Goal: Task Accomplishment & Management: Use online tool/utility

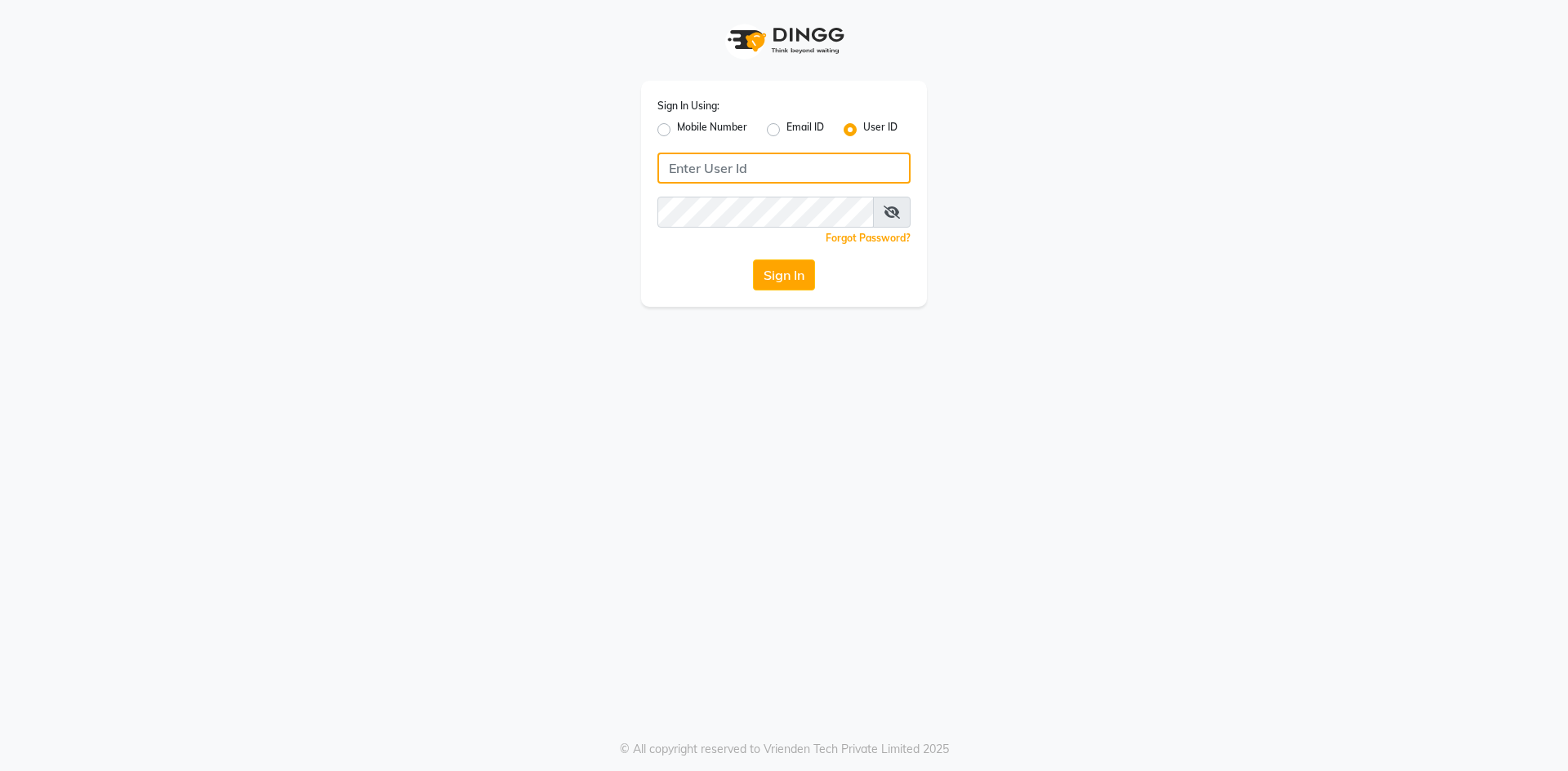
click at [717, 175] on input "Username" at bounding box center [783, 168] width 253 height 31
click at [753, 260] on button "Sign In" at bounding box center [784, 275] width 62 height 31
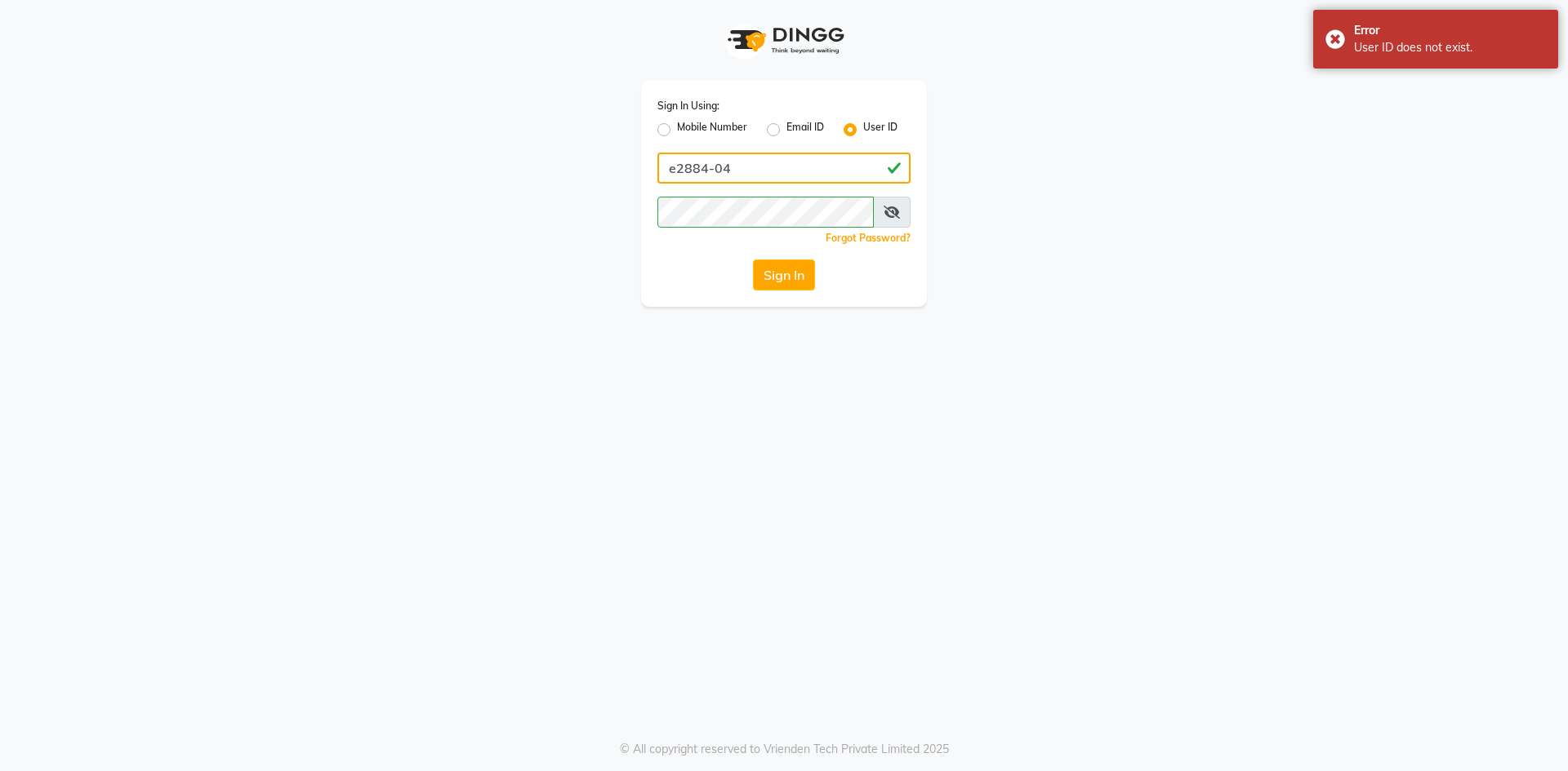
click at [766, 164] on input "e2884-04" at bounding box center [783, 168] width 253 height 31
click at [783, 287] on button "Sign In" at bounding box center [784, 275] width 62 height 31
click at [737, 169] on input "e2884-01" at bounding box center [783, 168] width 253 height 31
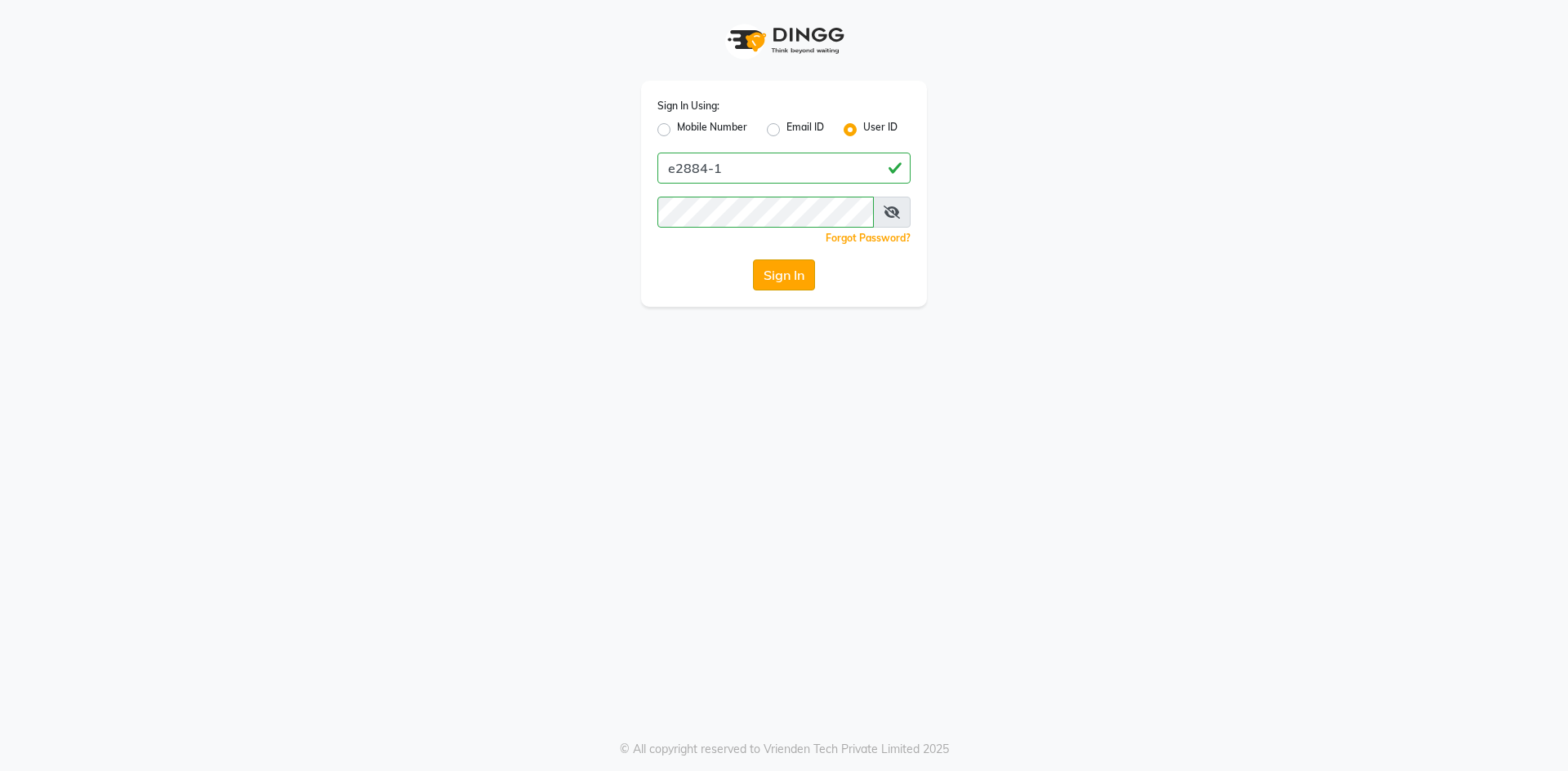
click at [804, 263] on button "Sign In" at bounding box center [784, 275] width 62 height 31
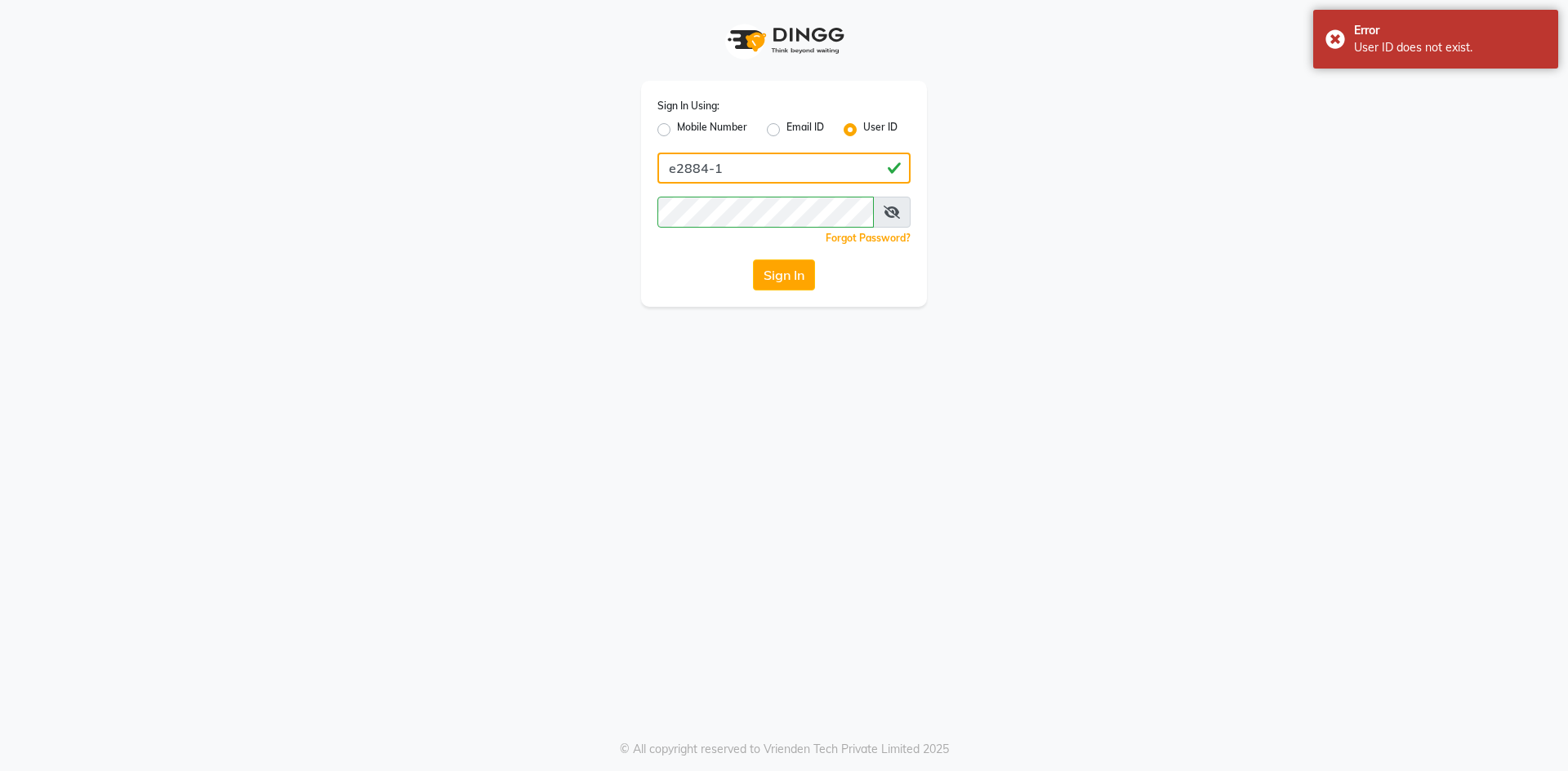
click at [806, 173] on input "e2884-1" at bounding box center [783, 168] width 253 height 31
type input "e2884-01"
click at [893, 211] on icon at bounding box center [892, 212] width 17 height 13
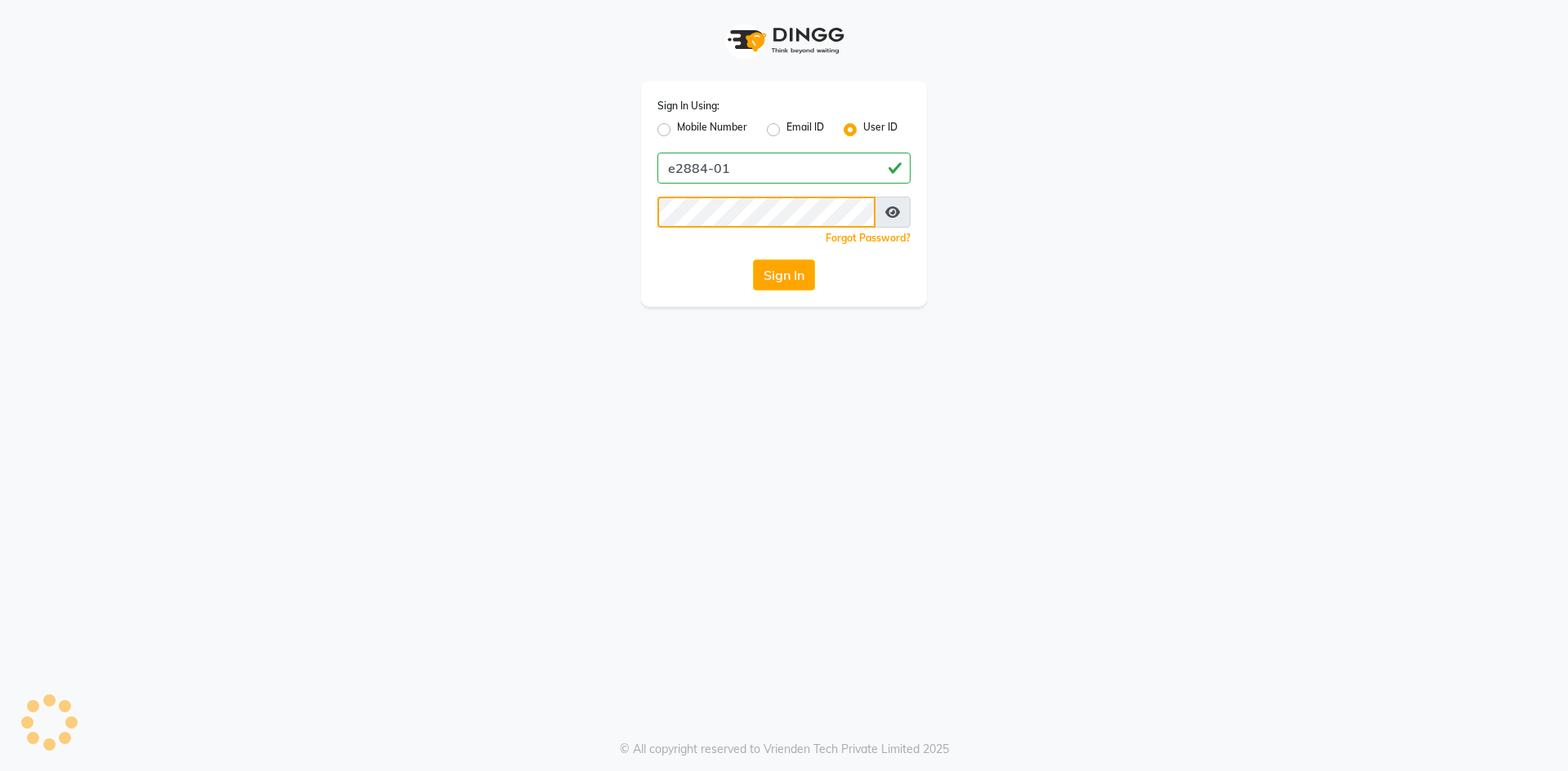
click at [753, 260] on button "Sign In" at bounding box center [784, 275] width 62 height 31
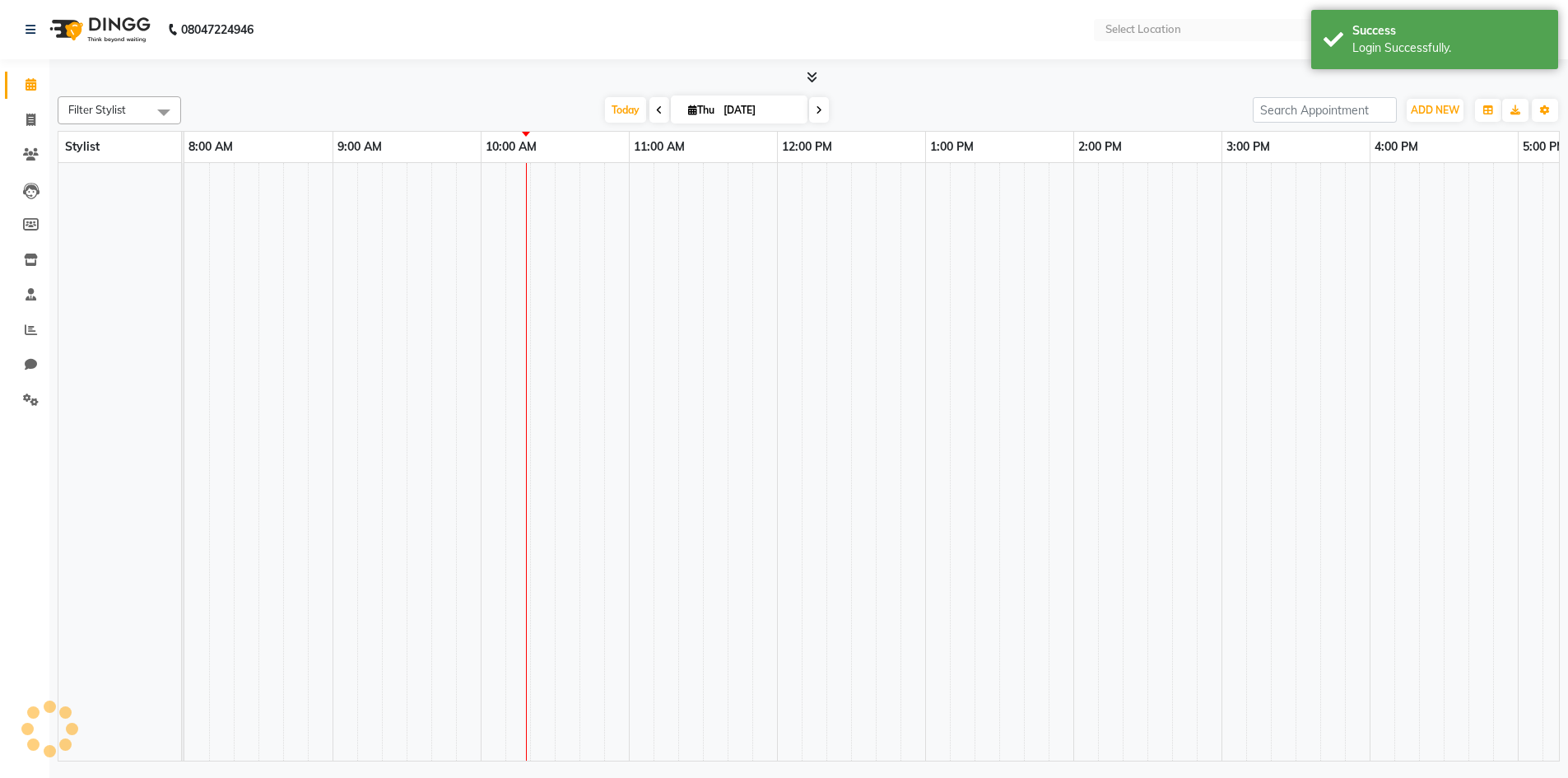
select select "en"
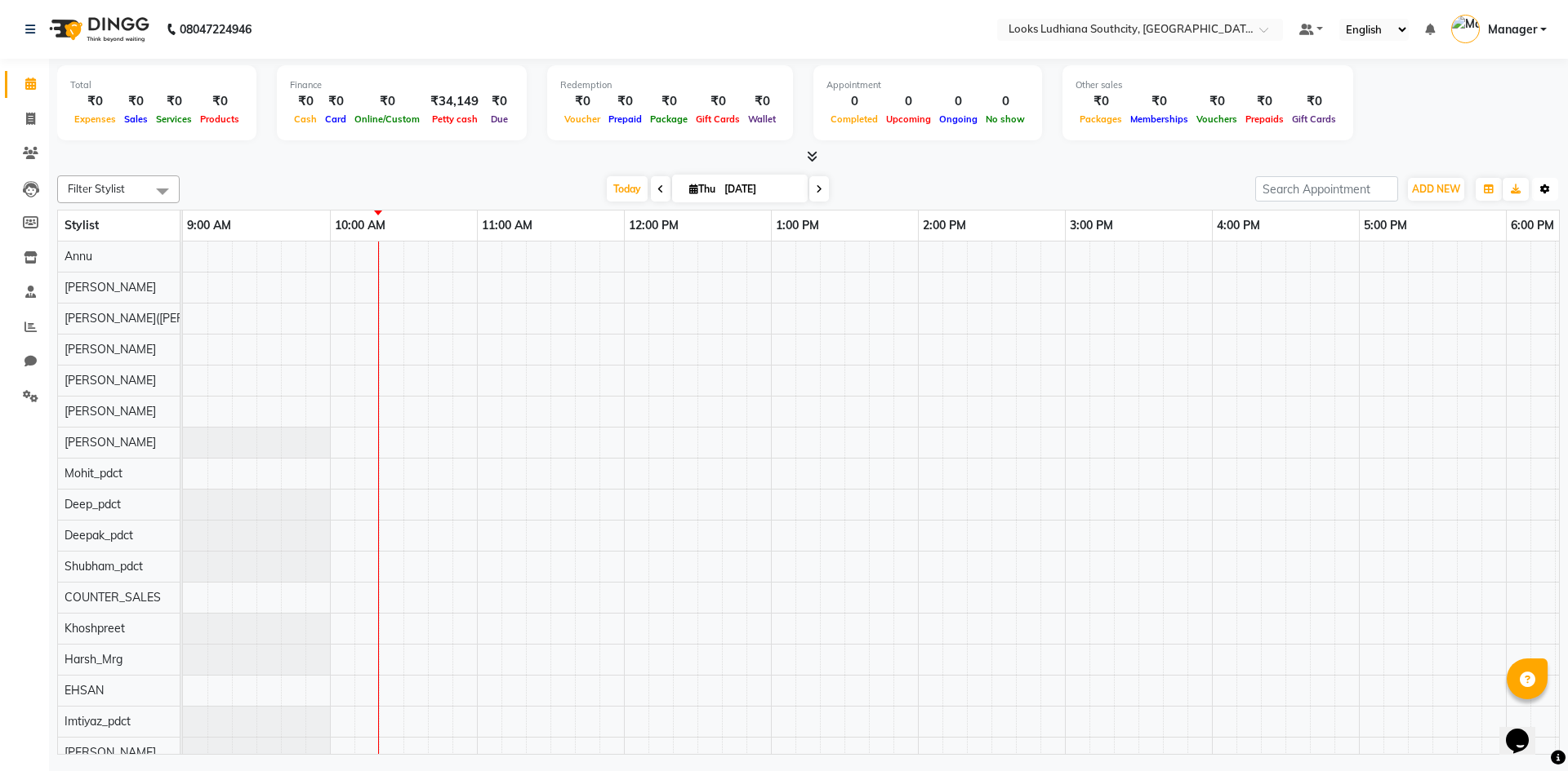
click at [1545, 187] on icon "button" at bounding box center [1545, 189] width 10 height 10
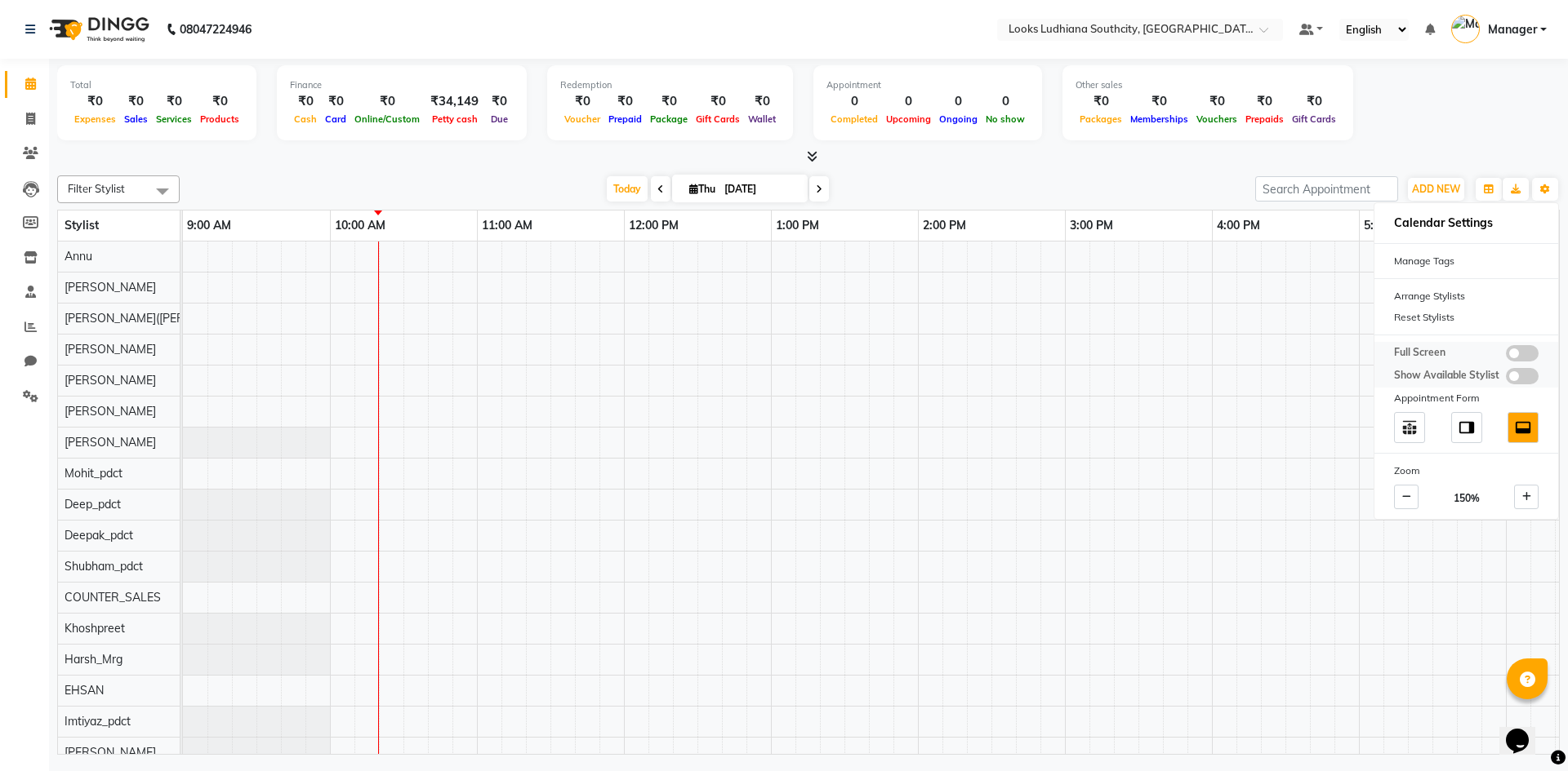
click at [1519, 355] on span at bounding box center [1521, 354] width 33 height 17
click at [1505, 355] on input "checkbox" at bounding box center [1505, 355] width 0 height 0
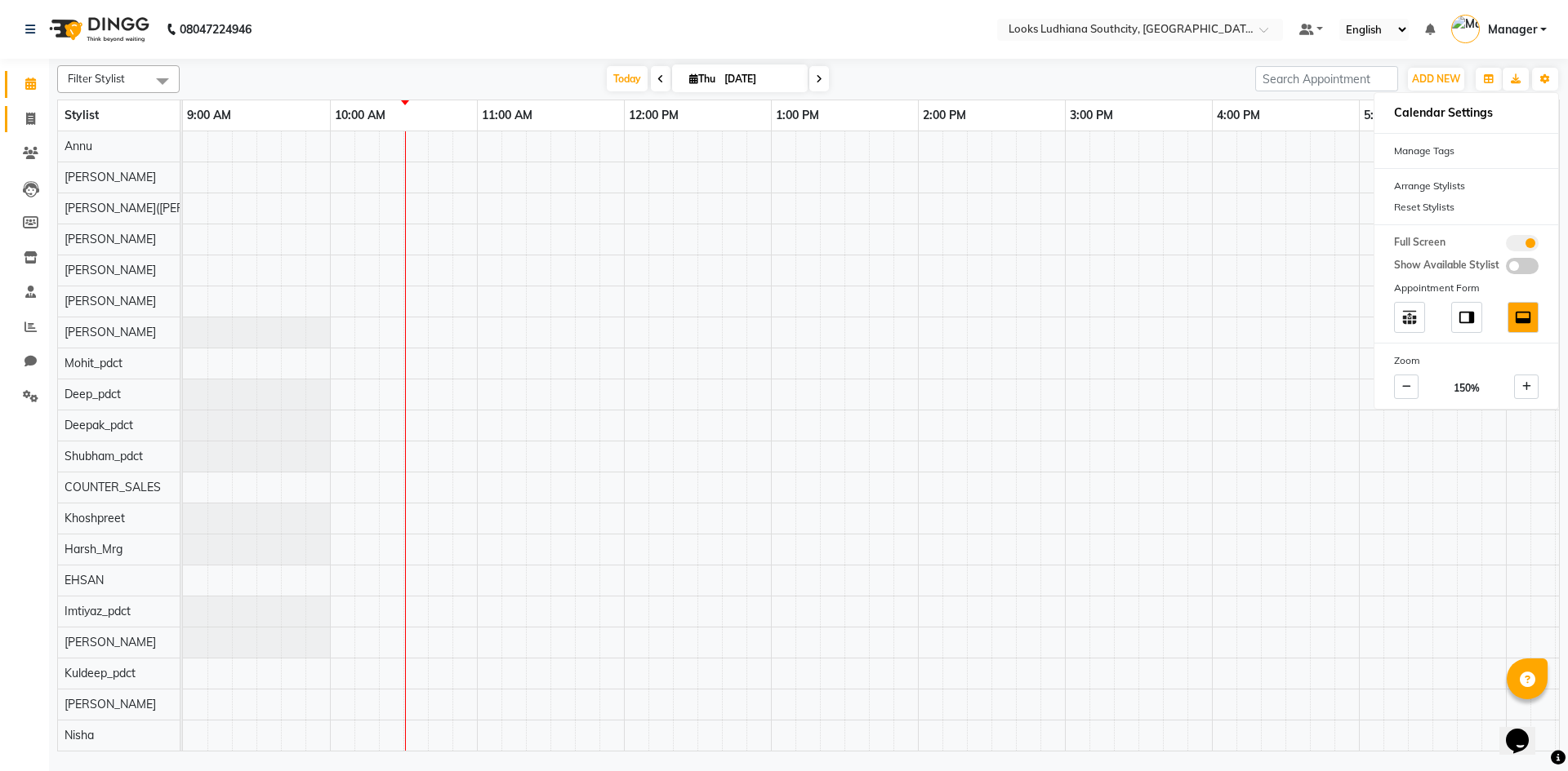
click at [31, 125] on span at bounding box center [31, 119] width 28 height 18
select select "service"
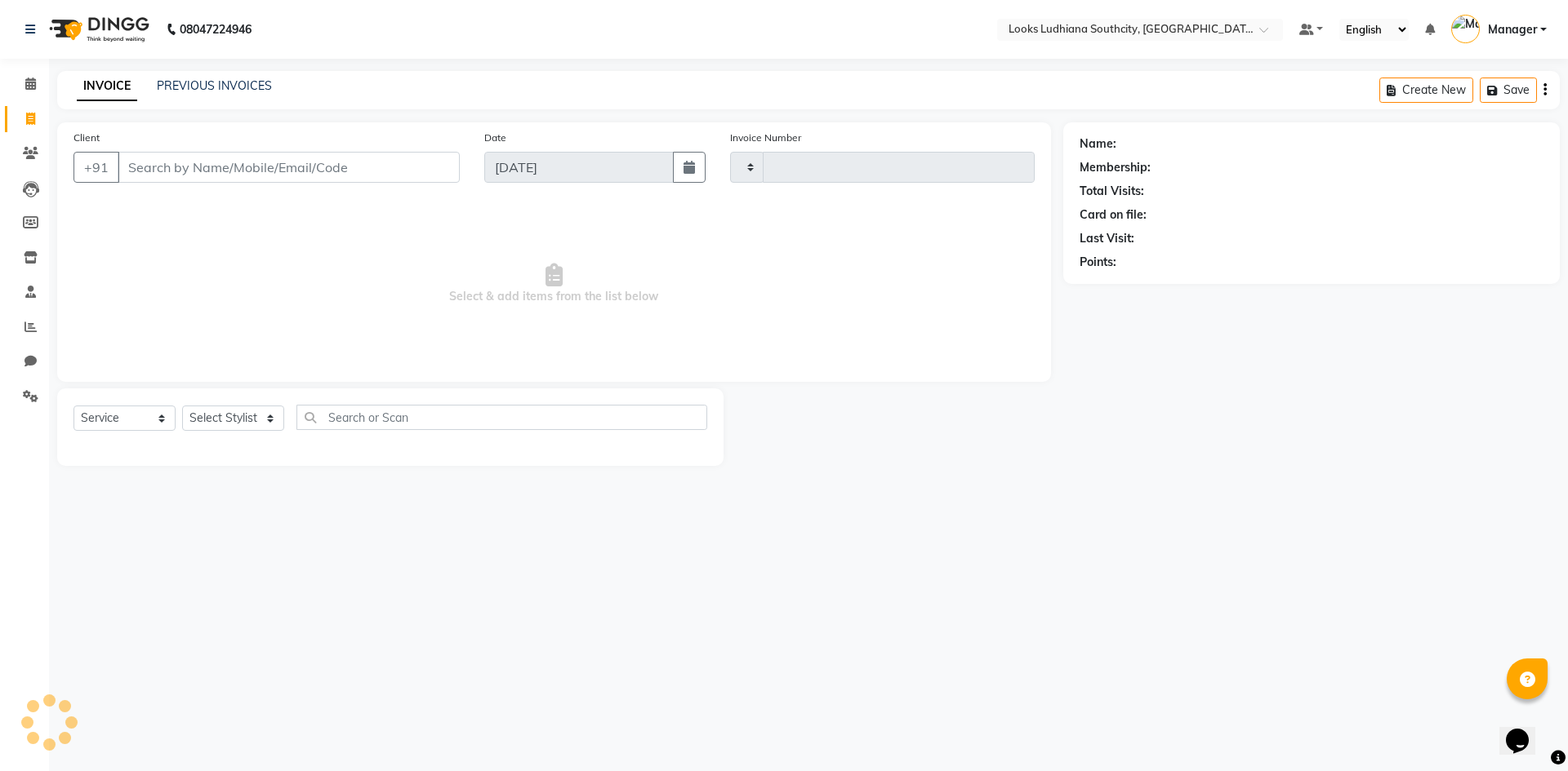
type input "3240"
select select "6577"
click at [239, 422] on select "Select Stylist ADIL Amtar Hospitality Annu COUNTER_SALES Danny Deepak_pdct Deep…" at bounding box center [248, 418] width 132 height 25
select select "50812"
click at [182, 406] on select "Select Stylist ADIL Amtar Hospitality Annu COUNTER_SALES Danny Deepak_pdct Deep…" at bounding box center [248, 418] width 132 height 25
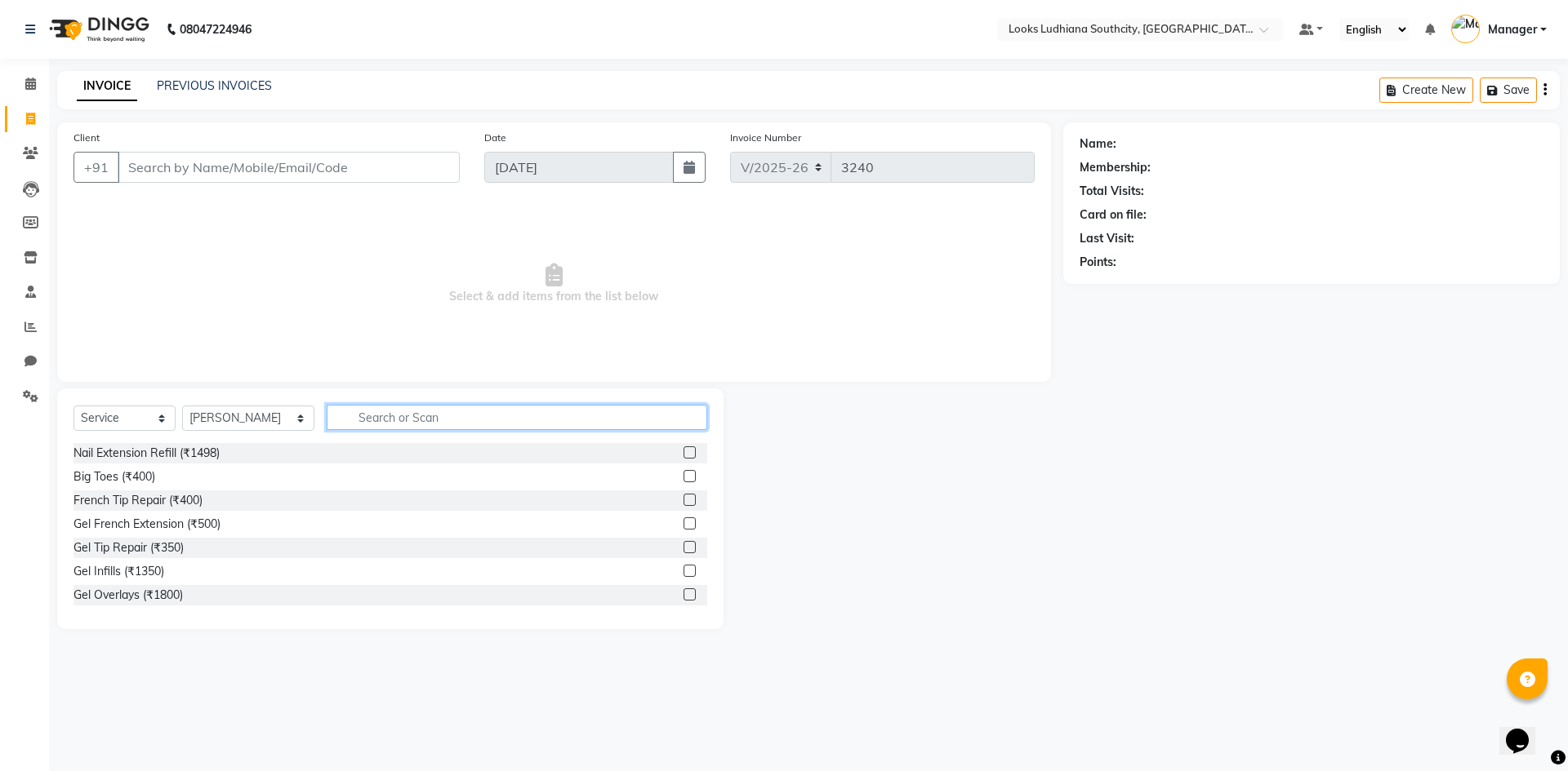
click at [380, 406] on input "text" at bounding box center [517, 417] width 381 height 25
type input "cut m"
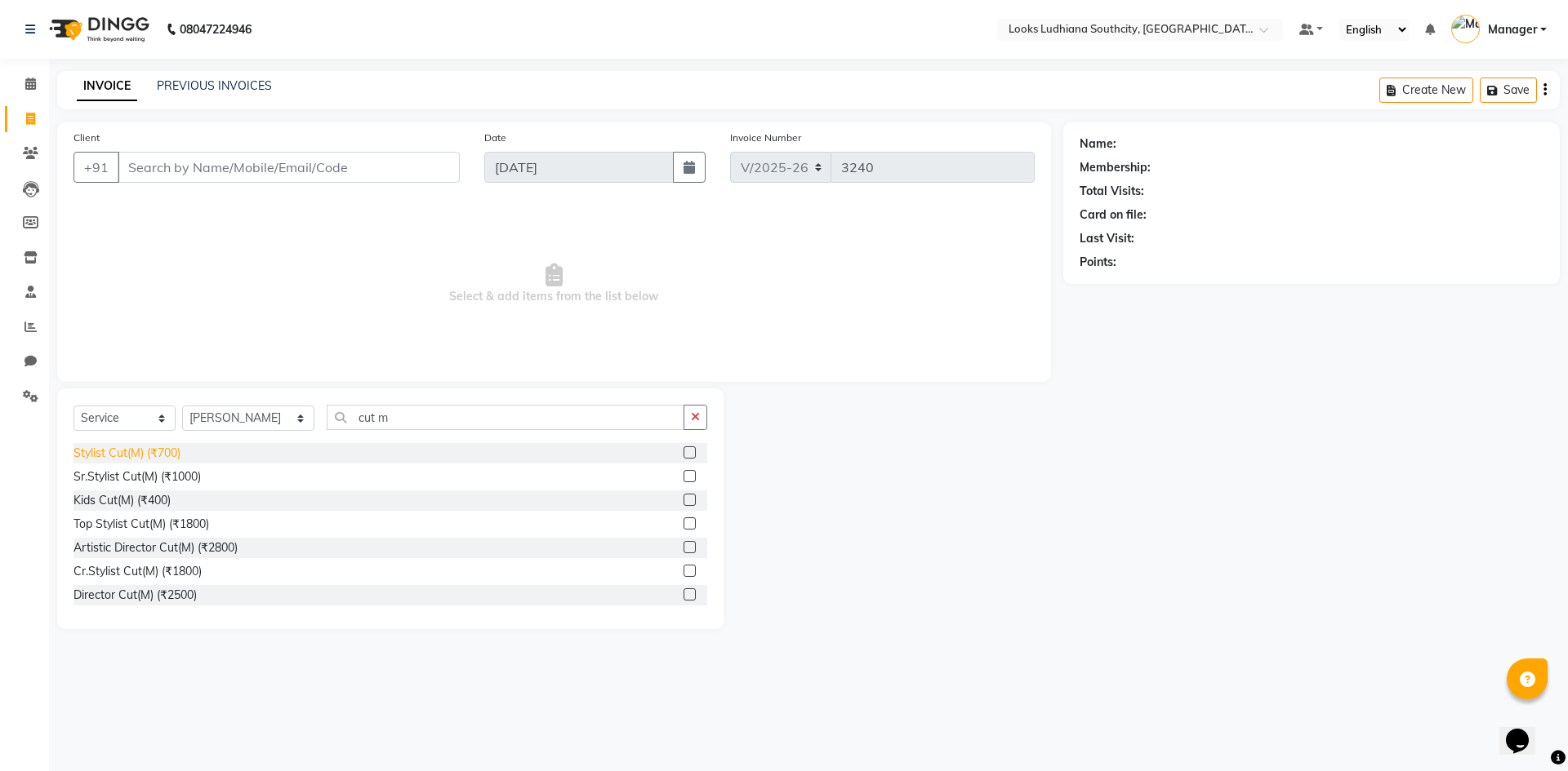
click at [134, 458] on div "Stylist Cut(M) (₹700)" at bounding box center [127, 453] width 107 height 18
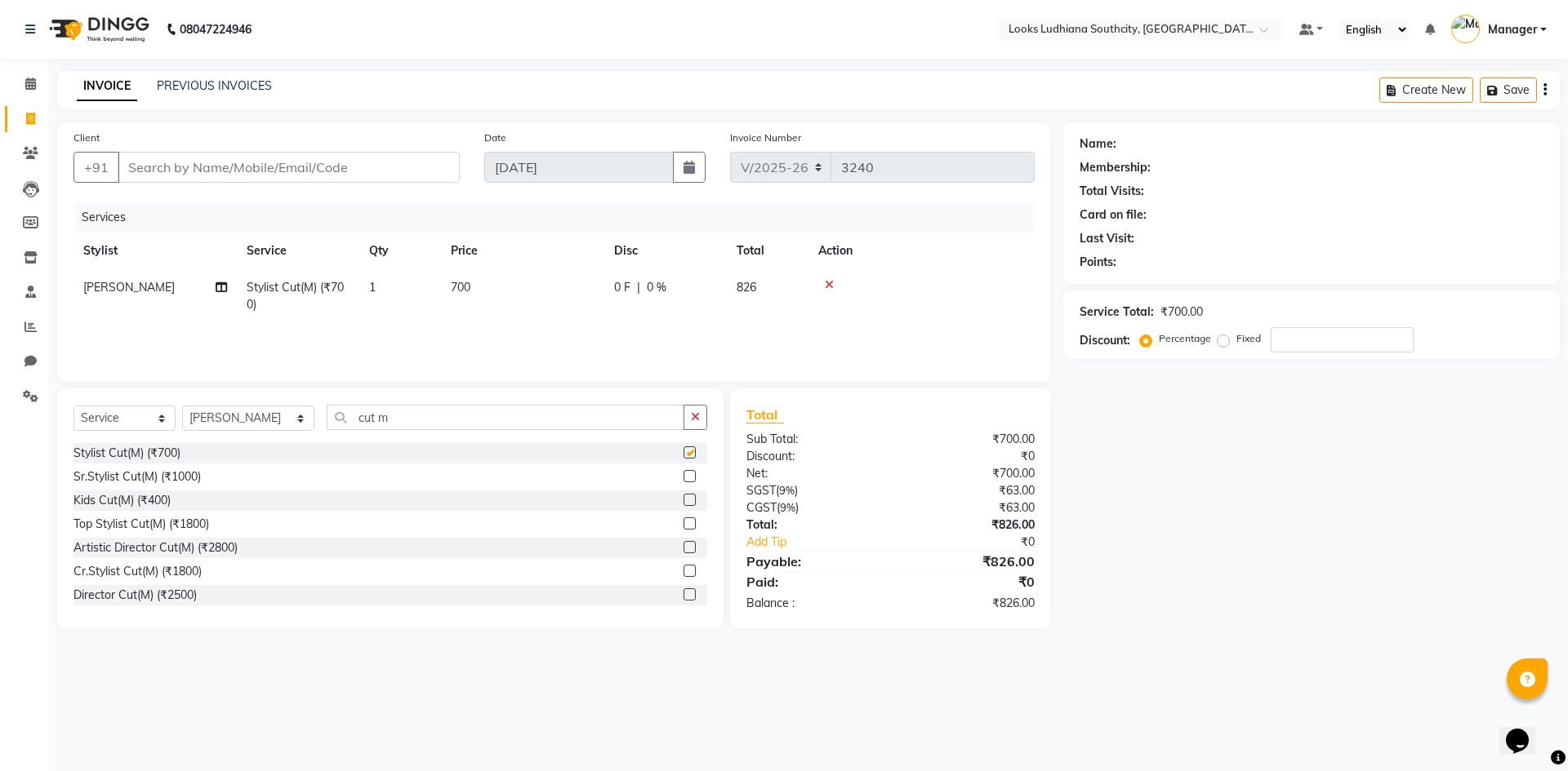
checkbox input "false"
drag, startPoint x: 395, startPoint y: 421, endPoint x: 0, endPoint y: 394, distance: 395.9
click at [6, 407] on app-home "08047224946 Select Location × Looks Ludhiana Southcity, Ludhiana Default Panel …" at bounding box center [784, 326] width 1568 height 653
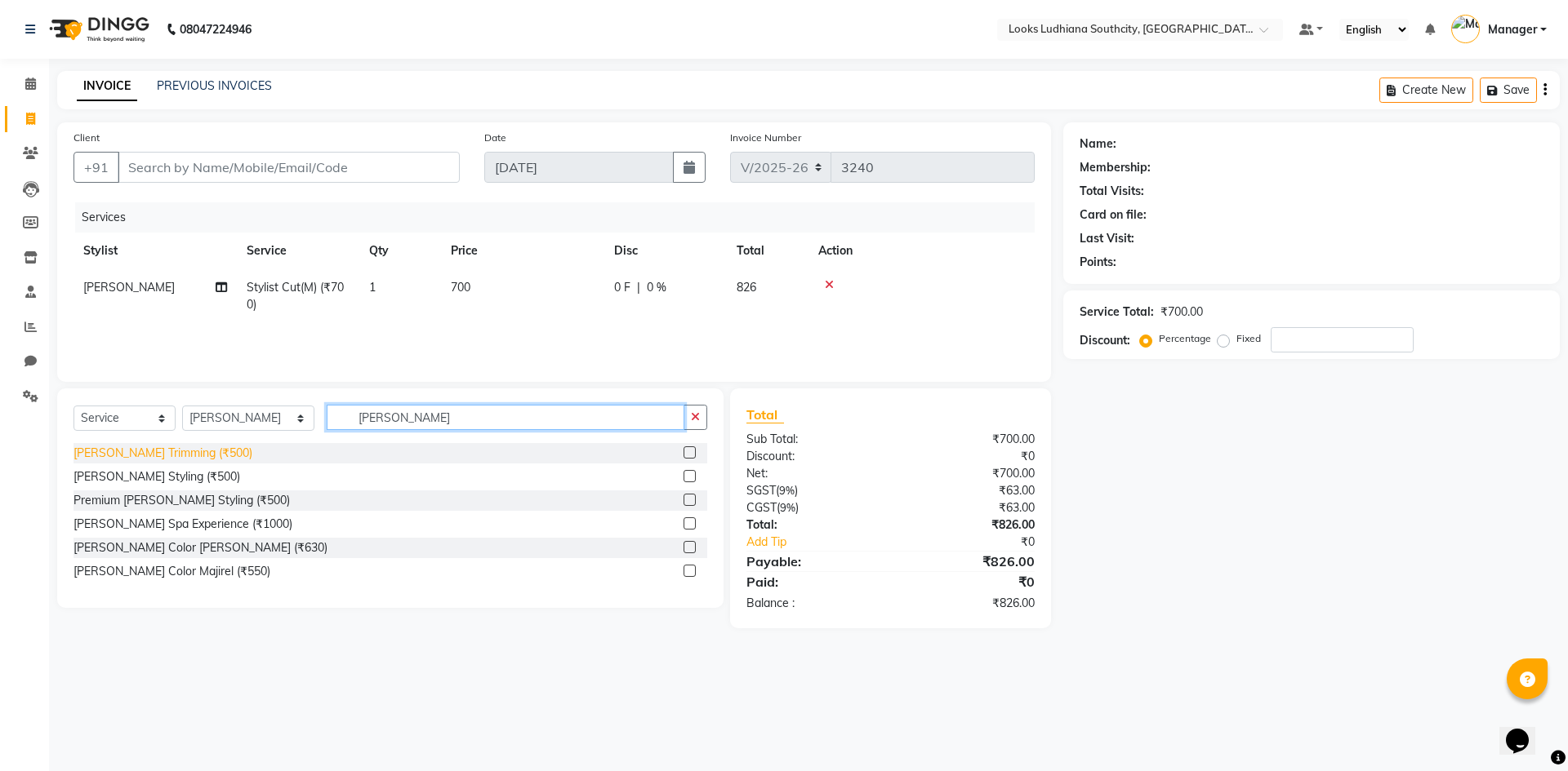
type input "beard"
click at [123, 452] on div "[PERSON_NAME] Trimming (₹500)" at bounding box center [163, 453] width 179 height 18
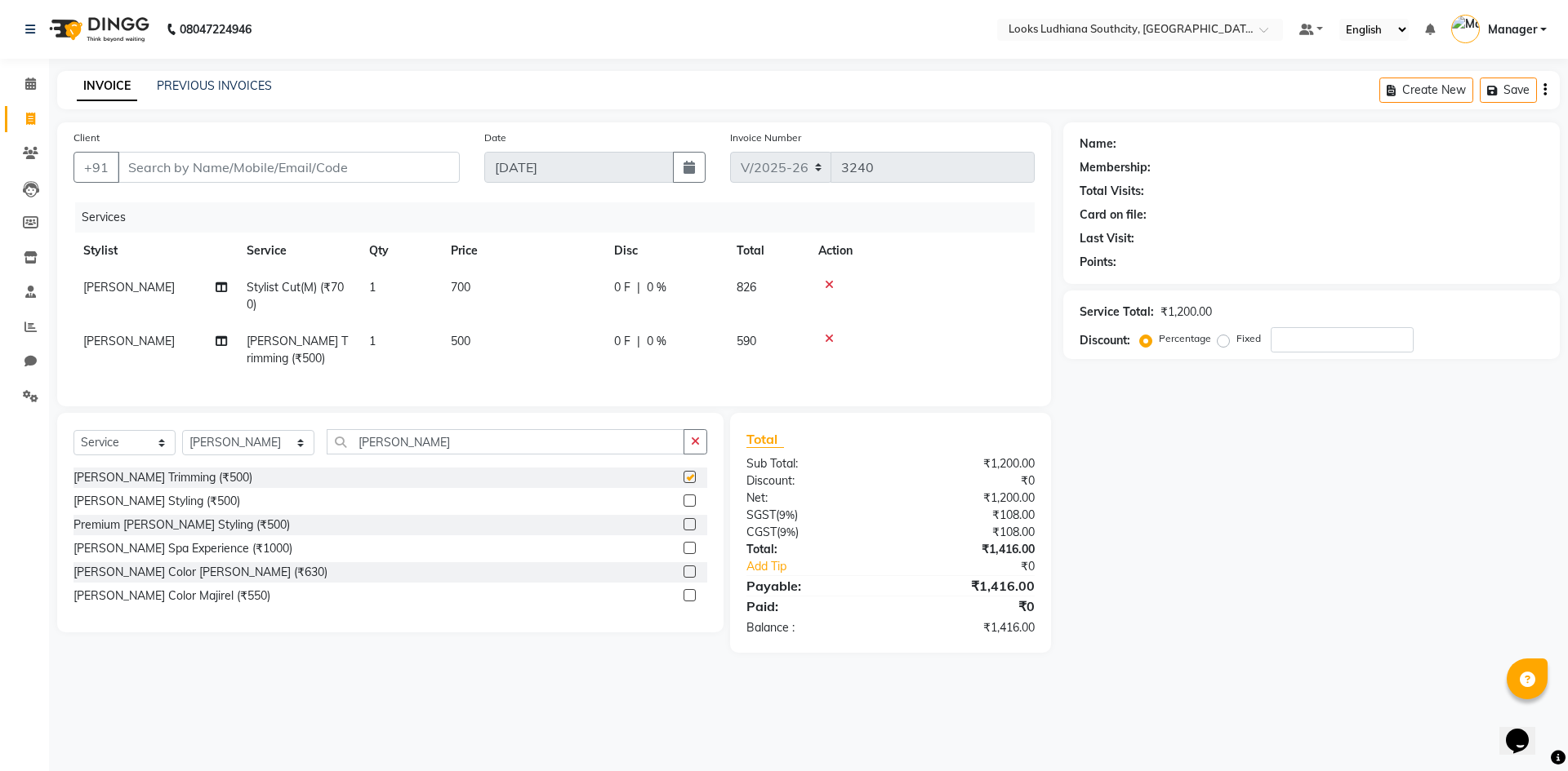
checkbox input "false"
click at [499, 278] on td "700" at bounding box center [523, 296] width 164 height 54
select select "50812"
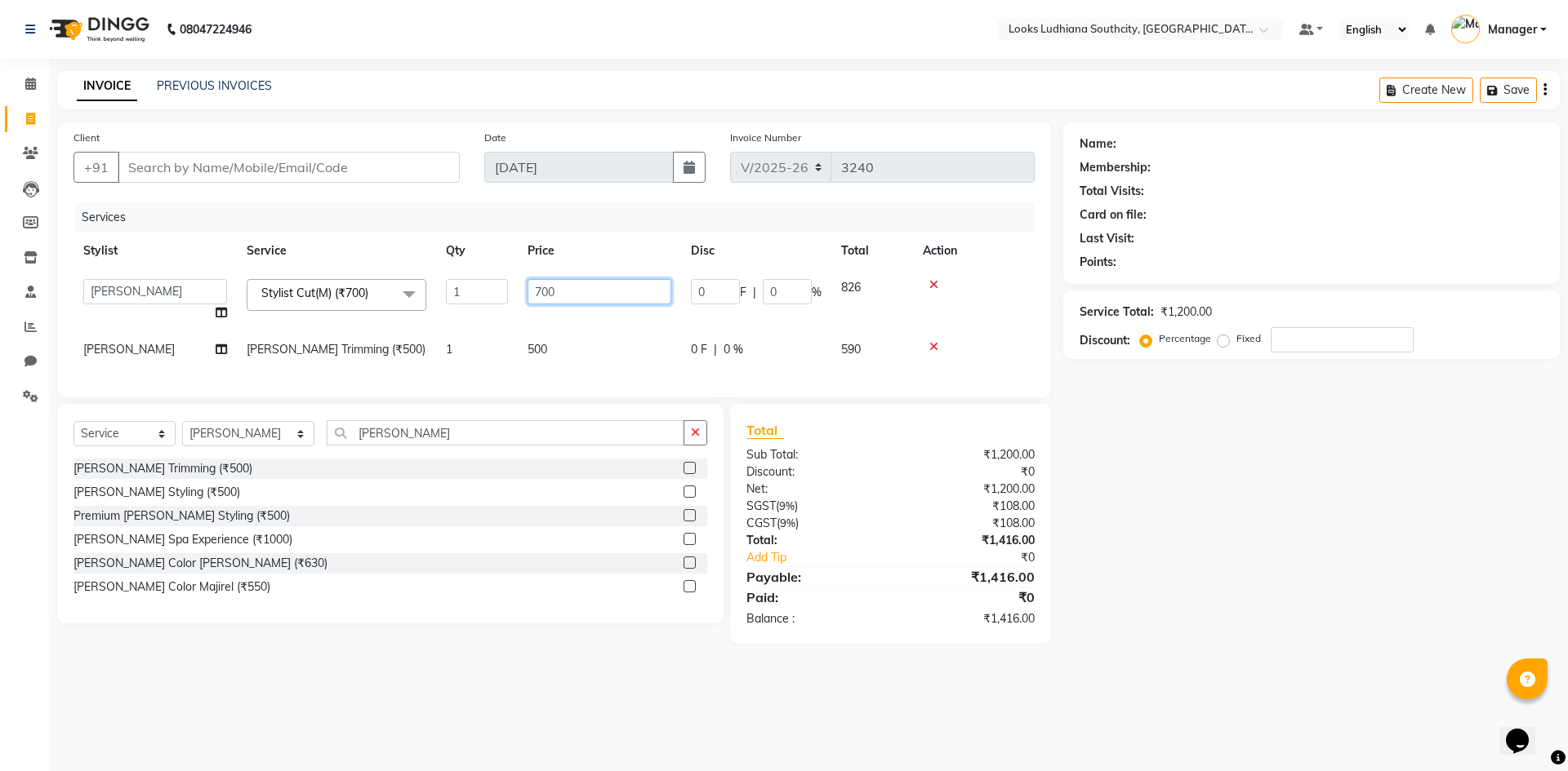
drag, startPoint x: 590, startPoint y: 295, endPoint x: 343, endPoint y: 310, distance: 247.5
click at [362, 312] on tr "ADIL Amtar Hospitality Annu COUNTER_SALES Danny Deepak_pdct Deep_pdct EHSAN Har…" at bounding box center [554, 300] width 961 height 62
type input "550.8"
click at [502, 345] on tr "SHOAIB Beard Trimming (₹500) 1 500 0 F | 0 % 590" at bounding box center [554, 350] width 961 height 37
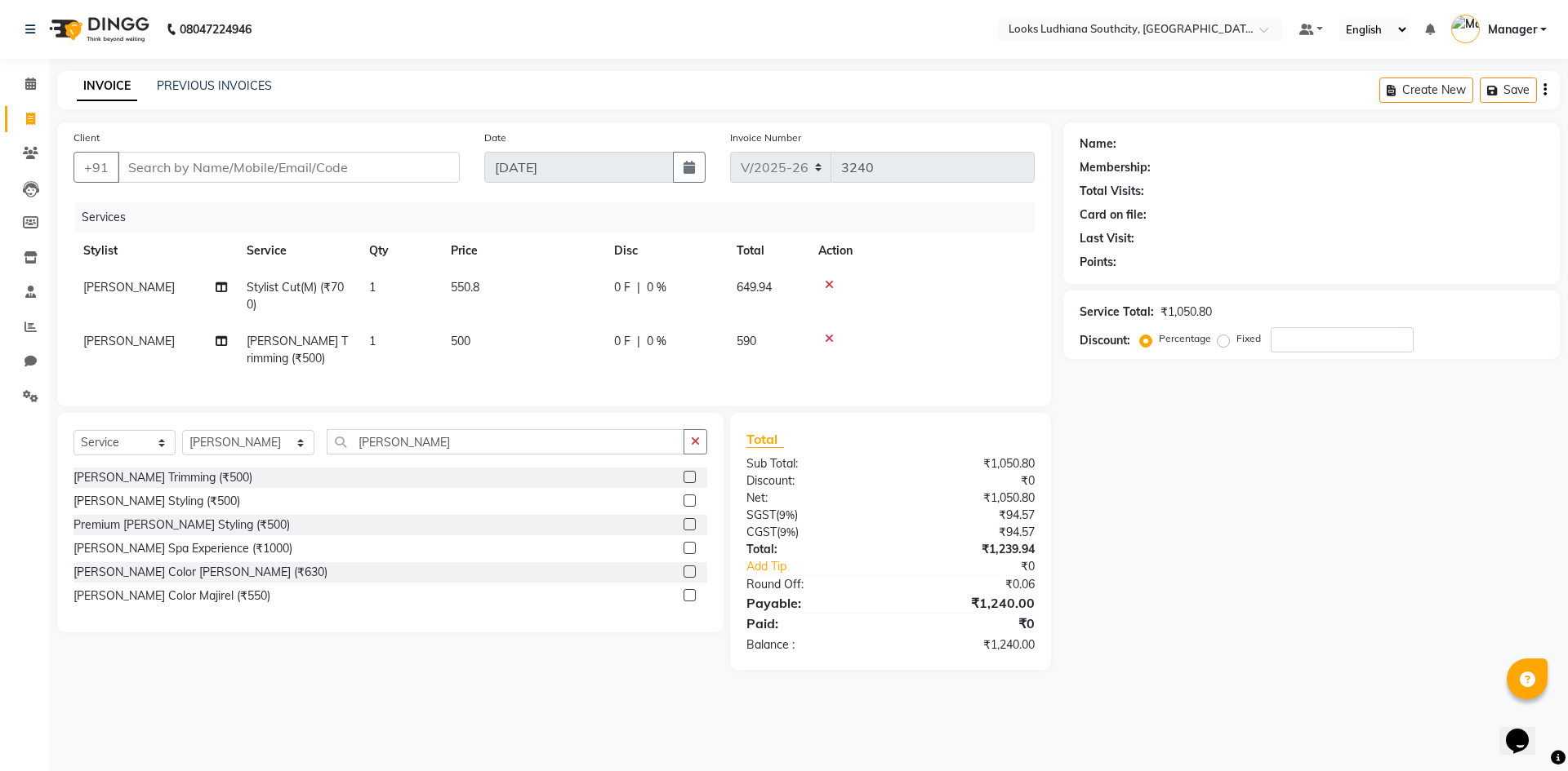
click at [565, 339] on td "500" at bounding box center [523, 350] width 164 height 54
select select "50812"
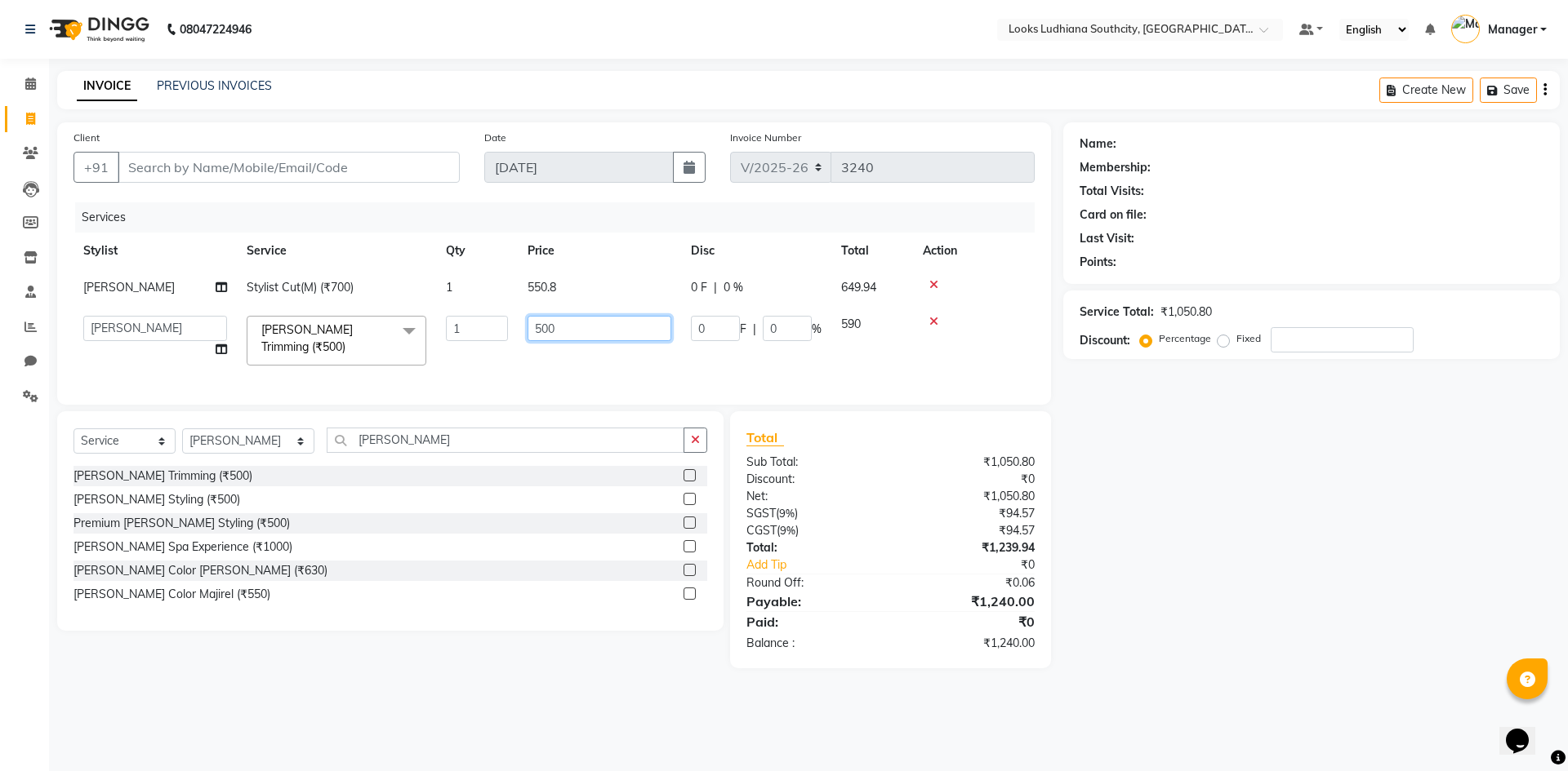
drag, startPoint x: 581, startPoint y: 327, endPoint x: 389, endPoint y: 365, distance: 195.7
click at [431, 360] on tr "ADIL Amtar Hospitality Annu COUNTER_SALES Danny Deepak_pdct Deep_pdct EHSAN Har…" at bounding box center [554, 340] width 961 height 69
type input "350"
click at [251, 170] on input "Client" at bounding box center [289, 167] width 342 height 31
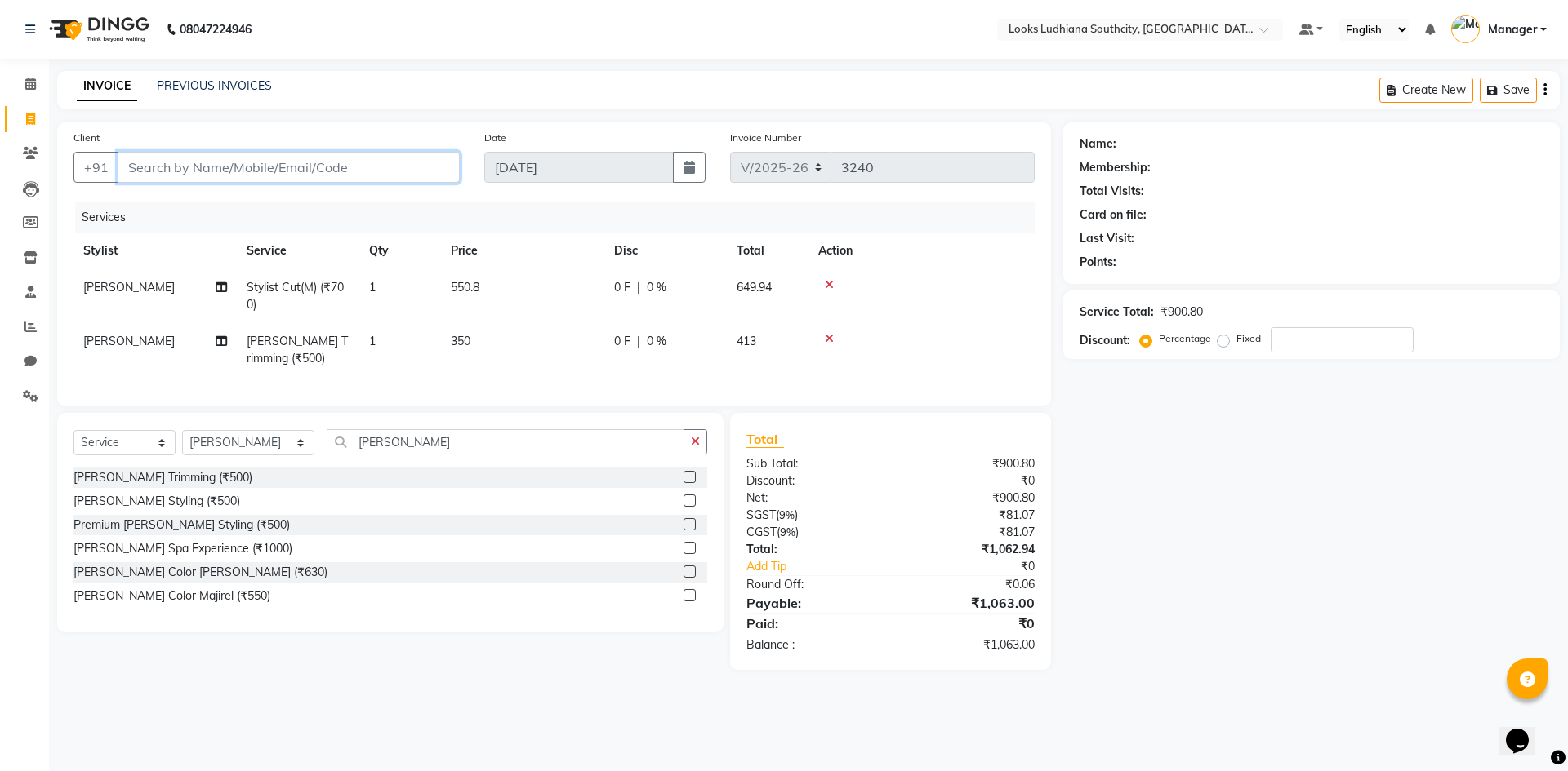
click at [364, 164] on input "Client" at bounding box center [289, 167] width 342 height 31
click at [371, 168] on input "Client" at bounding box center [289, 167] width 342 height 31
type input "8"
type input "0"
click at [220, 209] on span "85760000" at bounding box center [205, 205] width 65 height 17
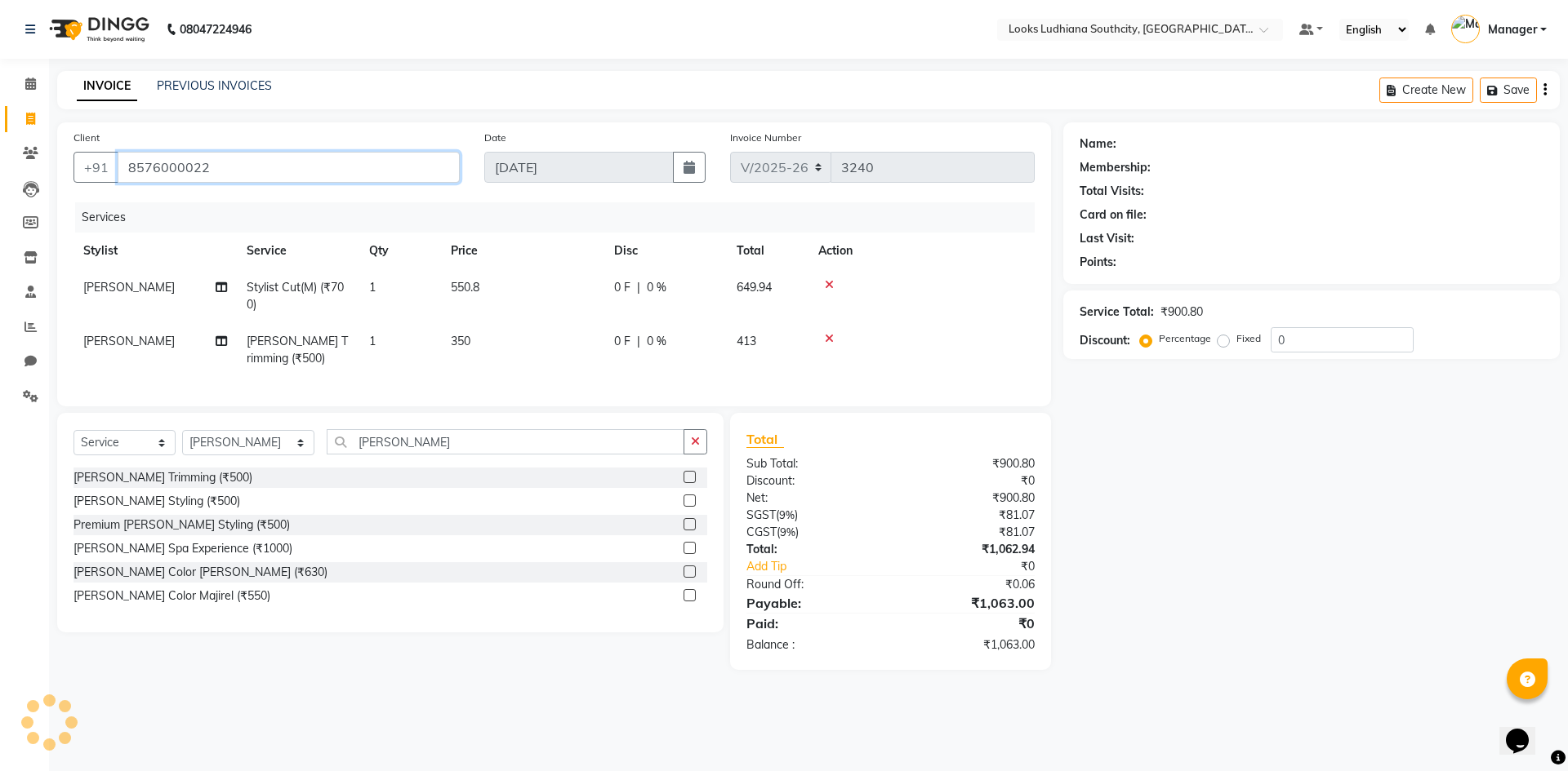
type input "8576000022"
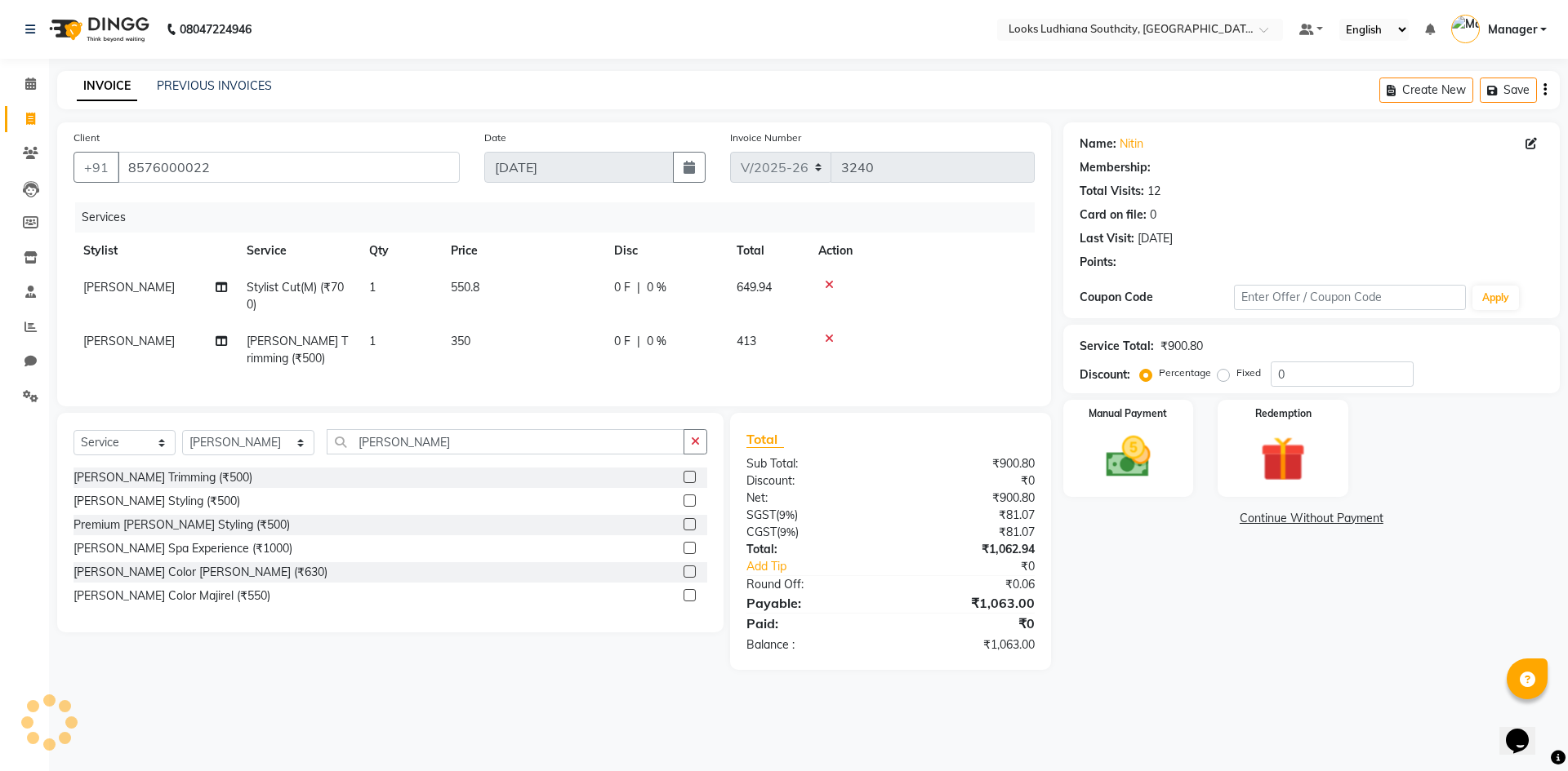
select select "1: Object"
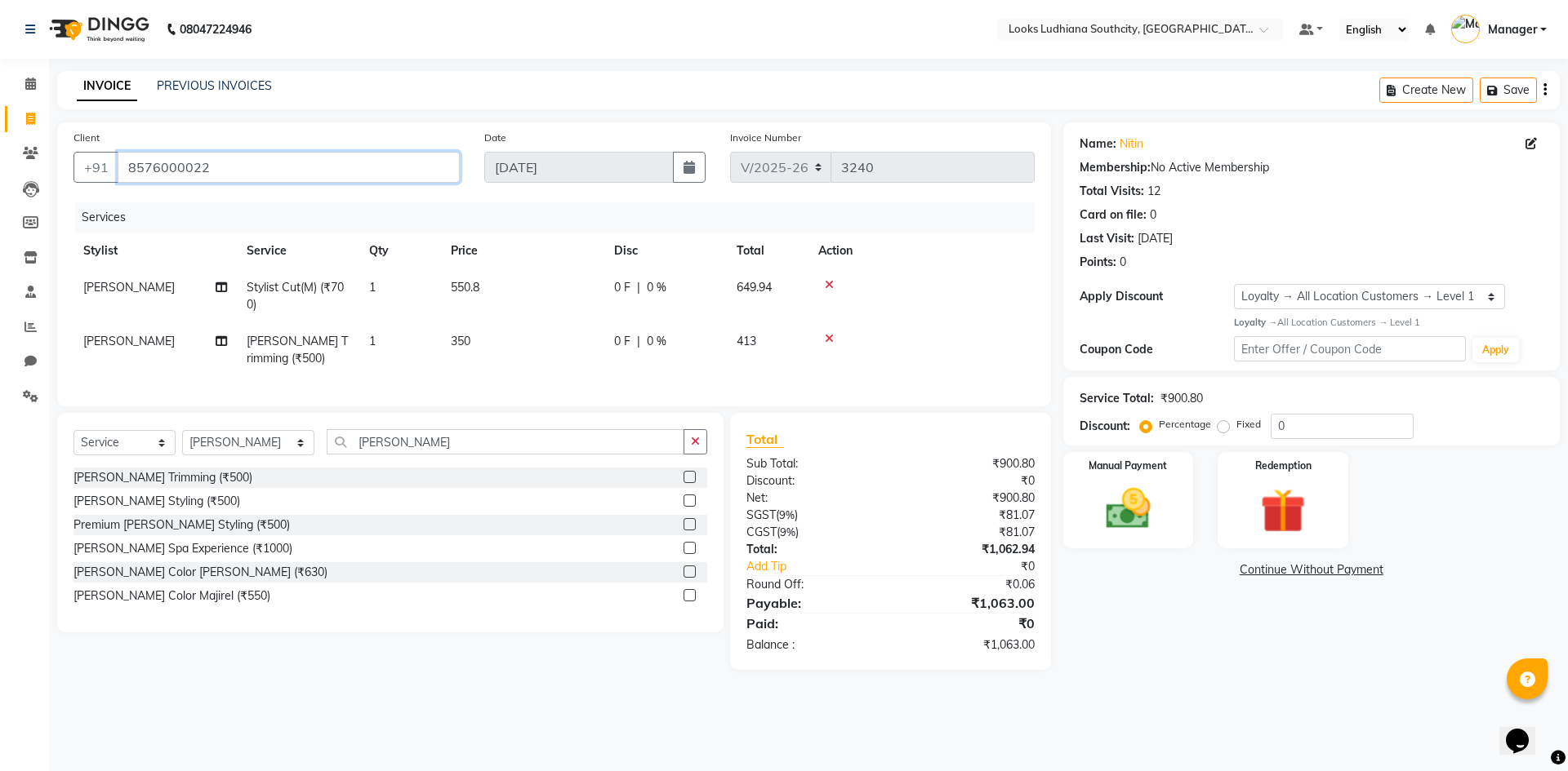
click at [199, 177] on input "8576000022" at bounding box center [289, 167] width 342 height 31
click at [198, 175] on input "8576000022" at bounding box center [289, 167] width 342 height 31
click at [490, 283] on td "550.8" at bounding box center [523, 296] width 164 height 54
select select "50812"
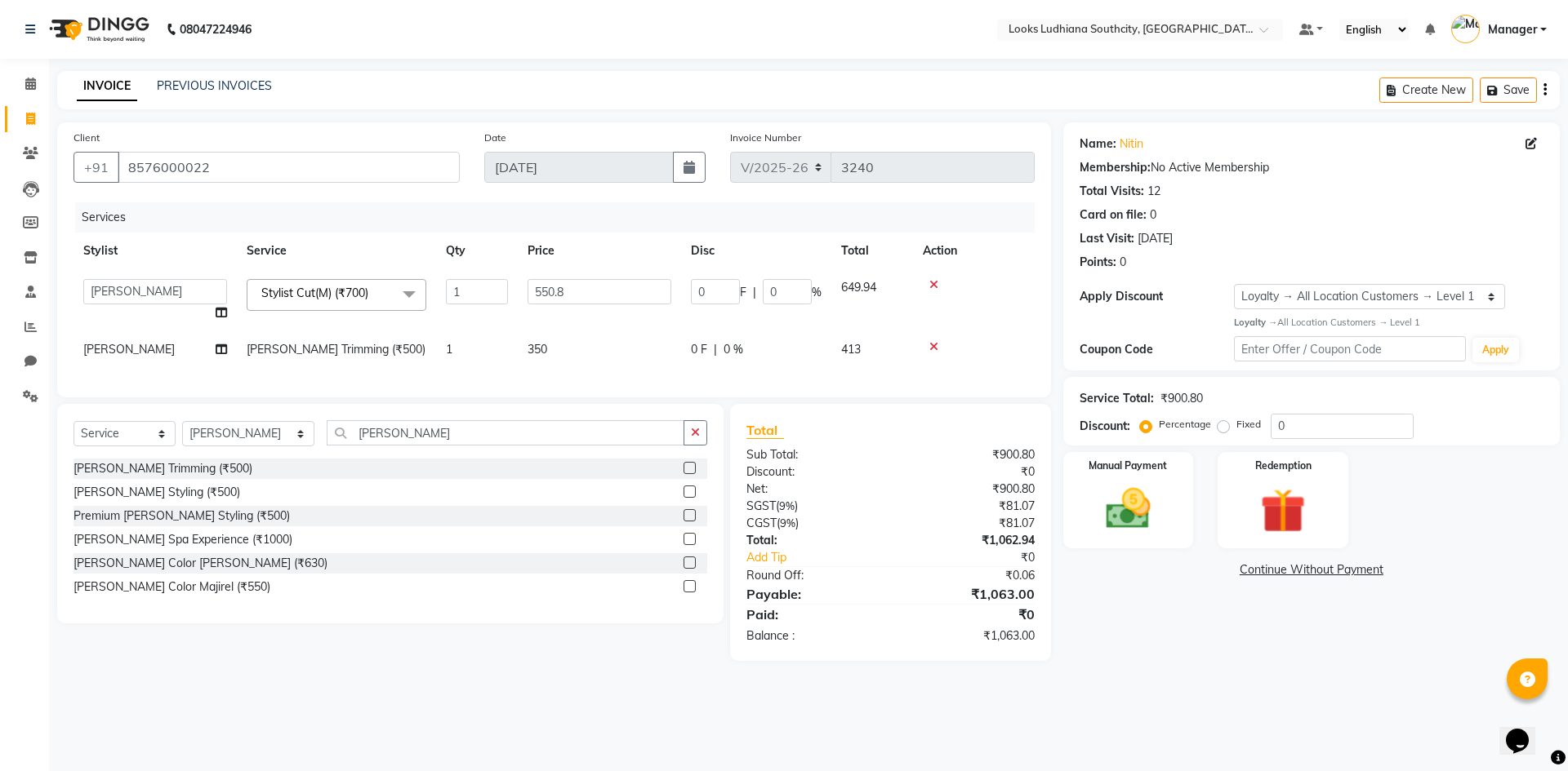
click at [935, 285] on icon at bounding box center [933, 285] width 9 height 12
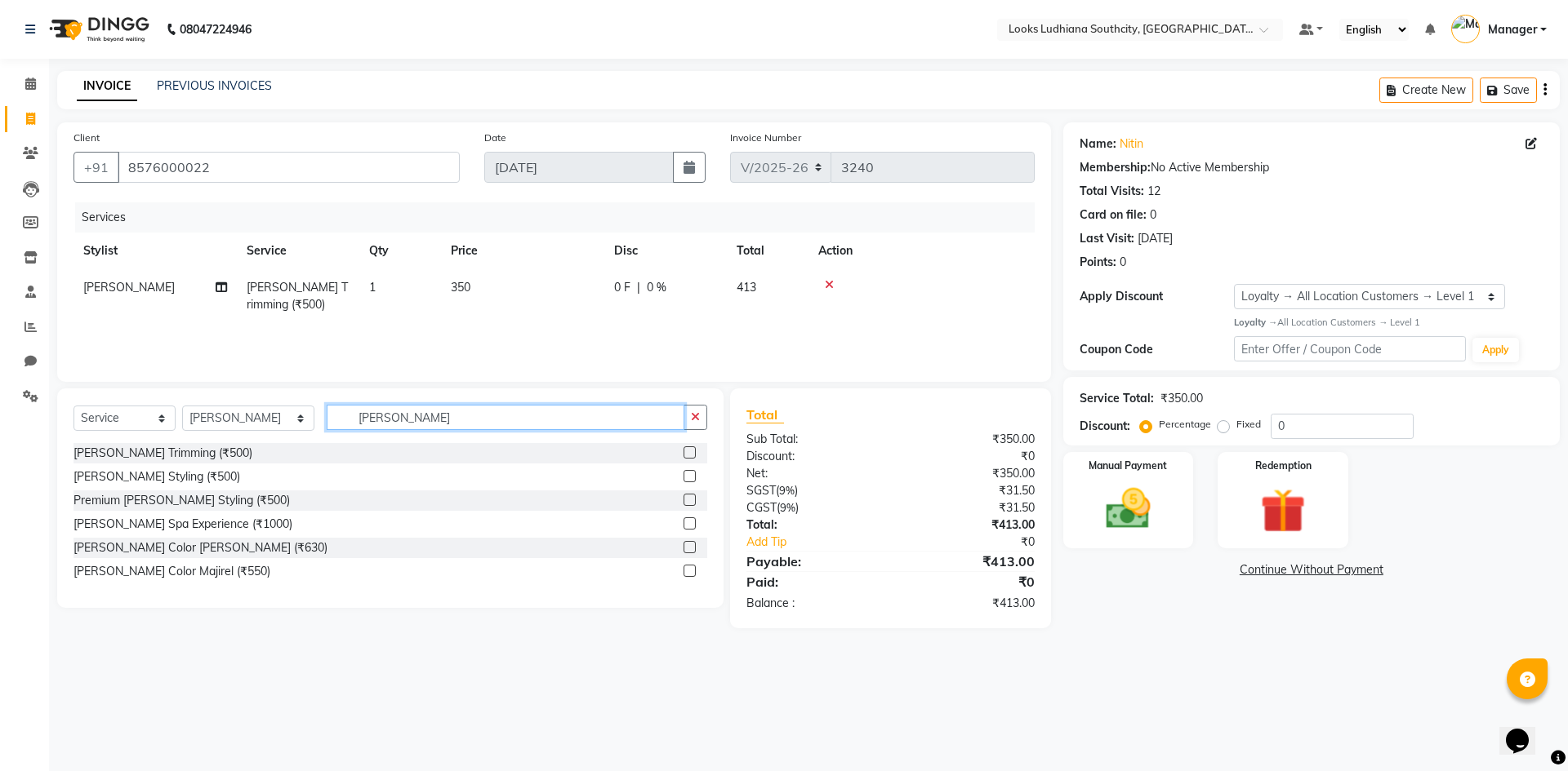
drag, startPoint x: 405, startPoint y: 413, endPoint x: 178, endPoint y: 426, distance: 227.4
click at [178, 426] on div "Select Service Product Membership Package Voucher Prepaid Gift Card Select Styl…" at bounding box center [390, 424] width 634 height 38
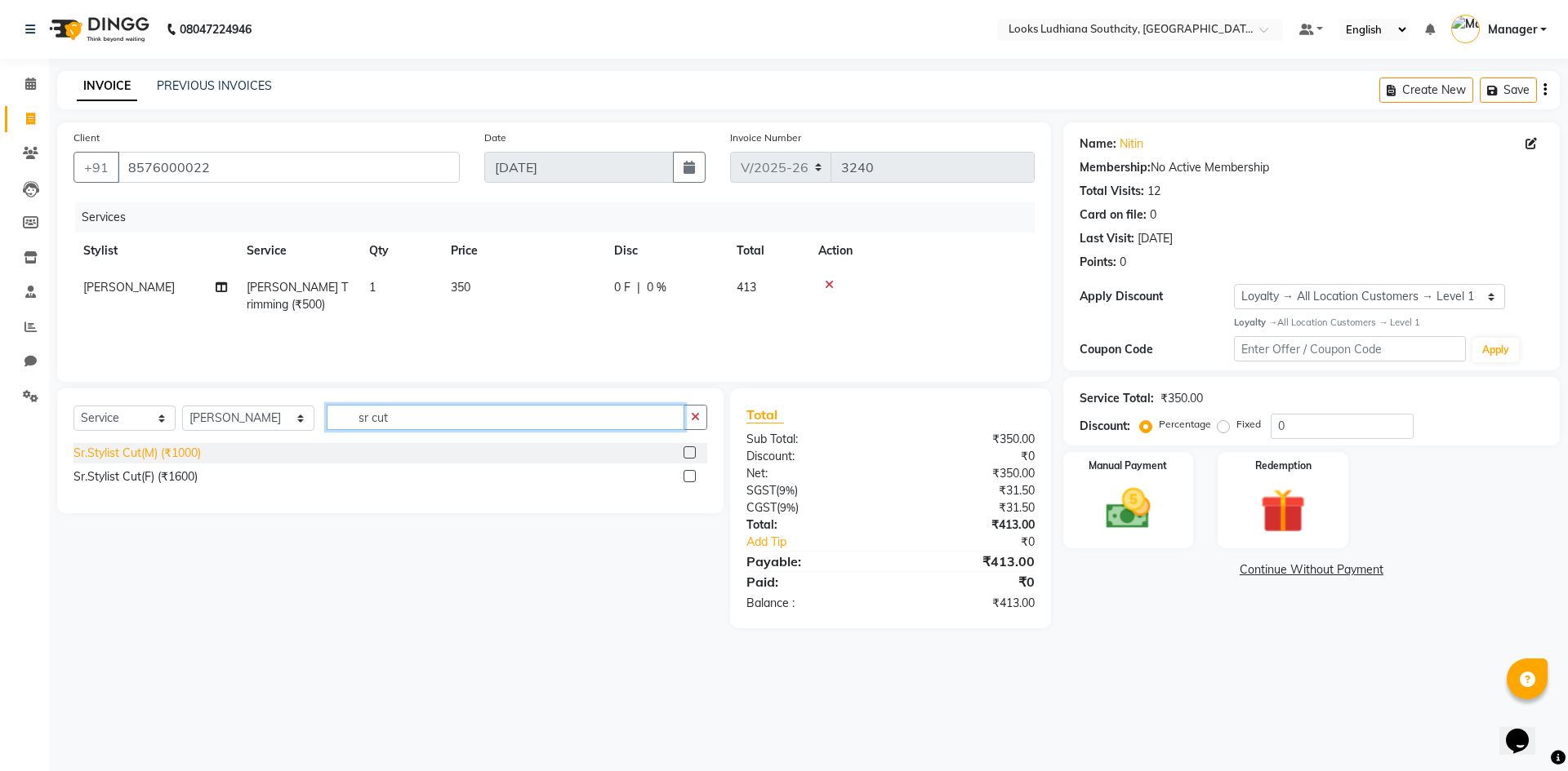
type input "sr cut"
click at [163, 450] on div "Sr.Stylist Cut(M) (₹1000)" at bounding box center [137, 453] width 128 height 18
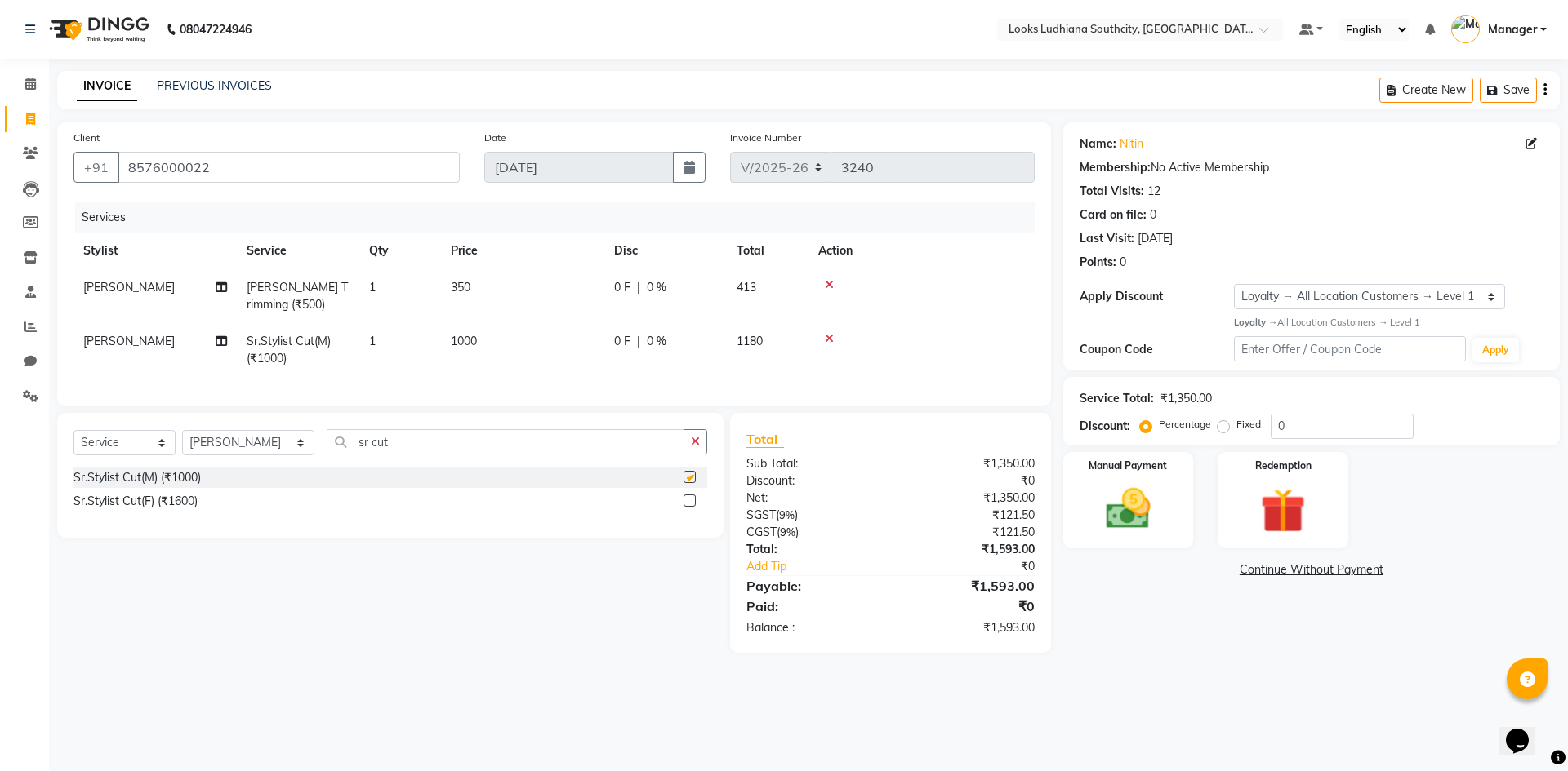
checkbox input "false"
click at [510, 331] on td "1000" at bounding box center [523, 350] width 164 height 54
select select "50812"
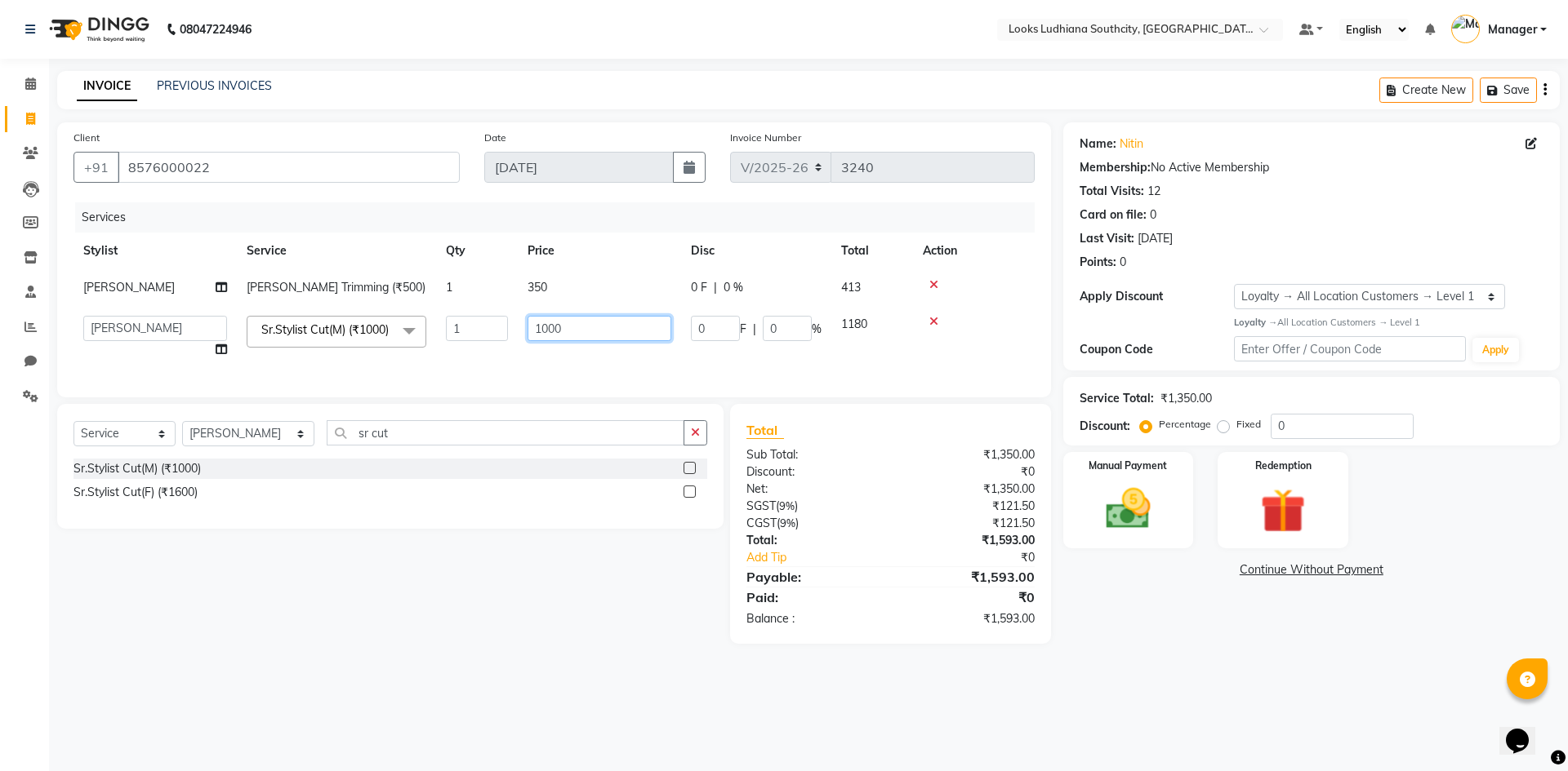
drag, startPoint x: 584, startPoint y: 326, endPoint x: 314, endPoint y: 331, distance: 270.0
click at [366, 328] on tr "ADIL Amtar Hospitality Annu COUNTER_SALES Danny Deepak_pdct Deep_pdct EHSAN Har…" at bounding box center [554, 337] width 961 height 62
type input "750"
click at [1090, 644] on div "Name: Nitin Membership: No Active Membership Total Visits: 12 Card on file: 0 L…" at bounding box center [1317, 383] width 508 height 522
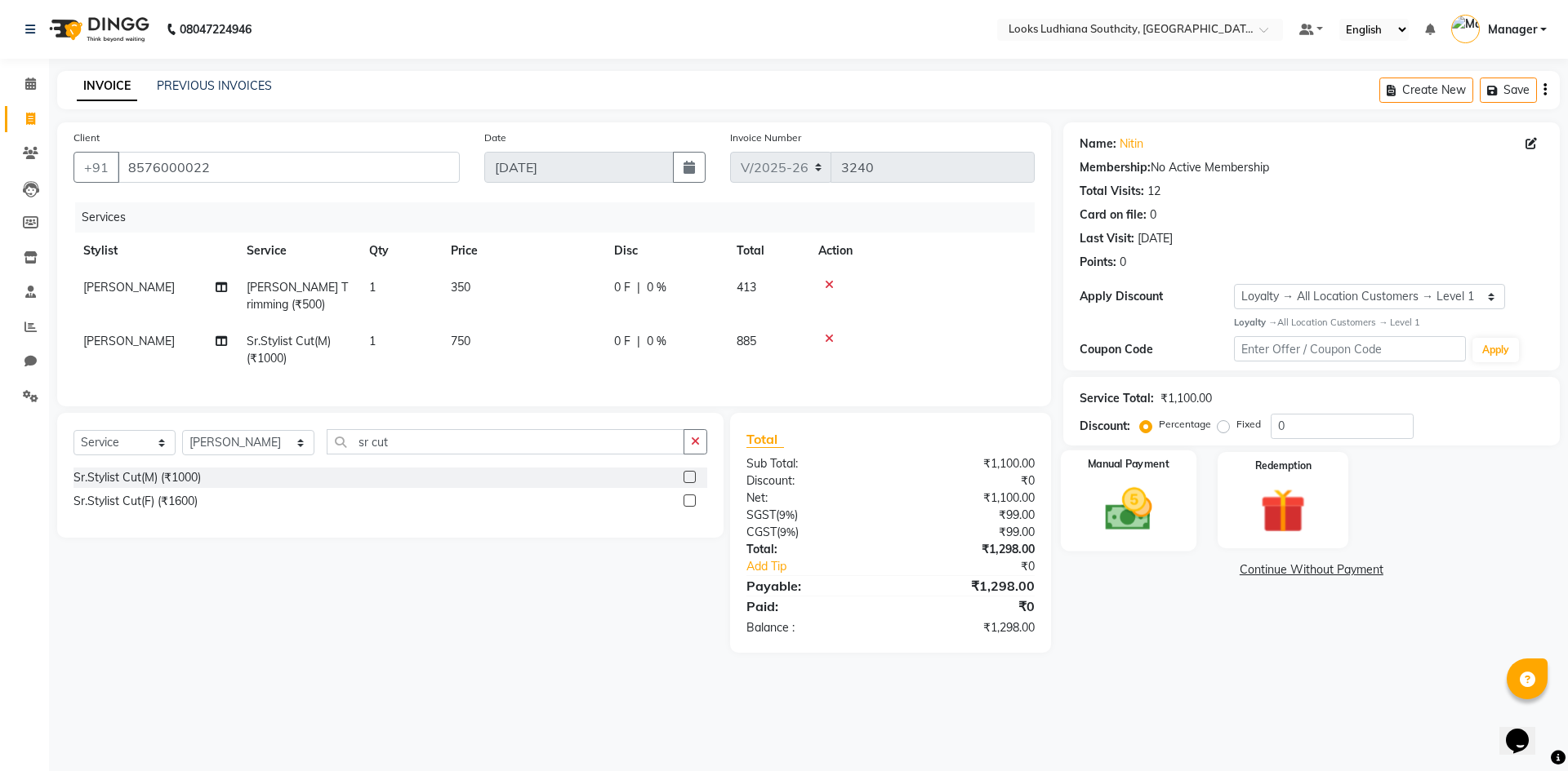
click at [1130, 498] on img at bounding box center [1128, 509] width 76 height 54
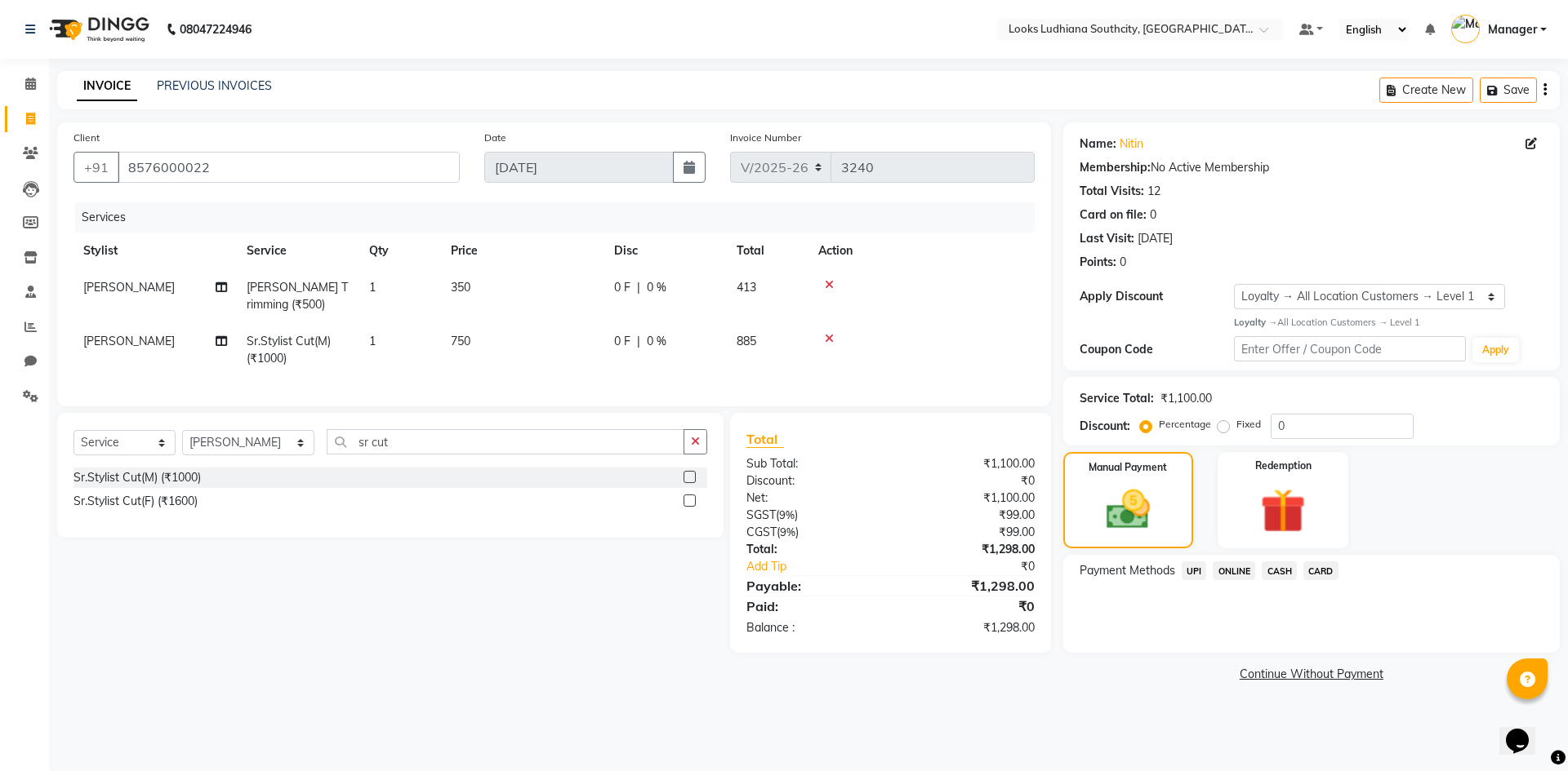
click at [1197, 577] on span "UPI" at bounding box center [1194, 571] width 25 height 18
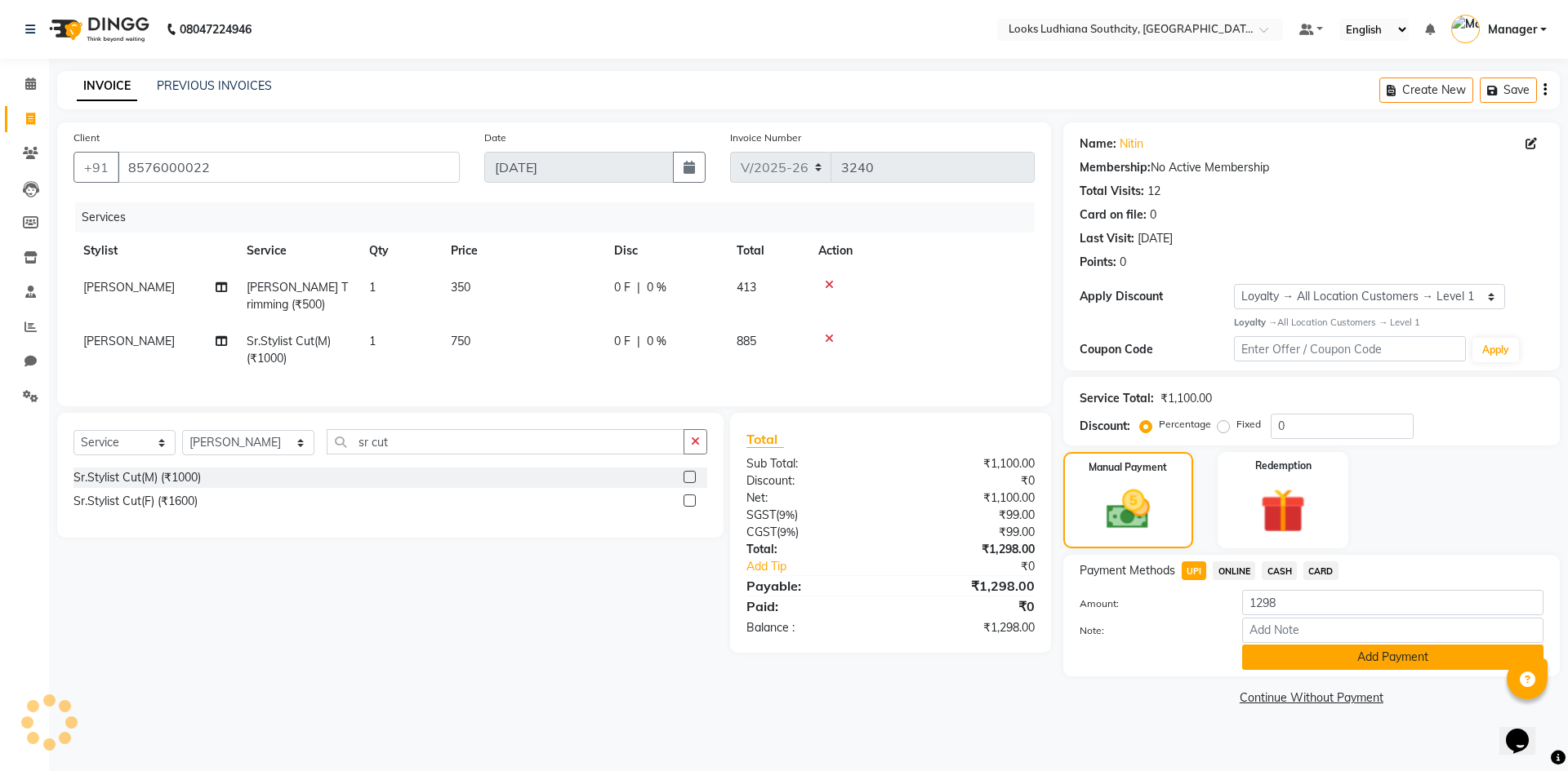
click at [1290, 657] on button "Add Payment" at bounding box center [1392, 658] width 301 height 25
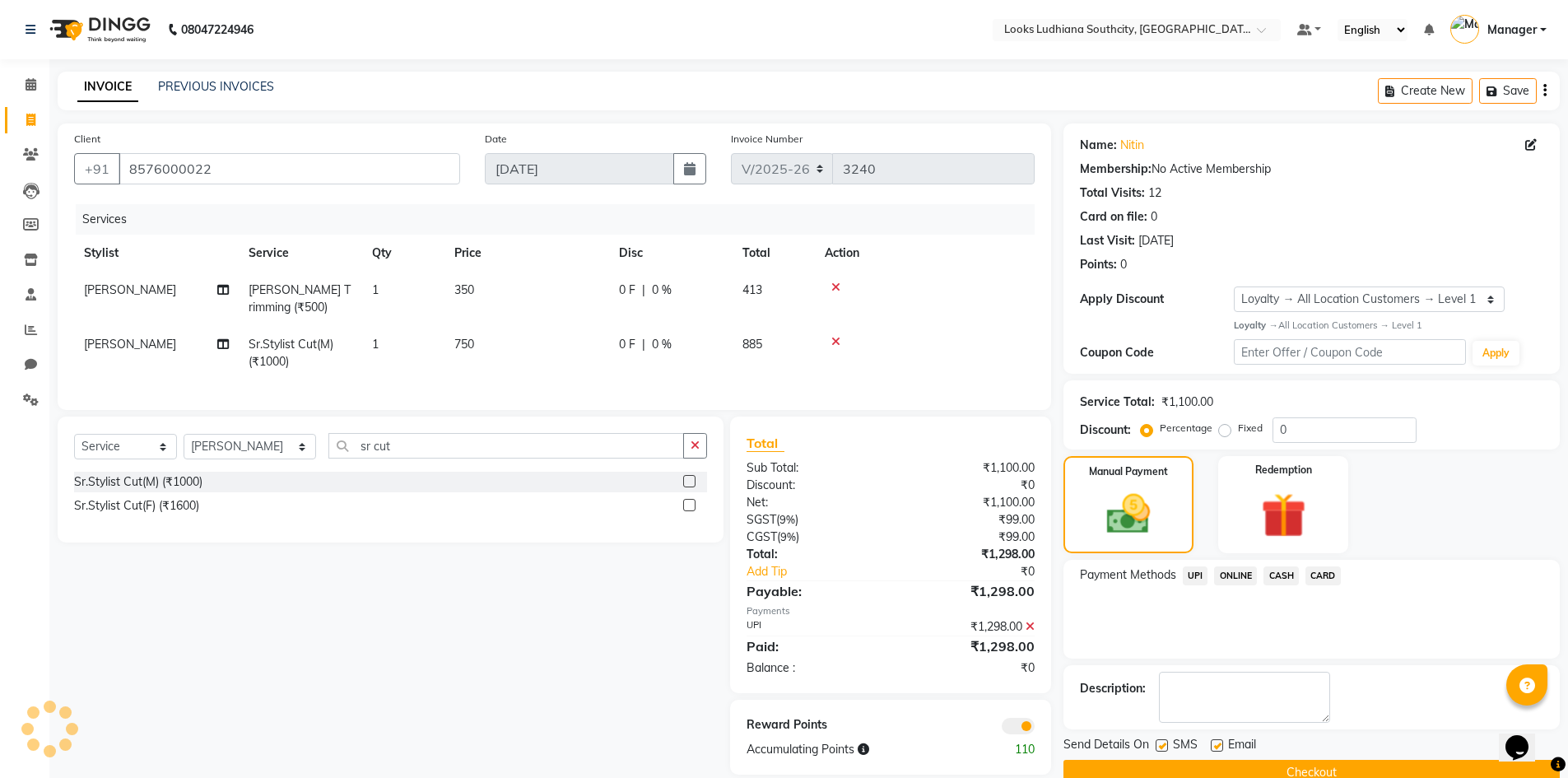
click at [1025, 734] on span at bounding box center [1018, 727] width 33 height 17
click at [1034, 729] on input "checkbox" at bounding box center [1034, 729] width 0 height 0
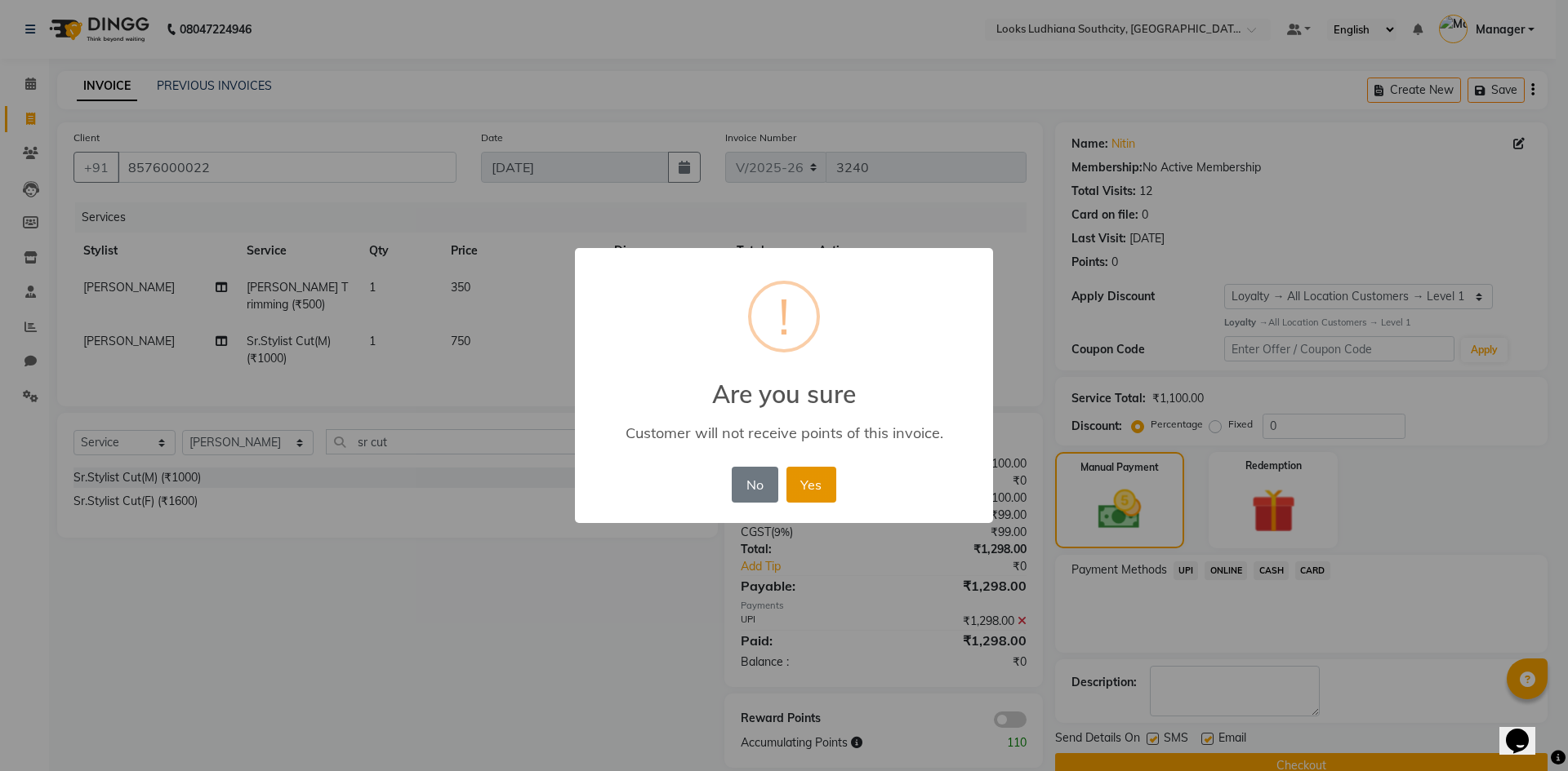
click at [807, 475] on button "Yes" at bounding box center [812, 484] width 50 height 36
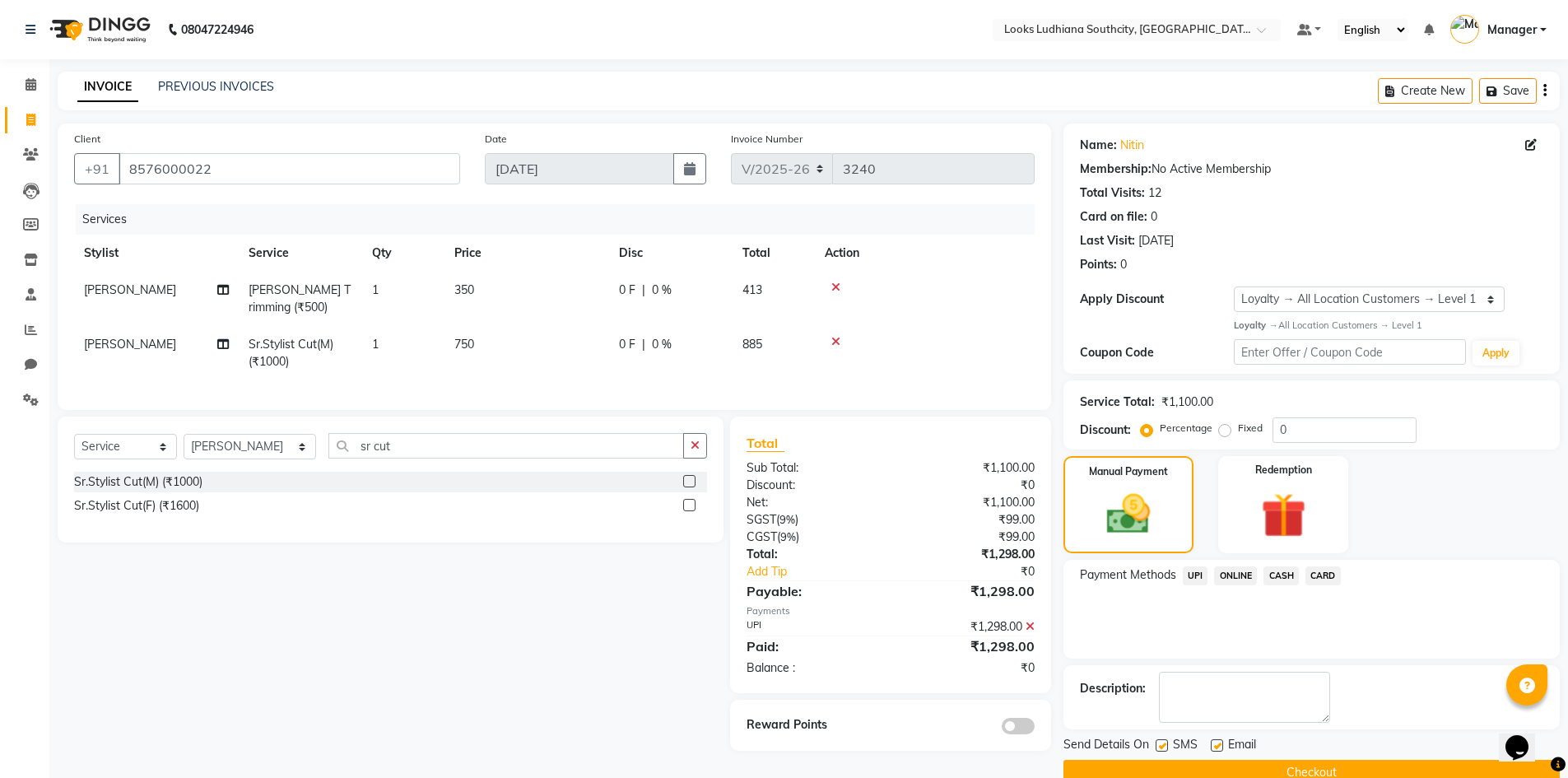
click at [1167, 744] on label at bounding box center [1161, 745] width 13 height 13
click at [1167, 744] on input "checkbox" at bounding box center [1161, 746] width 11 height 11
checkbox input "false"
click at [1221, 745] on label at bounding box center [1217, 745] width 13 height 13
click at [1221, 745] on input "checkbox" at bounding box center [1216, 746] width 11 height 11
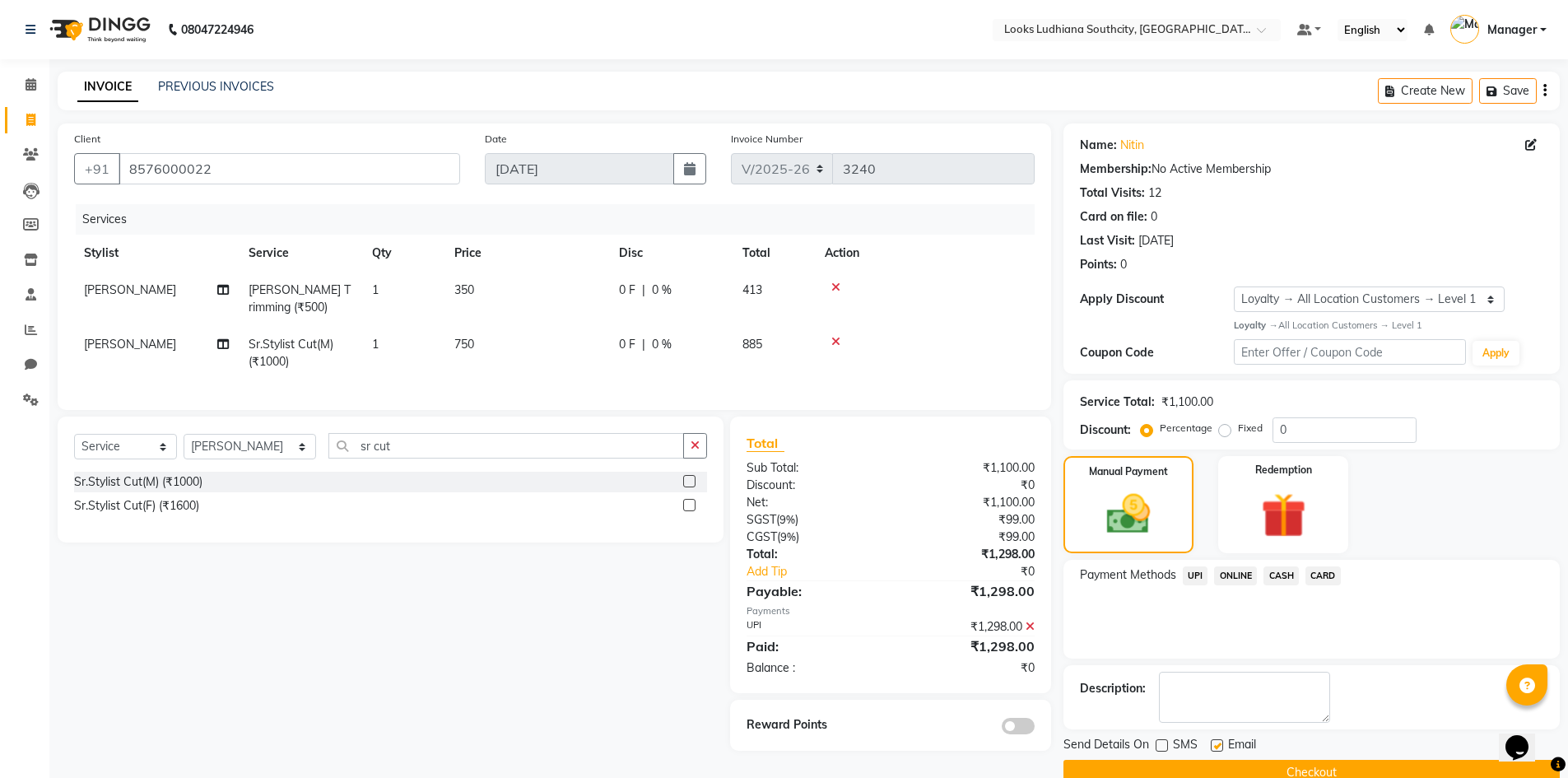
checkbox input "false"
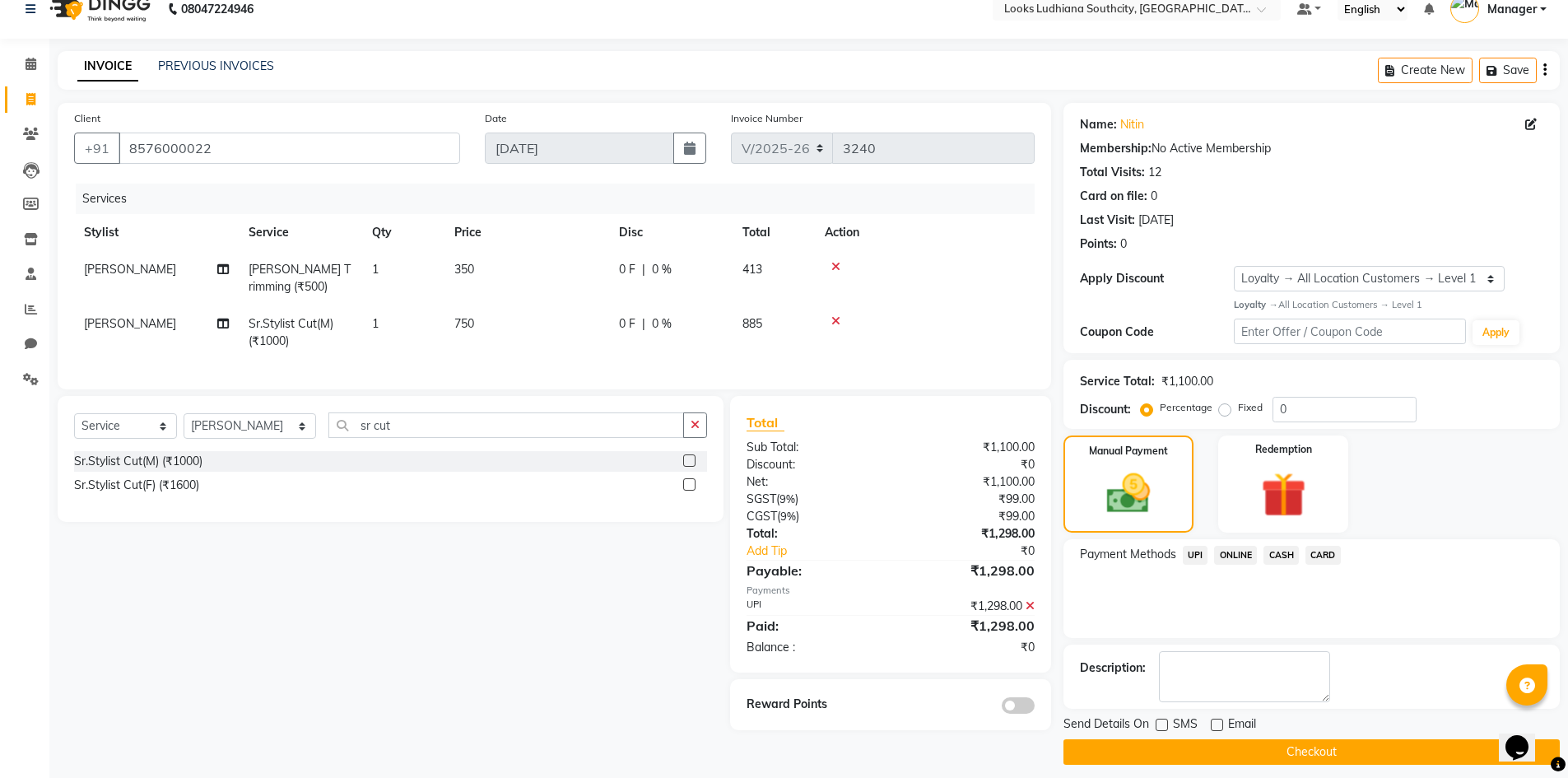
scroll to position [32, 0]
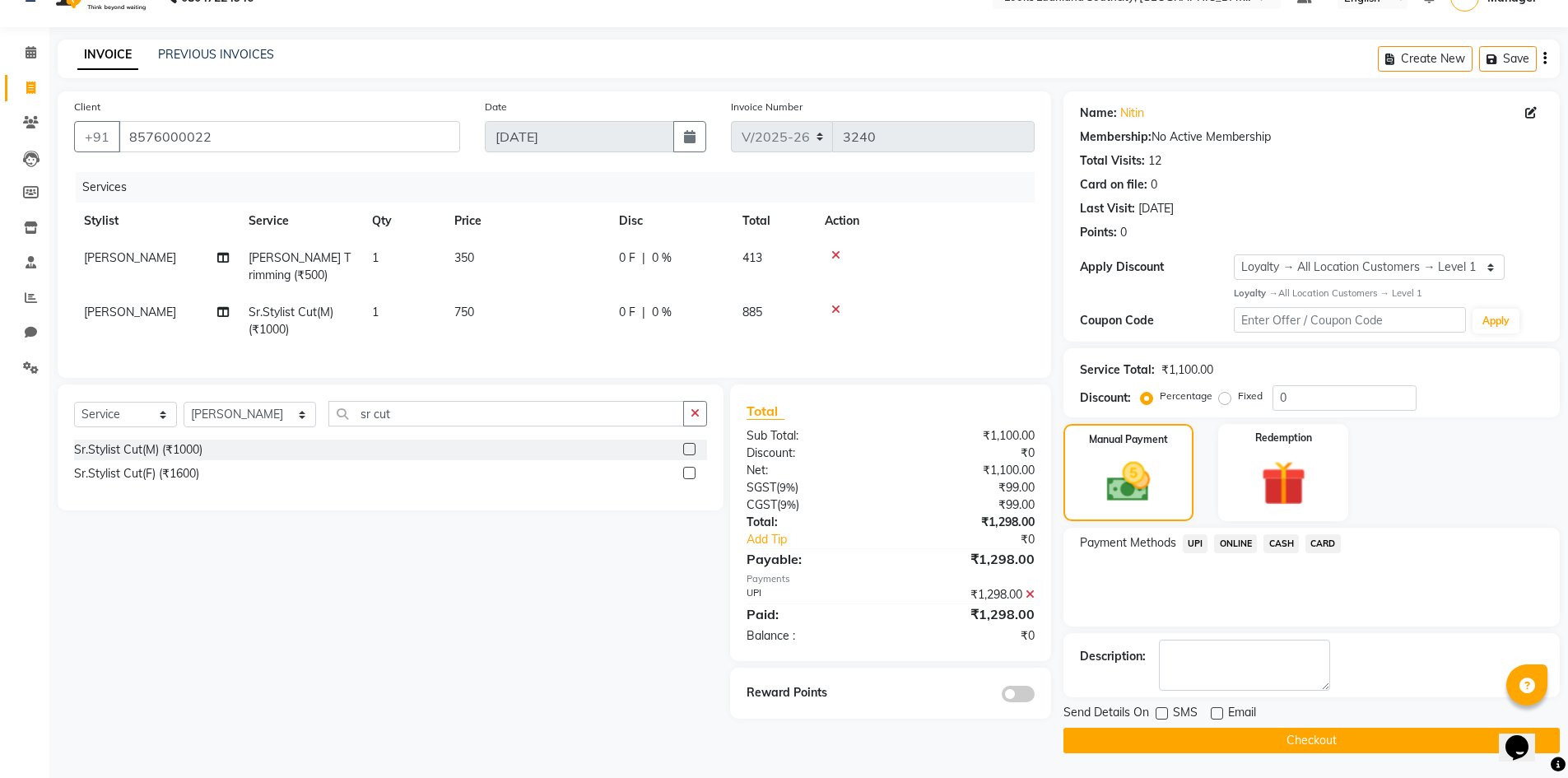
click at [1184, 738] on button "Checkout" at bounding box center [1312, 741] width 497 height 25
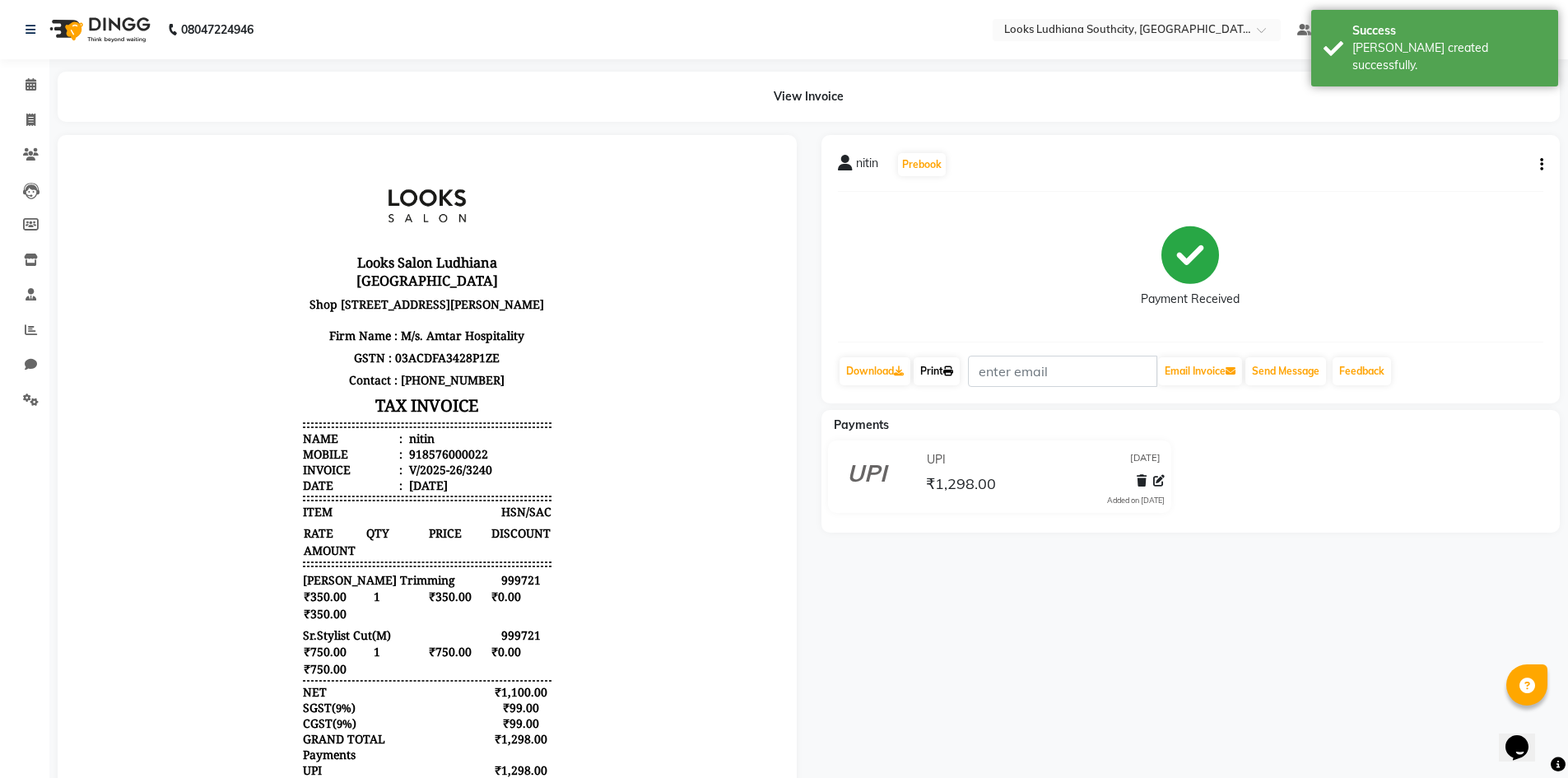
click at [953, 370] on icon at bounding box center [949, 371] width 10 height 10
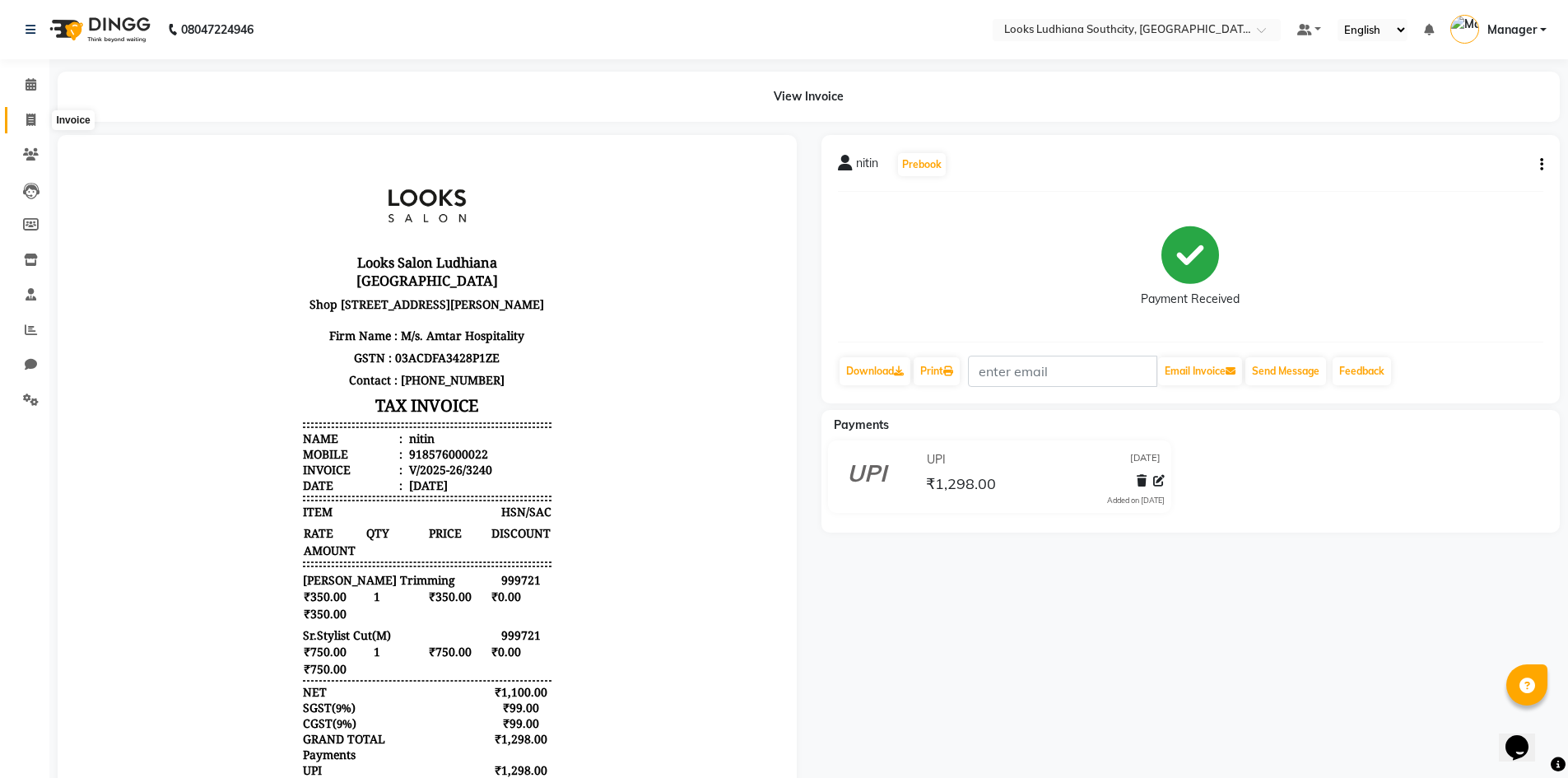
click at [21, 118] on span at bounding box center [31, 120] width 29 height 19
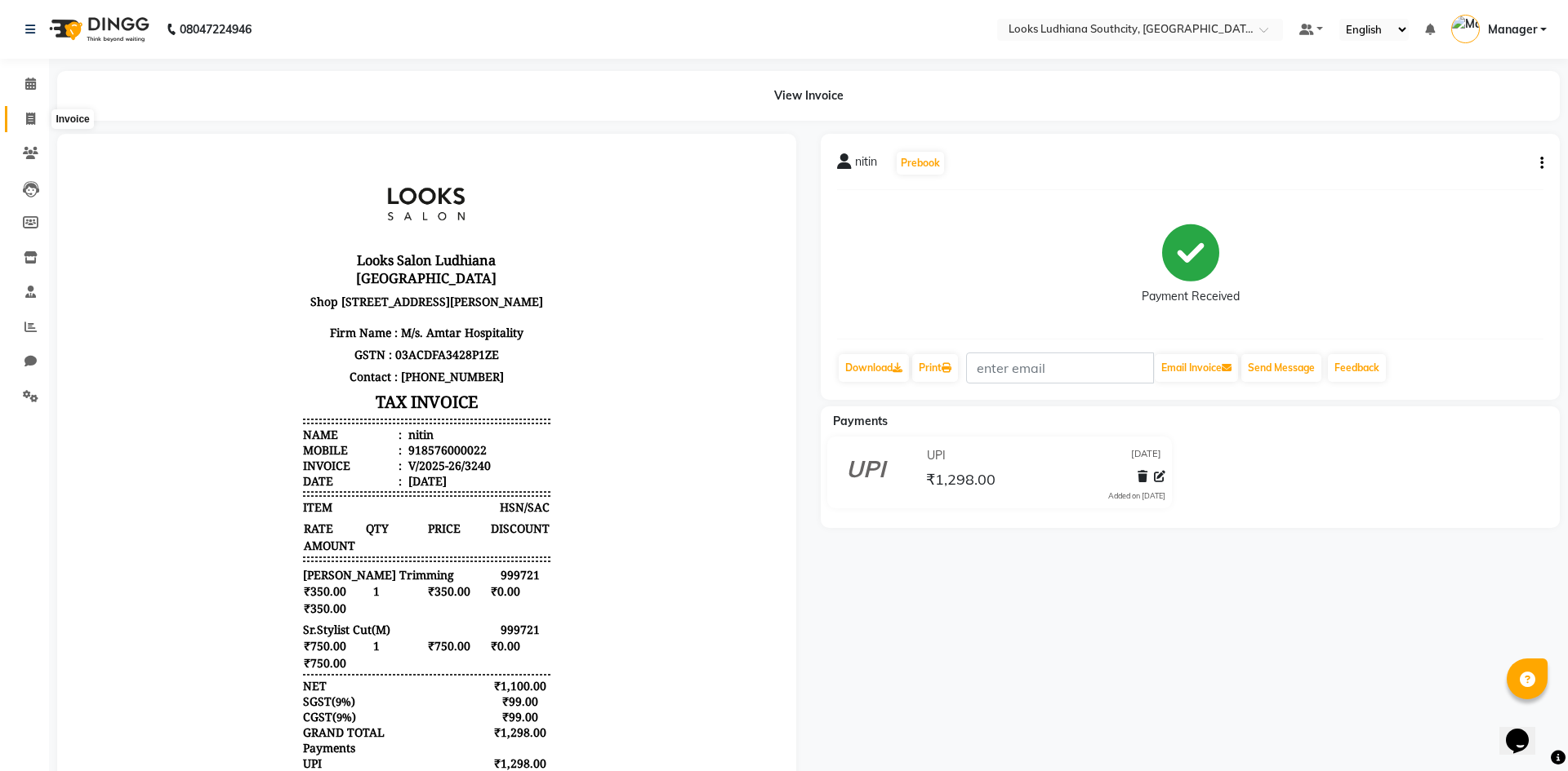
select select "service"
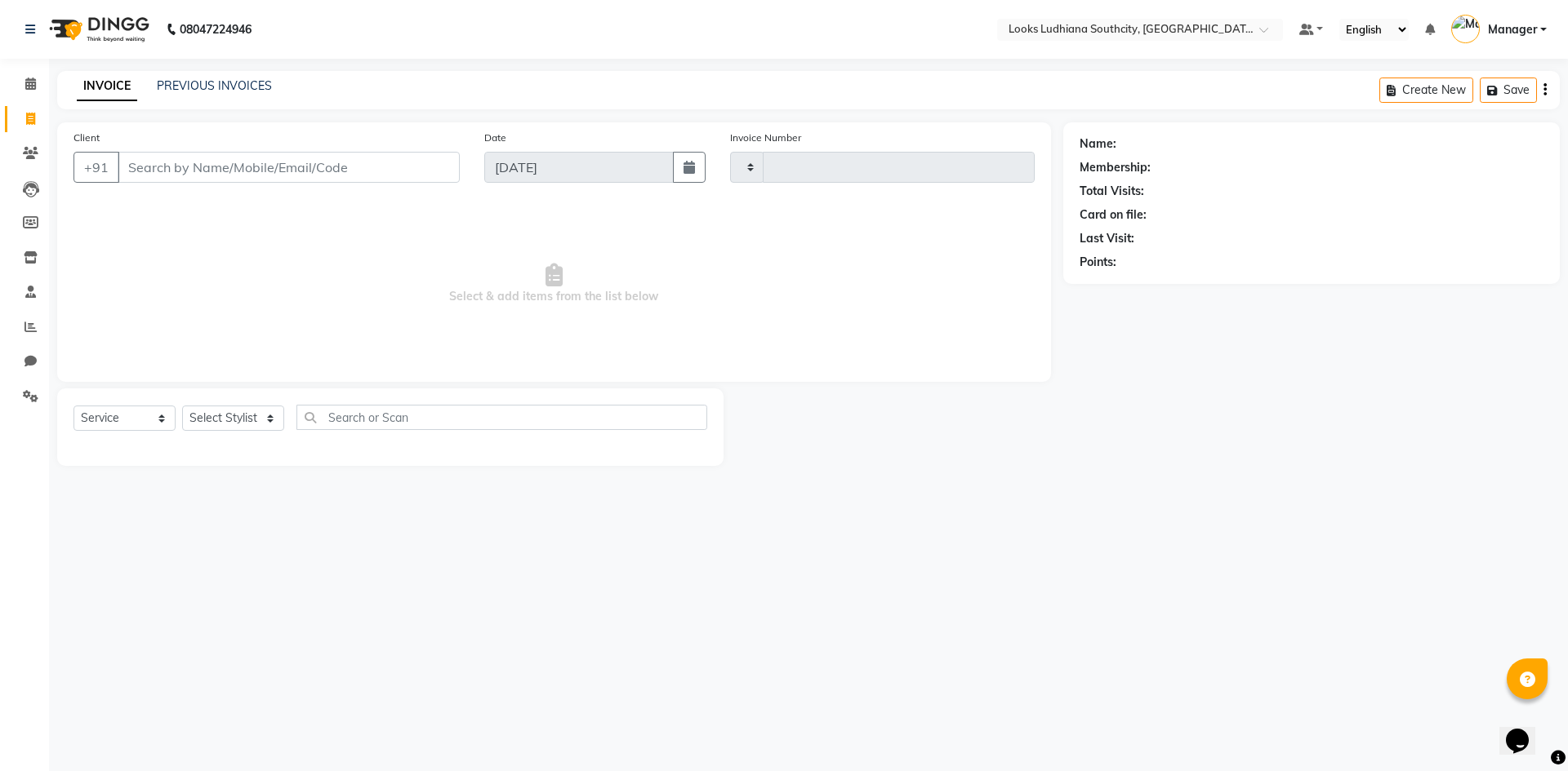
type input "3241"
select select "6577"
click at [253, 413] on select "Select Stylist ADIL Amtar Hospitality Annu COUNTER_SALES Danny Deepak_pdct Deep…" at bounding box center [248, 418] width 132 height 25
select select "50812"
click at [182, 406] on select "Select Stylist ADIL Amtar Hospitality Annu COUNTER_SALES Danny Deepak_pdct Deep…" at bounding box center [248, 418] width 132 height 25
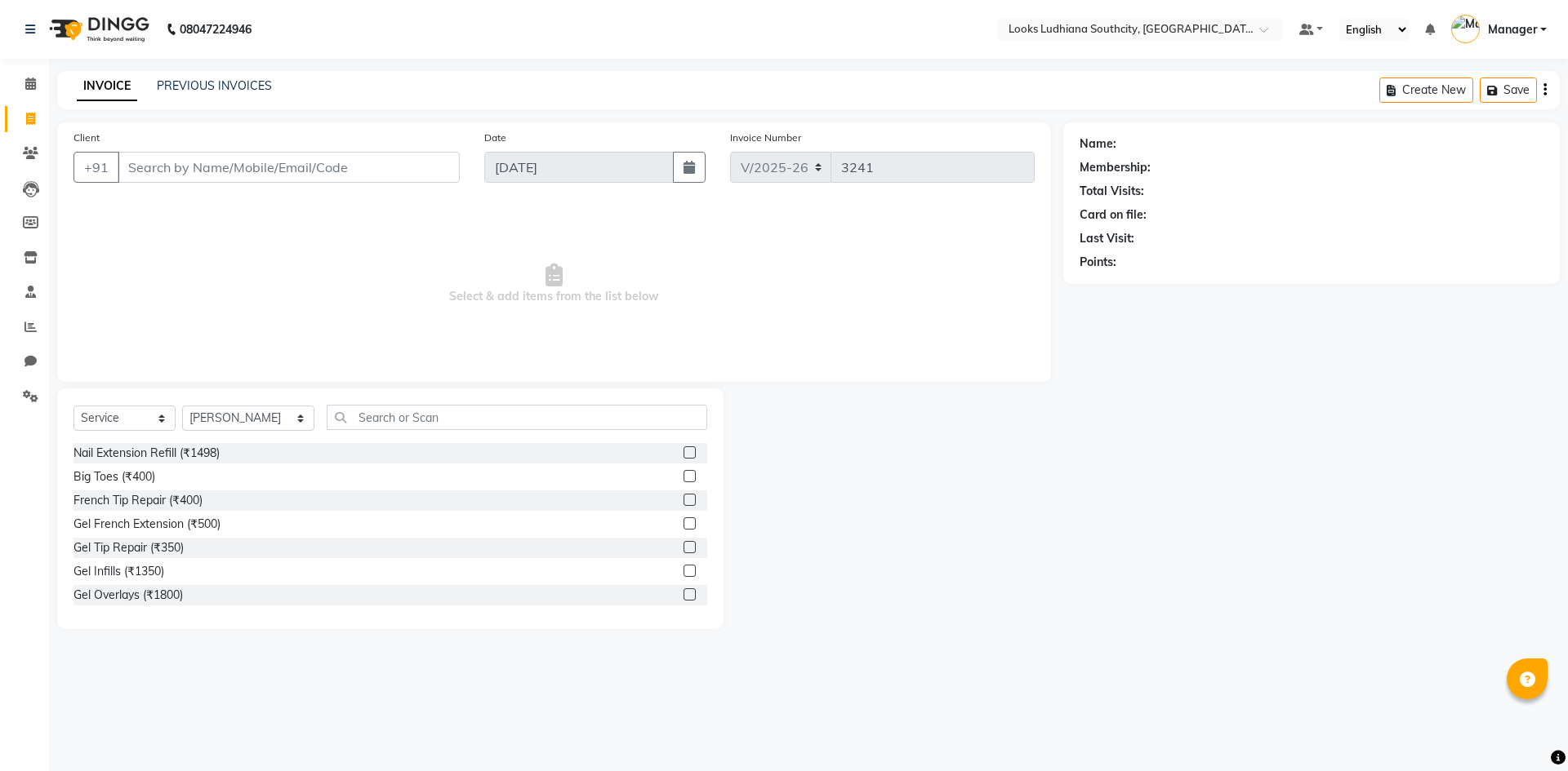
click at [446, 395] on div "Select Service Product Membership Package Voucher Prepaid Gift Card Select Styl…" at bounding box center [390, 509] width 666 height 241
click at [440, 412] on input "text" at bounding box center [517, 417] width 381 height 25
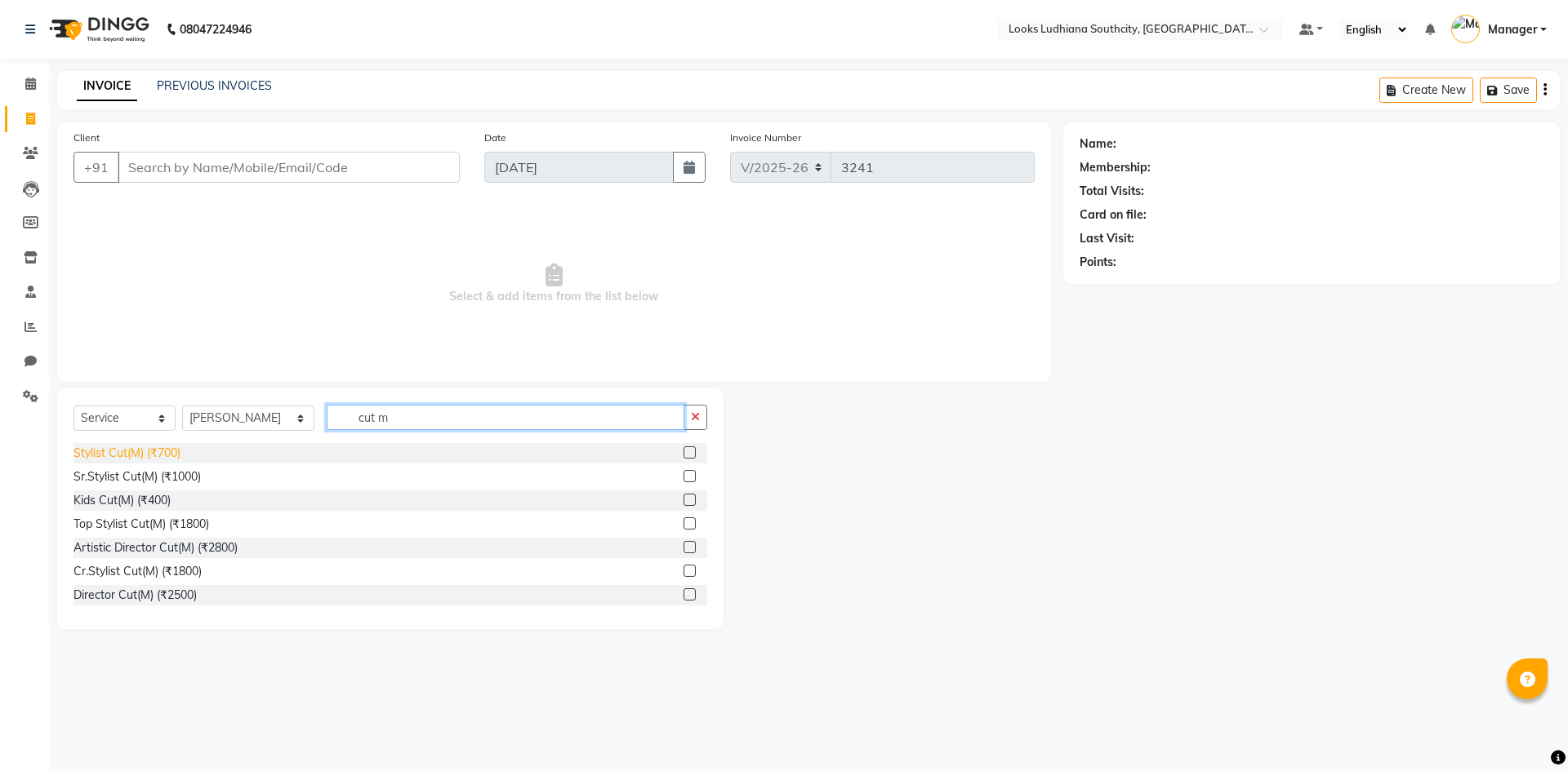
type input "cut m"
click at [136, 451] on div "Stylist Cut(M) (₹700)" at bounding box center [127, 453] width 107 height 18
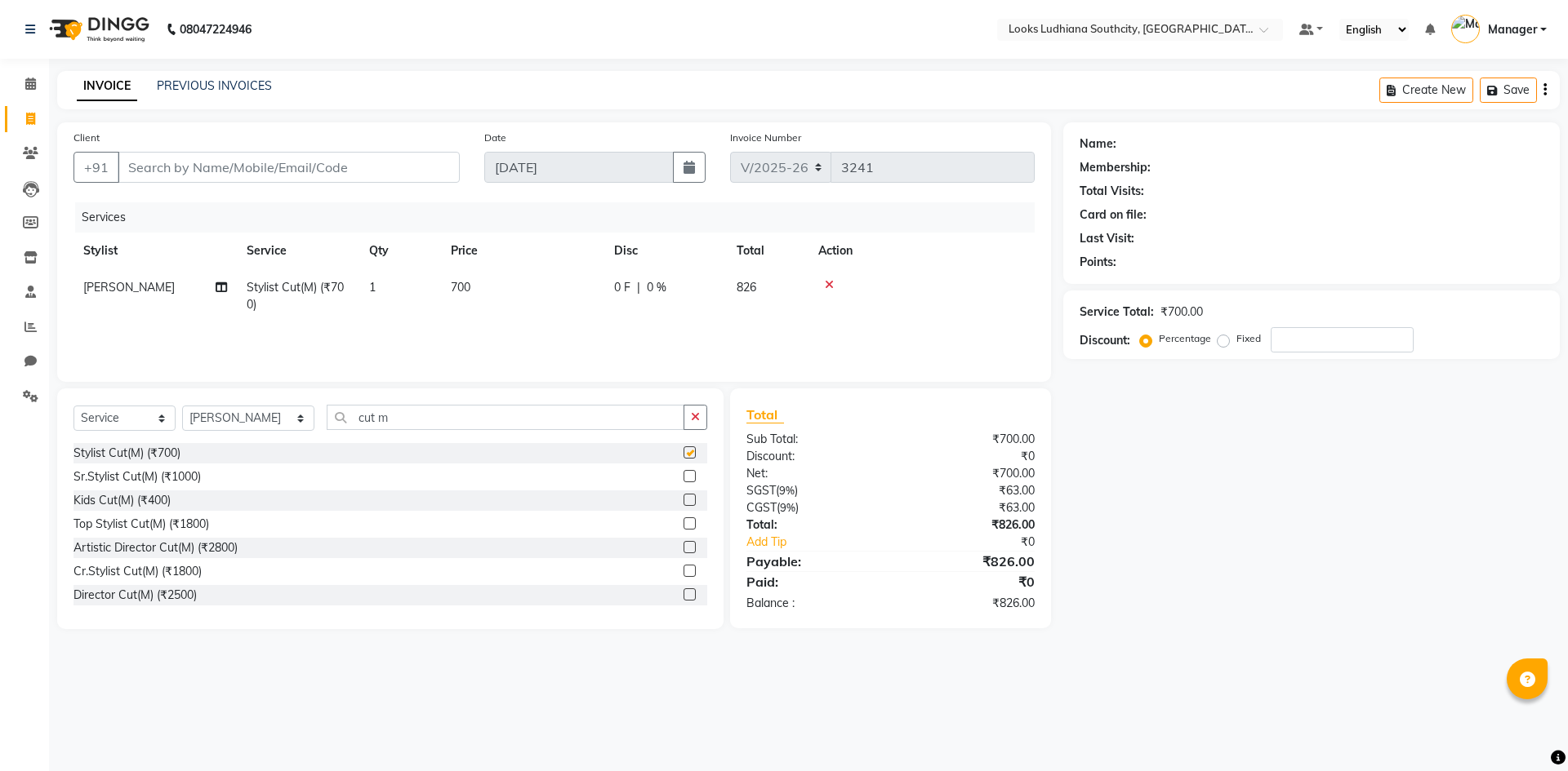
checkbox input "false"
click at [377, 416] on input "cut m" at bounding box center [505, 417] width 357 height 25
type input "c"
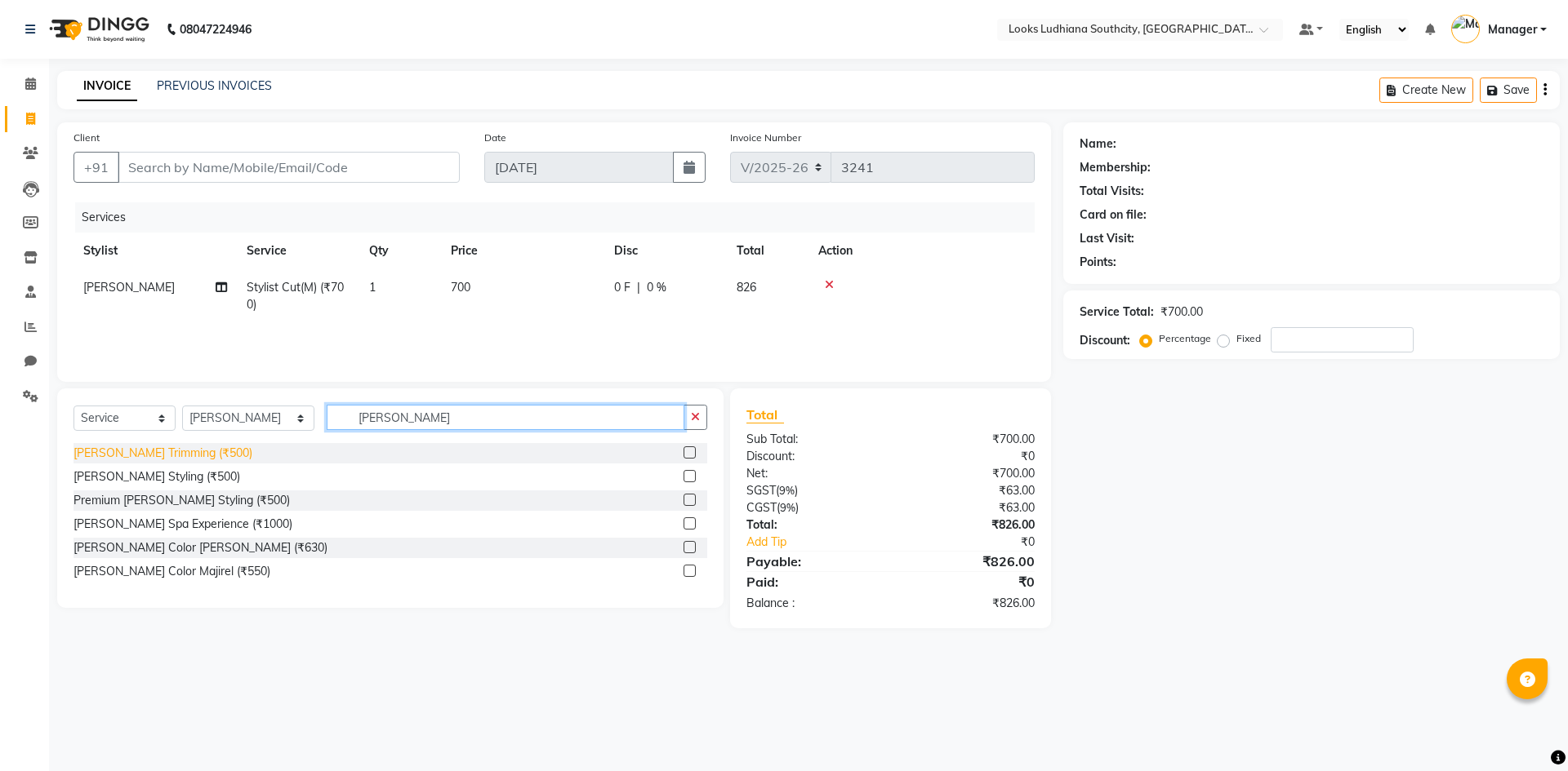
type input "beard"
click at [155, 456] on div "[PERSON_NAME] Trimming (₹500)" at bounding box center [163, 453] width 179 height 18
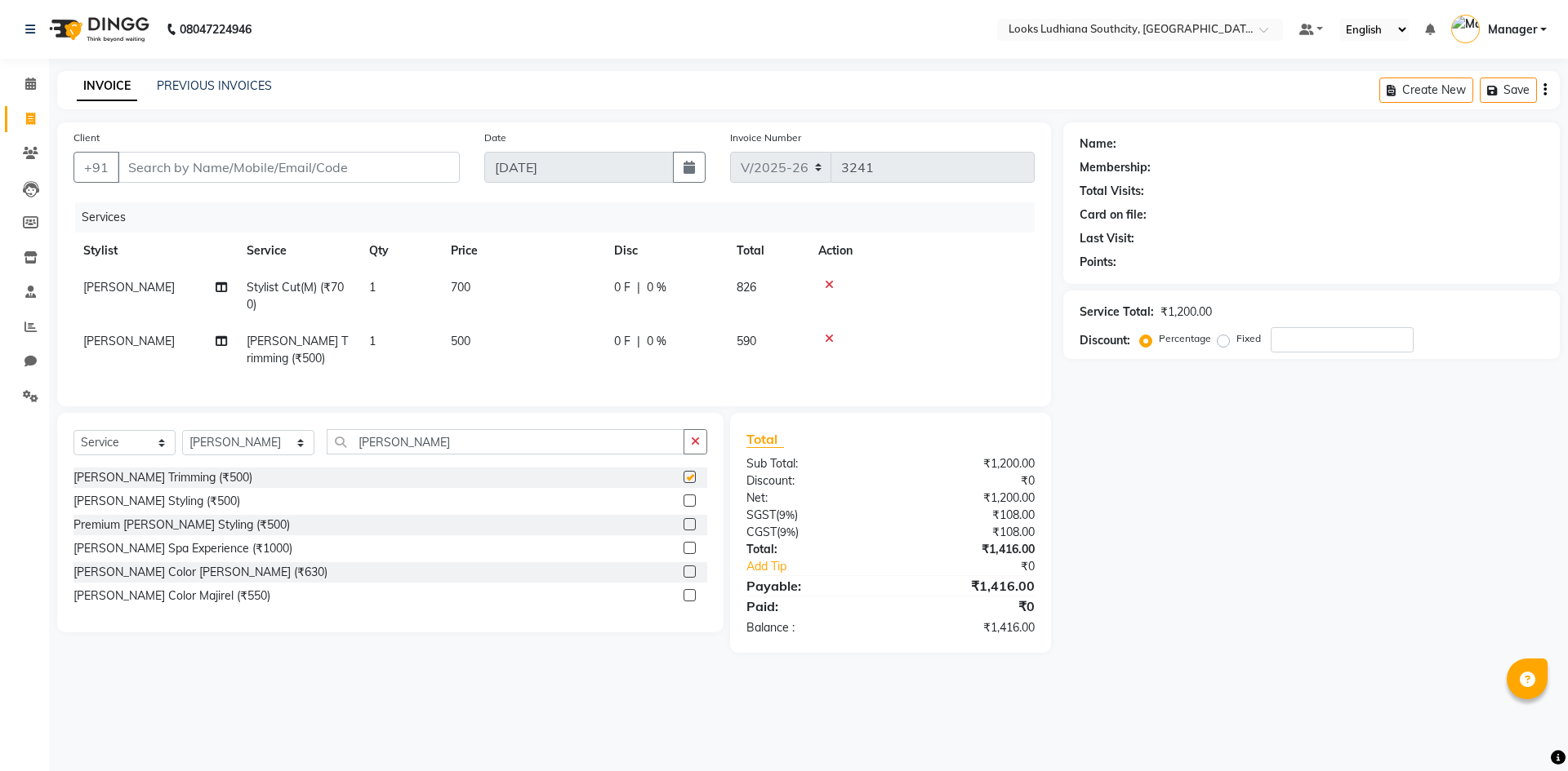
checkbox input "false"
click at [256, 160] on input "Client" at bounding box center [289, 167] width 342 height 31
paste input "8570888854"
type input "8570888854"
type input "0"
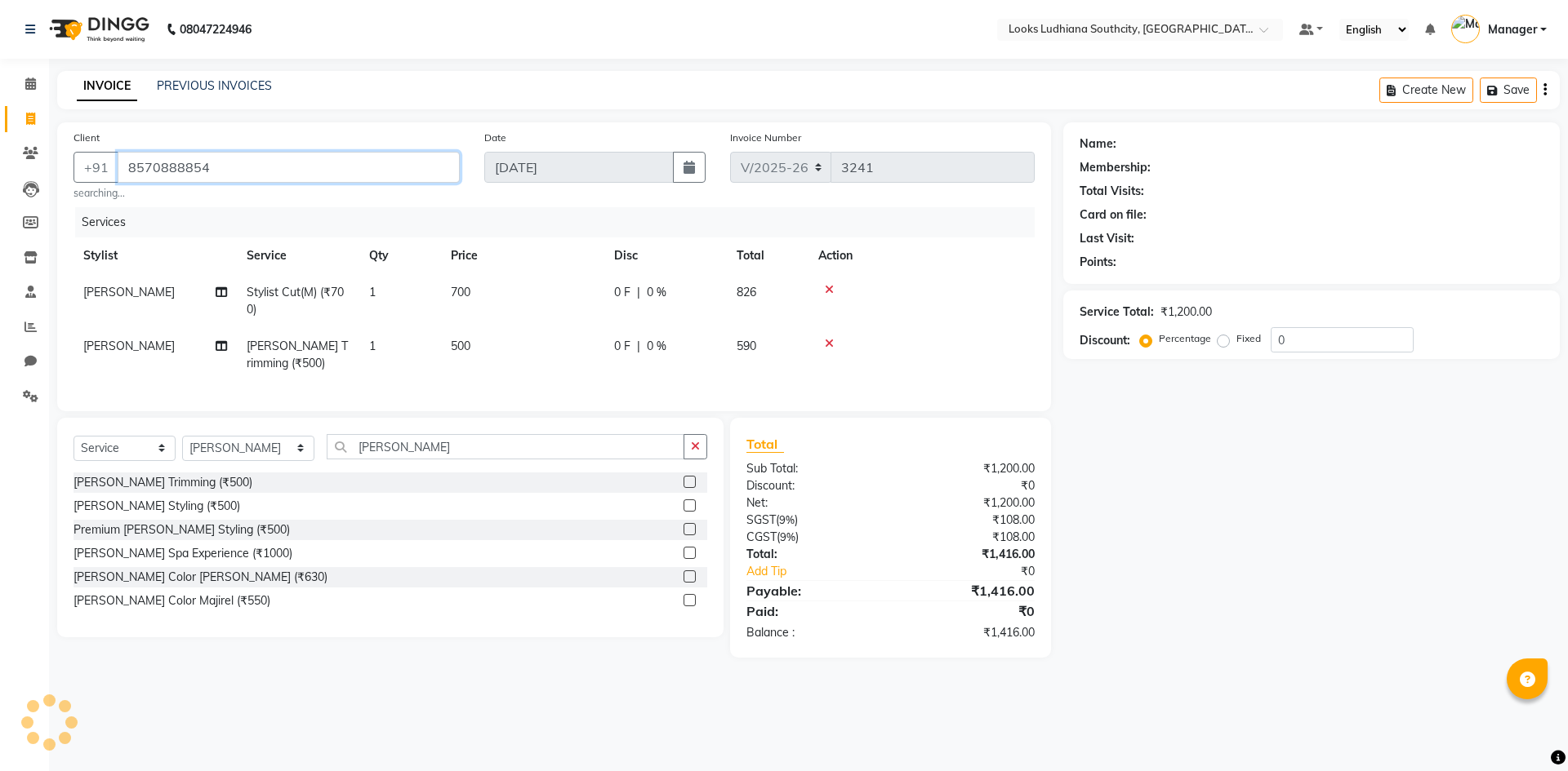
type input "8570888854"
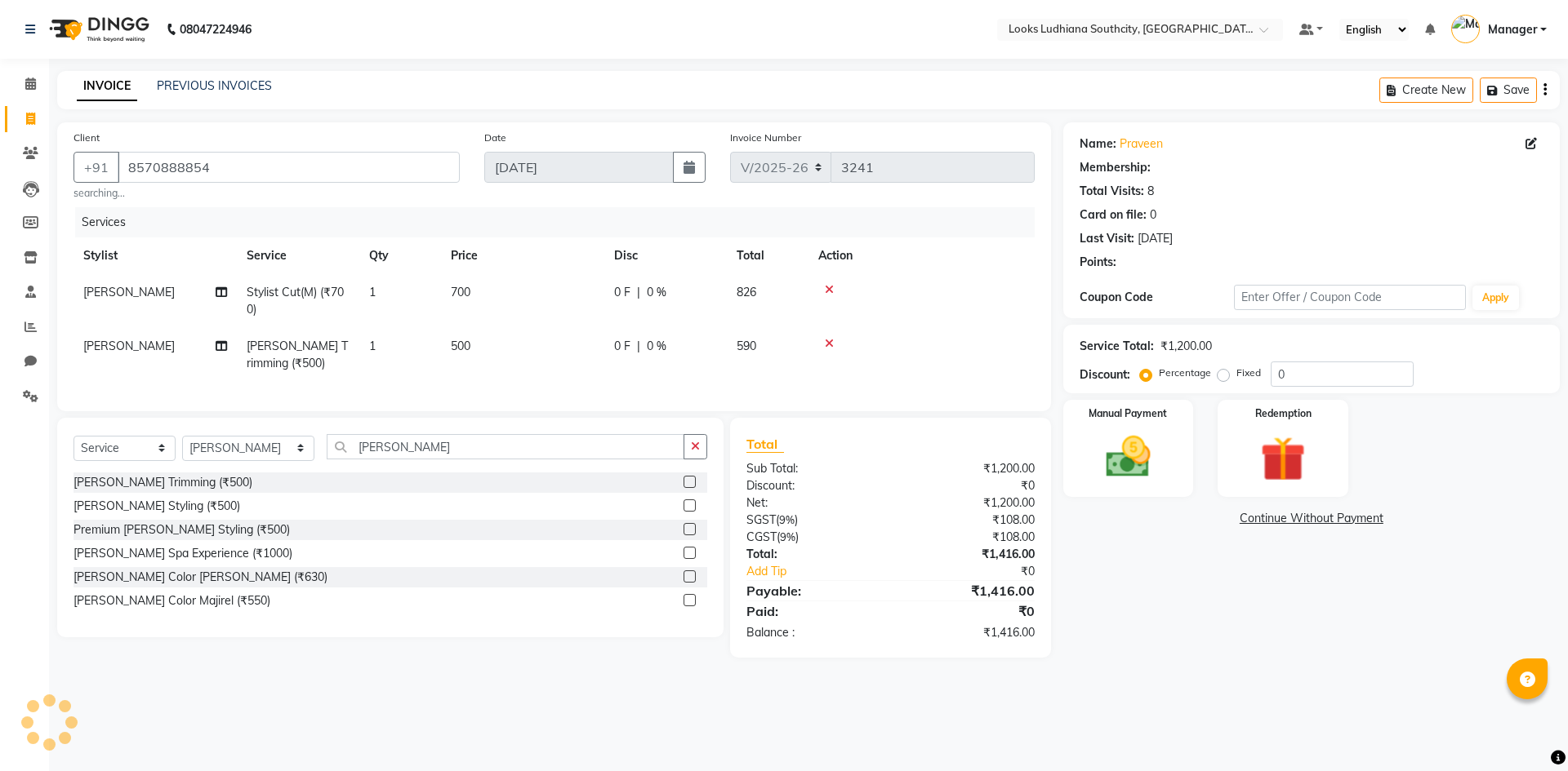
select select "1: Object"
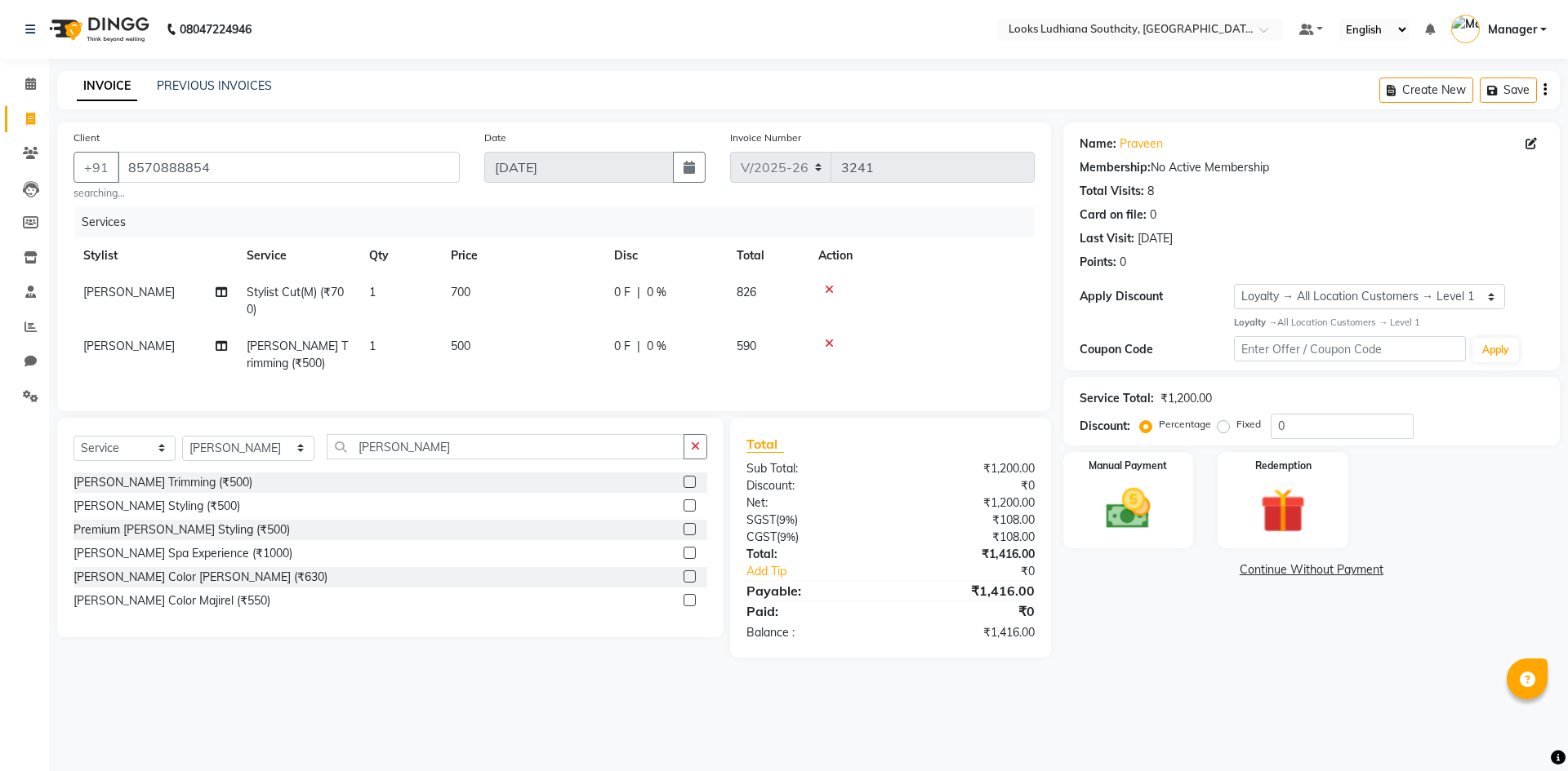
click at [476, 289] on td "700" at bounding box center [523, 301] width 164 height 54
select select "50812"
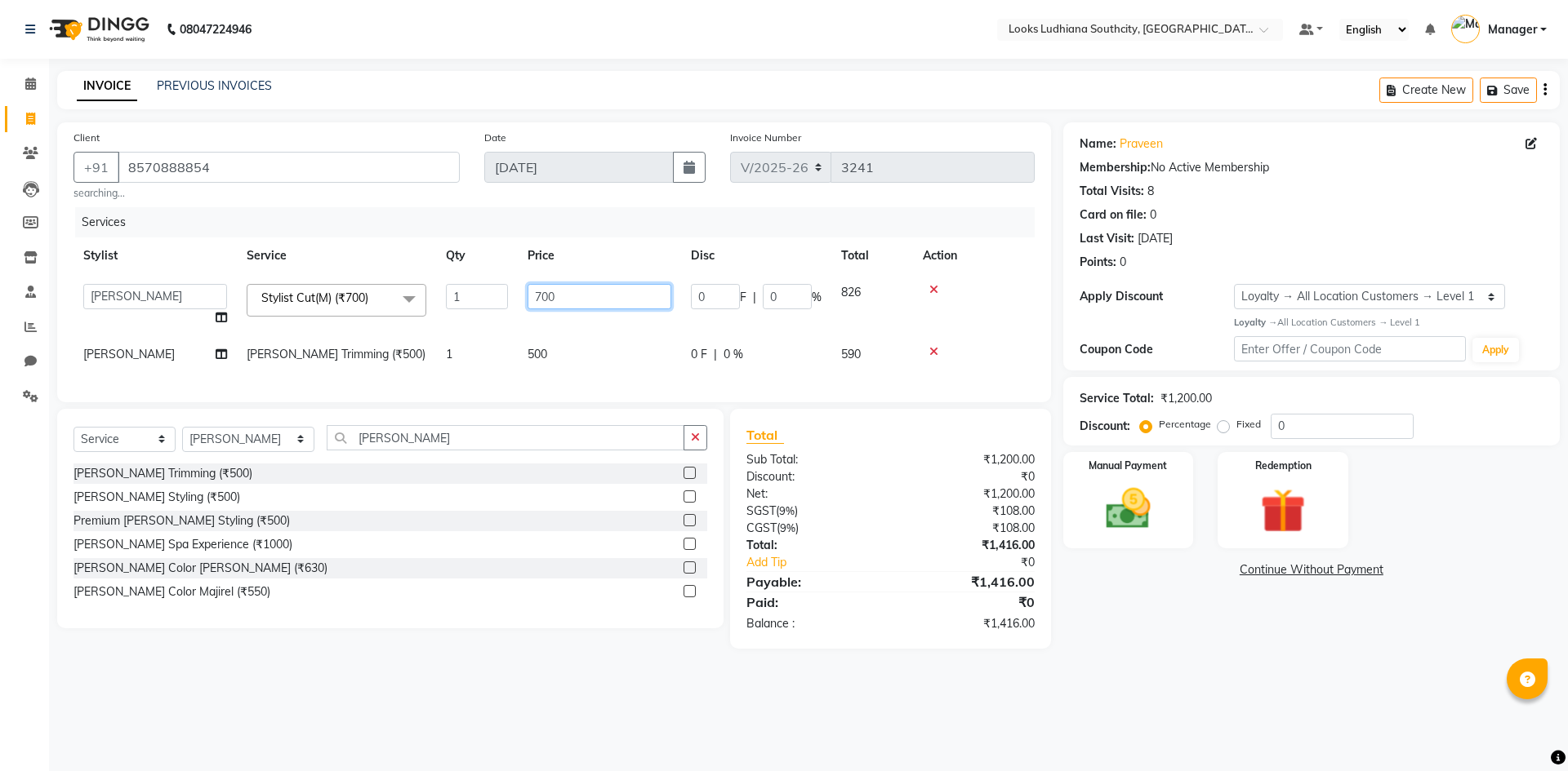
drag, startPoint x: 570, startPoint y: 291, endPoint x: 491, endPoint y: 291, distance: 79.0
click at [491, 291] on tr "ADIL Amtar Hospitality Annu COUNTER_SALES Danny Deepak_pdct Deep_pdct EHSAN Har…" at bounding box center [554, 305] width 961 height 62
type input "550.8"
click at [572, 348] on td "500" at bounding box center [599, 355] width 164 height 37
select select "50812"
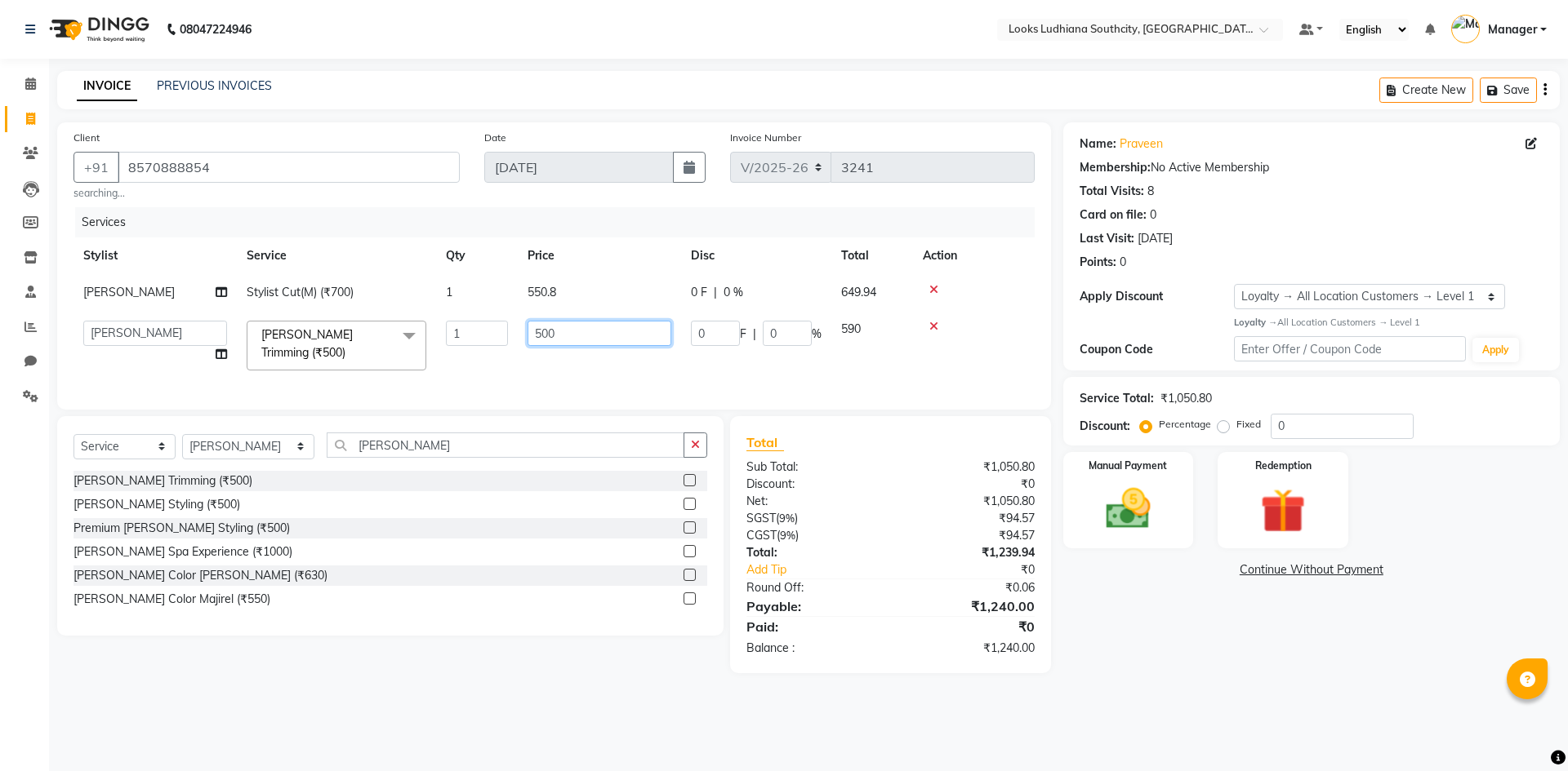
drag, startPoint x: 600, startPoint y: 332, endPoint x: 371, endPoint y: 344, distance: 229.3
click at [460, 340] on tr "ADIL Amtar Hospitality Annu COUNTER_SALES Danny Deepak_pdct Deep_pdct EHSAN Har…" at bounding box center [554, 345] width 961 height 69
type input "350"
click at [1224, 642] on div "Name: Praveen Membership: No Active Membership Total Visits: 8 Card on file: 0 …" at bounding box center [1317, 398] width 508 height 551
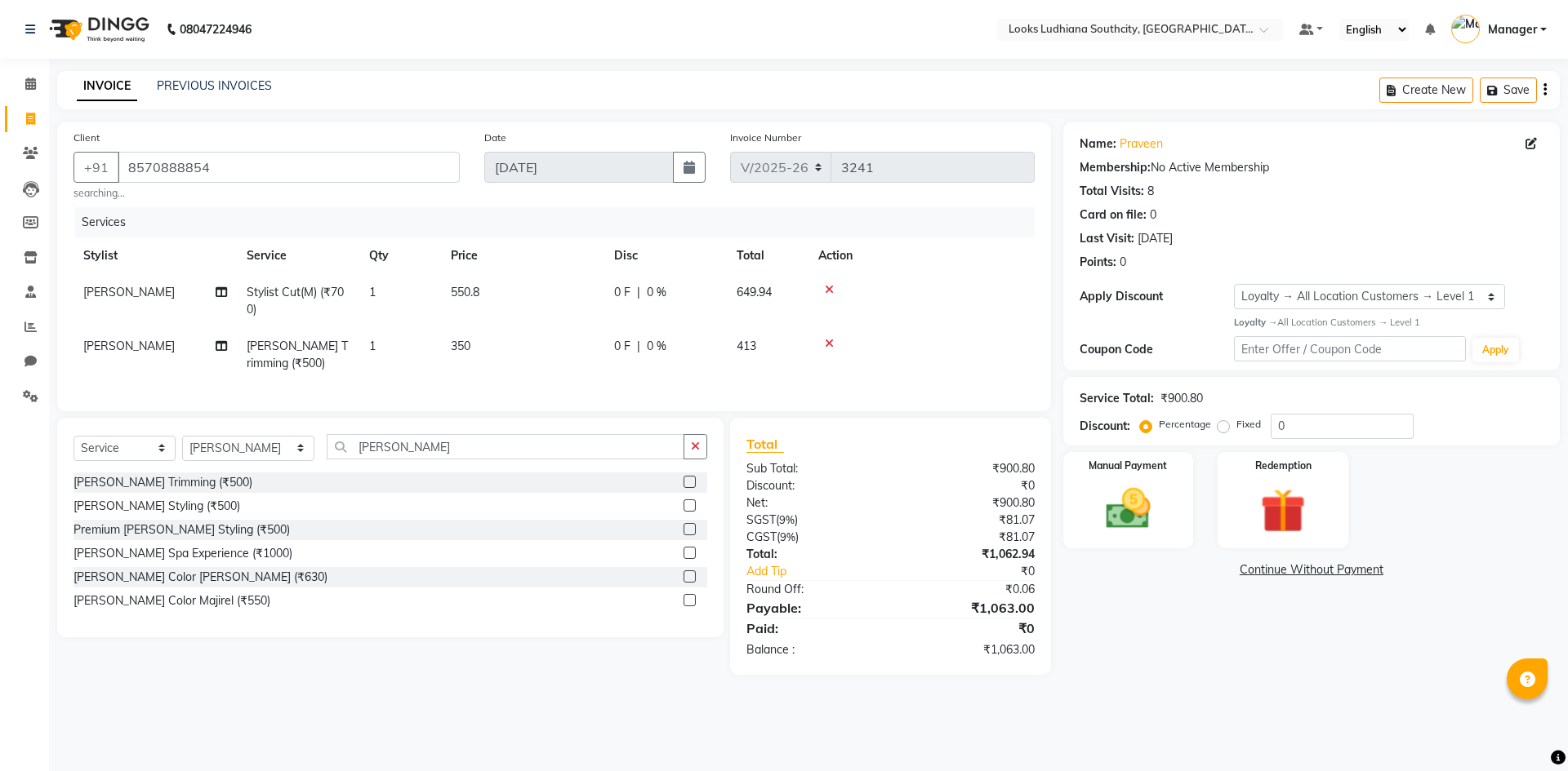
click at [645, 352] on div "0 F | 0 %" at bounding box center [665, 346] width 103 height 18
select select "50812"
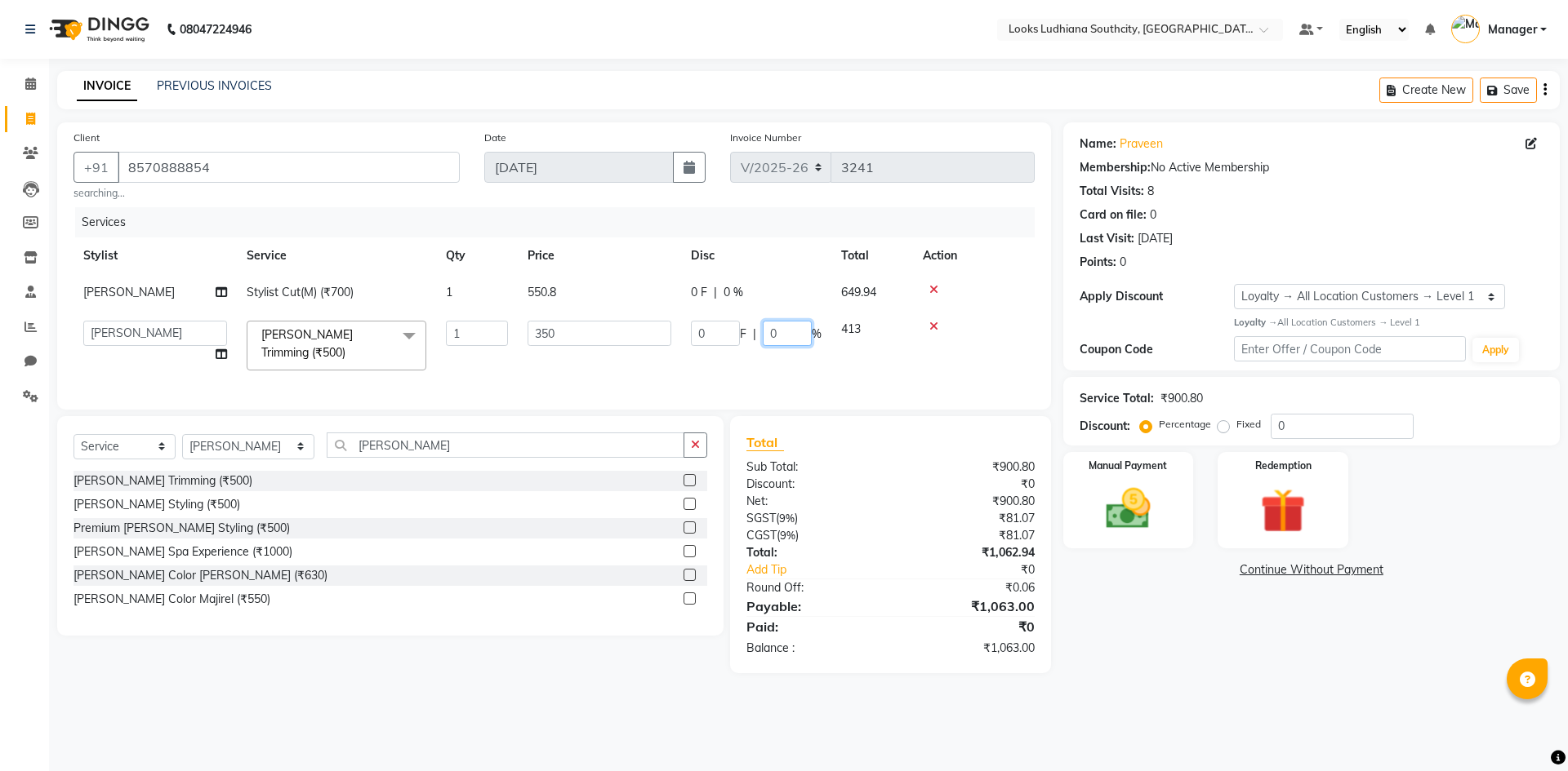
drag, startPoint x: 785, startPoint y: 332, endPoint x: 751, endPoint y: 331, distance: 34.0
click at [751, 331] on div "0 F | 0 %" at bounding box center [756, 333] width 130 height 25
type input "15.25"
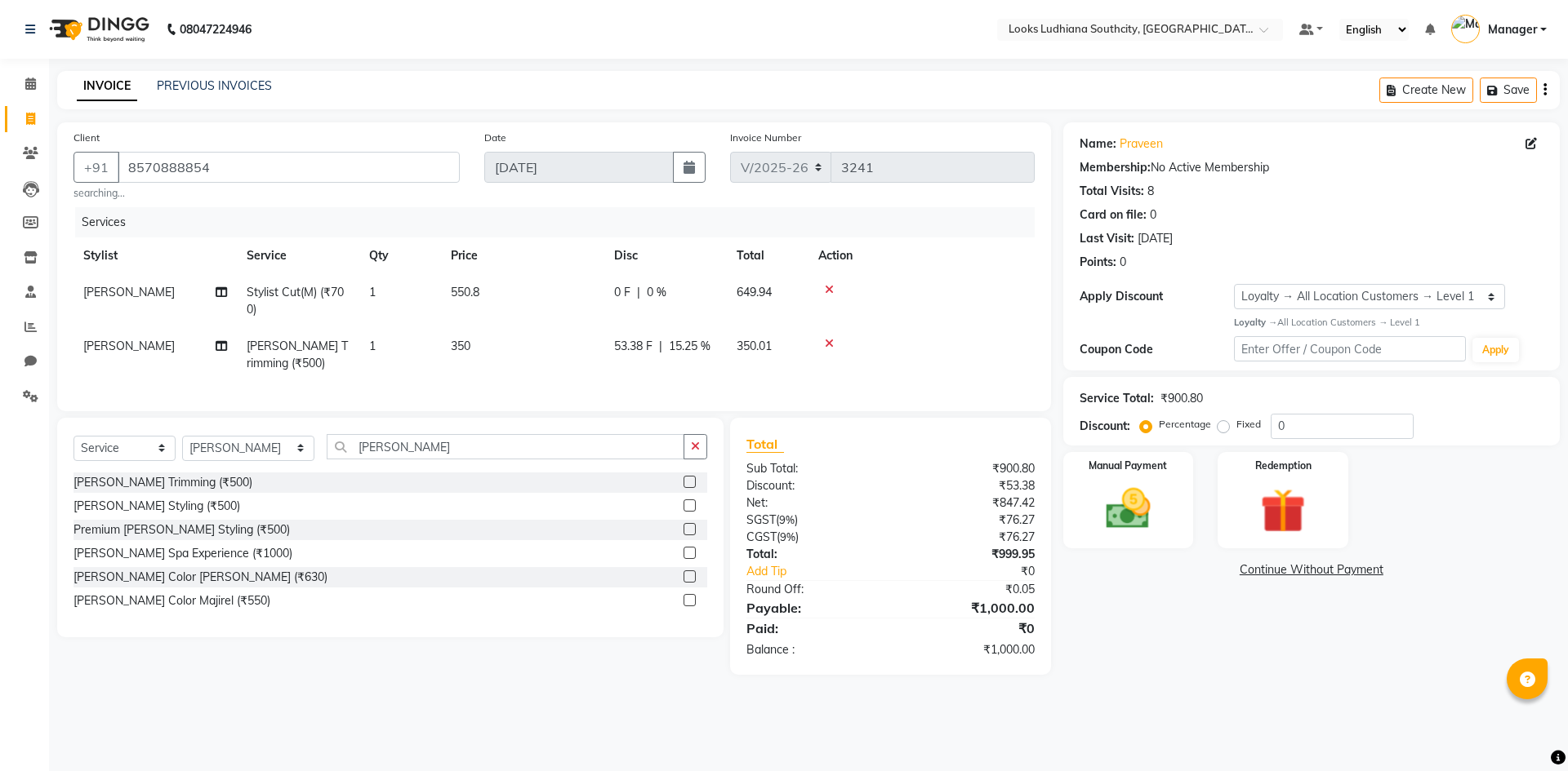
click at [1297, 712] on div "08047224946 Select Location × Looks Ludhiana Southcity, Ludhiana Default Panel …" at bounding box center [784, 386] width 1568 height 771
click at [1138, 503] on img at bounding box center [1128, 509] width 76 height 54
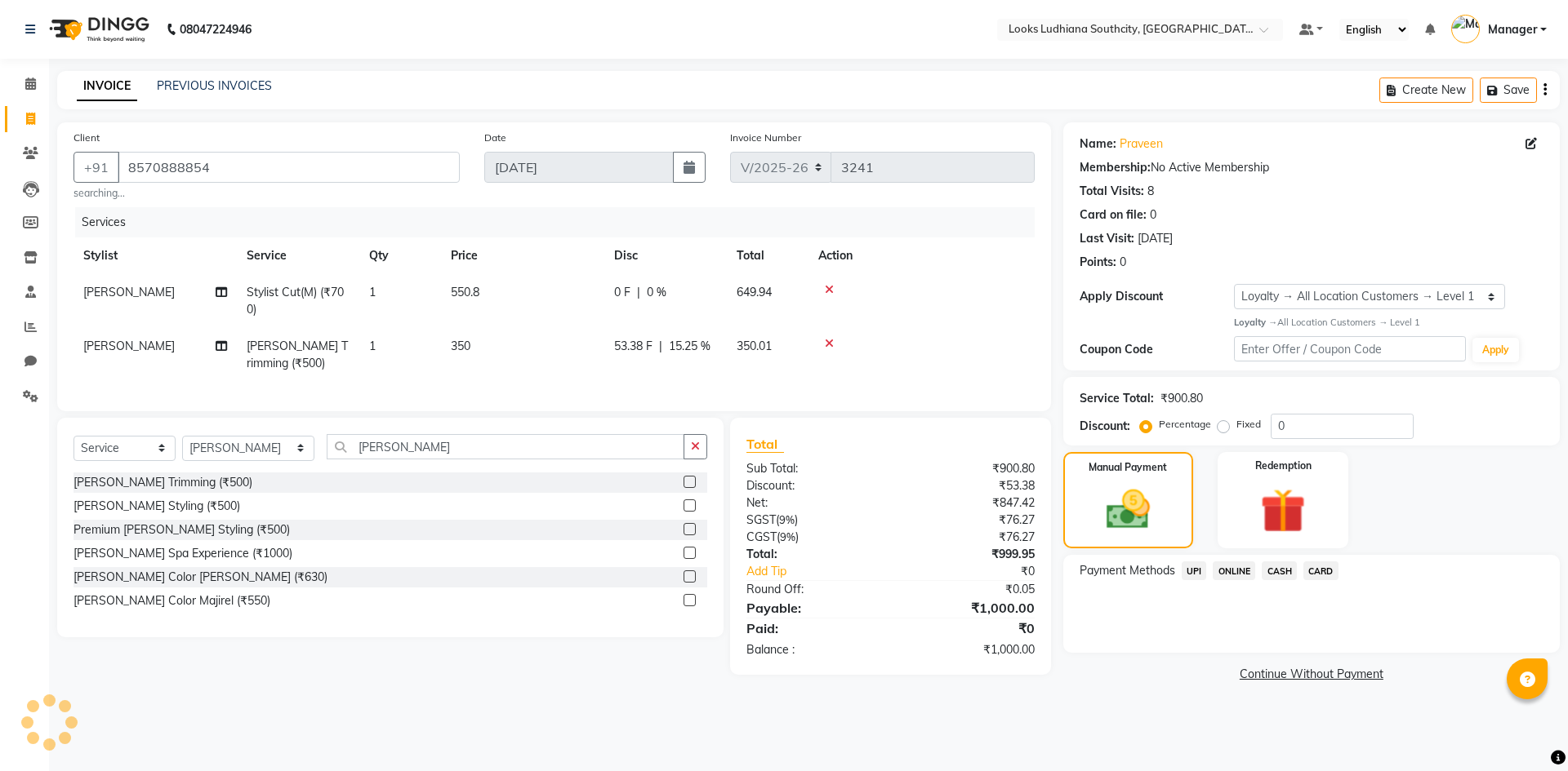
click at [1276, 568] on span "CASH" at bounding box center [1279, 571] width 35 height 18
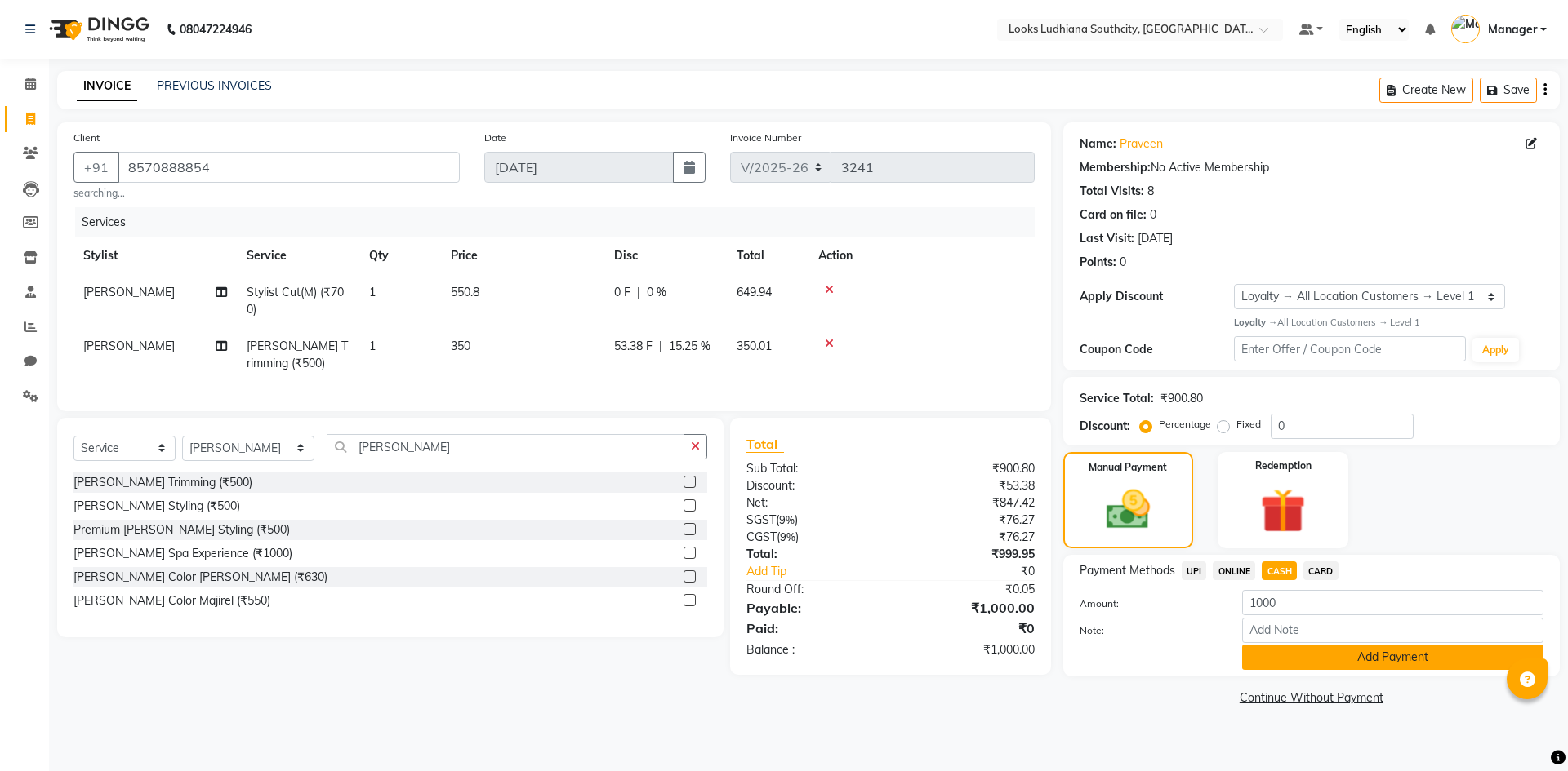
click at [1306, 663] on button "Add Payment" at bounding box center [1392, 658] width 301 height 25
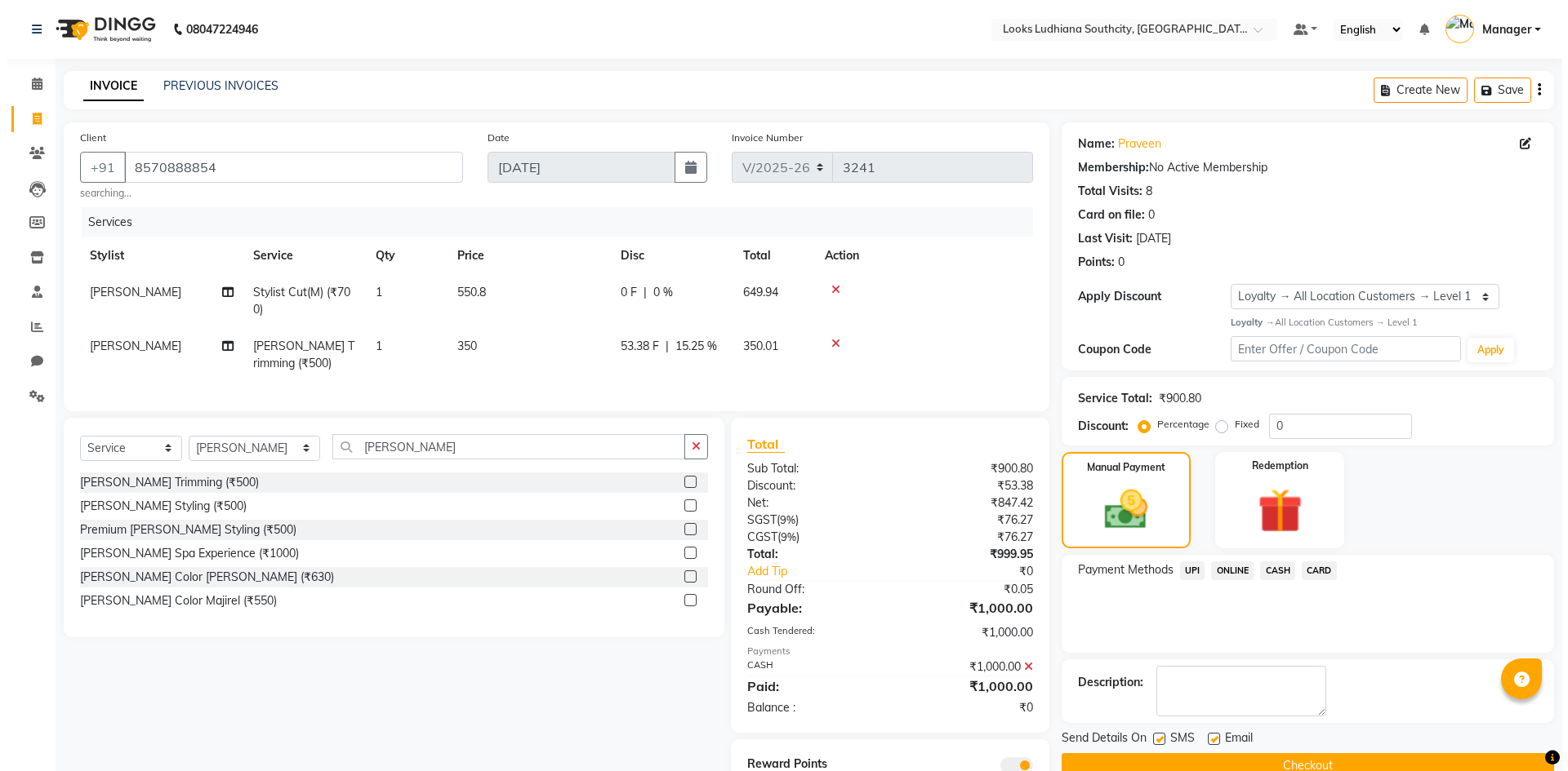
scroll to position [79, 0]
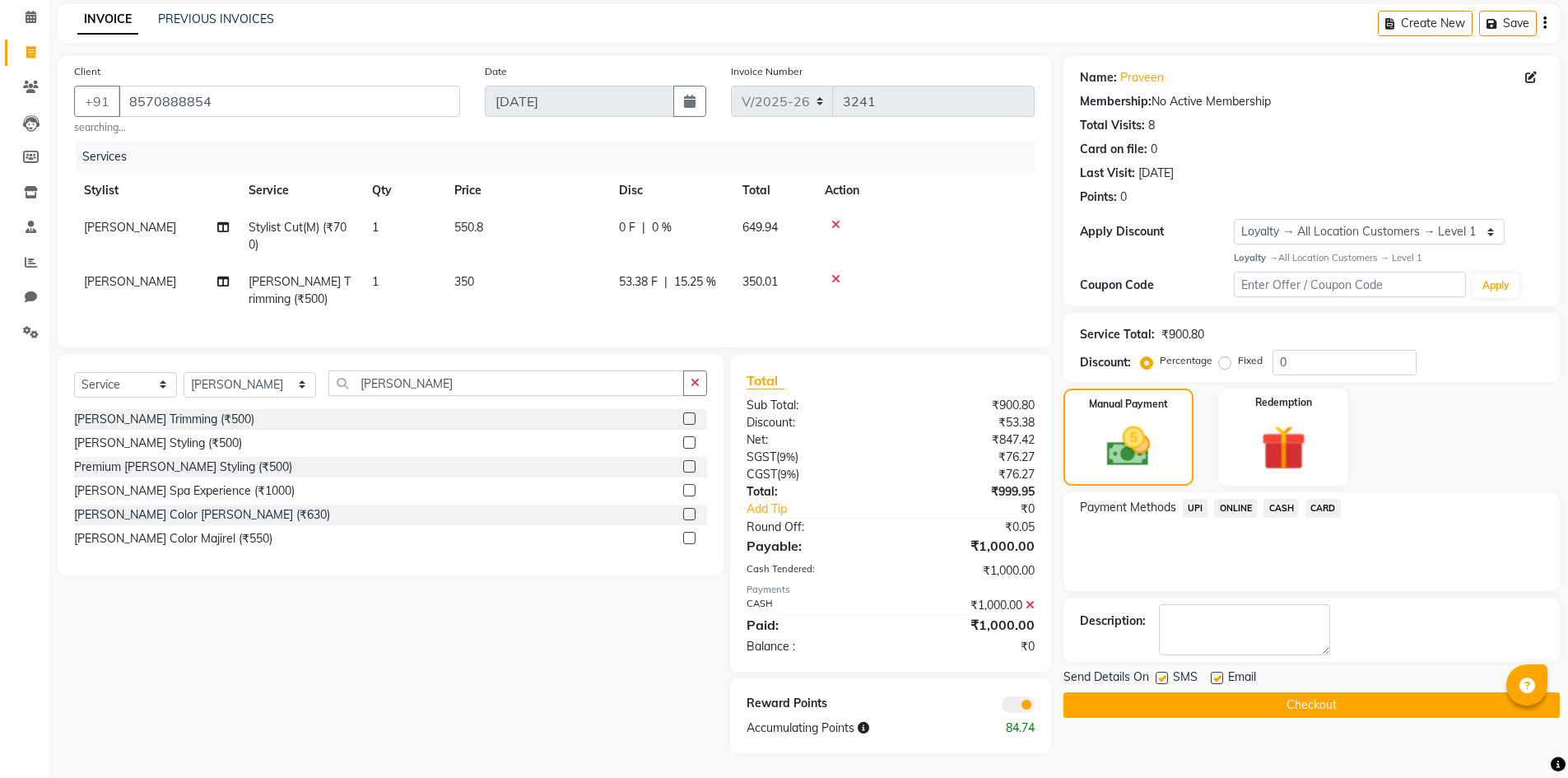
click at [1018, 706] on span at bounding box center [1018, 705] width 33 height 17
click at [1034, 707] on input "checkbox" at bounding box center [1034, 707] width 0 height 0
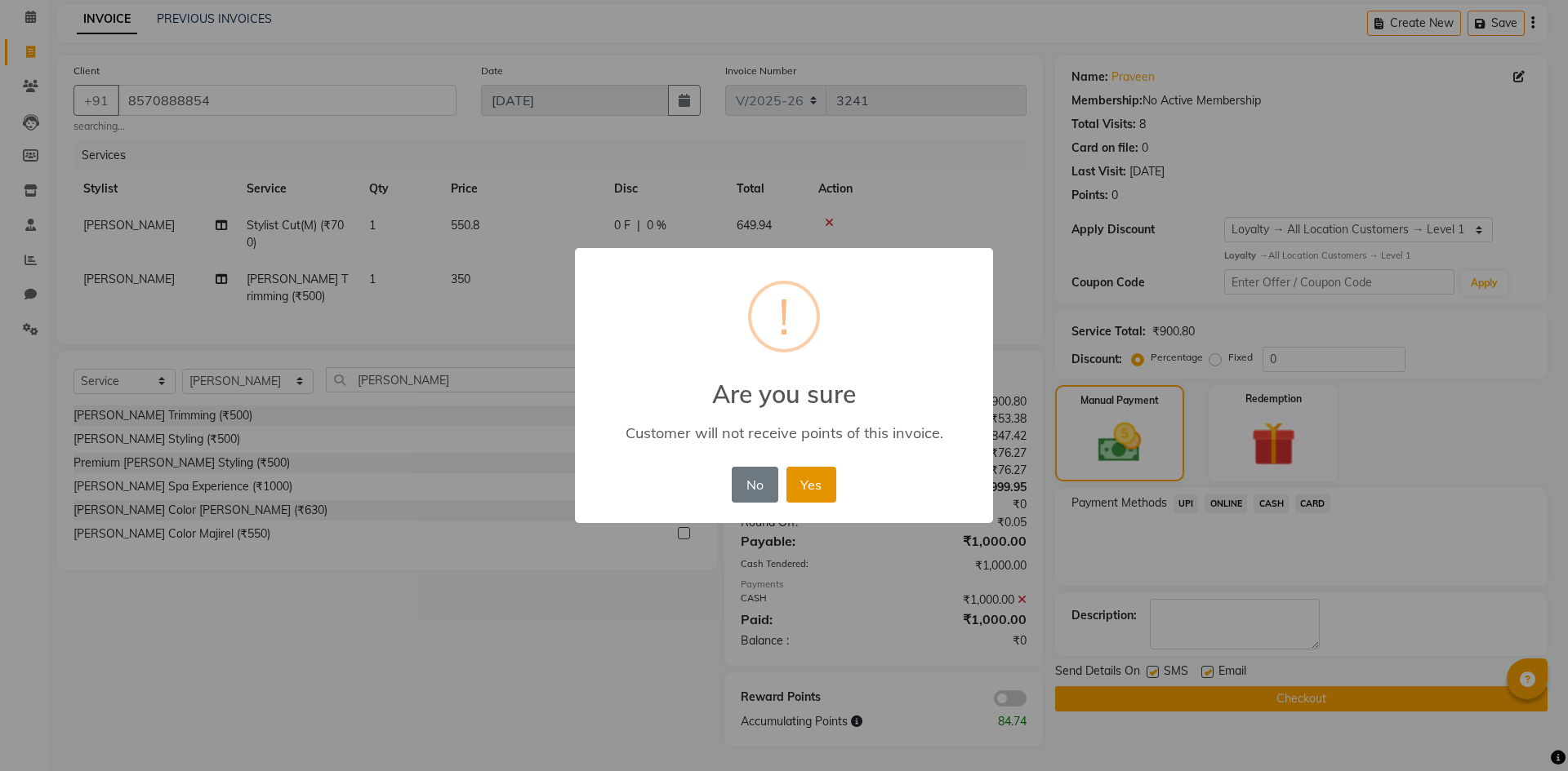
click at [801, 470] on button "Yes" at bounding box center [812, 484] width 50 height 36
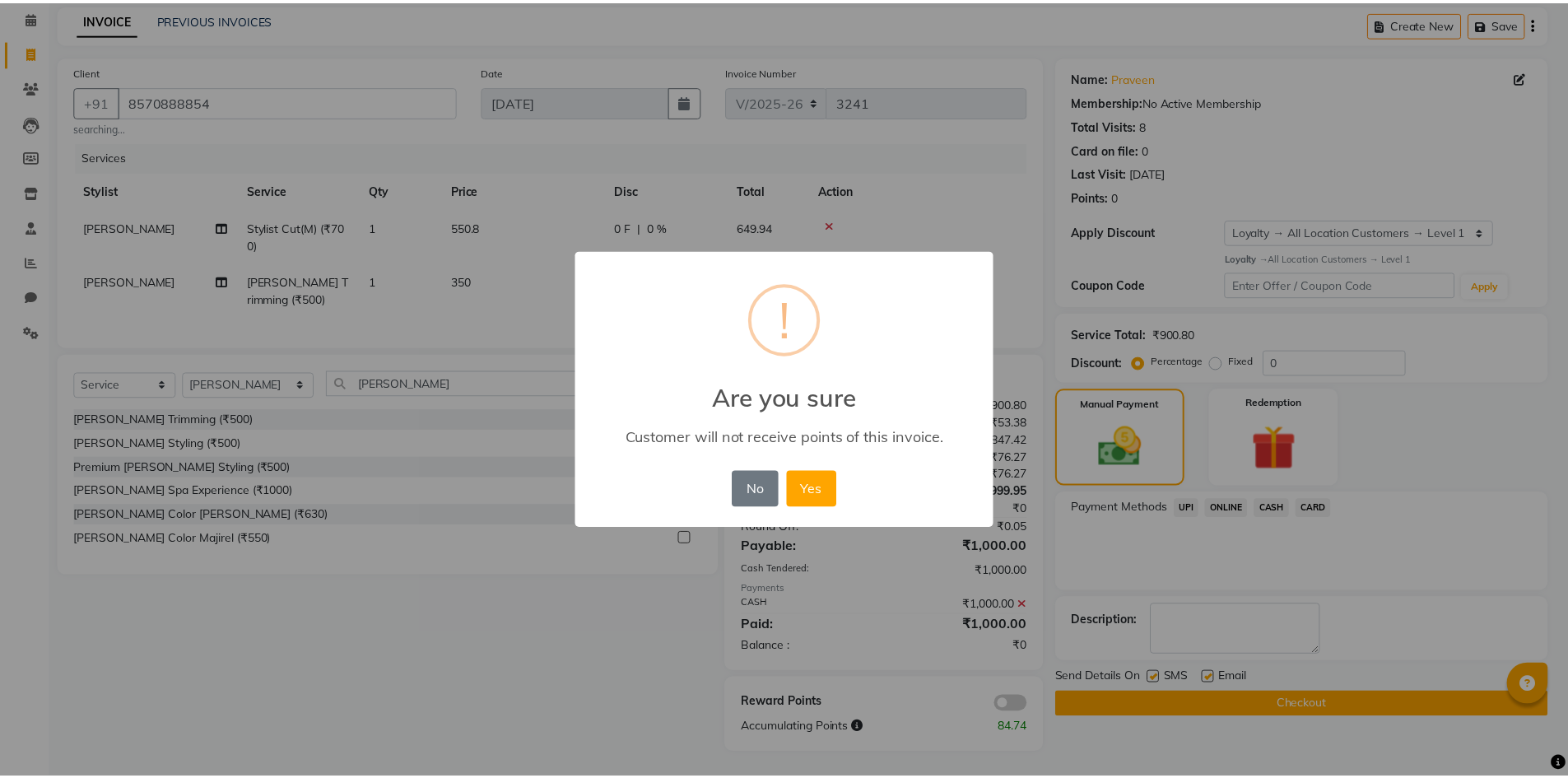
scroll to position [56, 0]
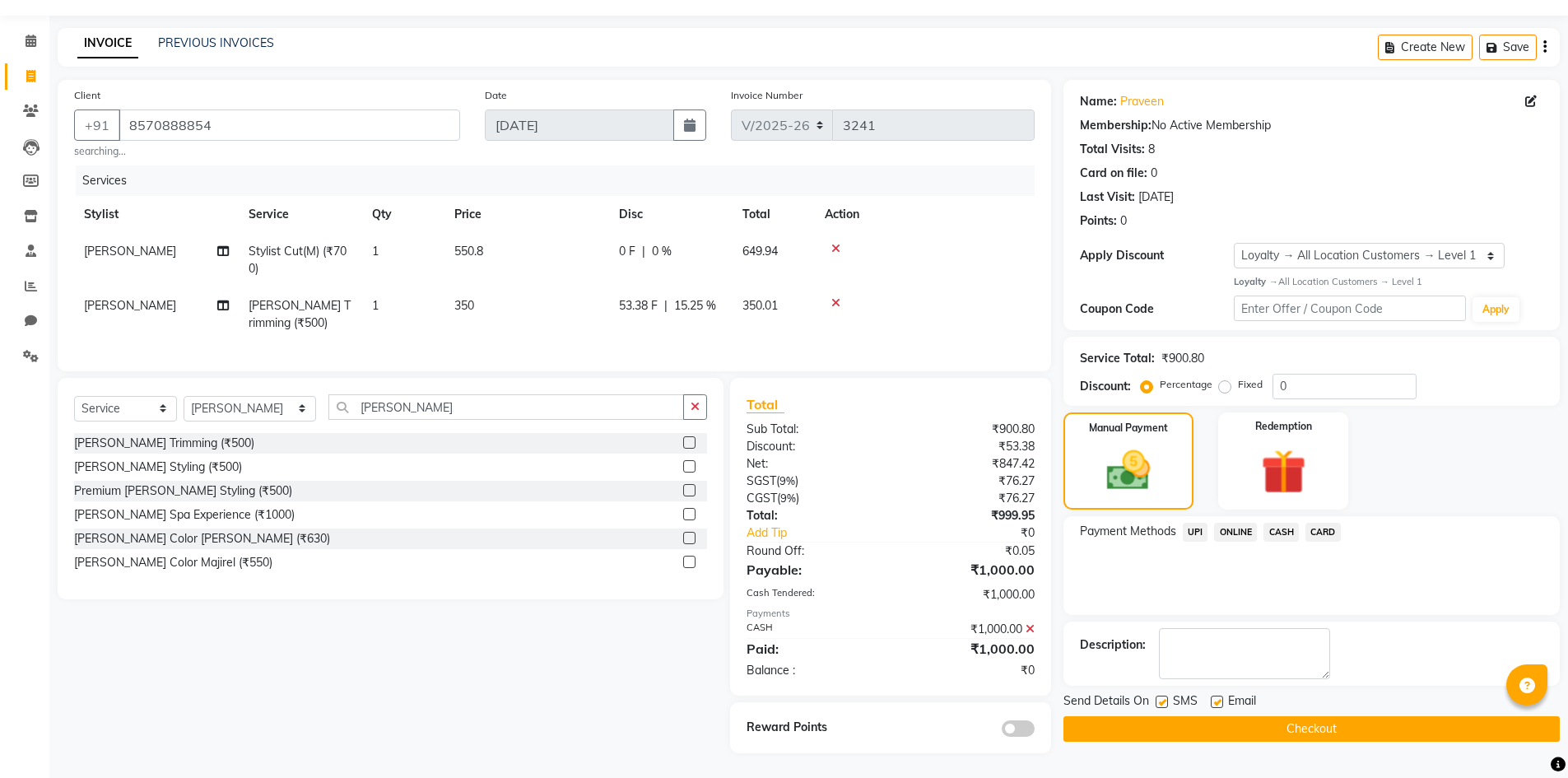
click at [1163, 695] on label at bounding box center [1161, 701] width 13 height 13
click at [1163, 697] on input "checkbox" at bounding box center [1161, 702] width 11 height 11
checkbox input "false"
click at [1220, 695] on label at bounding box center [1217, 701] width 13 height 13
click at [1220, 697] on input "checkbox" at bounding box center [1216, 702] width 11 height 11
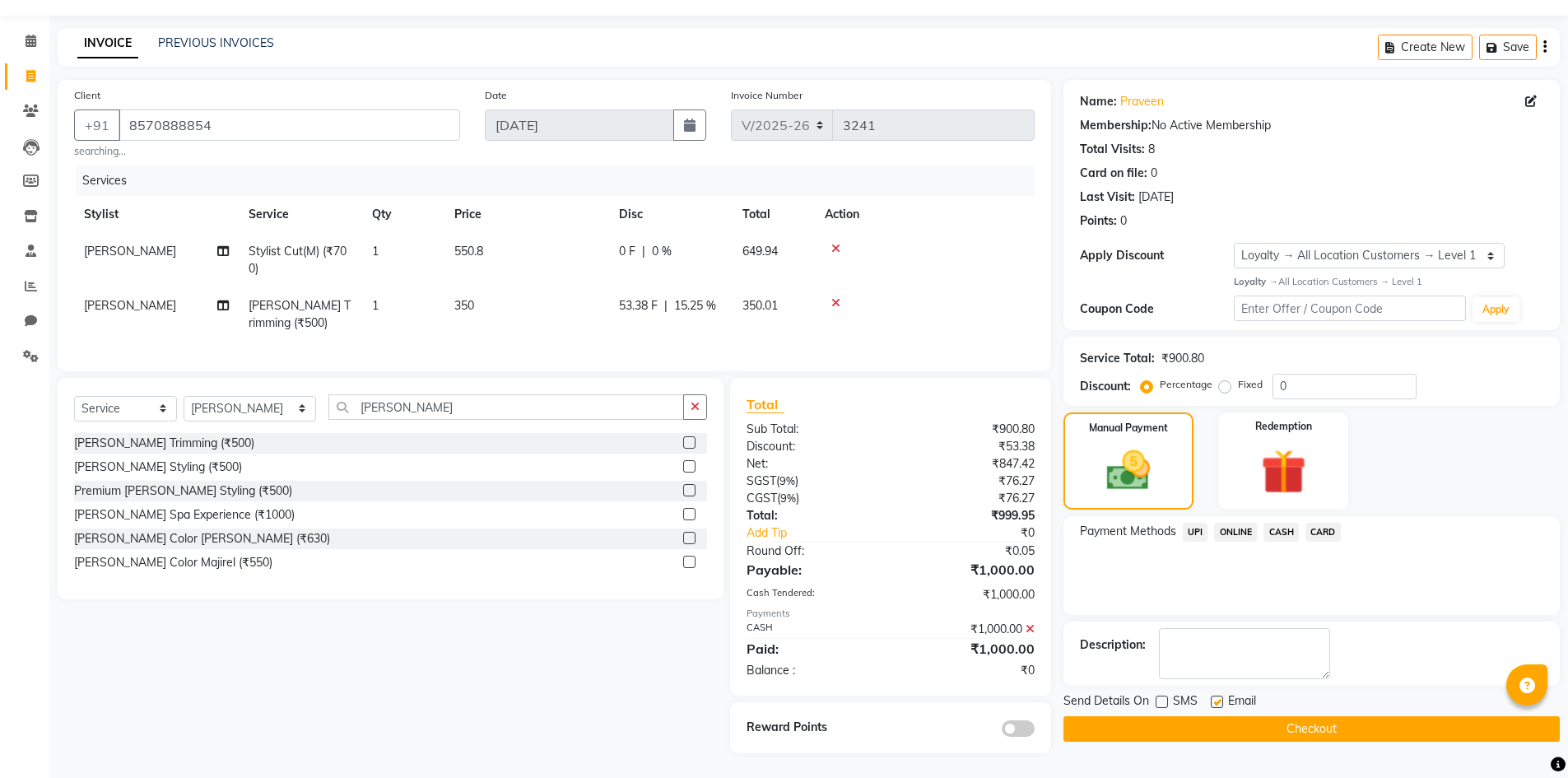
checkbox input "false"
click at [1226, 717] on button "Checkout" at bounding box center [1312, 729] width 497 height 25
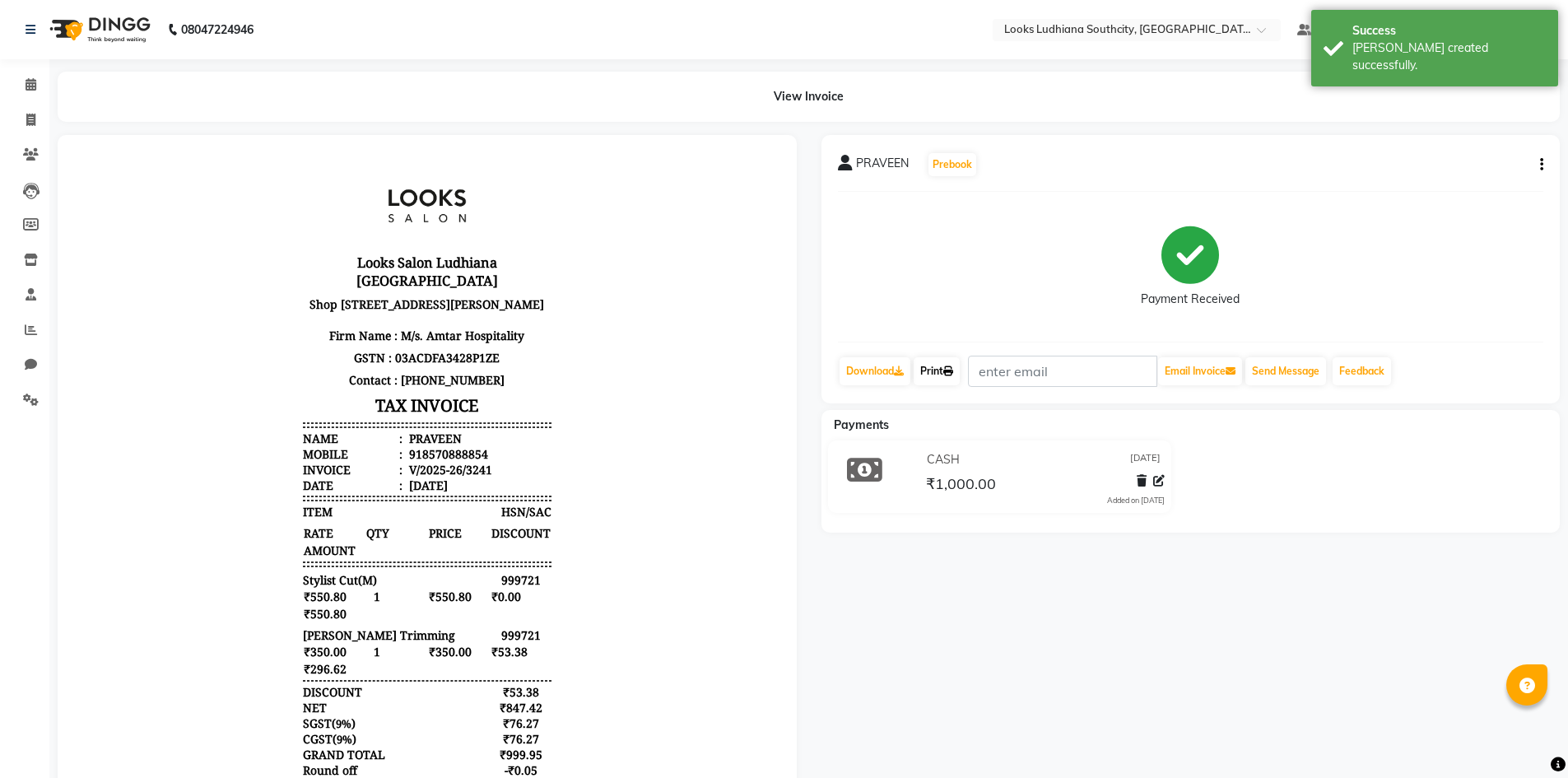
click at [943, 376] on link "Print" at bounding box center [937, 370] width 46 height 28
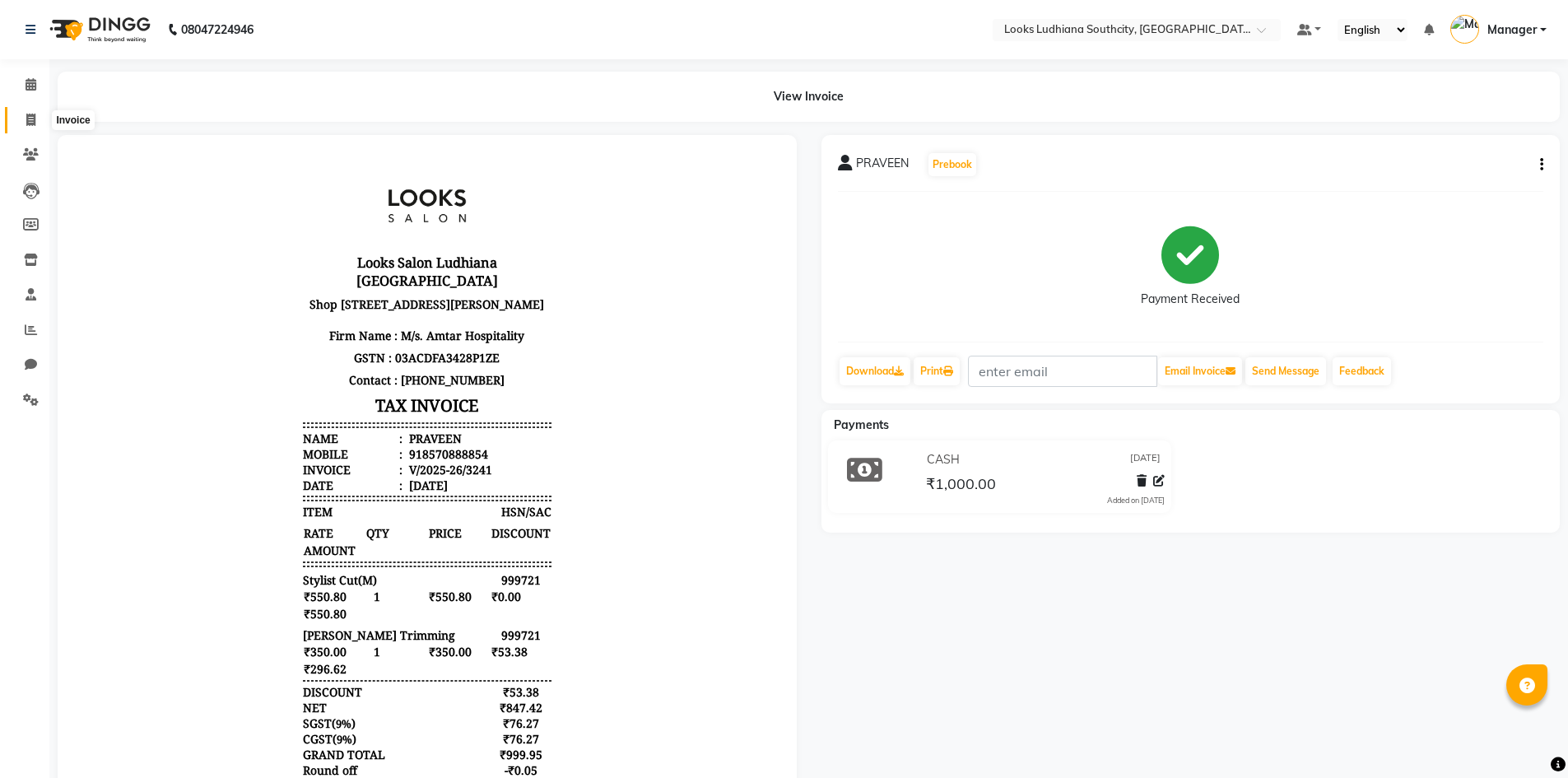
click at [33, 114] on icon at bounding box center [30, 120] width 9 height 13
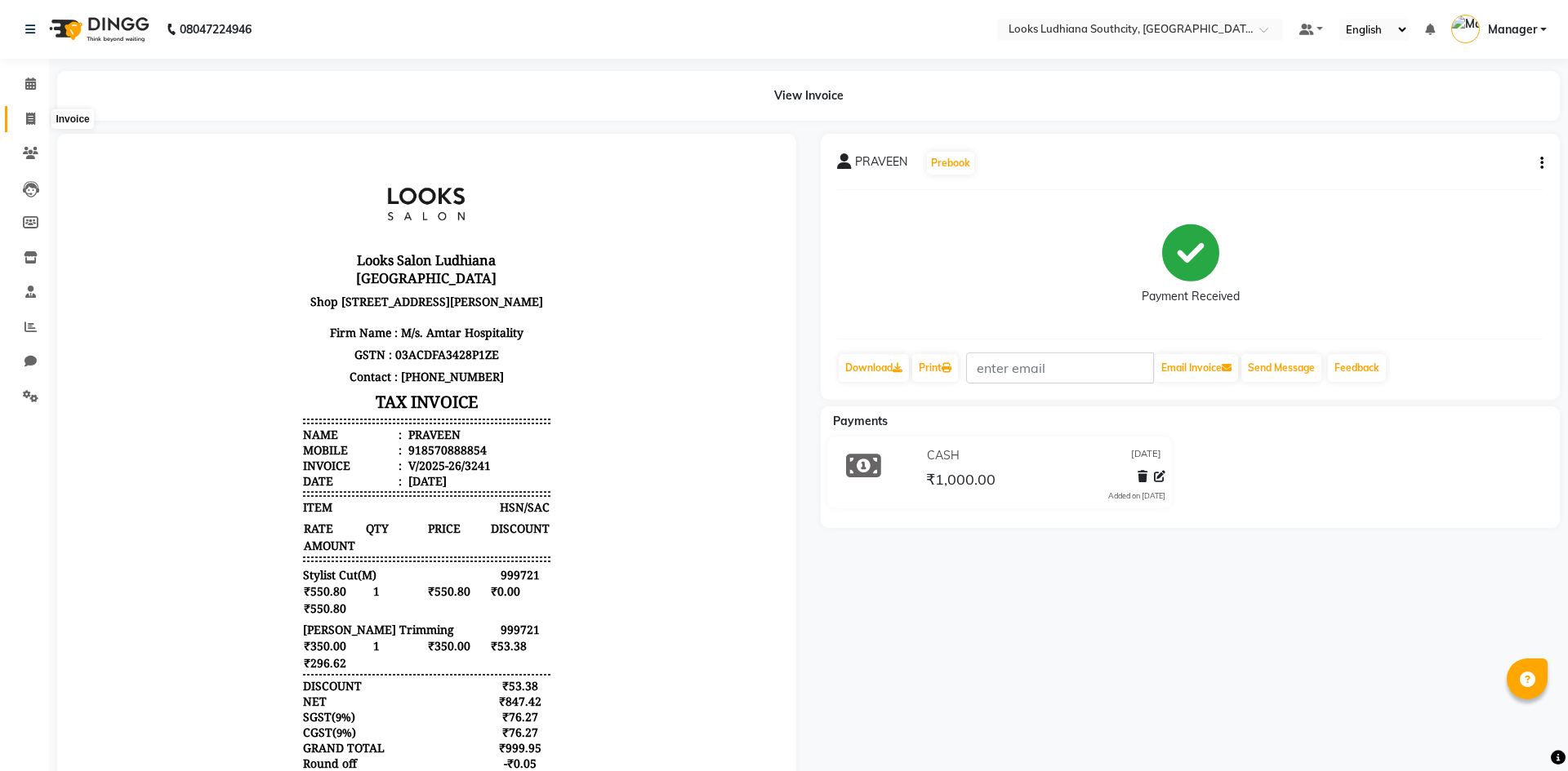
select select "service"
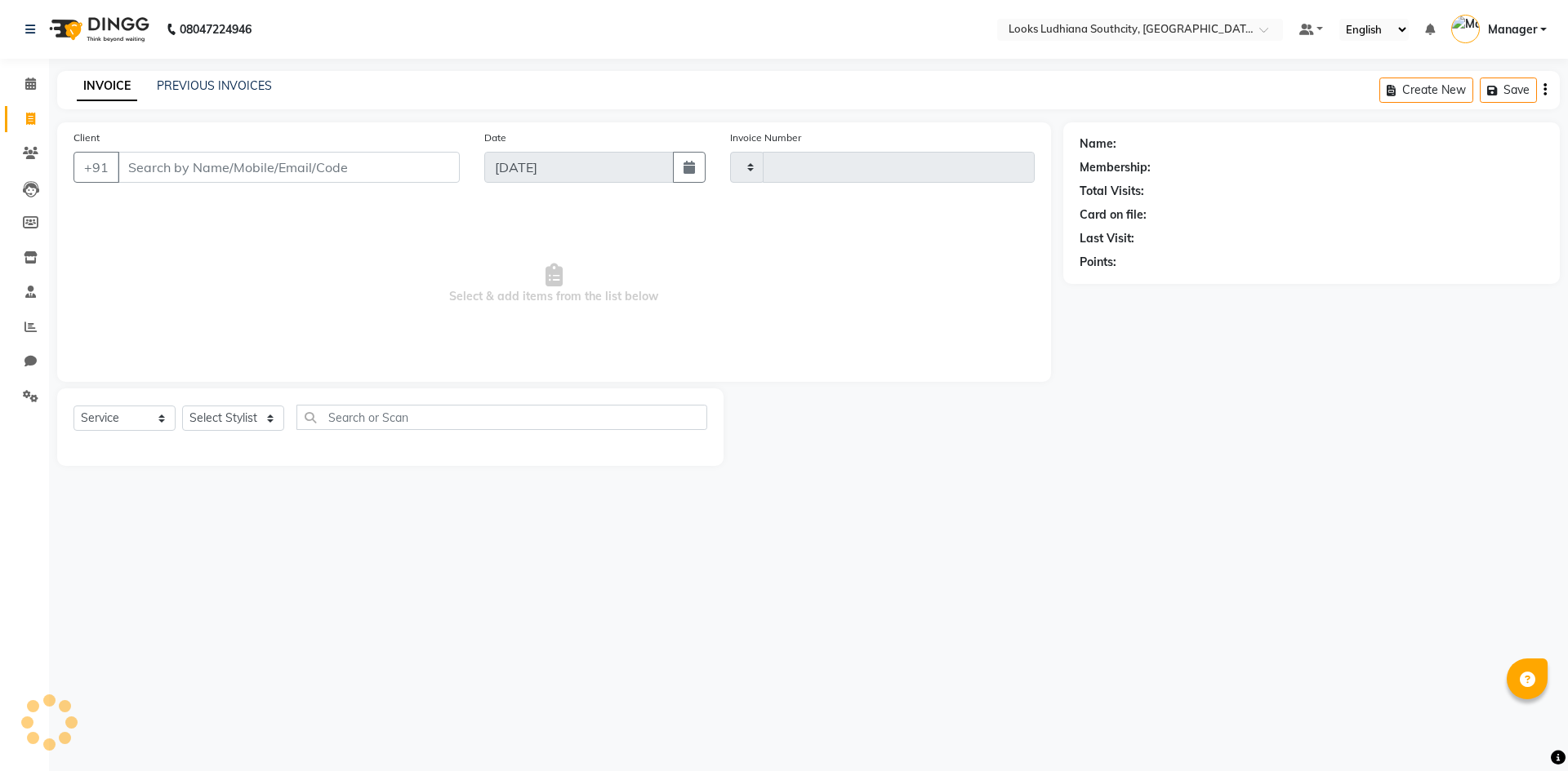
type input "3242"
select select "6577"
click at [262, 417] on select "Select Stylist ADIL Amtar Hospitality Annu COUNTER_SALES Danny Deepak_pdct Deep…" at bounding box center [248, 418] width 132 height 25
select select "50812"
click at [182, 406] on select "Select Stylist ADIL Amtar Hospitality Annu COUNTER_SALES Danny Deepak_pdct Deep…" at bounding box center [248, 418] width 132 height 25
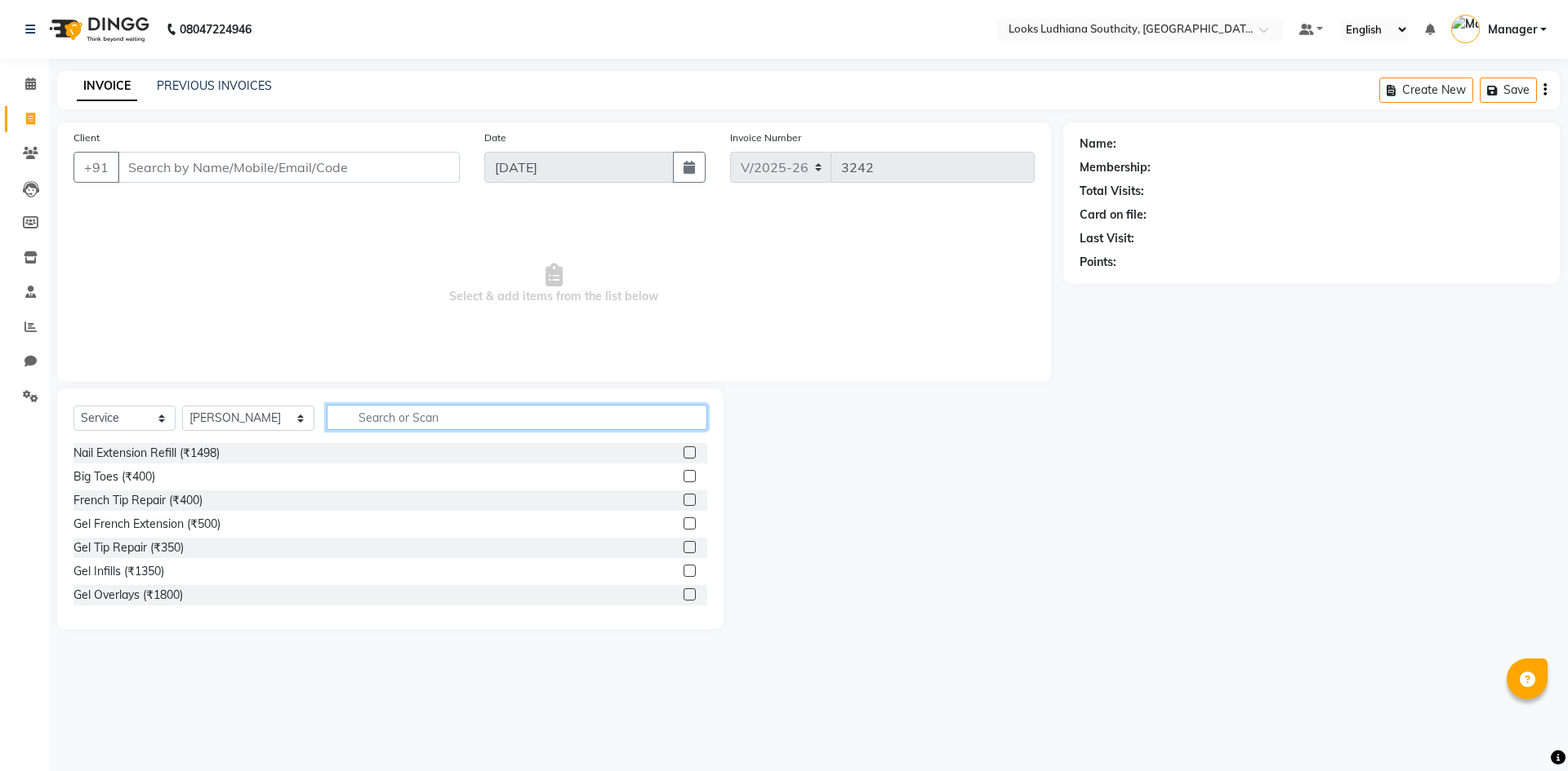
click at [367, 408] on input "text" at bounding box center [517, 417] width 381 height 25
click at [204, 159] on input "Client" at bounding box center [289, 167] width 342 height 31
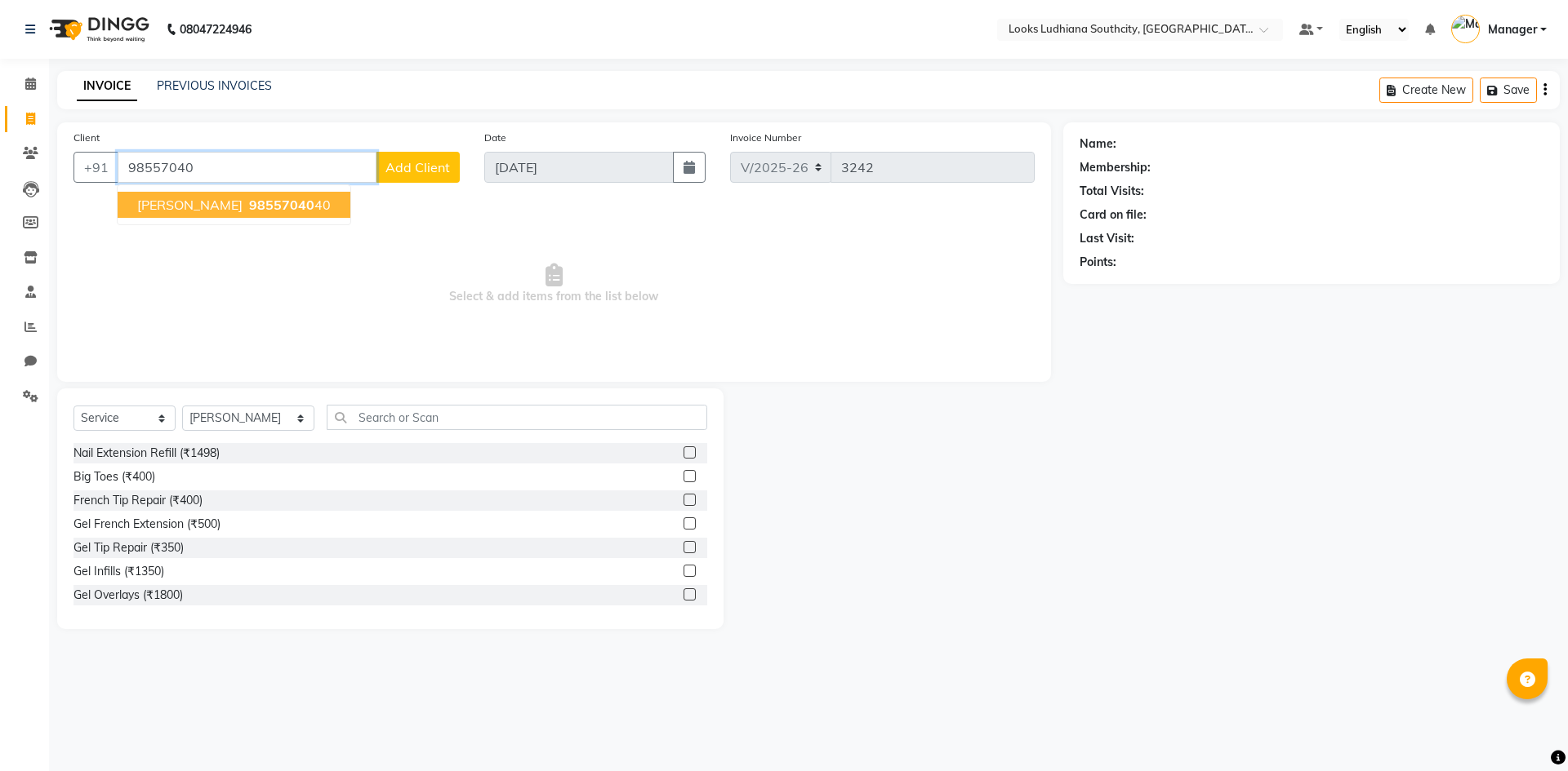
click at [233, 204] on span "amandeep singh" at bounding box center [190, 205] width 105 height 17
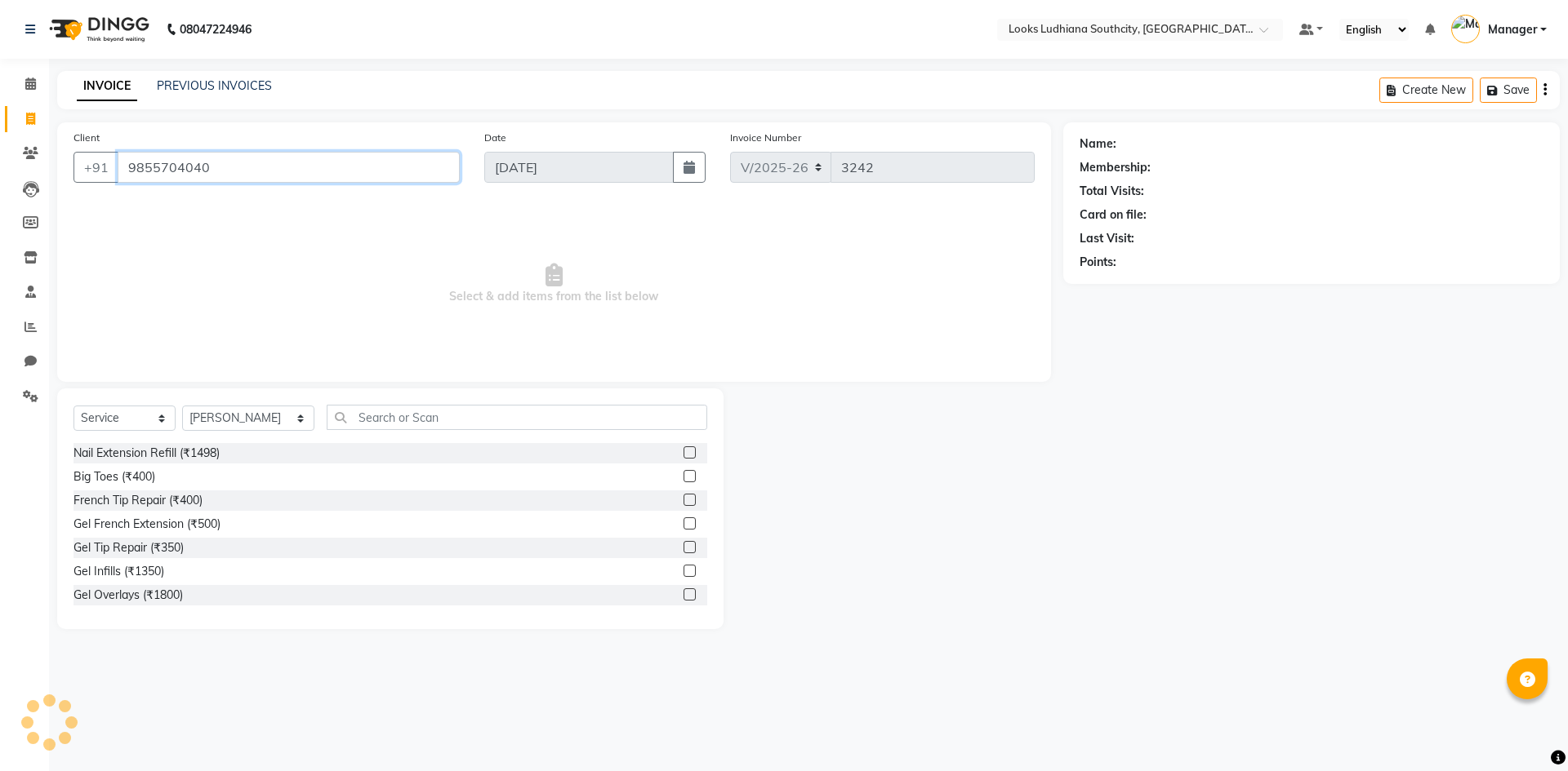
type input "9855704040"
select select "1: Object"
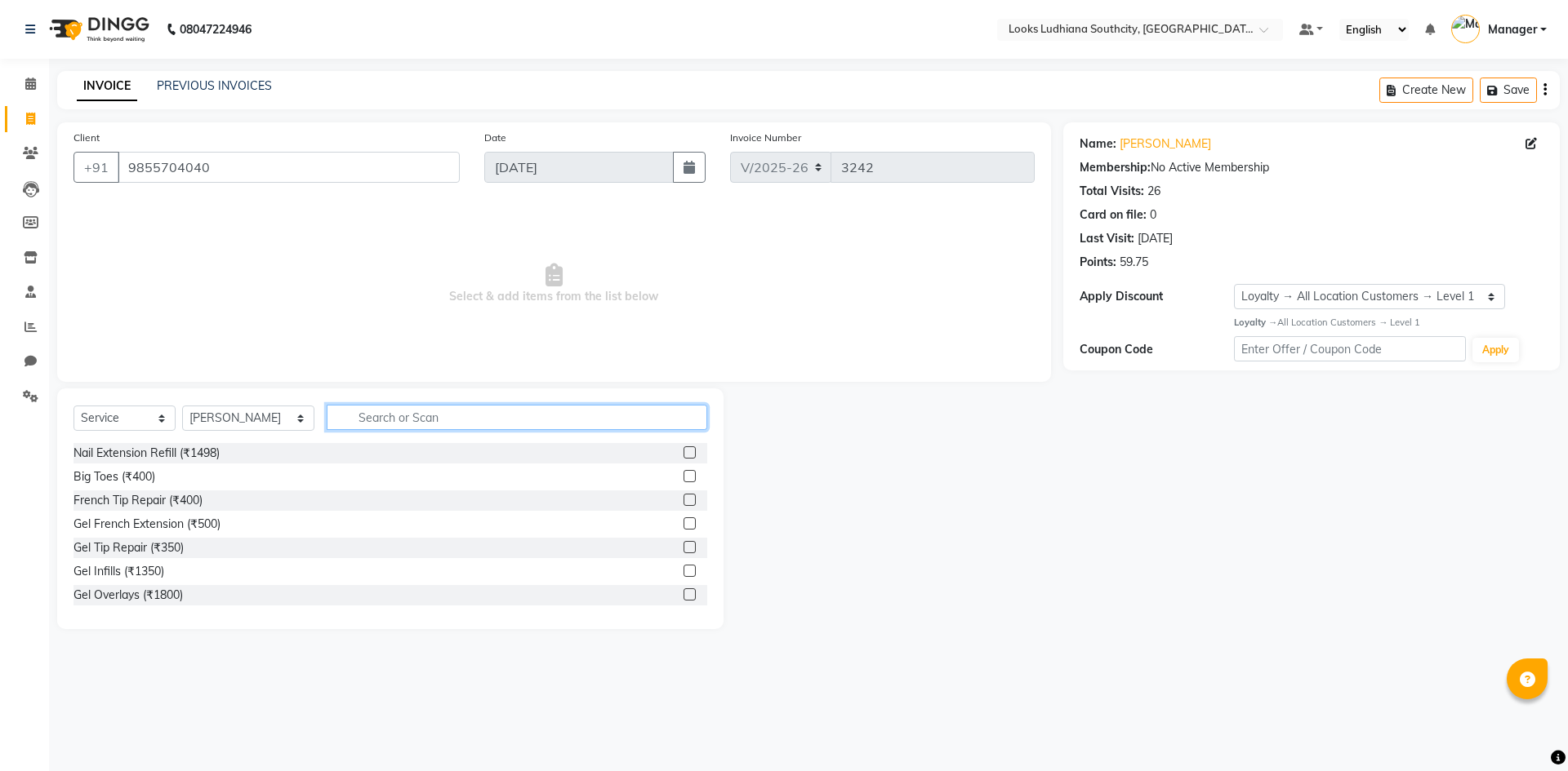
click at [365, 418] on input "text" at bounding box center [517, 417] width 381 height 25
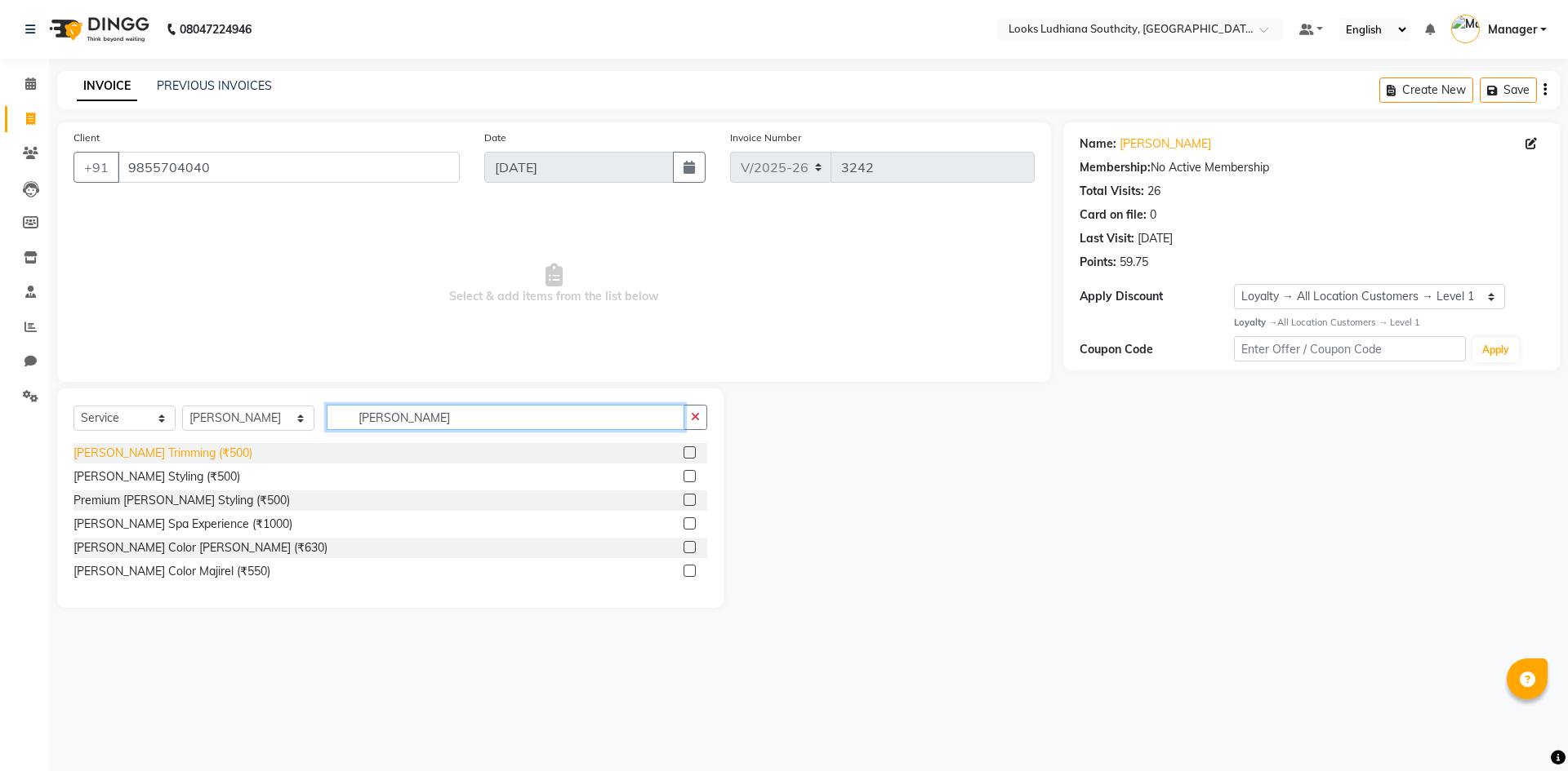
type input "beard"
click at [186, 457] on div "[PERSON_NAME] Trimming (₹500)" at bounding box center [163, 453] width 179 height 18
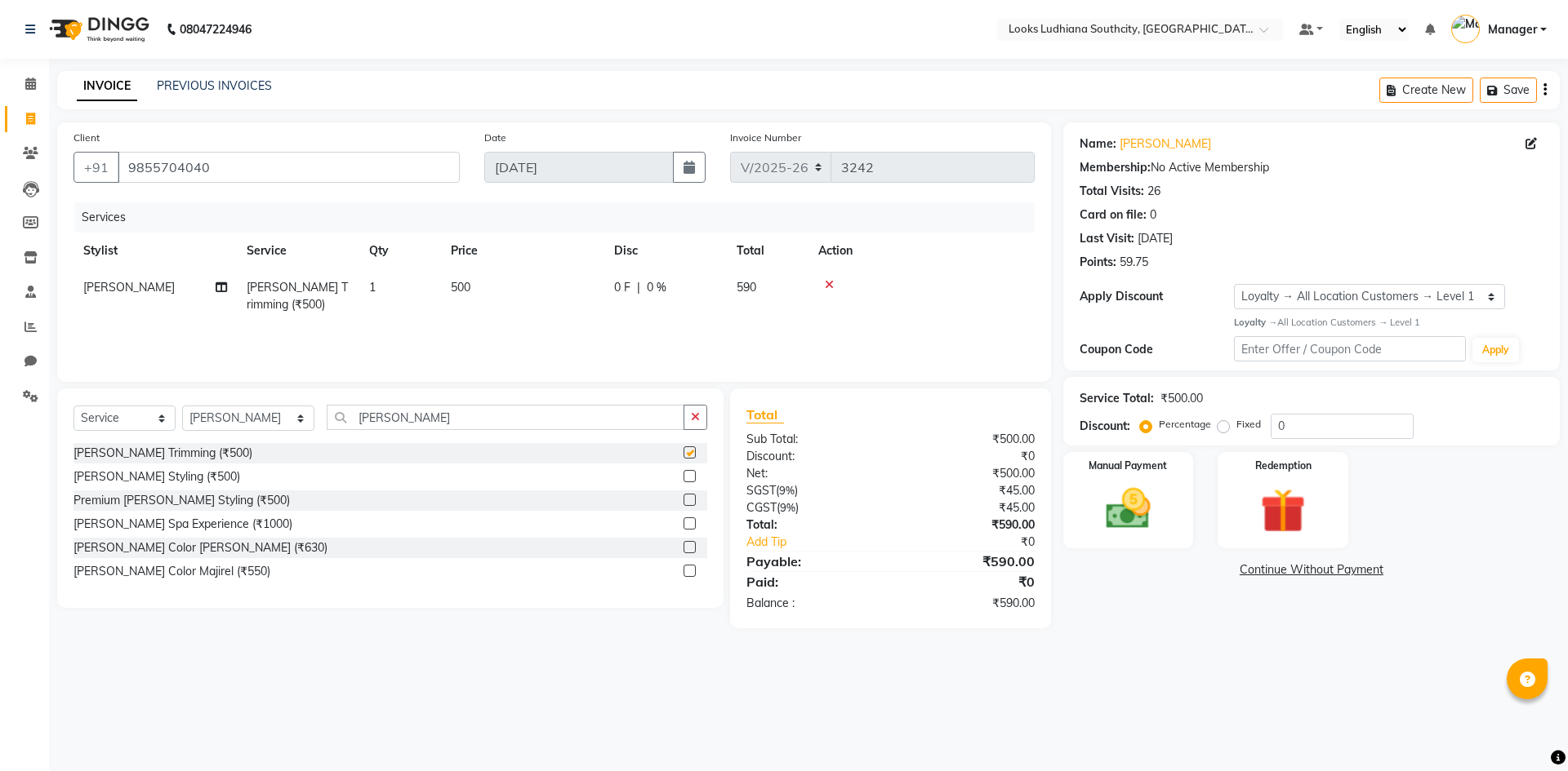
checkbox input "false"
click at [457, 274] on td "500" at bounding box center [523, 296] width 164 height 54
select select "50812"
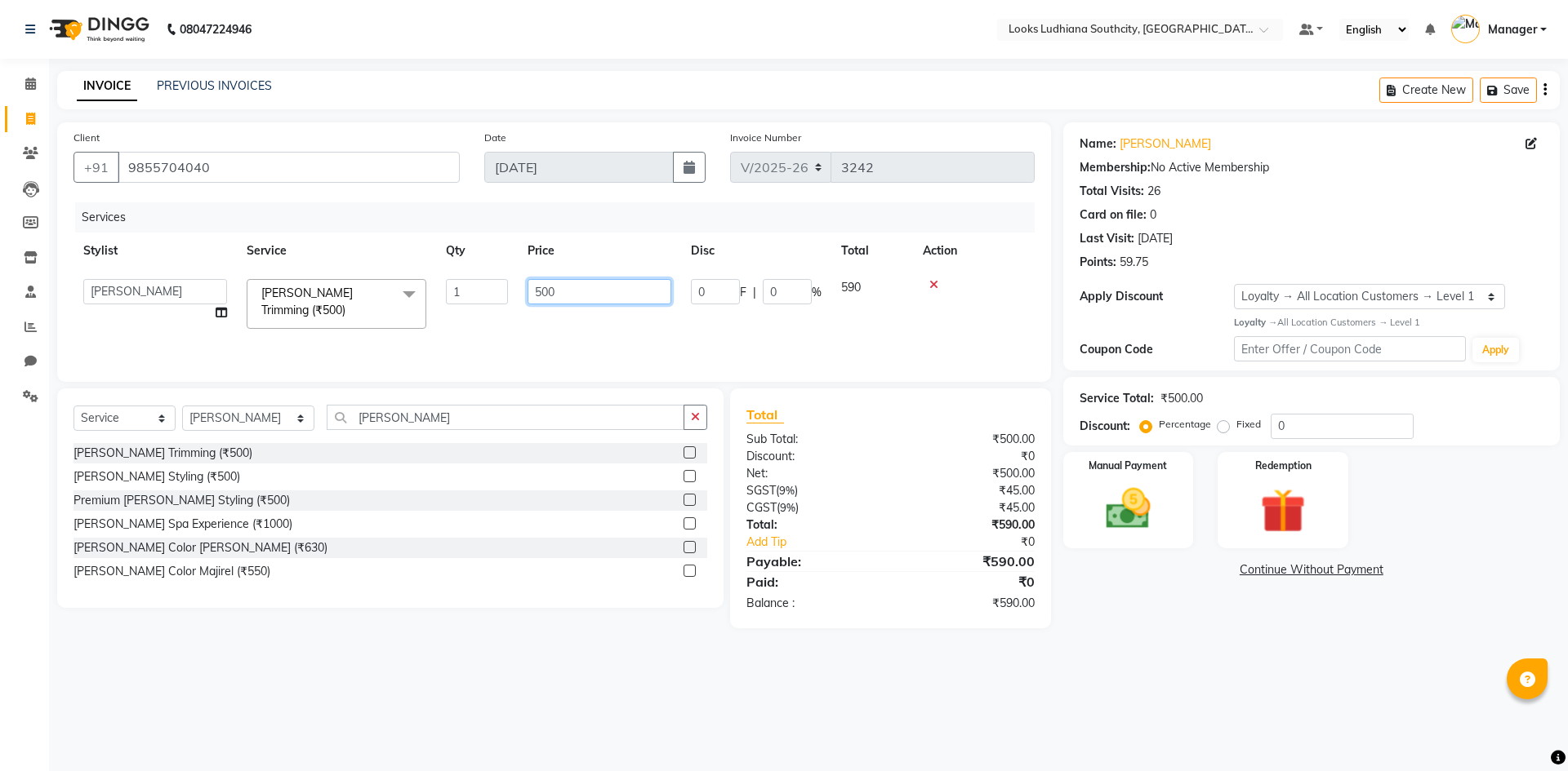
drag, startPoint x: 566, startPoint y: 293, endPoint x: 524, endPoint y: 290, distance: 42.1
click at [559, 293] on input "500" at bounding box center [599, 291] width 144 height 25
drag, startPoint x: 568, startPoint y: 295, endPoint x: 478, endPoint y: 286, distance: 90.4
click at [482, 287] on tr "ADIL Amtar Hospitality Annu COUNTER_SALES Danny Deepak_pdct Deep_pdct EHSAN Har…" at bounding box center [554, 304] width 961 height 69
type input "350"
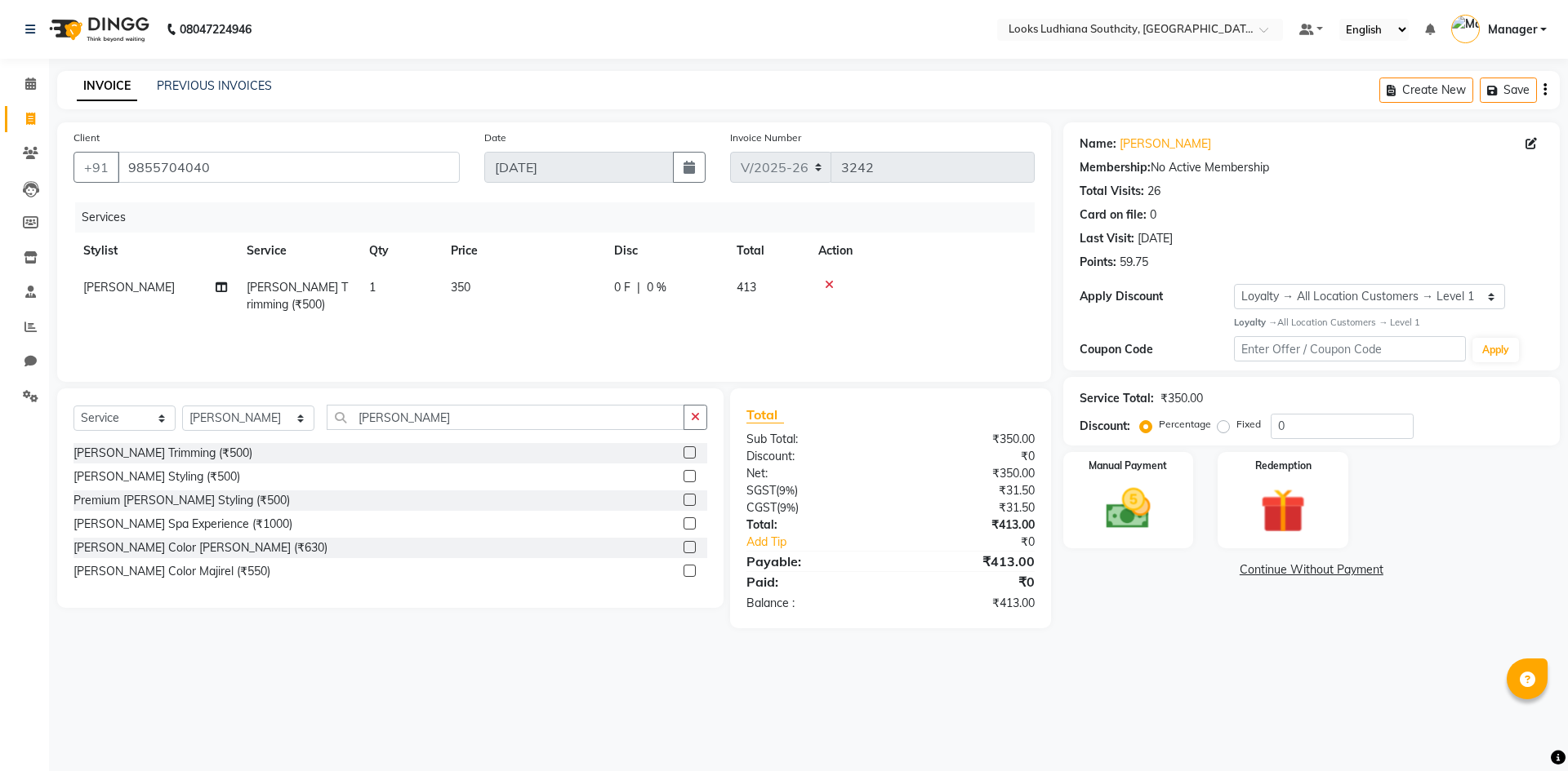
click at [734, 289] on td "413" at bounding box center [767, 296] width 82 height 54
select select "50812"
drag, startPoint x: 779, startPoint y: 300, endPoint x: 701, endPoint y: 308, distance: 78.4
click at [751, 300] on div "0 F | 0 %" at bounding box center [756, 291] width 130 height 25
type input "15.25"
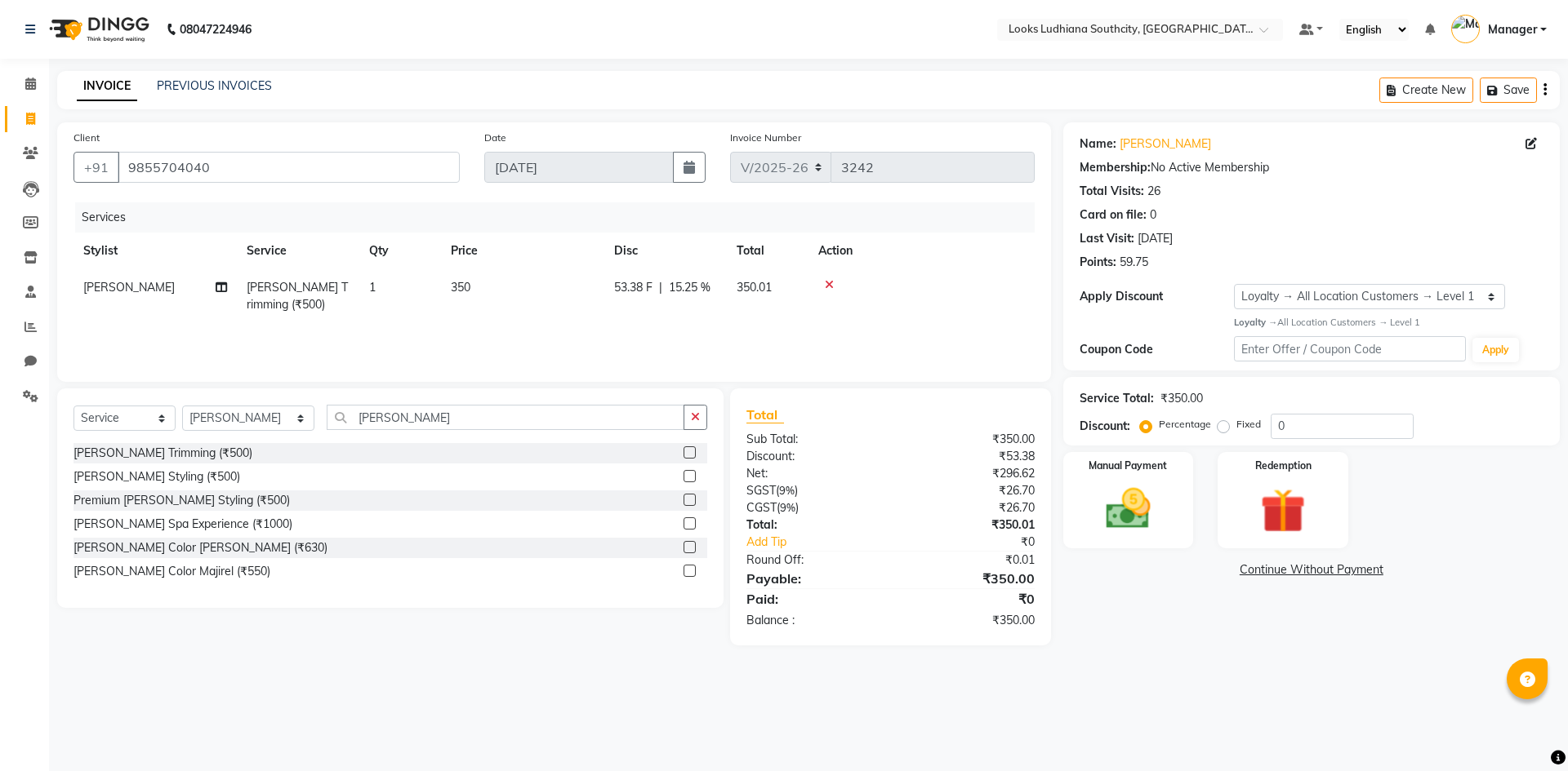
click at [1127, 632] on main "INVOICE PREVIOUS INVOICES Create New Save Client +91 9855704040 Date 04-09-2025…" at bounding box center [808, 370] width 1519 height 599
click at [1124, 511] on img at bounding box center [1128, 509] width 76 height 54
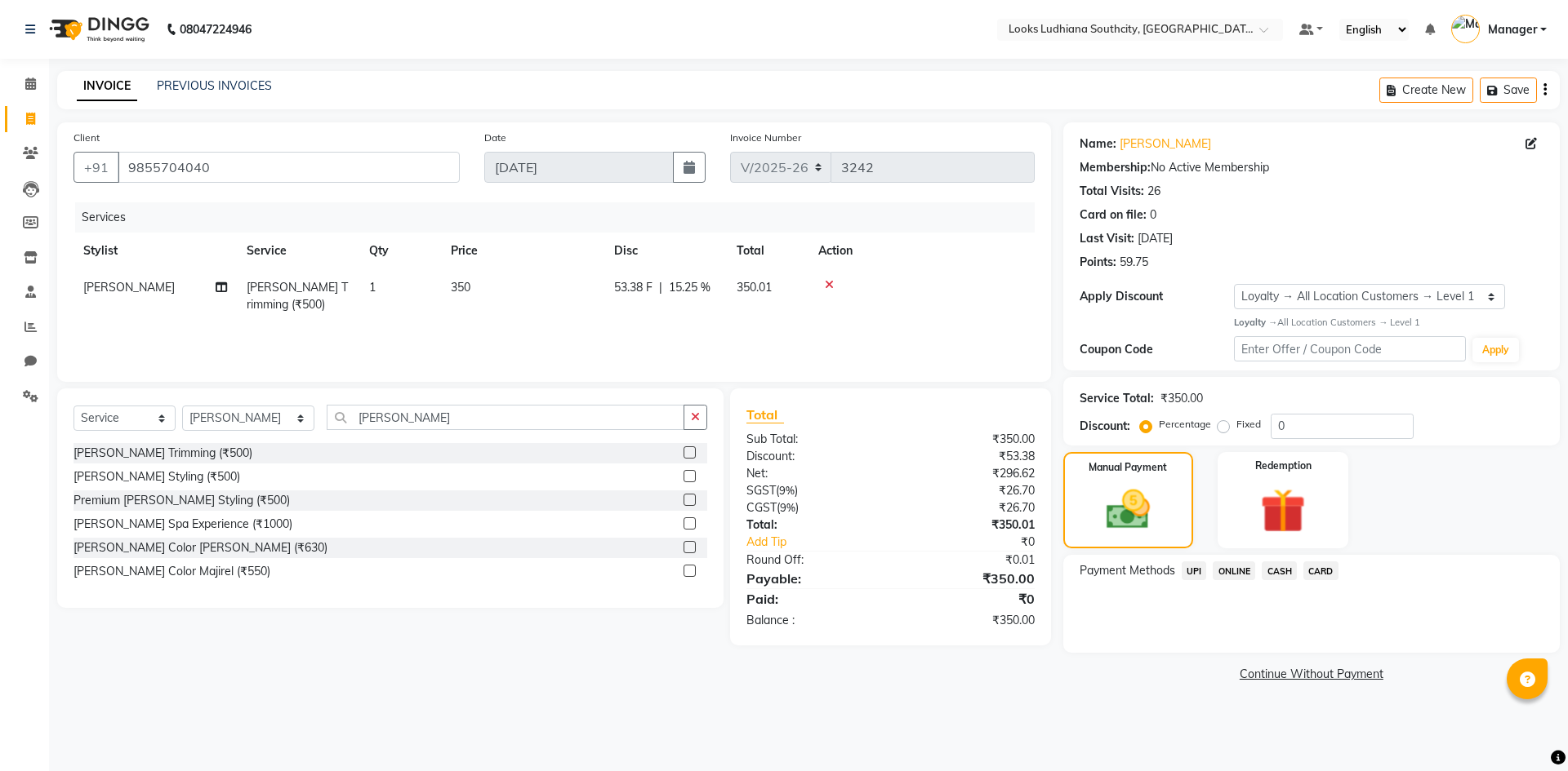
click at [1282, 574] on span "CASH" at bounding box center [1279, 571] width 35 height 18
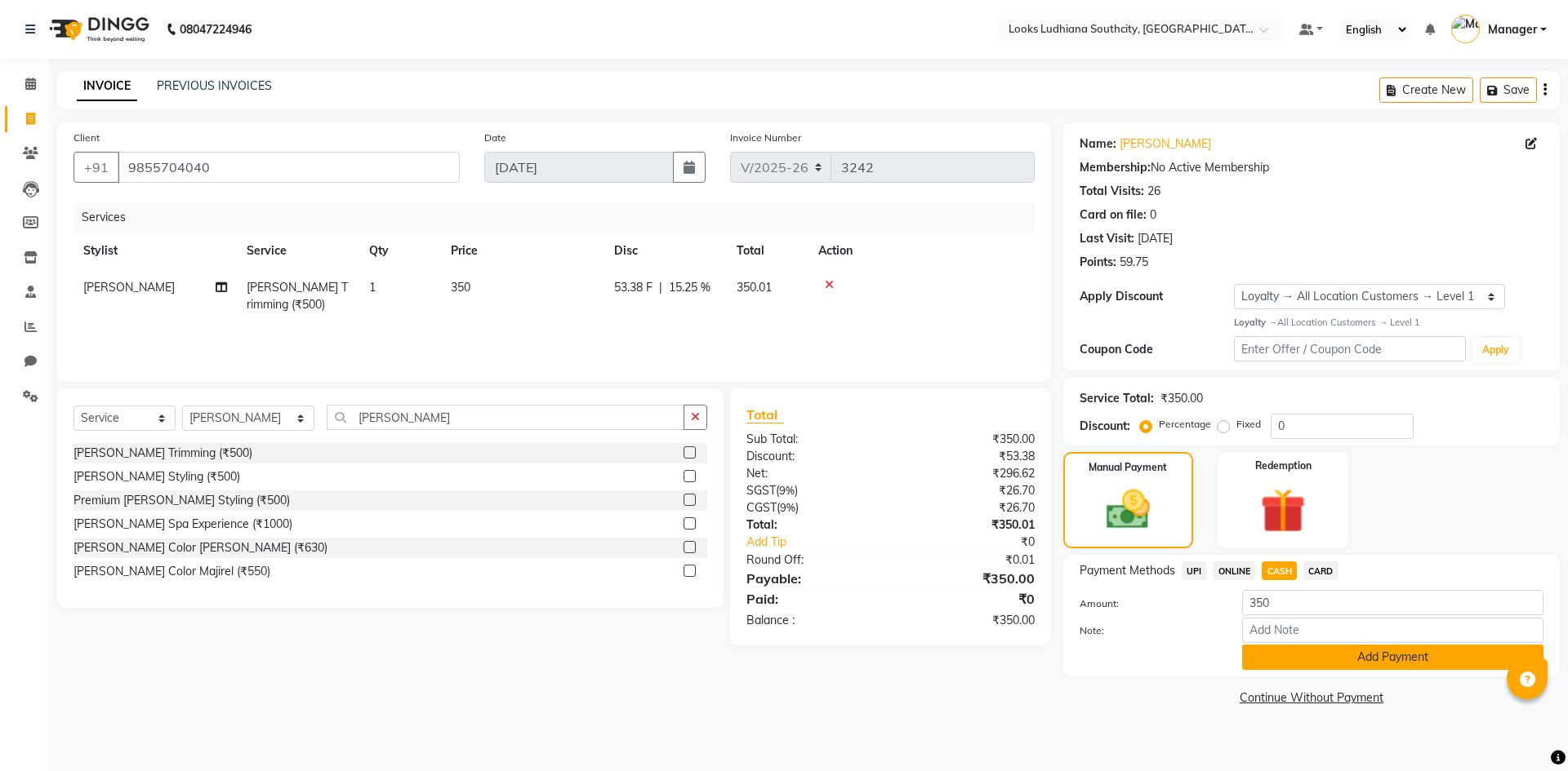
click at [1303, 665] on button "Add Payment" at bounding box center [1392, 658] width 301 height 25
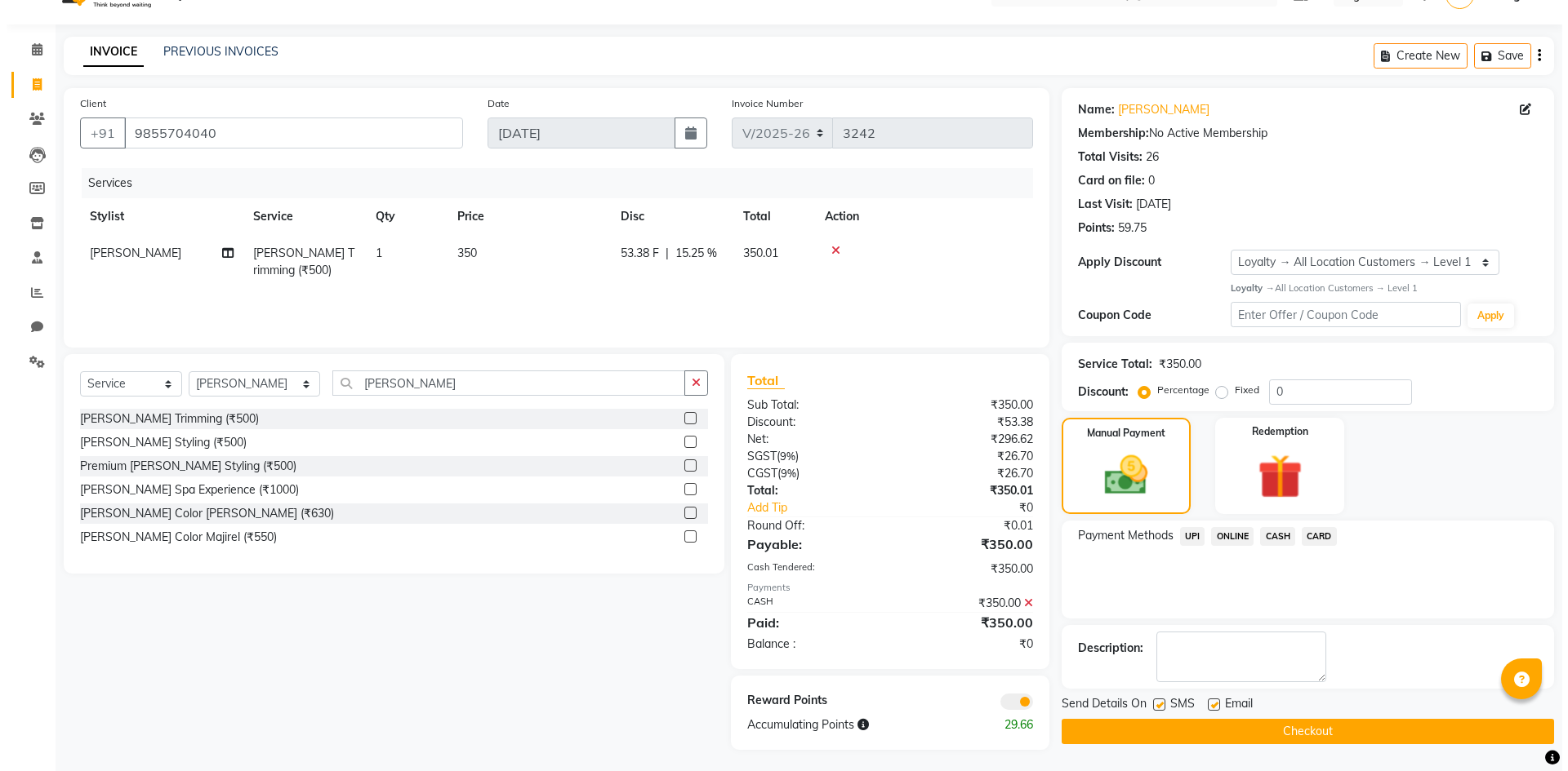
scroll to position [38, 0]
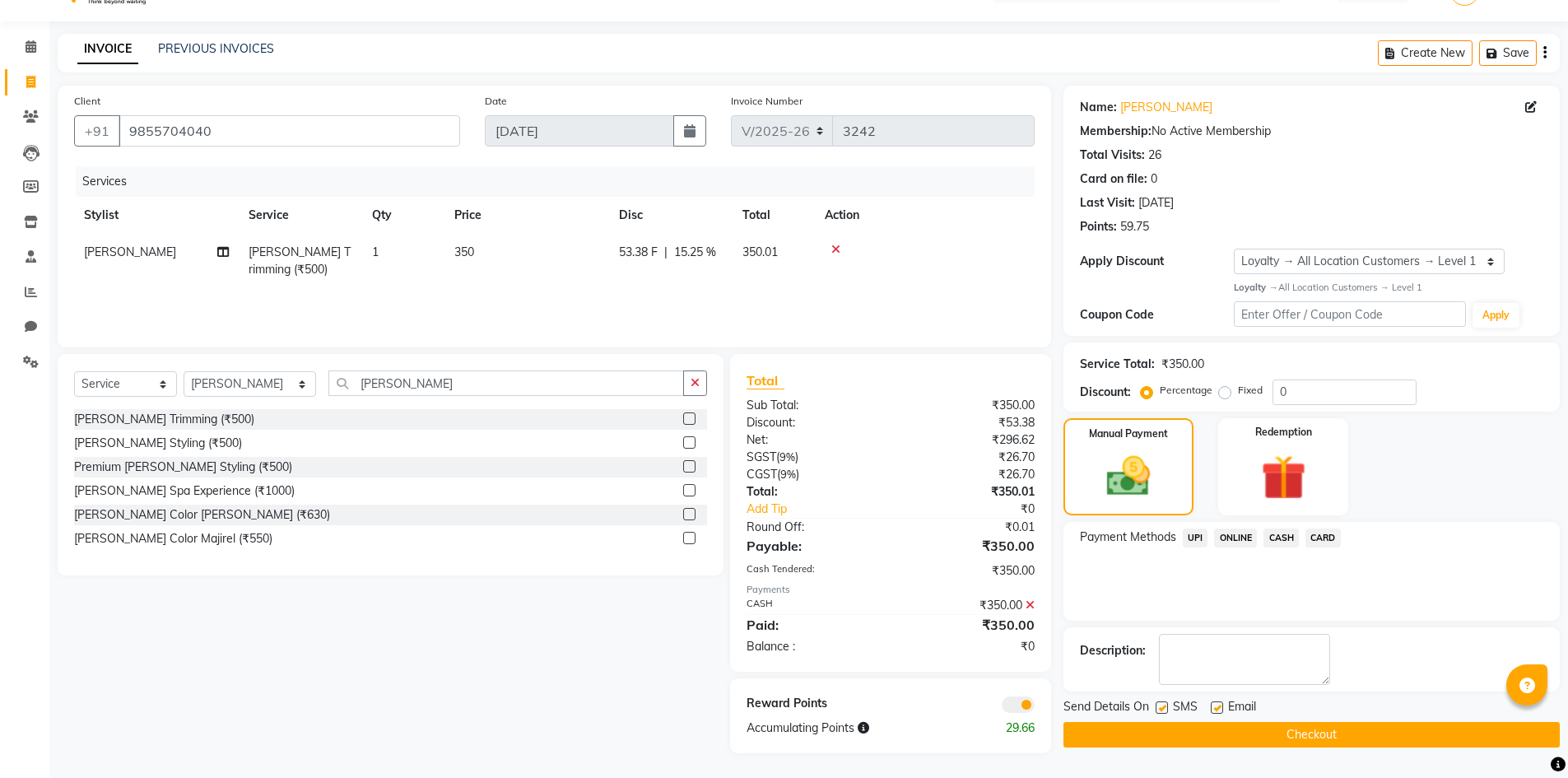
click at [1017, 705] on span at bounding box center [1018, 705] width 33 height 17
click at [1034, 707] on input "checkbox" at bounding box center [1034, 707] width 0 height 0
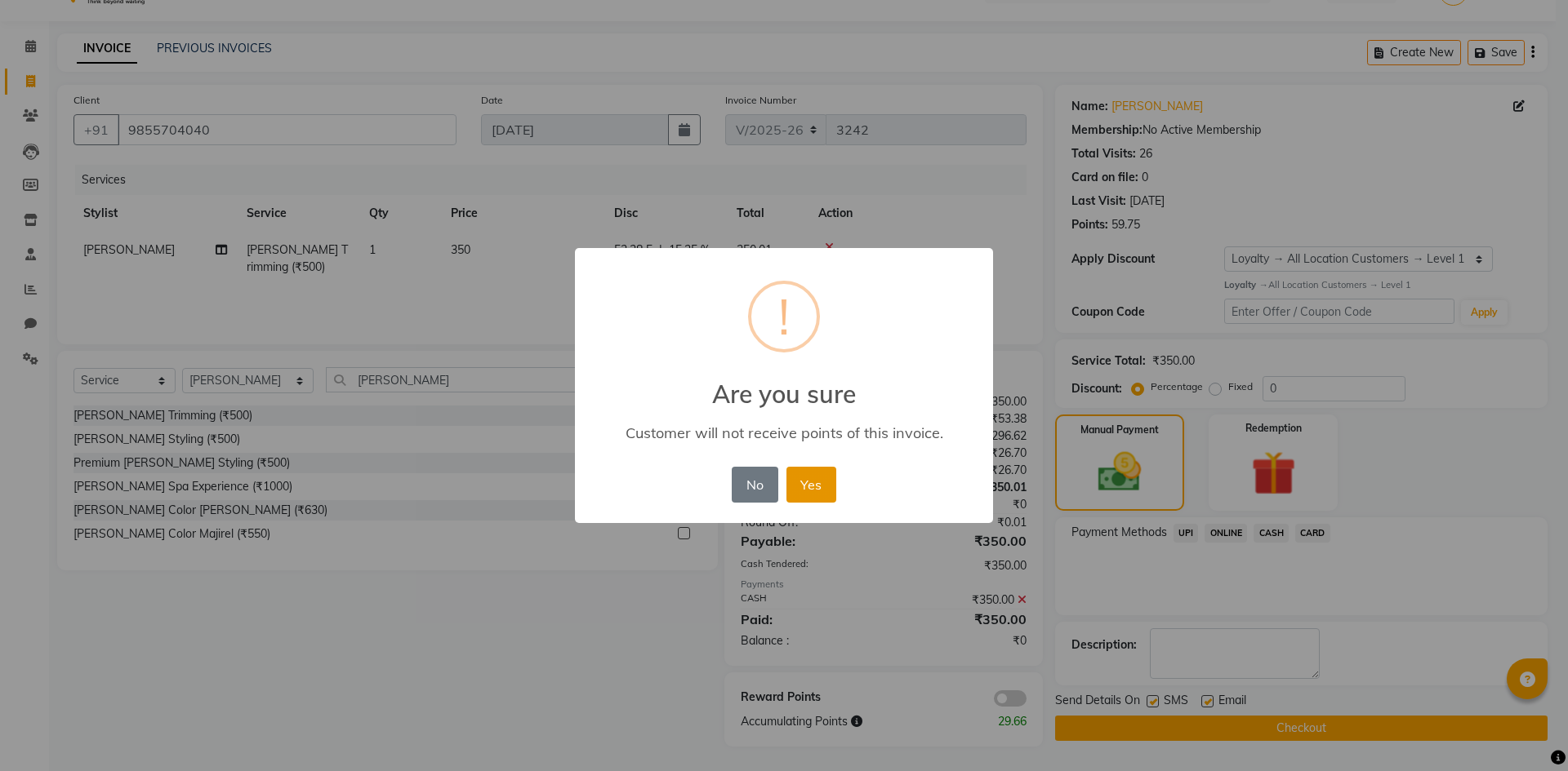
click at [795, 475] on button "Yes" at bounding box center [812, 484] width 50 height 36
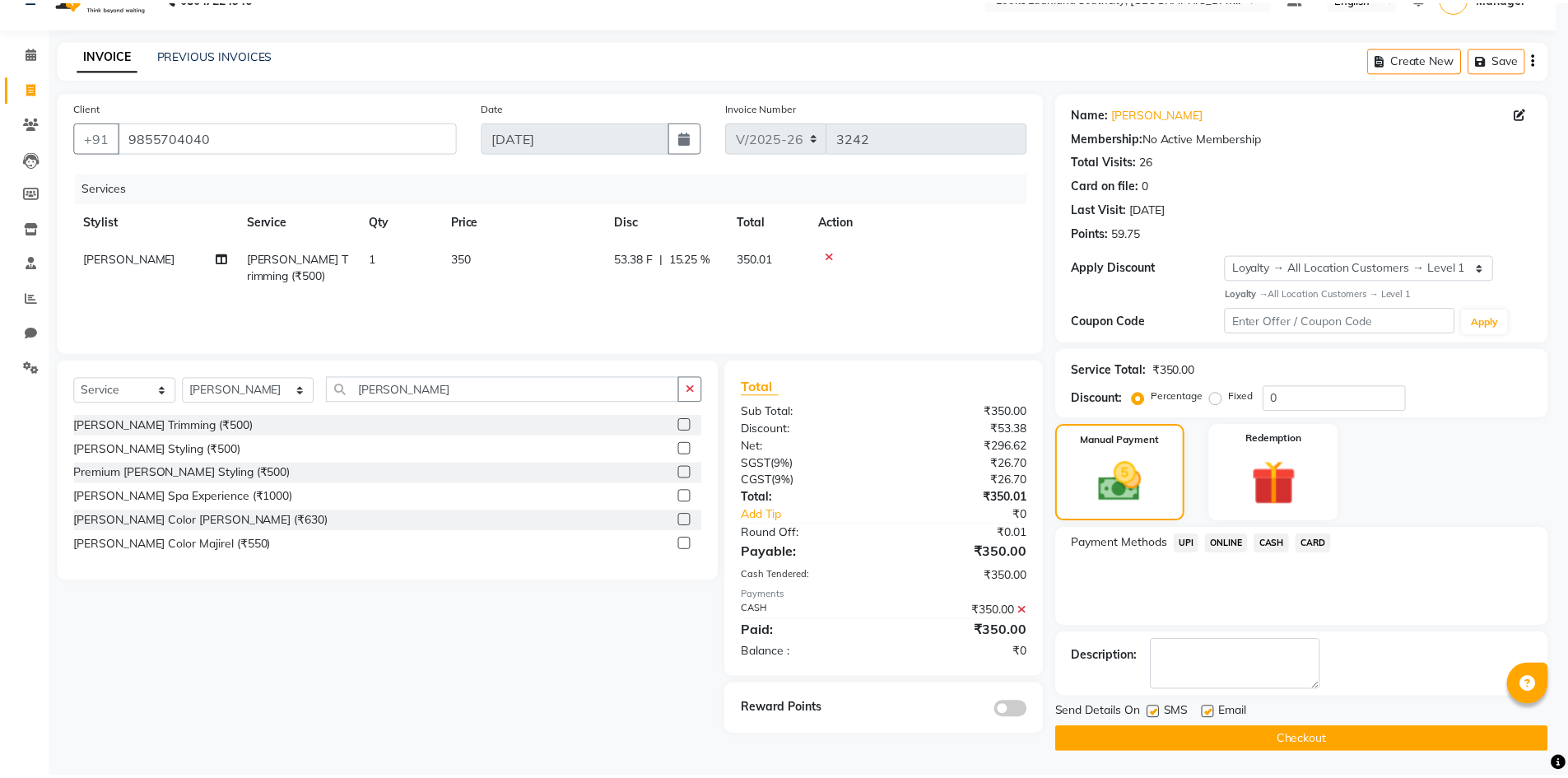
scroll to position [32, 0]
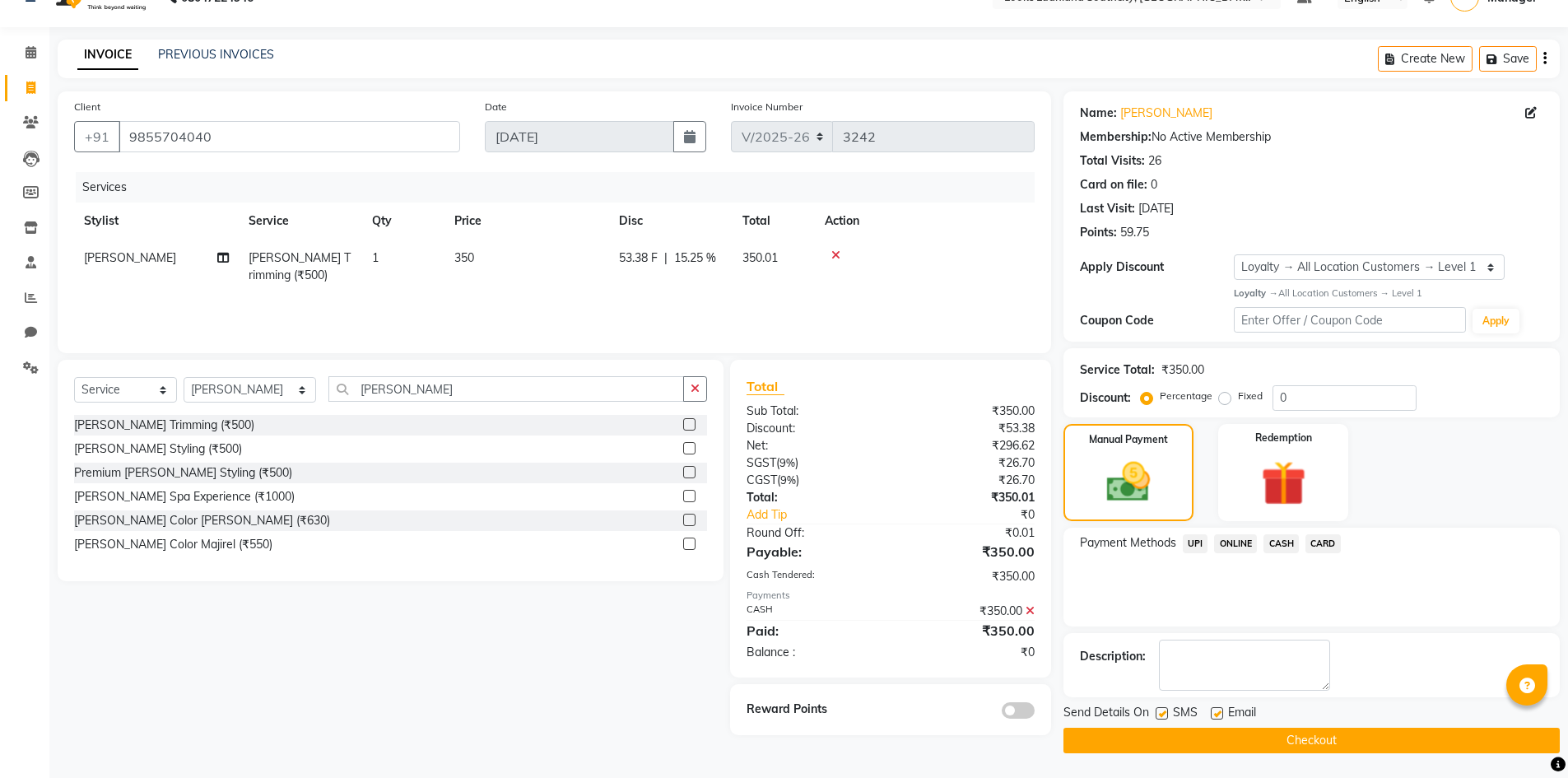
click at [1165, 709] on label at bounding box center [1161, 713] width 13 height 13
click at [1165, 709] on input "checkbox" at bounding box center [1161, 714] width 11 height 11
checkbox input "false"
click at [1217, 714] on label at bounding box center [1217, 713] width 13 height 13
click at [1217, 714] on input "checkbox" at bounding box center [1216, 714] width 11 height 11
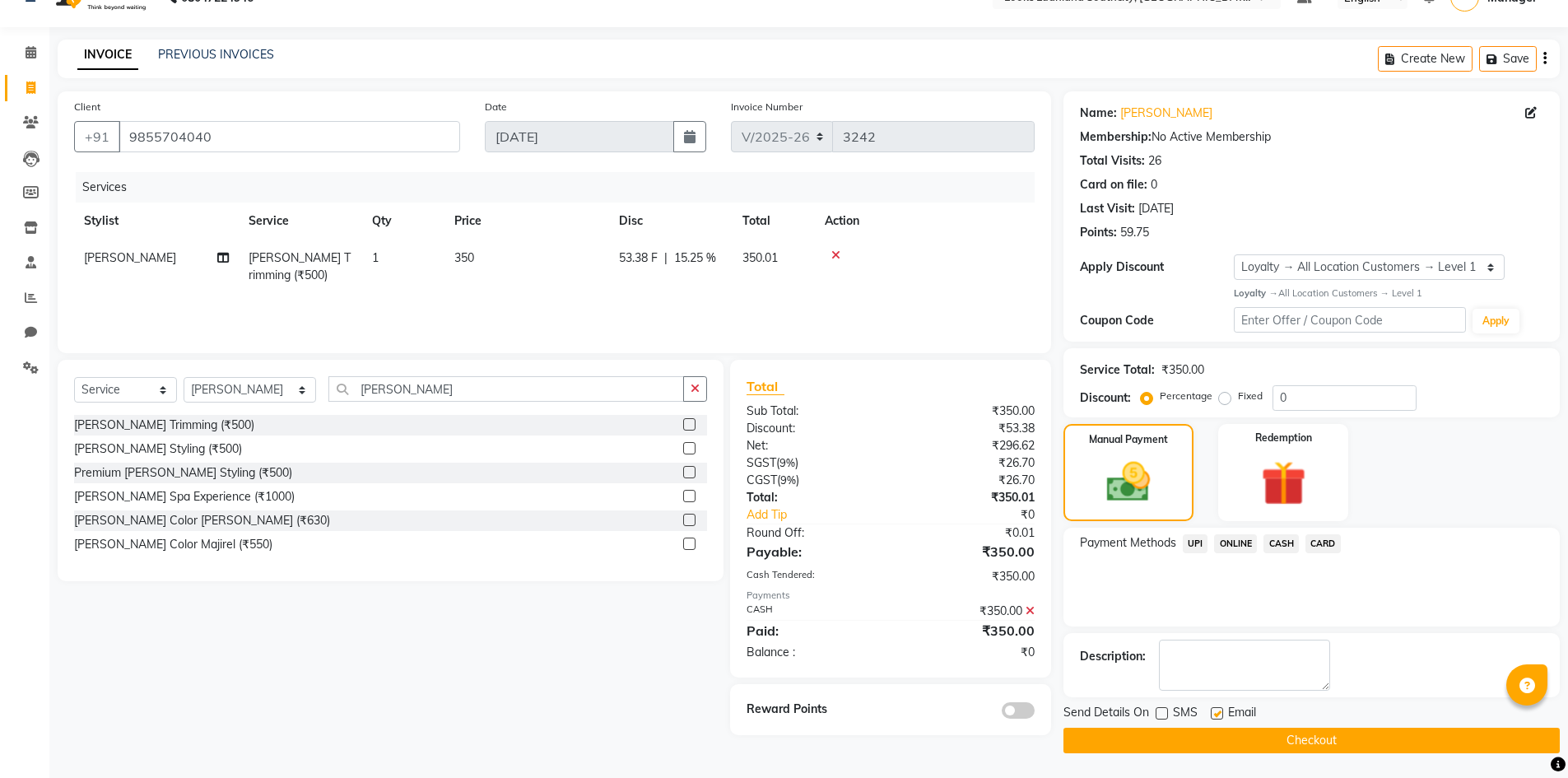
checkbox input "false"
click at [1225, 726] on div "Send Details On SMS Email Checkout" at bounding box center [1312, 728] width 497 height 50
click at [1230, 738] on button "Checkout" at bounding box center [1312, 741] width 497 height 25
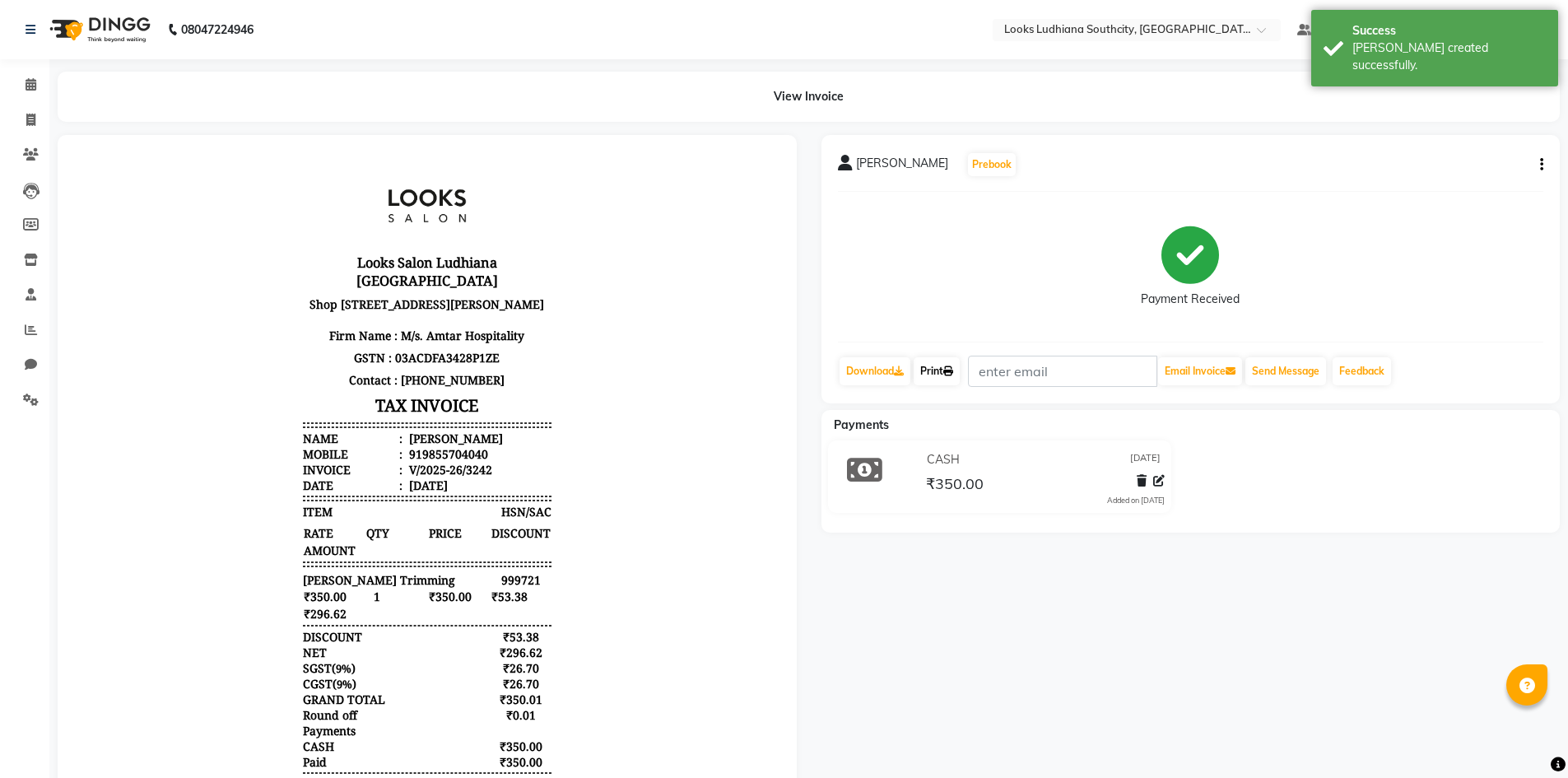
click at [945, 365] on link "Print" at bounding box center [937, 370] width 46 height 28
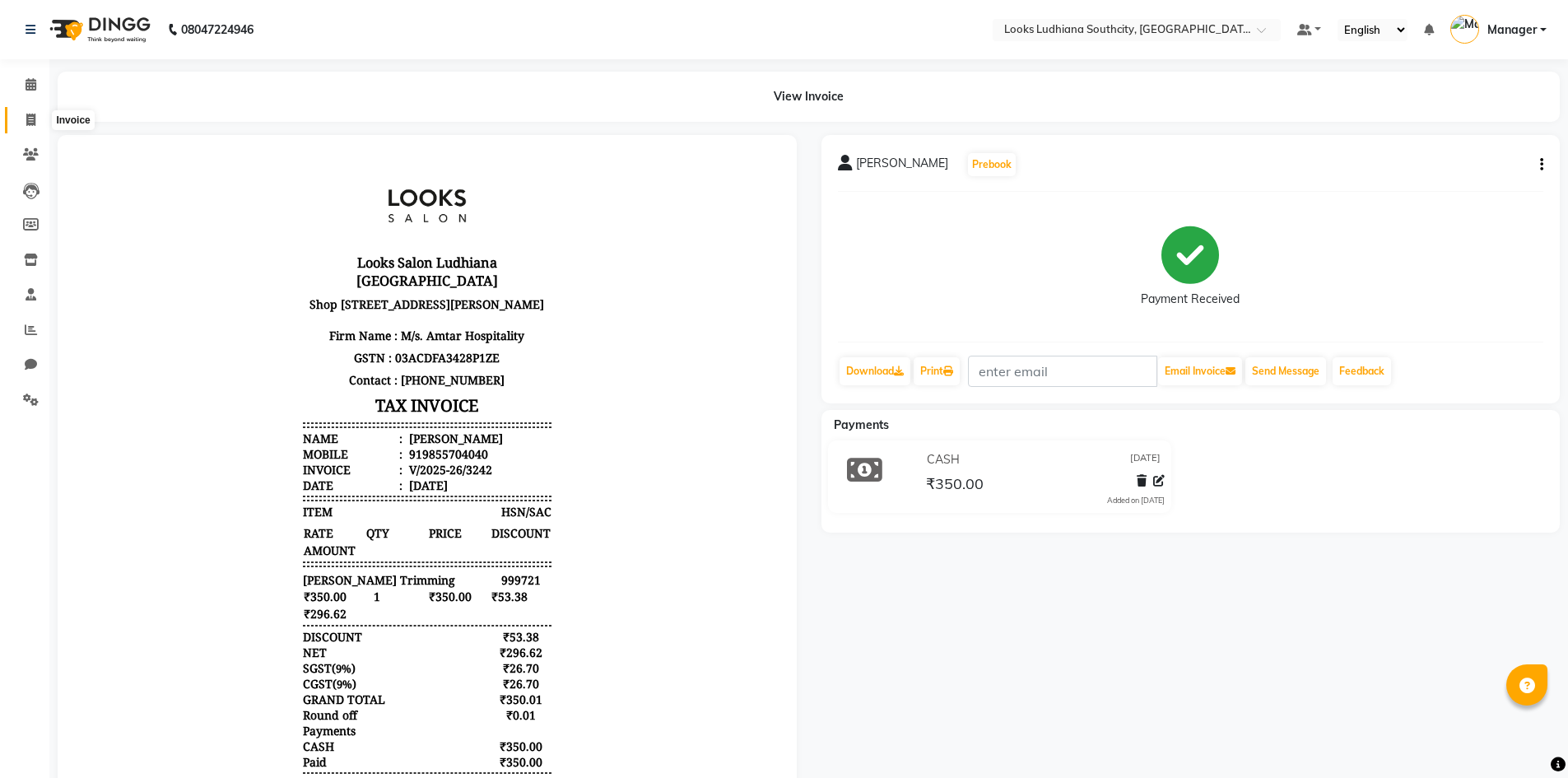
click at [29, 116] on icon at bounding box center [30, 120] width 9 height 13
select select "service"
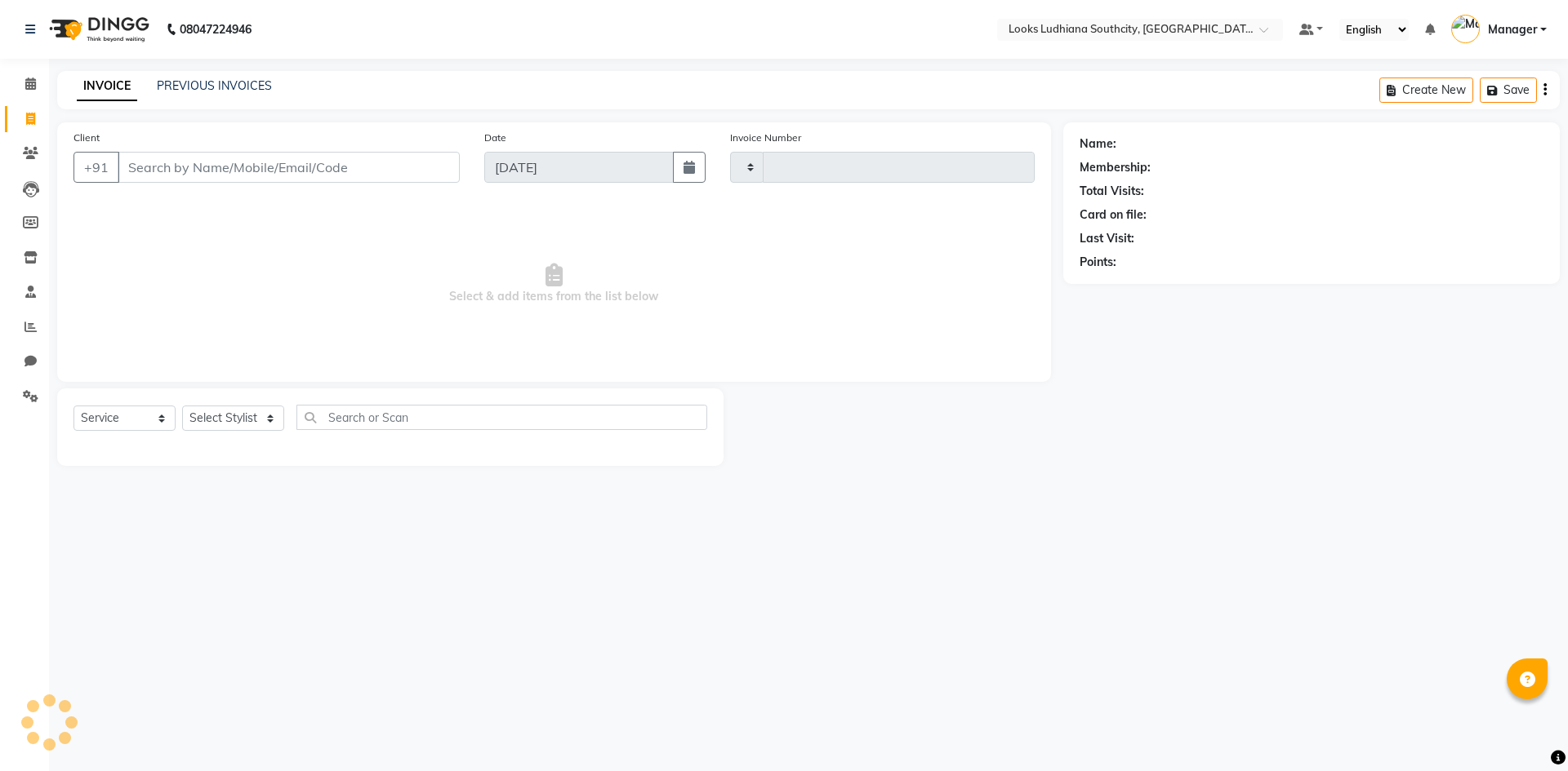
type input "3243"
select select "6577"
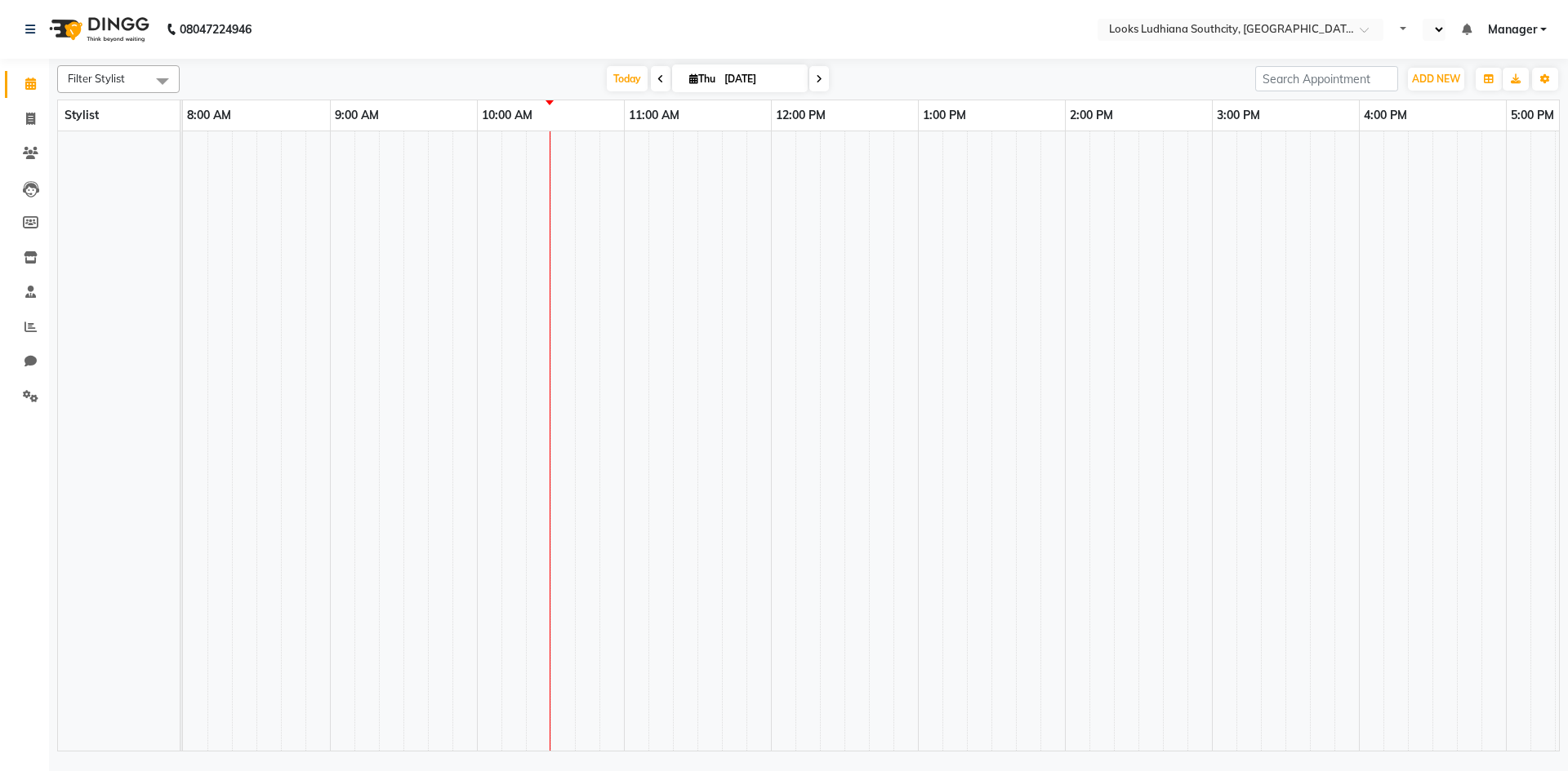
select select "en"
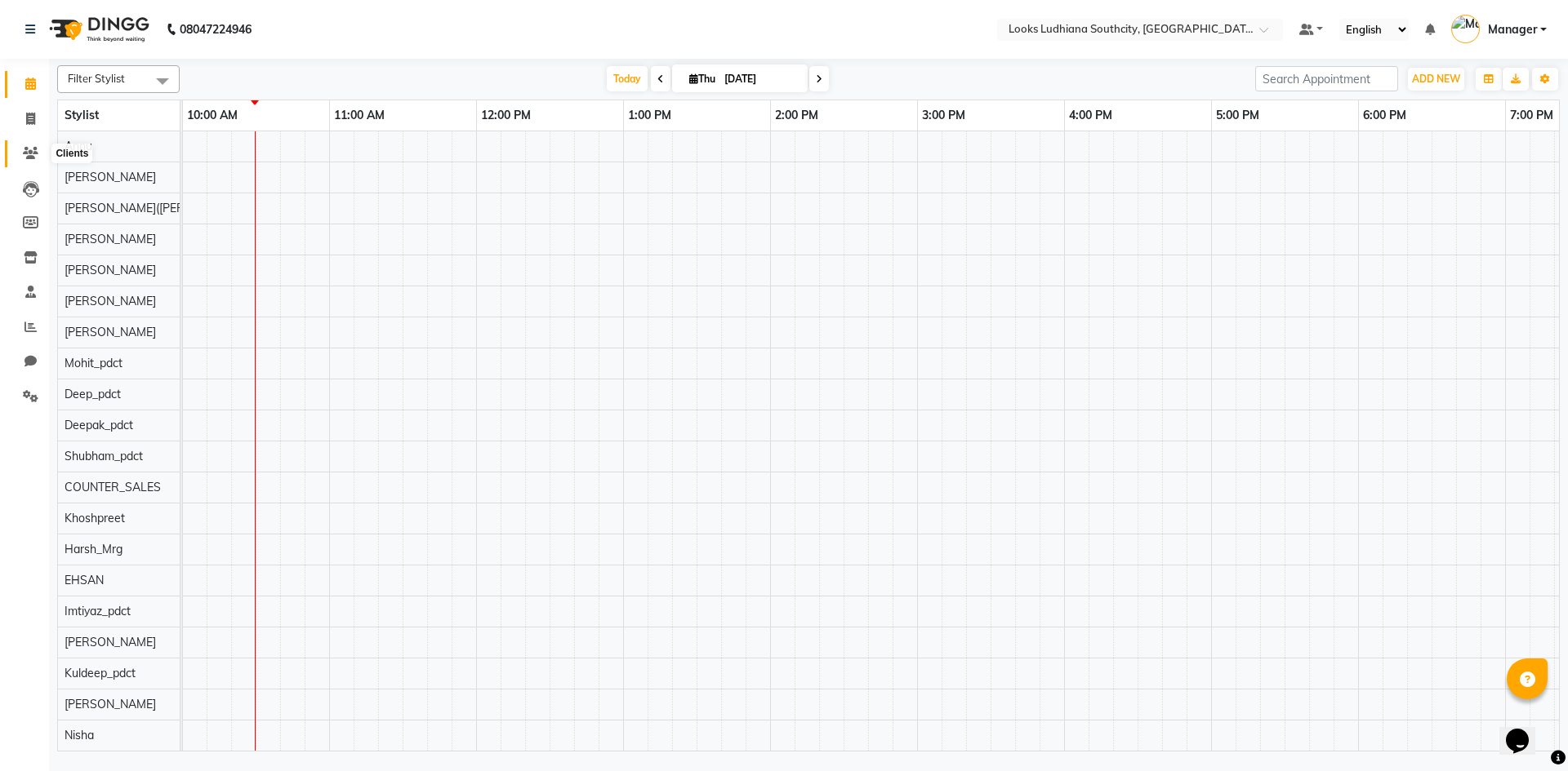
click at [18, 149] on span at bounding box center [31, 154] width 28 height 18
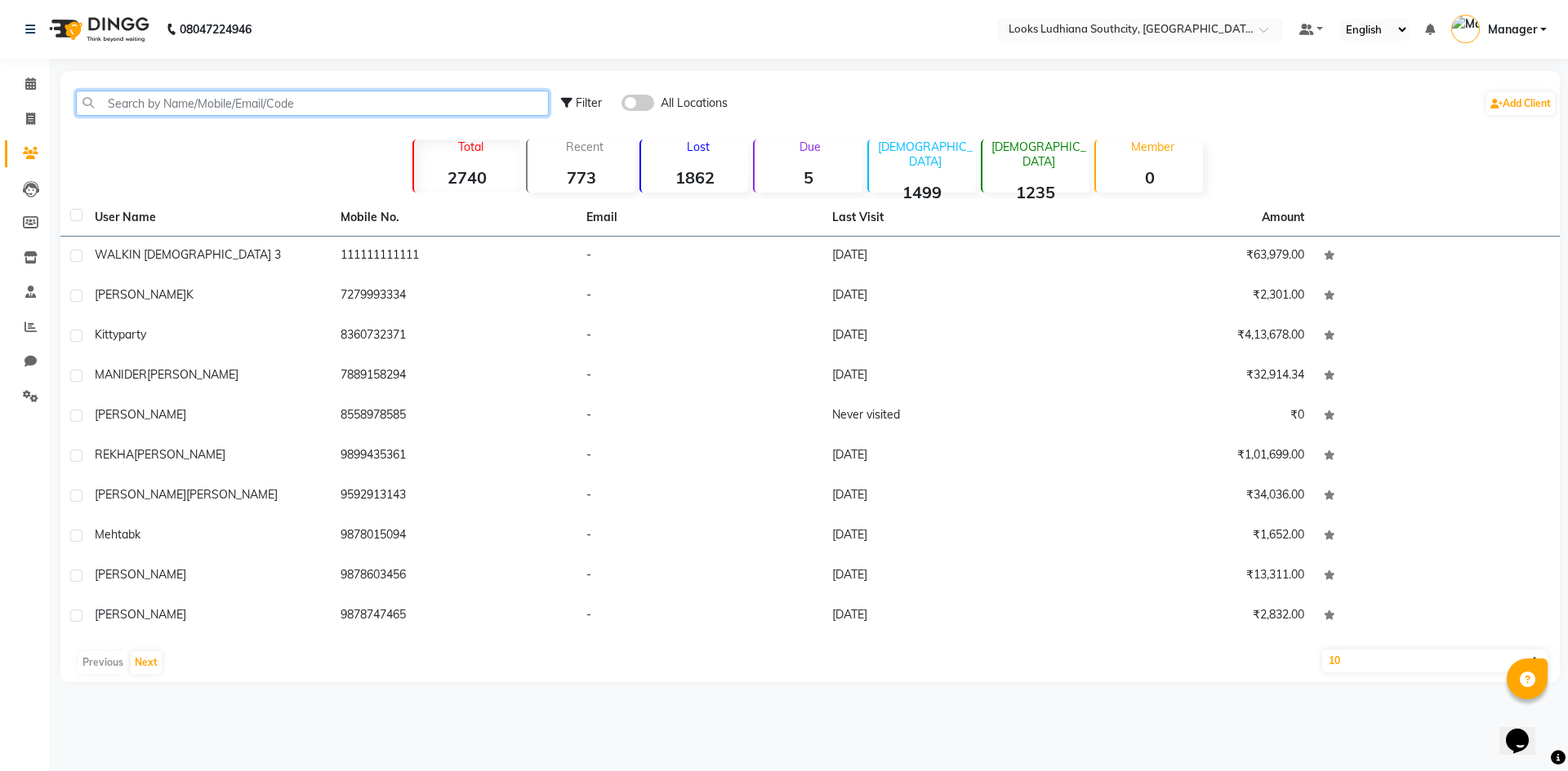
click at [370, 103] on input "text" at bounding box center [312, 103] width 473 height 25
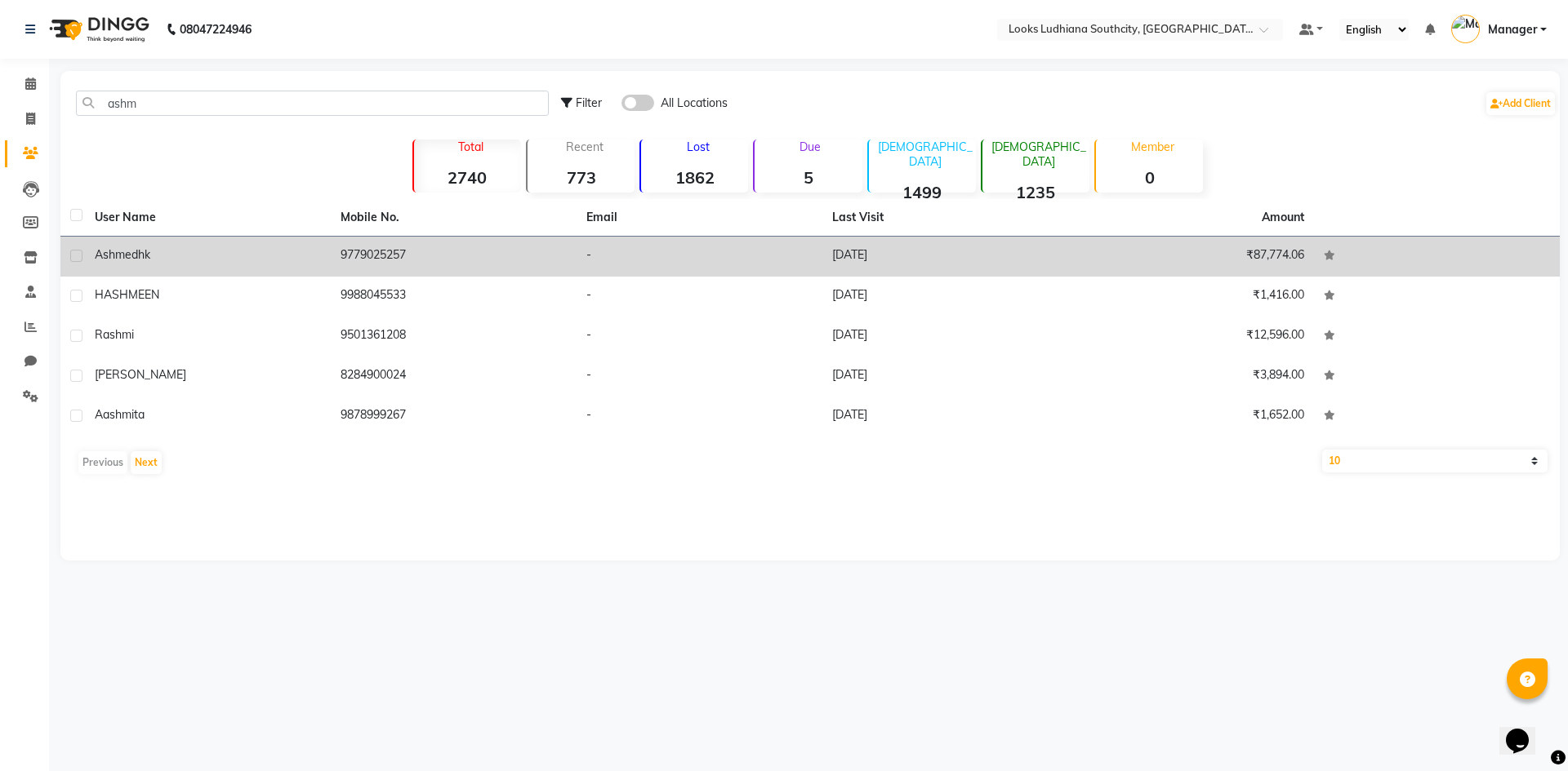
click at [118, 247] on span "Ashmedh" at bounding box center [119, 254] width 50 height 15
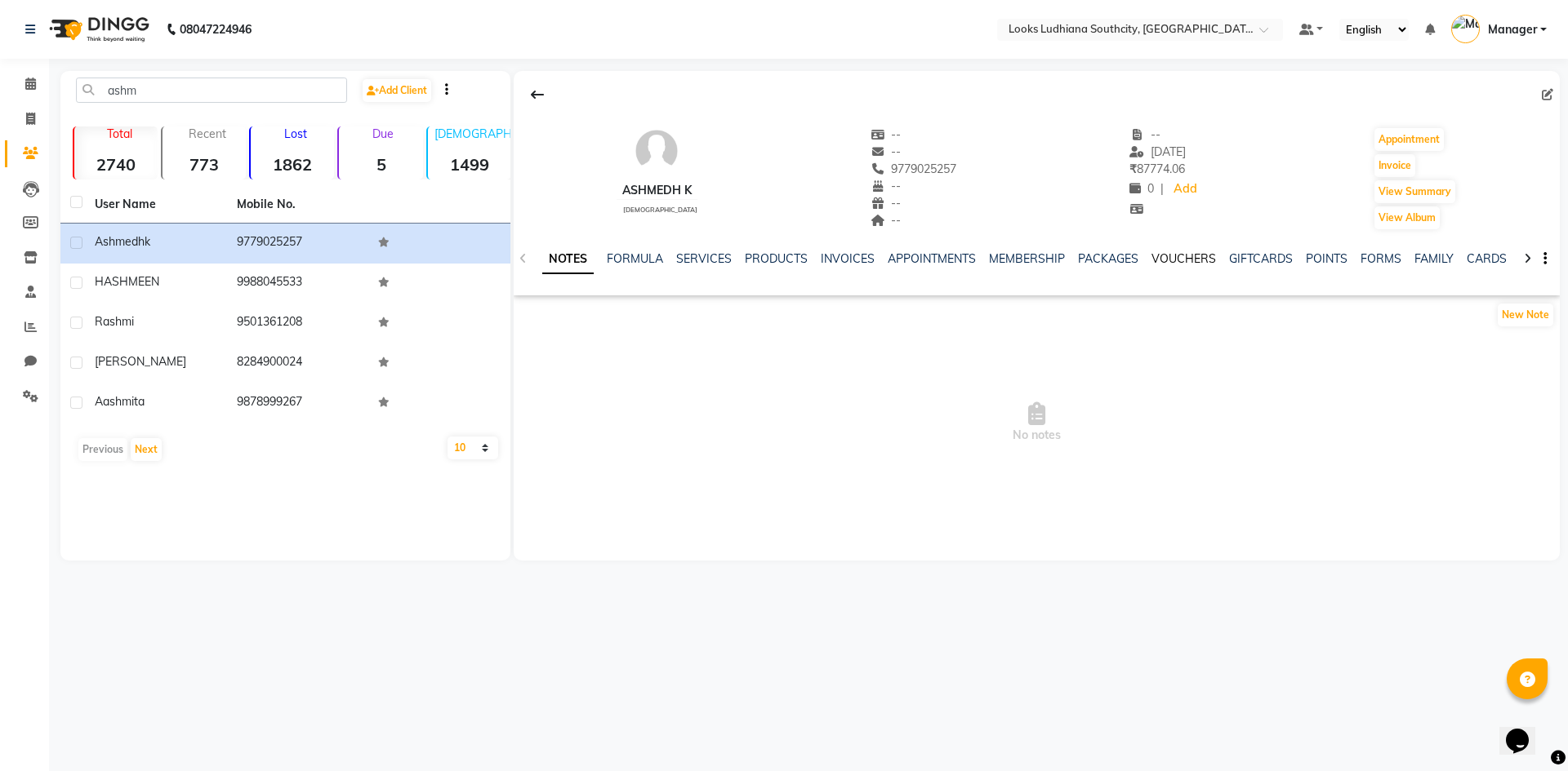
click at [1184, 259] on link "VOUCHERS" at bounding box center [1183, 259] width 64 height 15
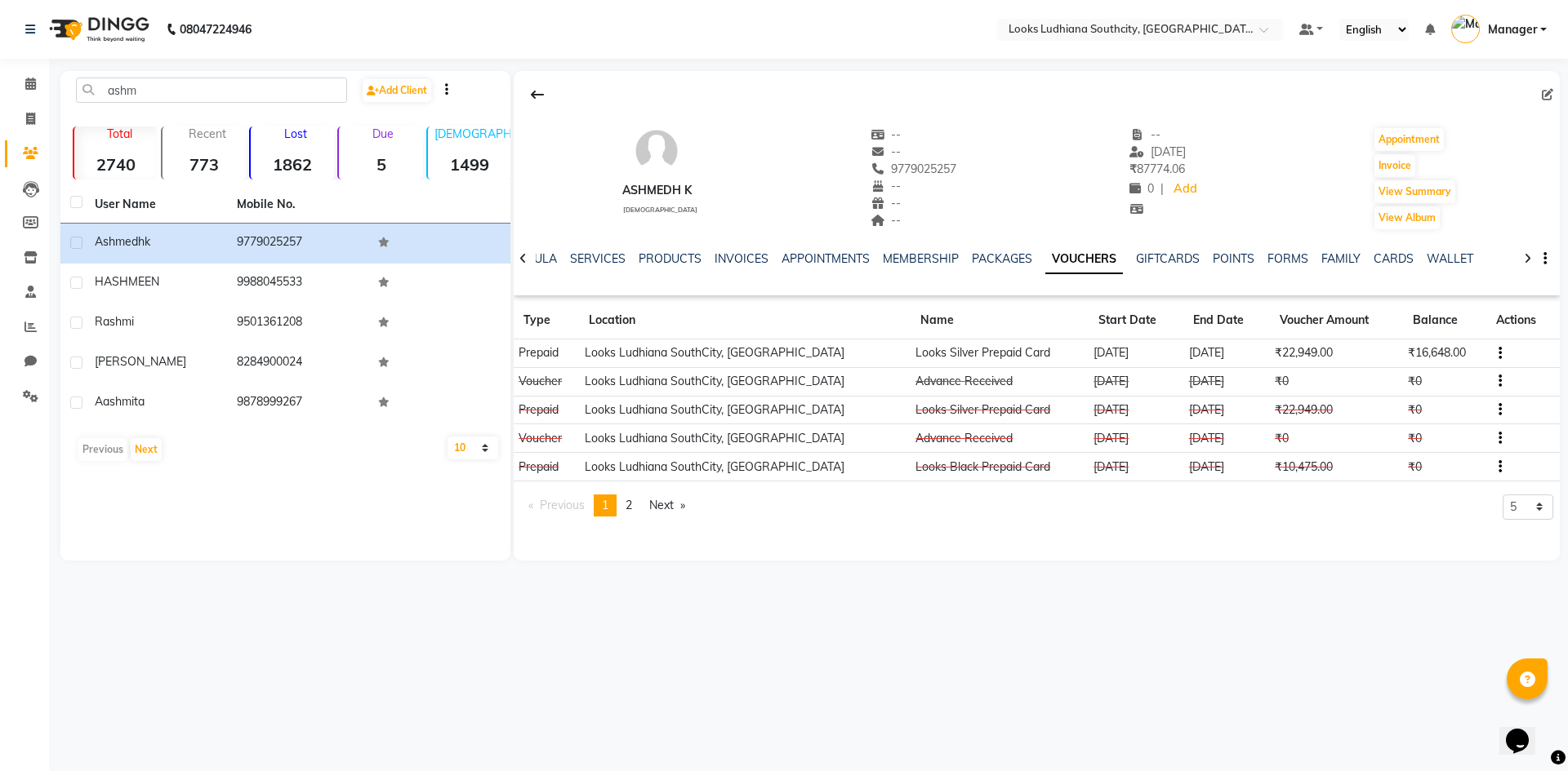
click at [163, 74] on div "ashm Add Client Total 2740 Recent 773 Lost 1862 Due 5 Male 1499 Female 1235 Mem…" at bounding box center [285, 315] width 450 height 490
click at [166, 89] on input "ashm" at bounding box center [211, 90] width 271 height 25
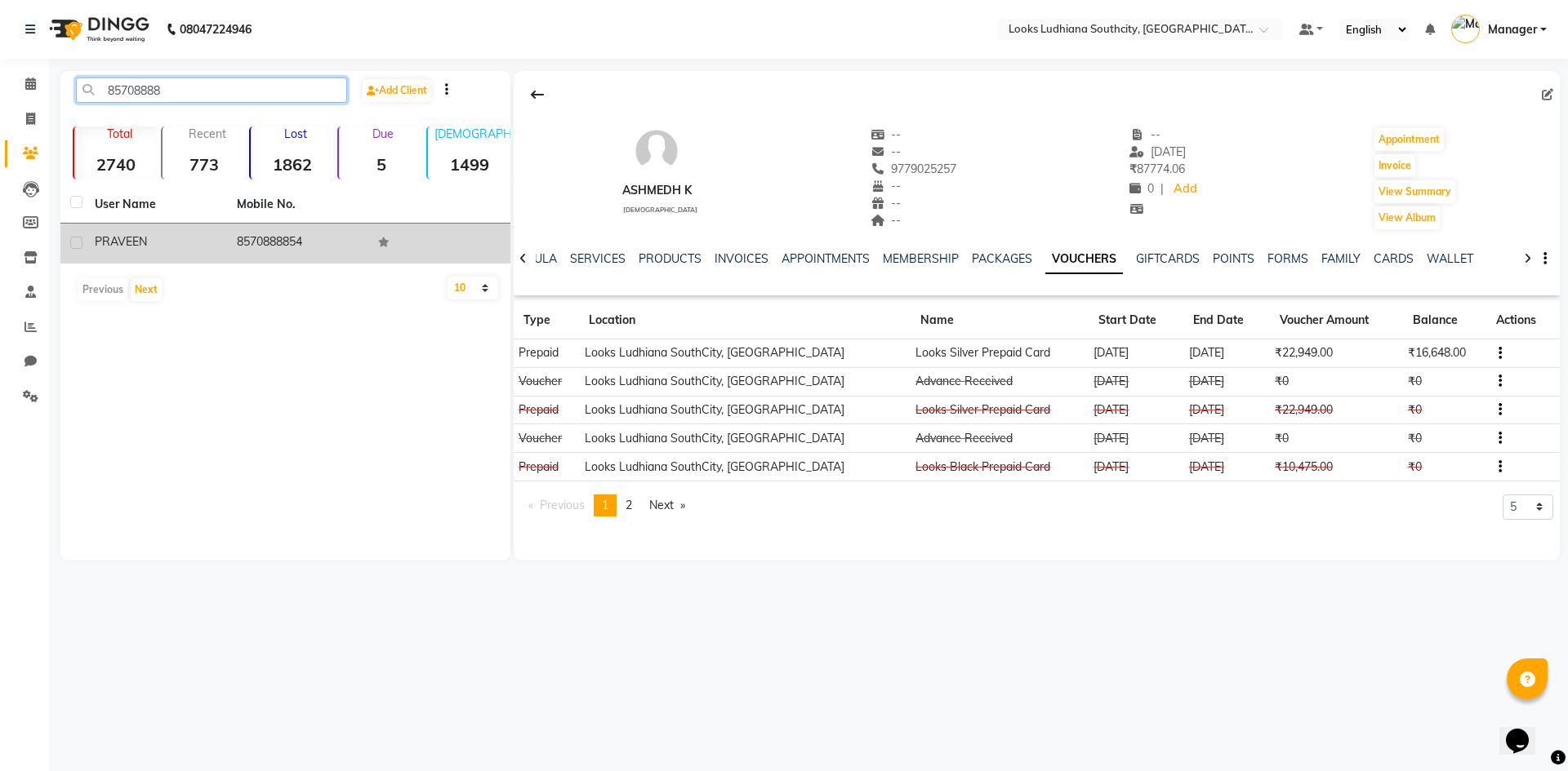
type input "85708888"
click at [197, 254] on td "PRAVEEN" at bounding box center [156, 244] width 142 height 40
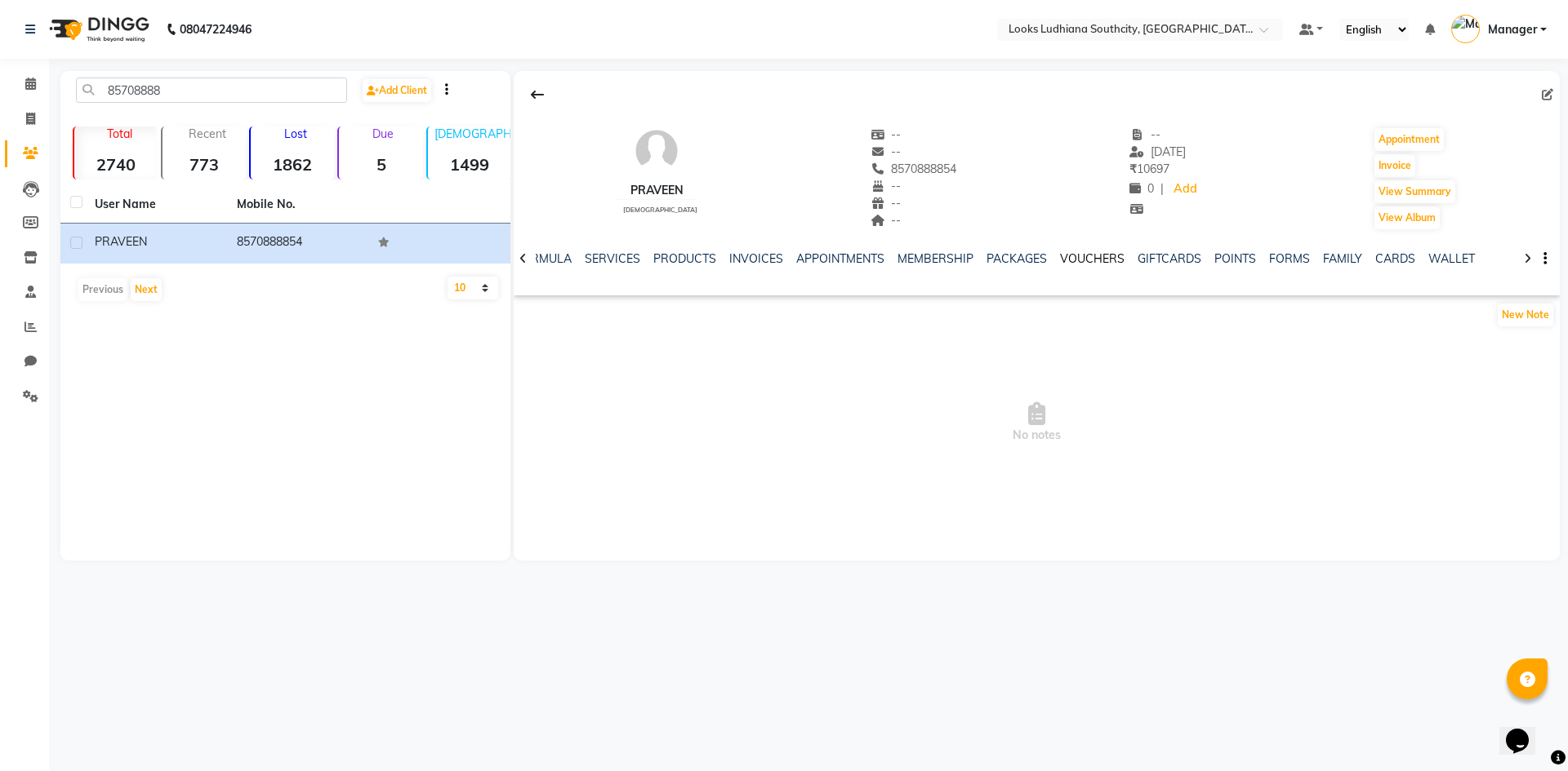
click at [1078, 260] on link "VOUCHERS" at bounding box center [1091, 259] width 64 height 15
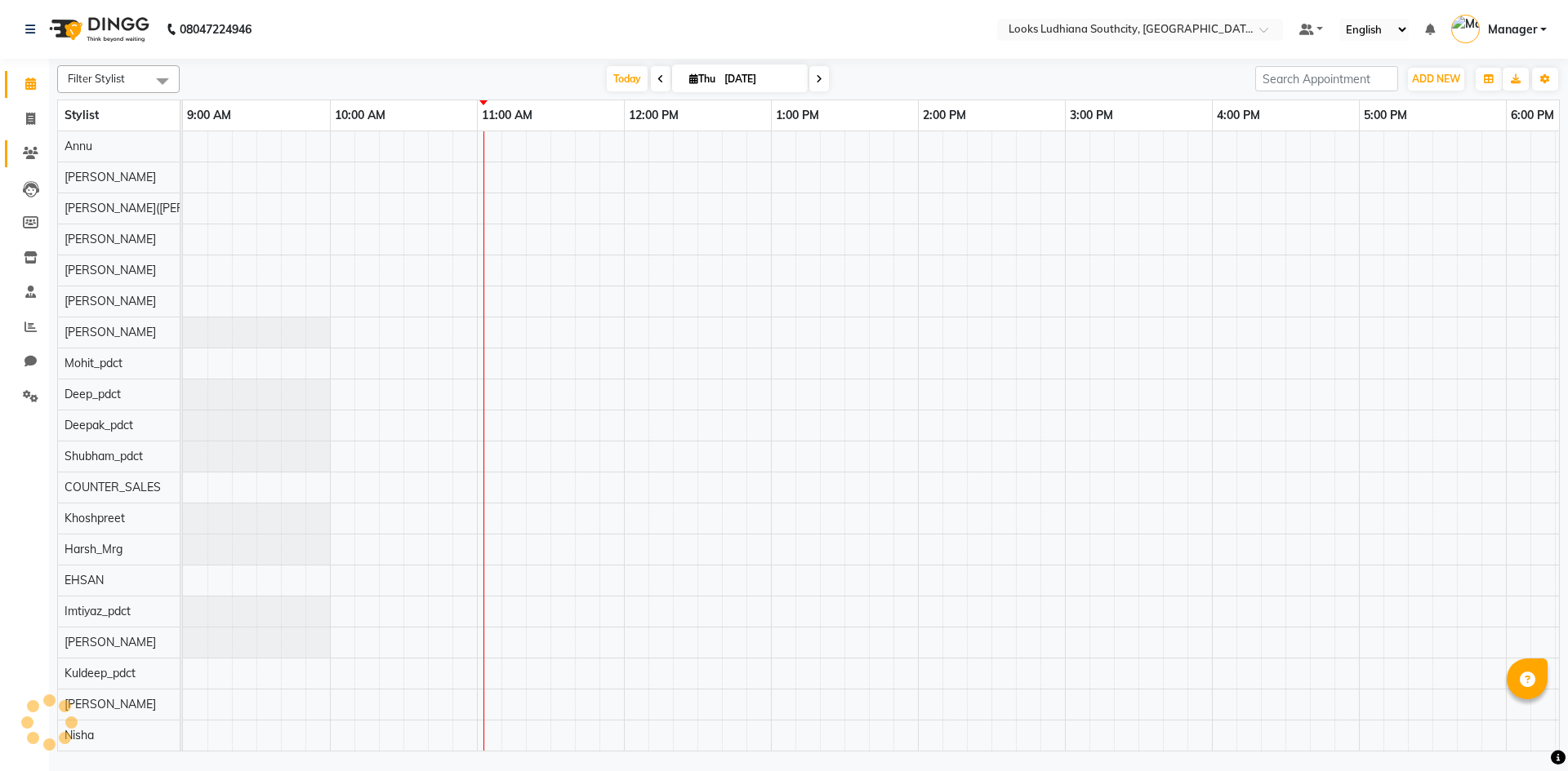
scroll to position [0, 295]
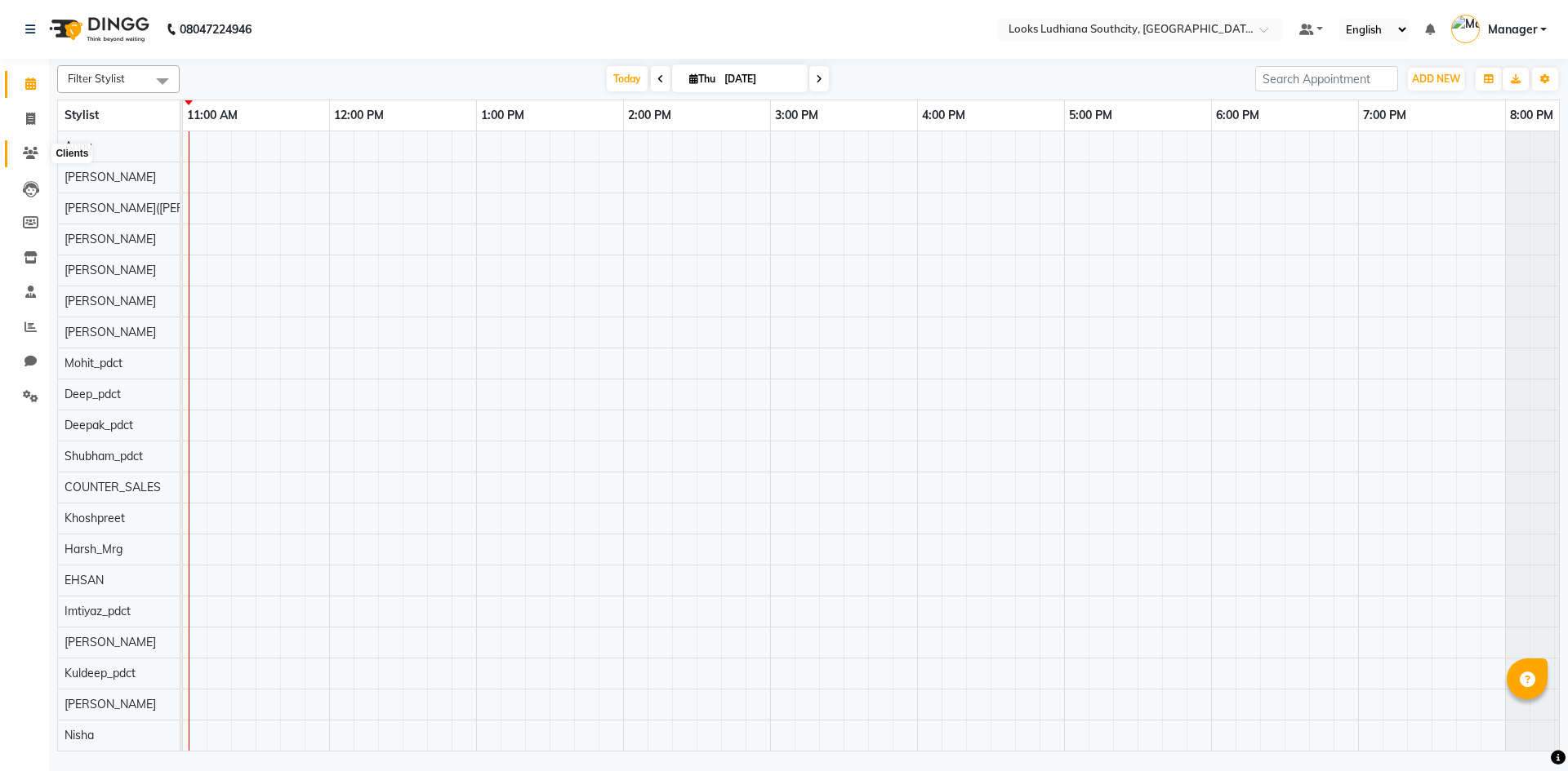
click at [34, 149] on icon at bounding box center [30, 153] width 16 height 13
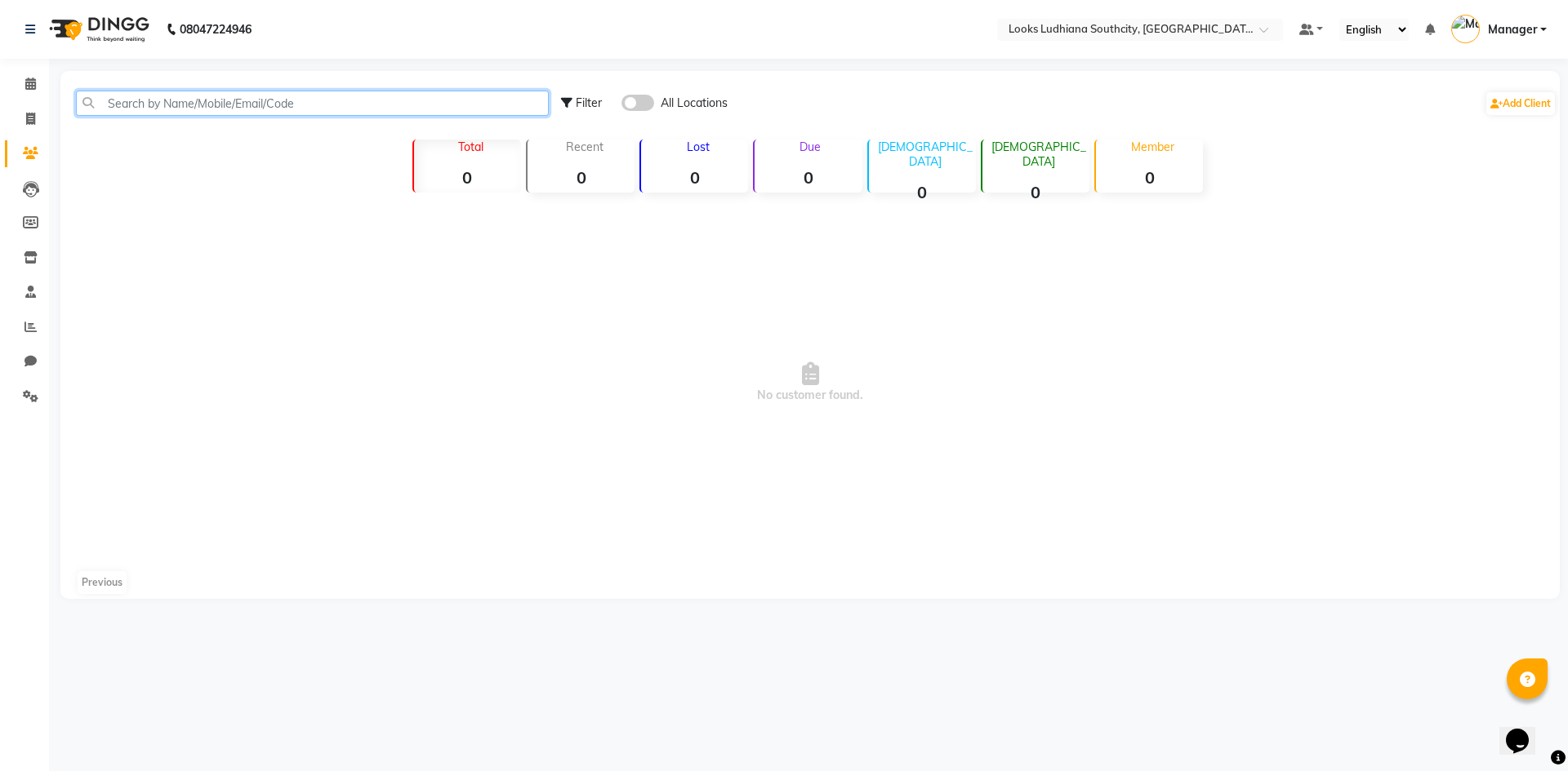
click at [269, 106] on input "text" at bounding box center [312, 103] width 473 height 25
paste input "8576000022"
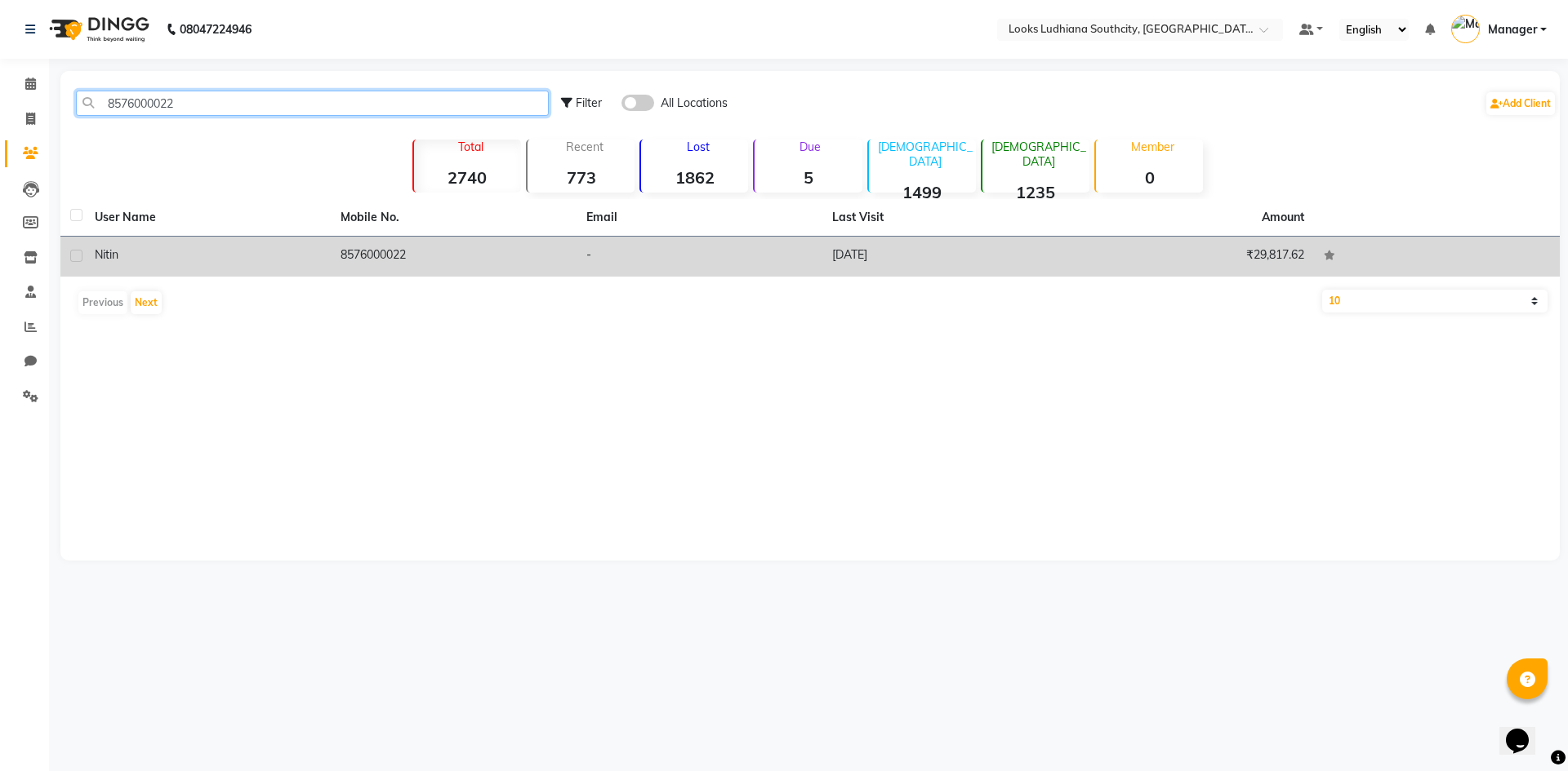
type input "8576000022"
click at [160, 255] on div "nitin" at bounding box center [207, 254] width 226 height 18
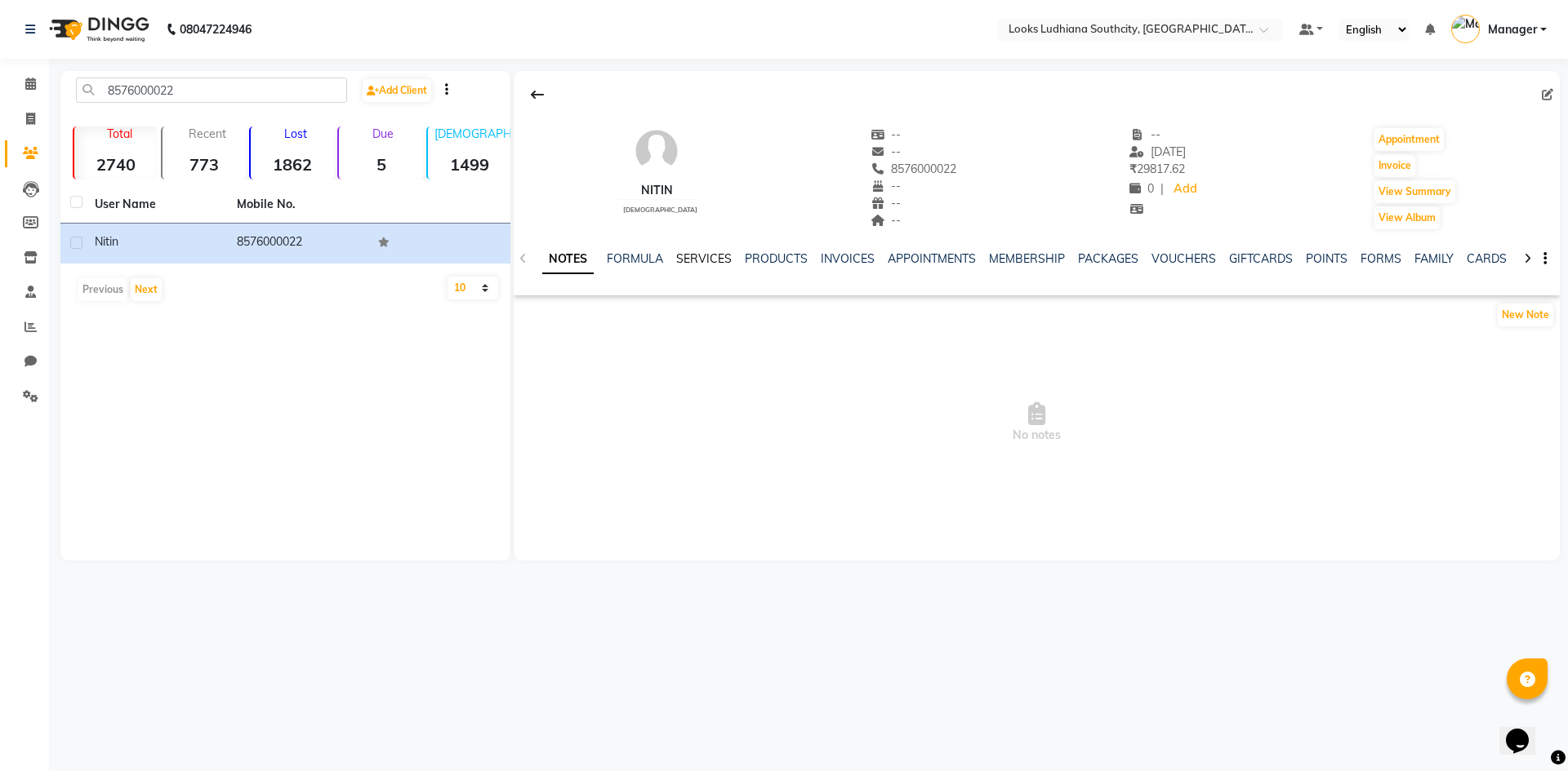
click at [702, 251] on link "SERVICES" at bounding box center [704, 259] width 56 height 15
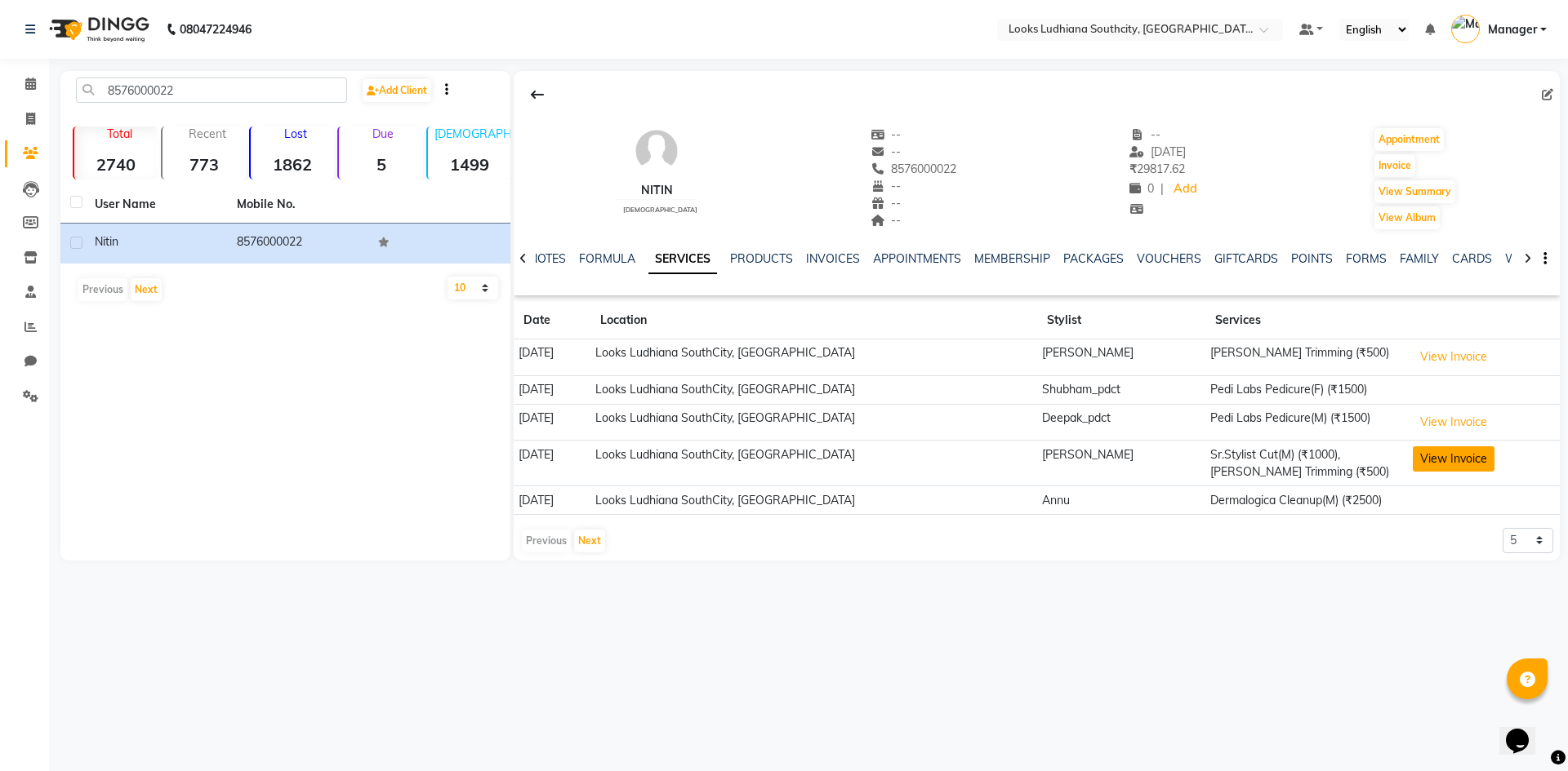
click at [1452, 456] on button "View Invoice" at bounding box center [1454, 459] width 82 height 25
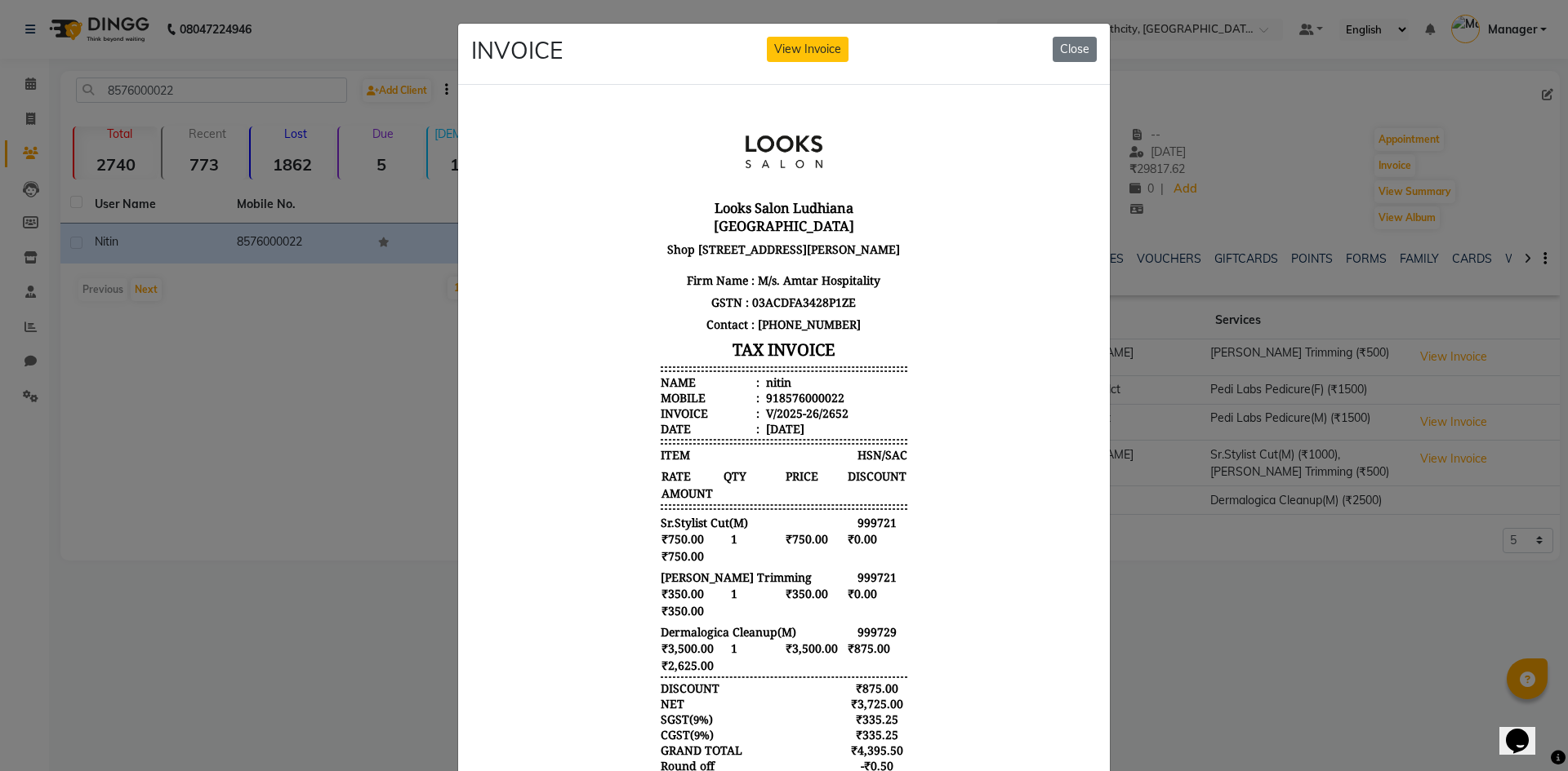
scroll to position [13, 0]
click at [1085, 46] on button "Close" at bounding box center [1075, 49] width 44 height 25
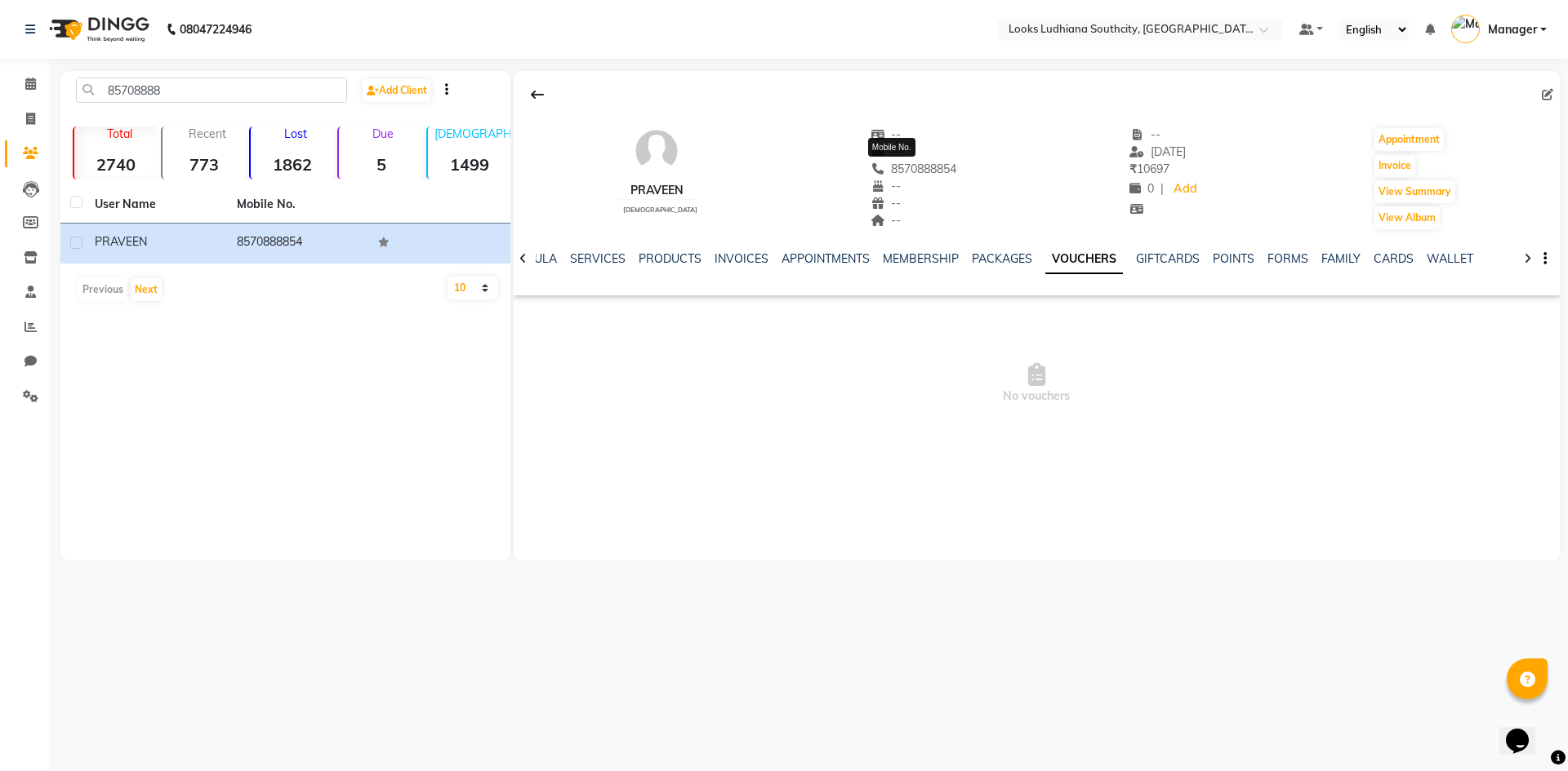
click at [900, 163] on span "8570888854" at bounding box center [914, 169] width 87 height 15
copy span "8570888854"
click at [19, 327] on span at bounding box center [31, 327] width 28 height 18
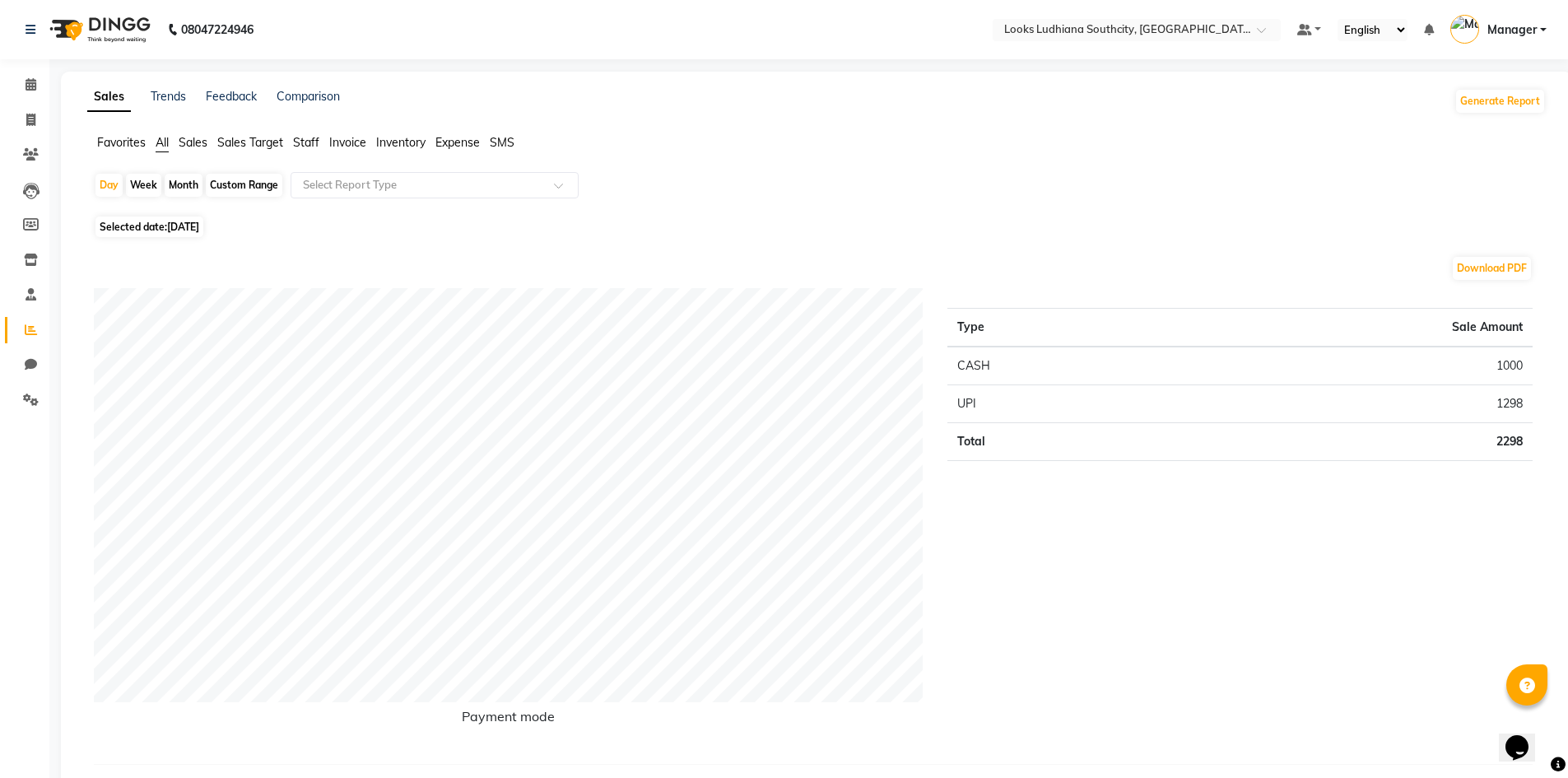
drag, startPoint x: 289, startPoint y: 134, endPoint x: 296, endPoint y: 138, distance: 8.1
click at [290, 136] on ul "Favorites All Sales Sales Target Staff Invoice Inventory Expense SMS" at bounding box center [816, 143] width 1459 height 19
click at [303, 139] on span "Staff" at bounding box center [306, 142] width 26 height 15
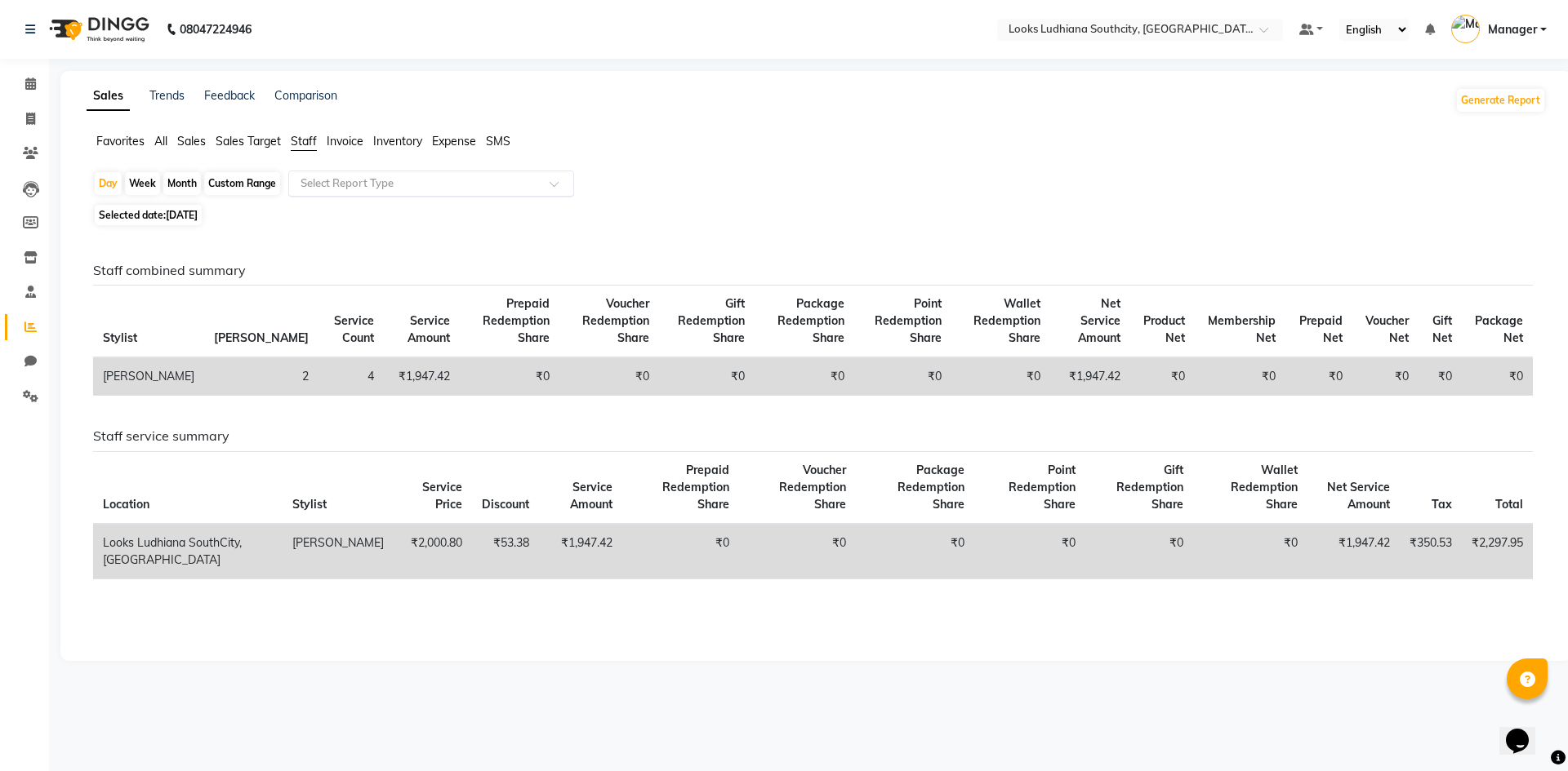
click at [315, 189] on input "text" at bounding box center [415, 184] width 235 height 17
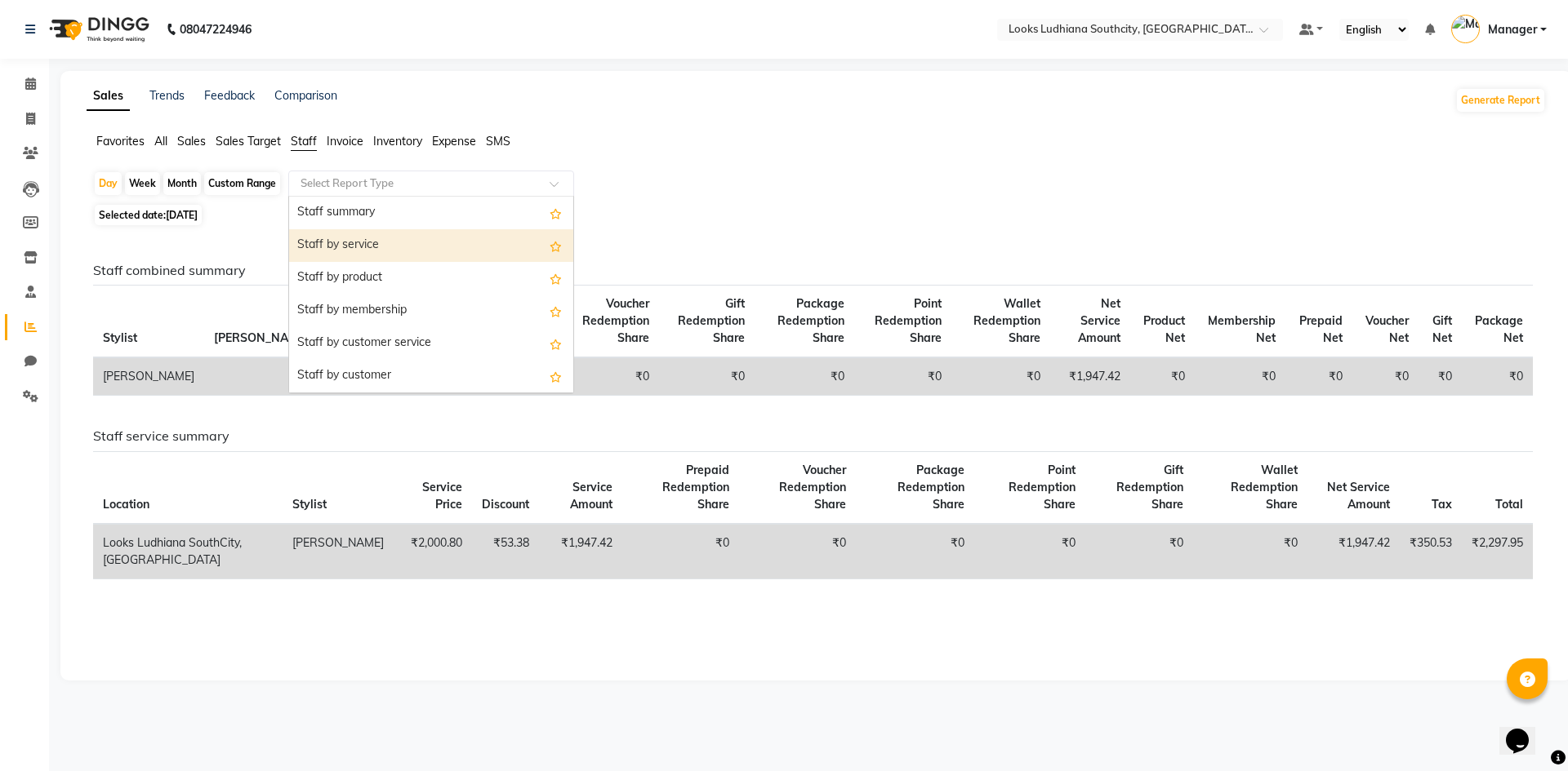
click at [339, 239] on div "Staff by service" at bounding box center [431, 245] width 284 height 33
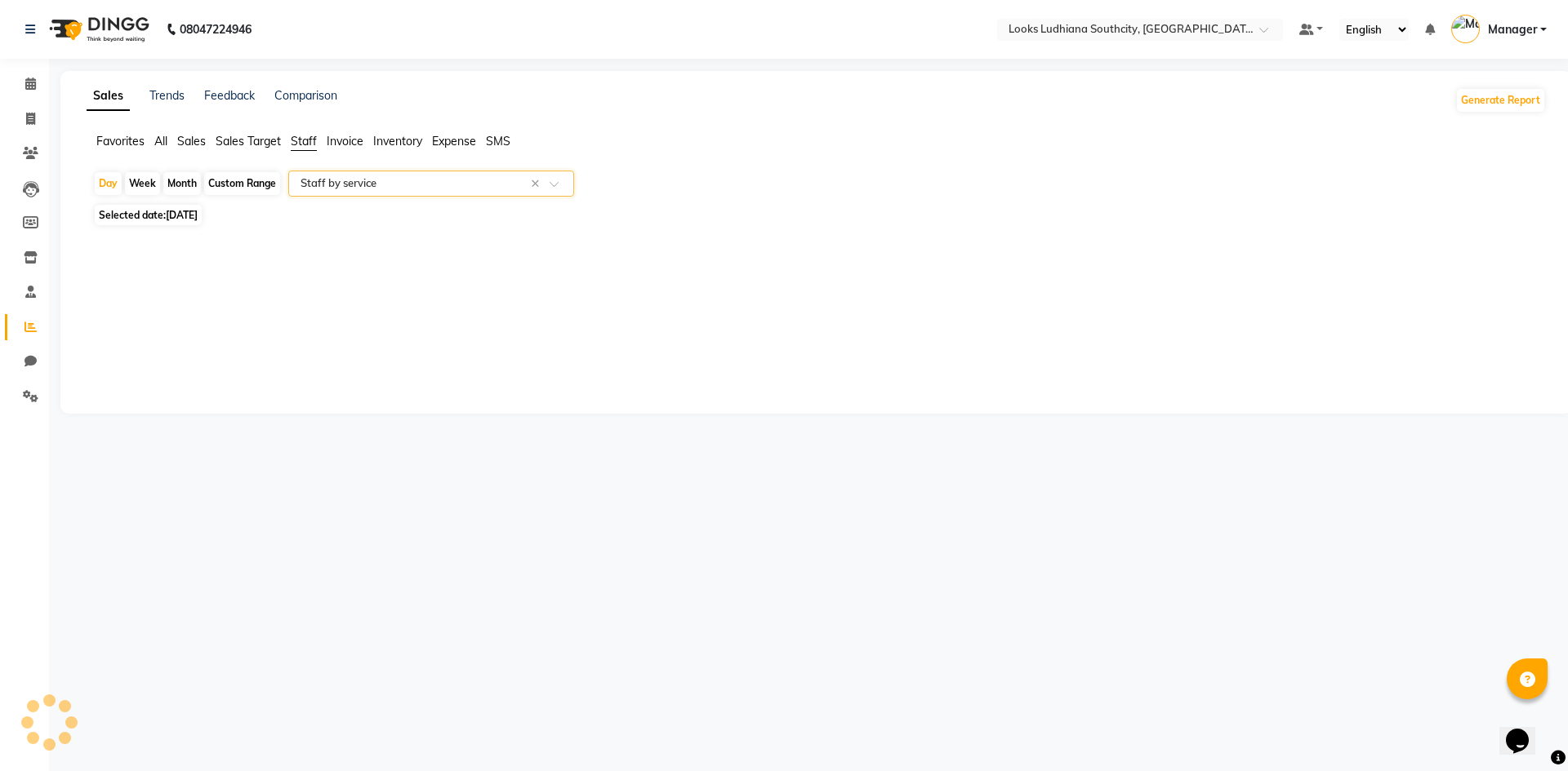
select select "full_report"
select select "csv"
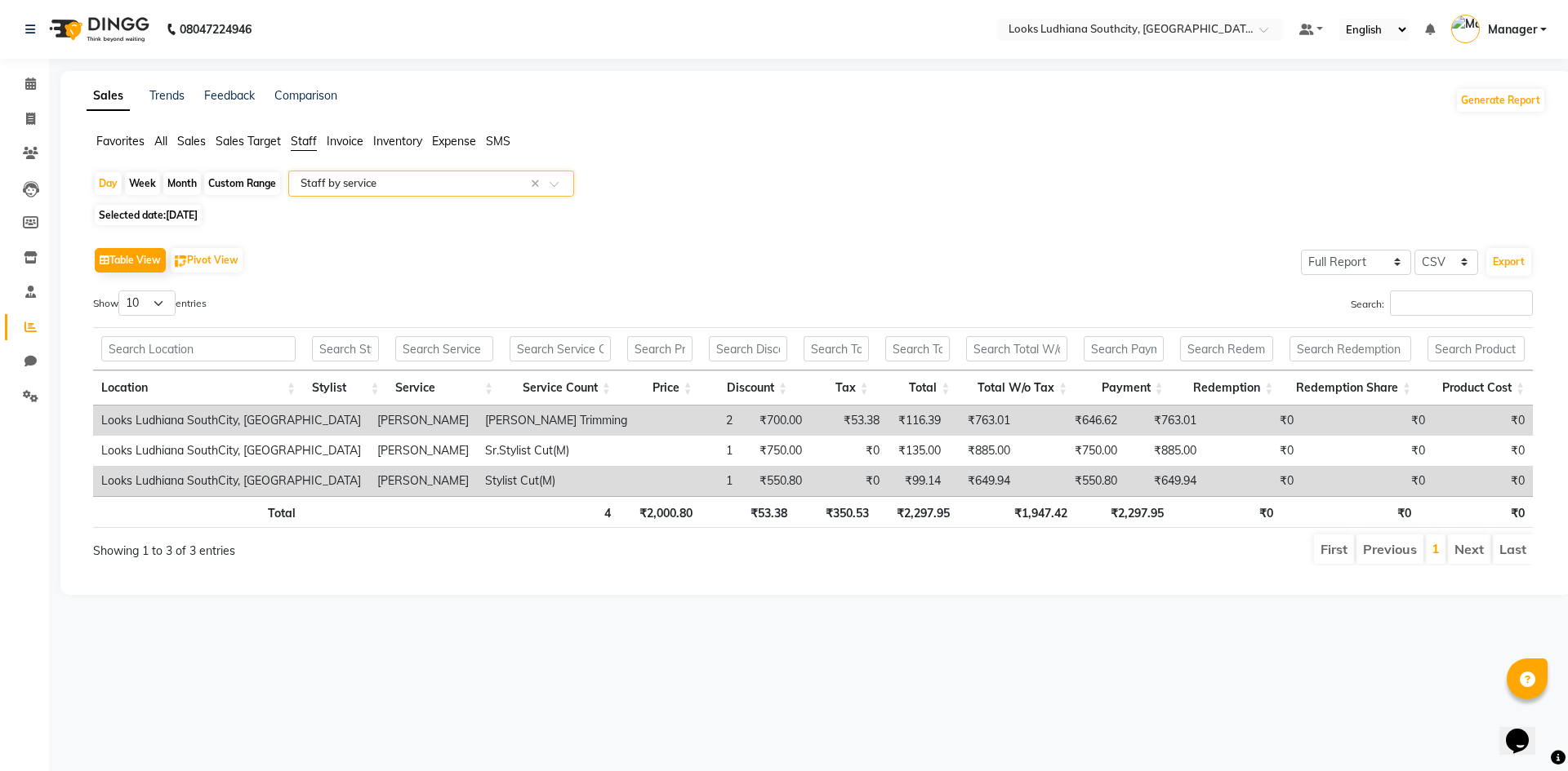
click at [127, 220] on span "Selected date: 04-09-2025" at bounding box center [148, 214] width 107 height 20
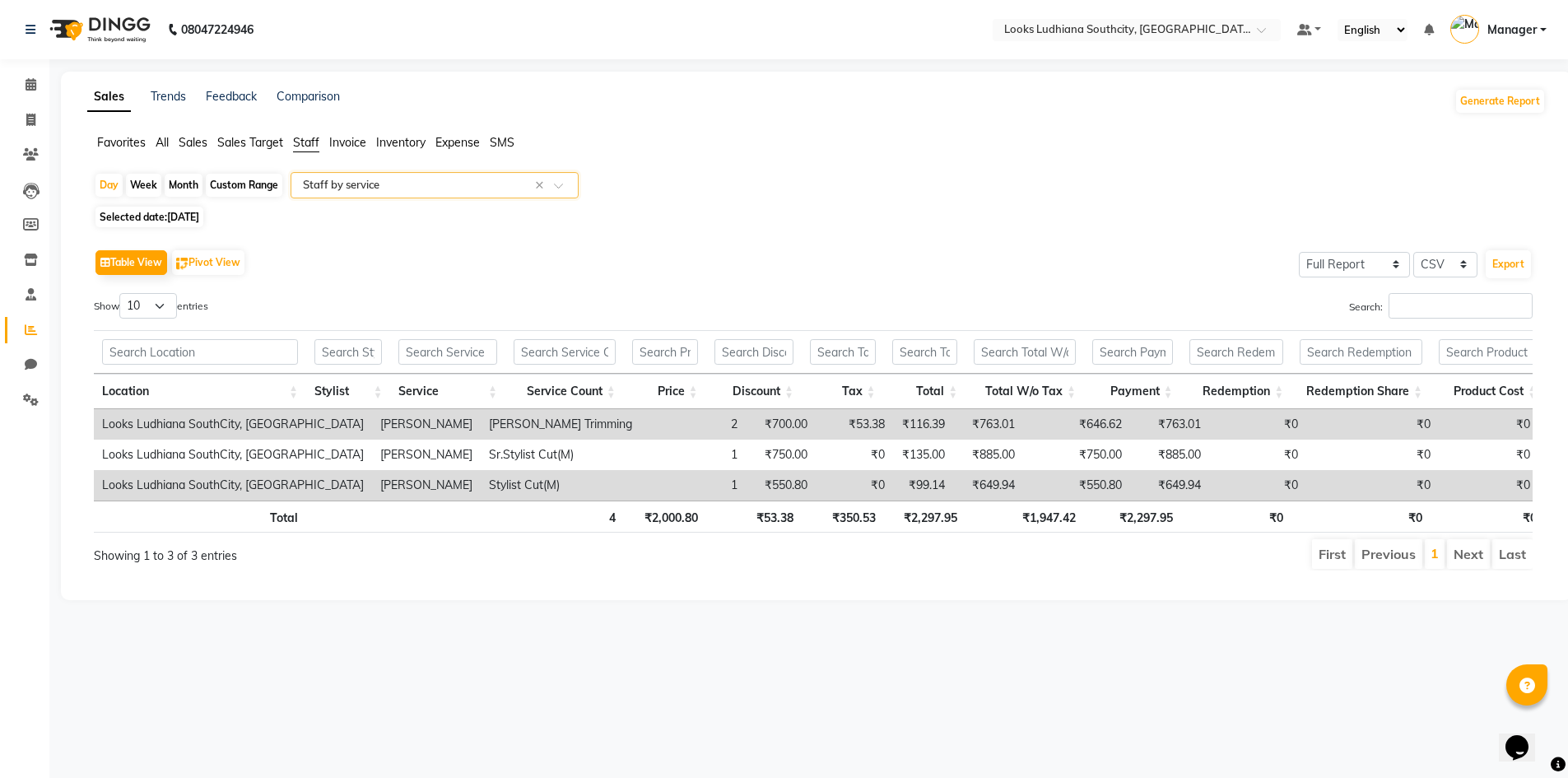
select select "9"
select select "2025"
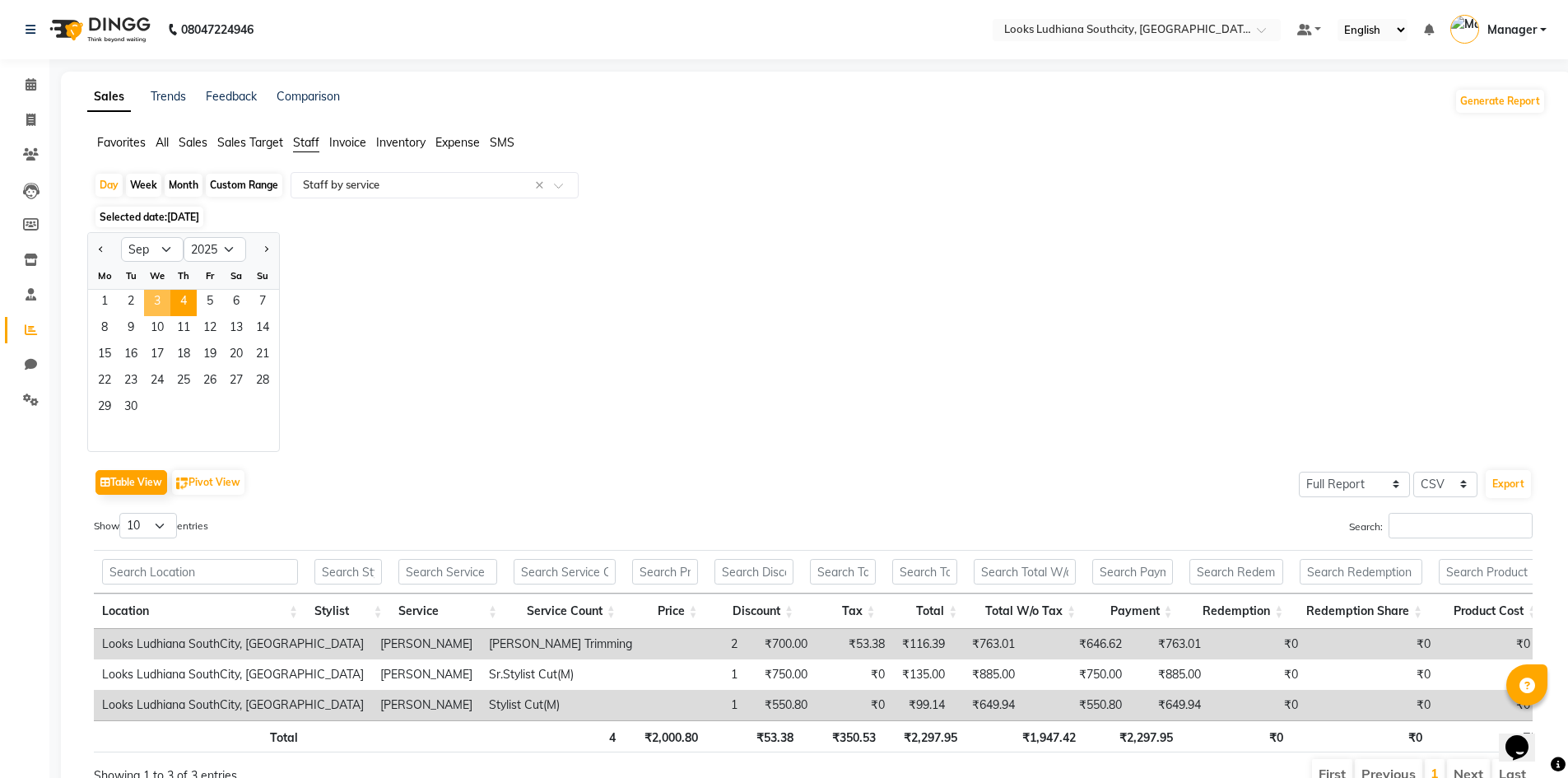
click at [145, 305] on span "3" at bounding box center [157, 302] width 26 height 26
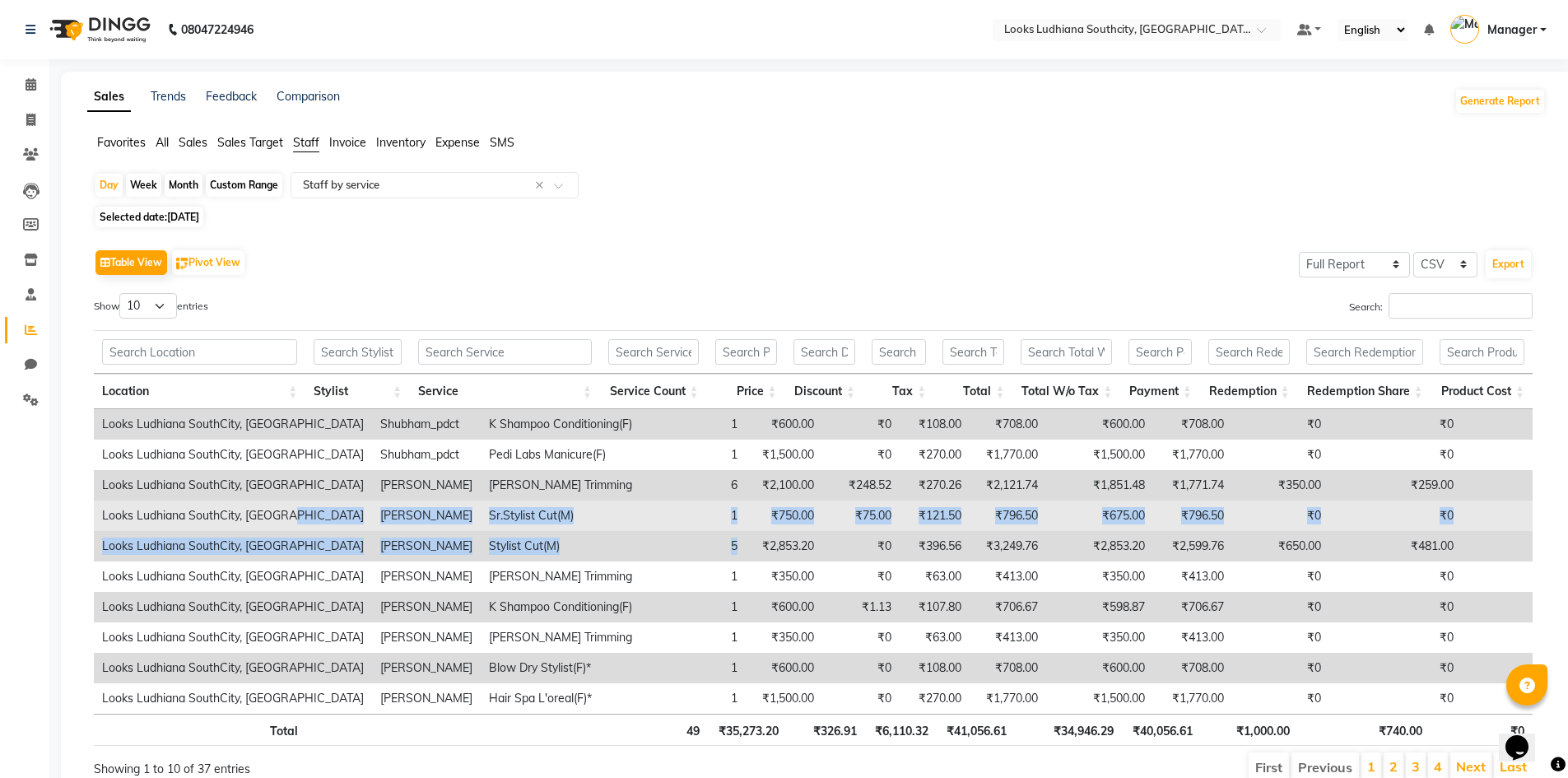
drag, startPoint x: 710, startPoint y: 546, endPoint x: 290, endPoint y: 513, distance: 421.3
click at [290, 513] on tbody "Looks Ludhiana SouthCity, Ludhiana Shubham_pdct K Shampoo Conditioning(F) 1 ₹60…" at bounding box center [827, 562] width 1468 height 305
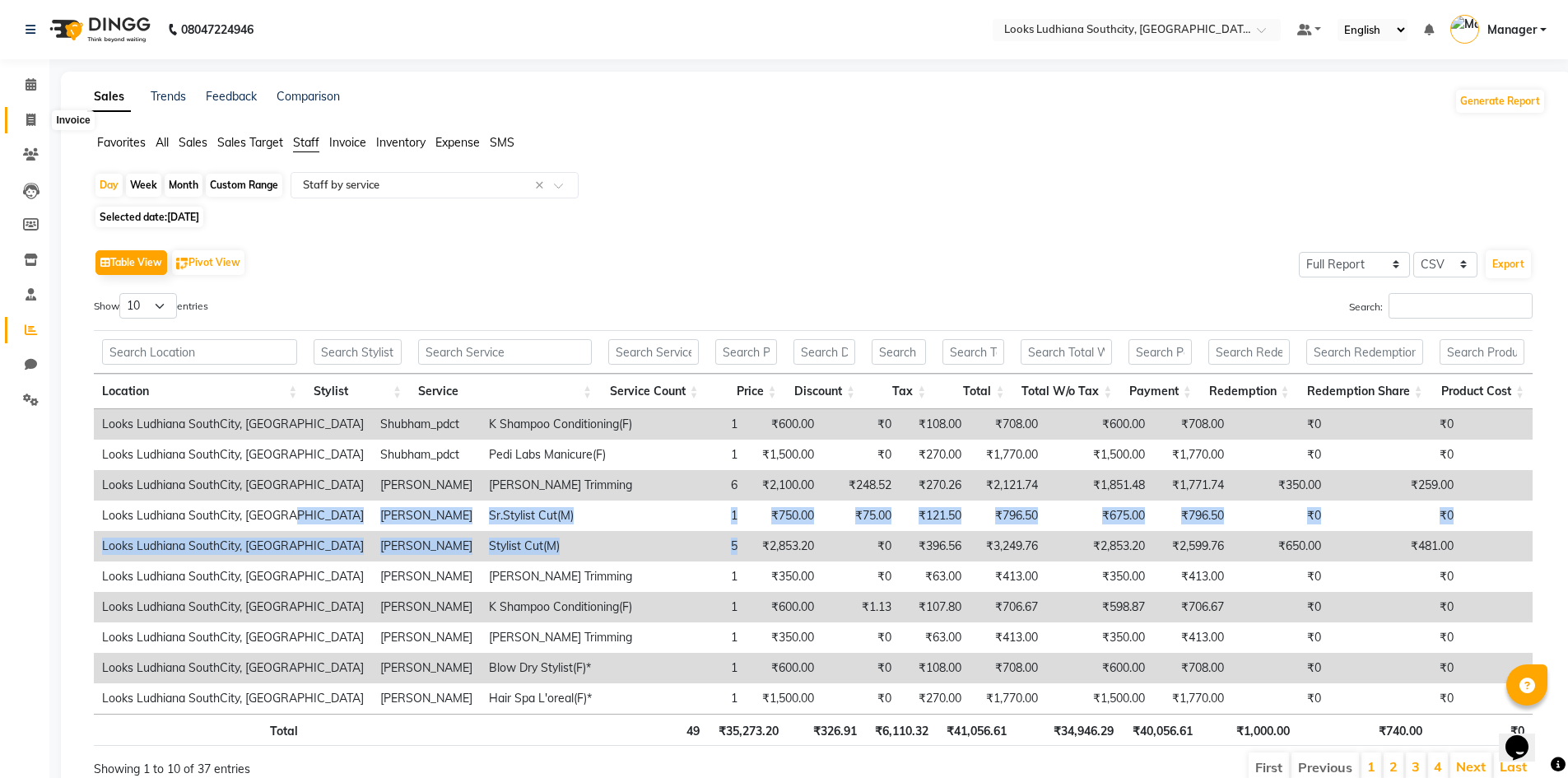
click at [21, 119] on span at bounding box center [31, 120] width 29 height 19
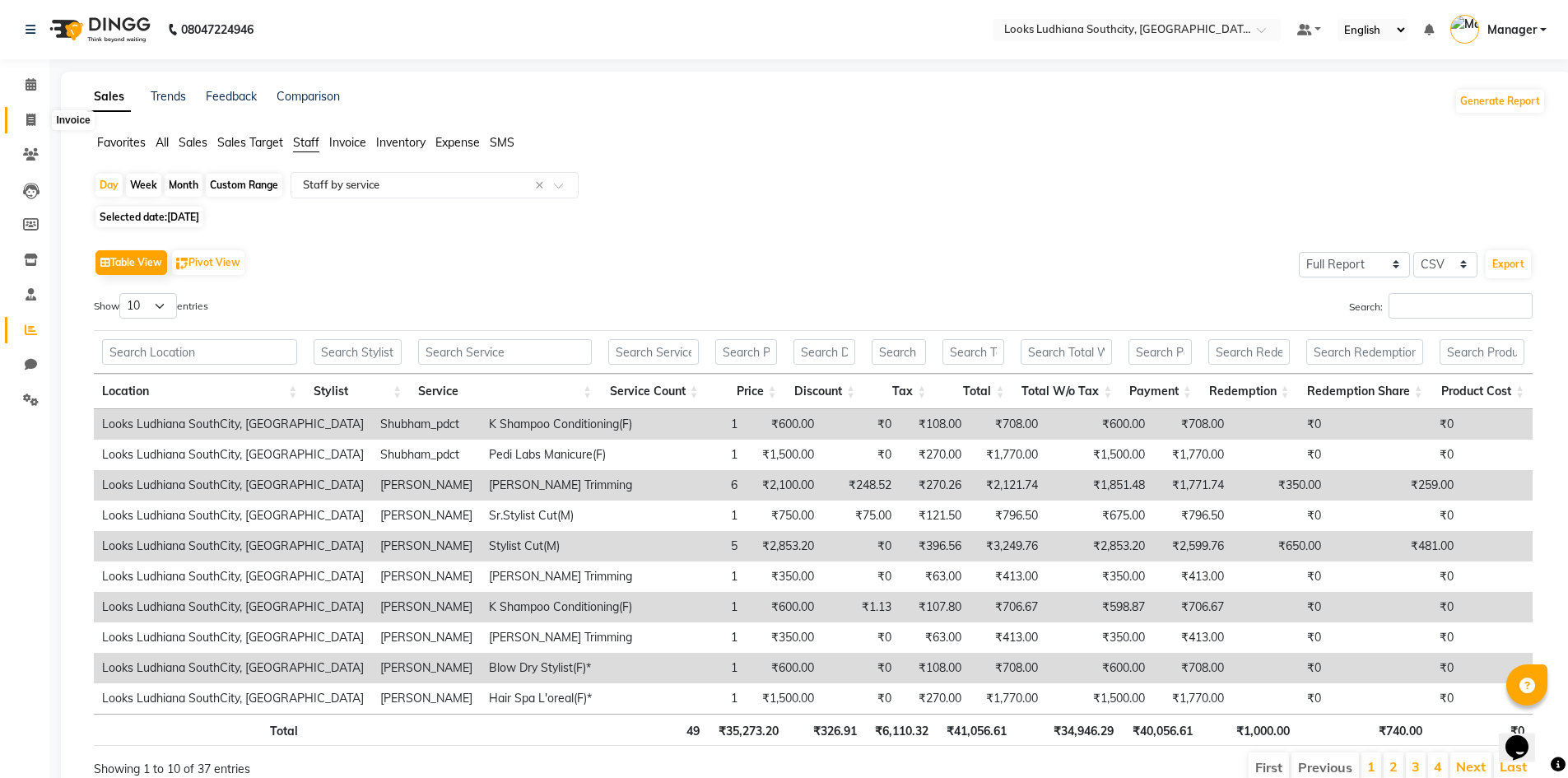
select select "service"
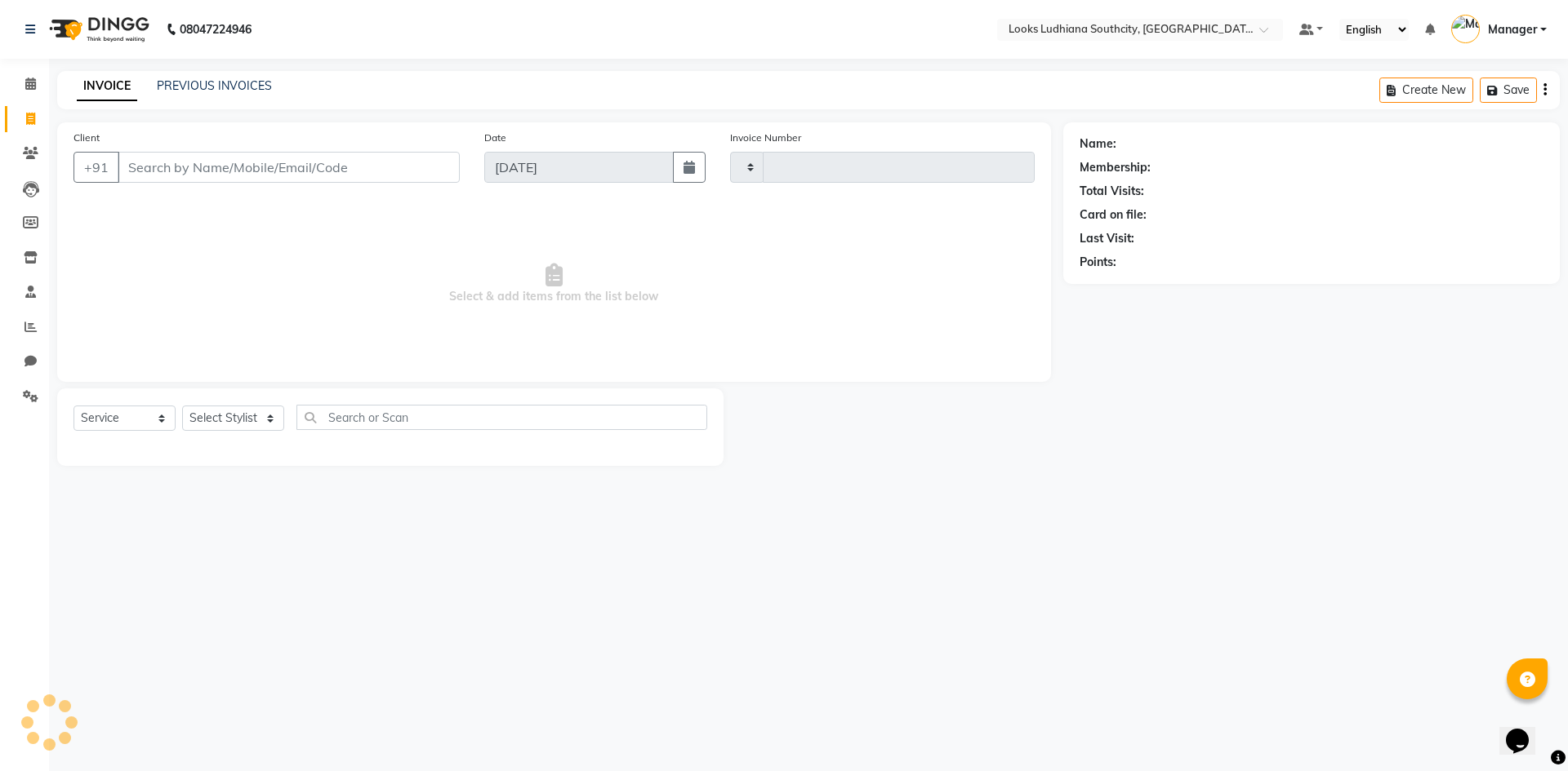
type input "3242"
select select "6577"
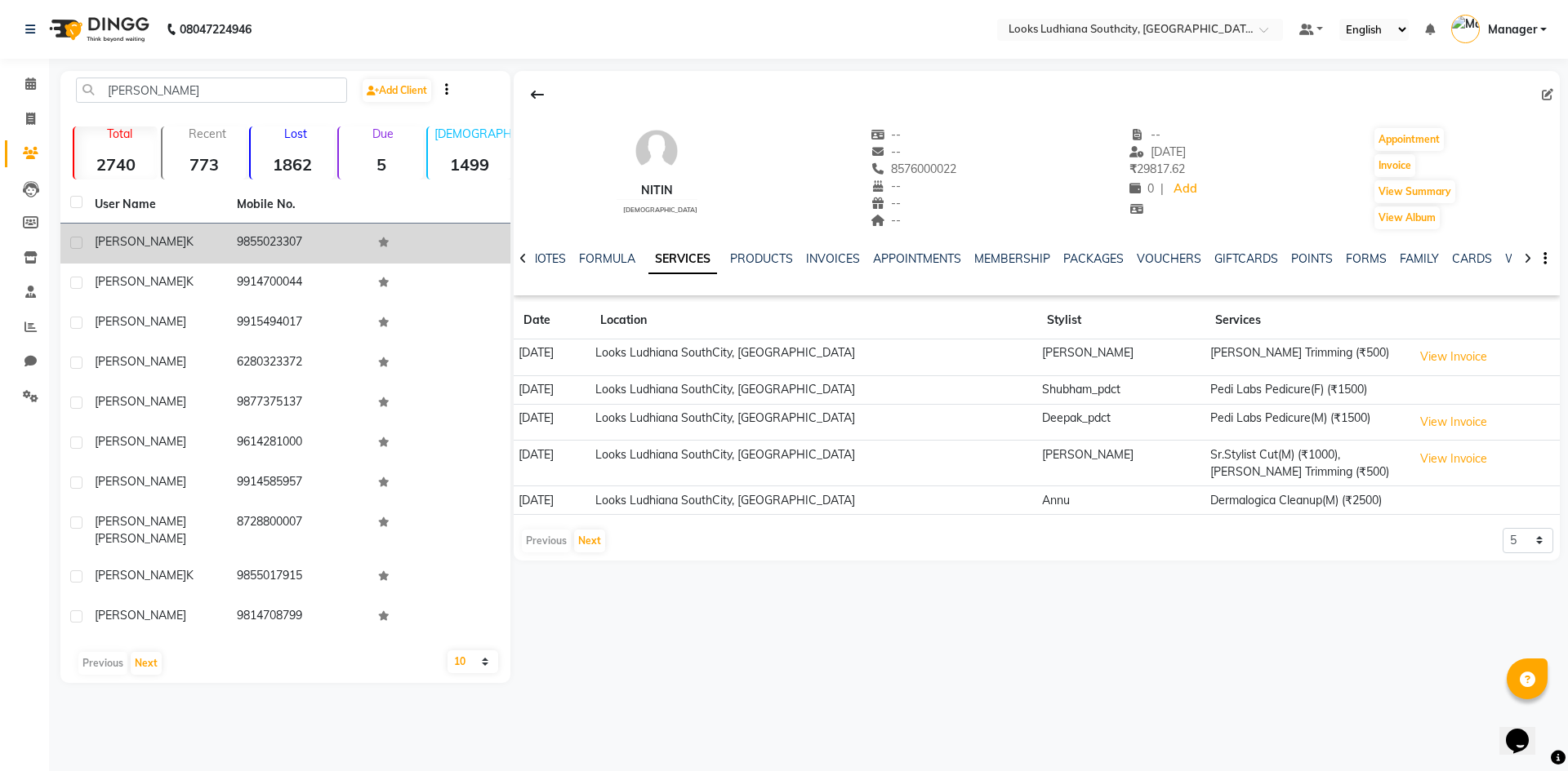
type input "[PERSON_NAME]"
click at [205, 260] on td "[PERSON_NAME]" at bounding box center [156, 244] width 142 height 40
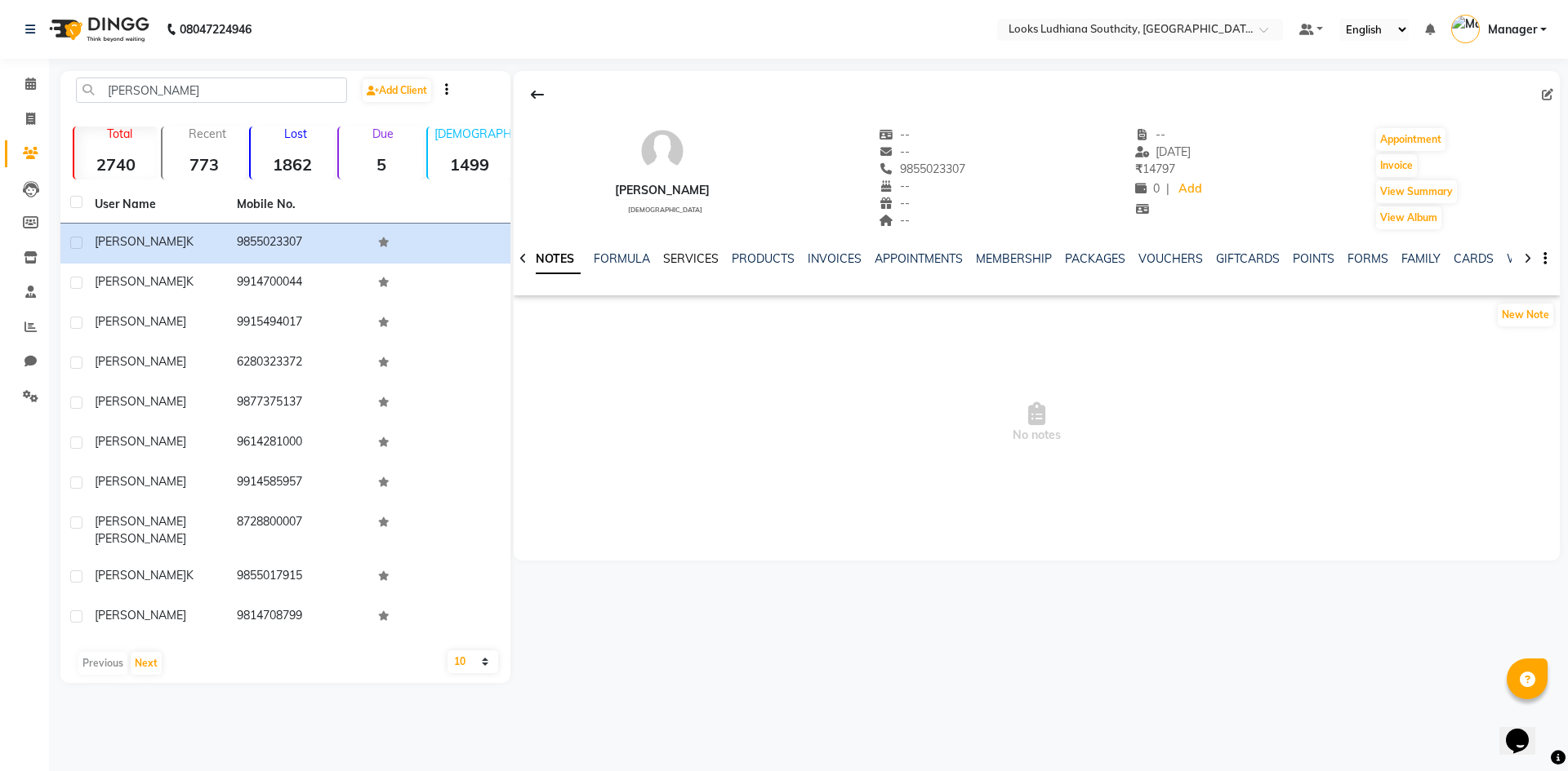
click at [696, 252] on link "SERVICES" at bounding box center [690, 259] width 56 height 15
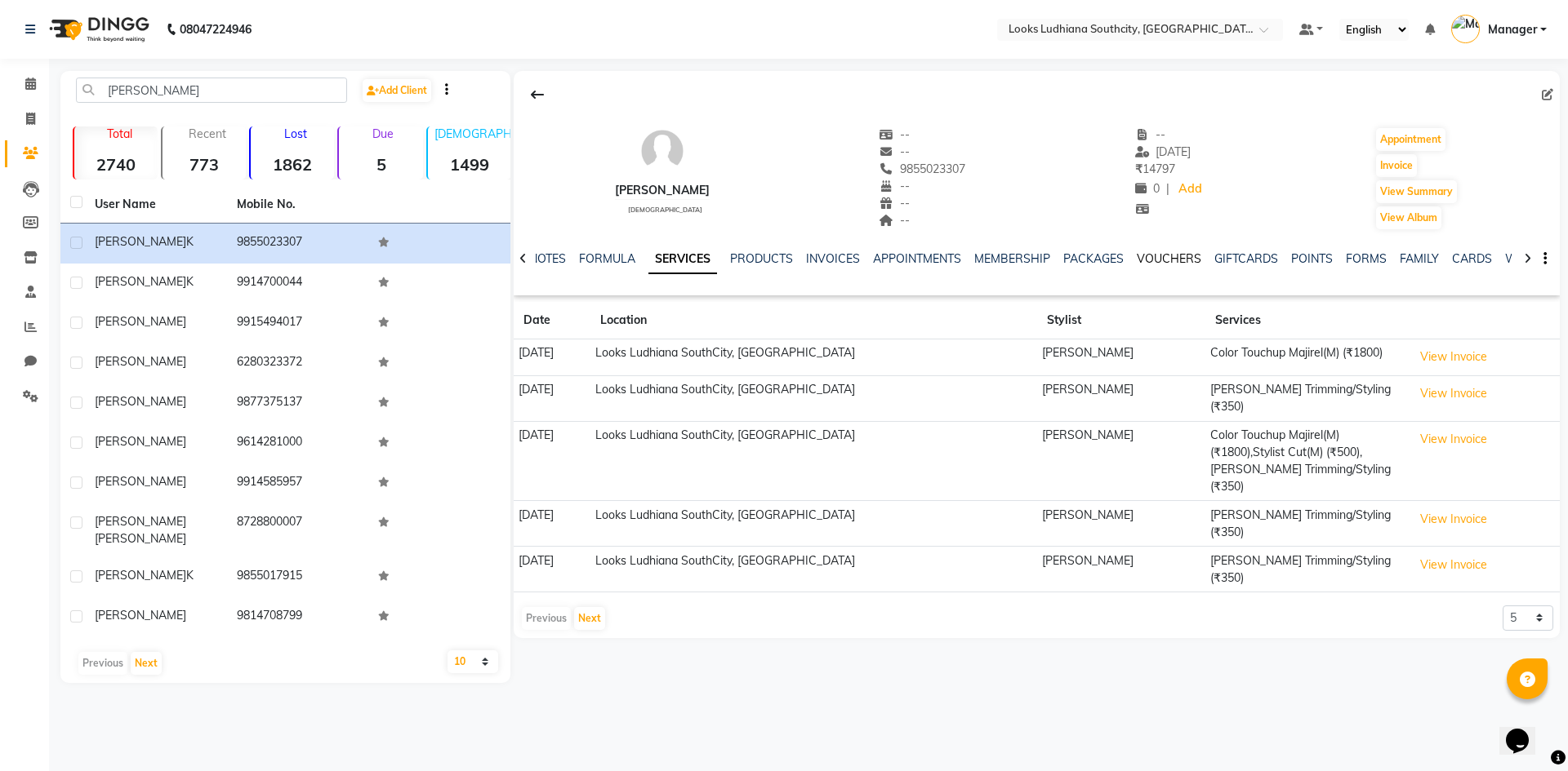
click at [1167, 258] on link "VOUCHERS" at bounding box center [1168, 259] width 64 height 15
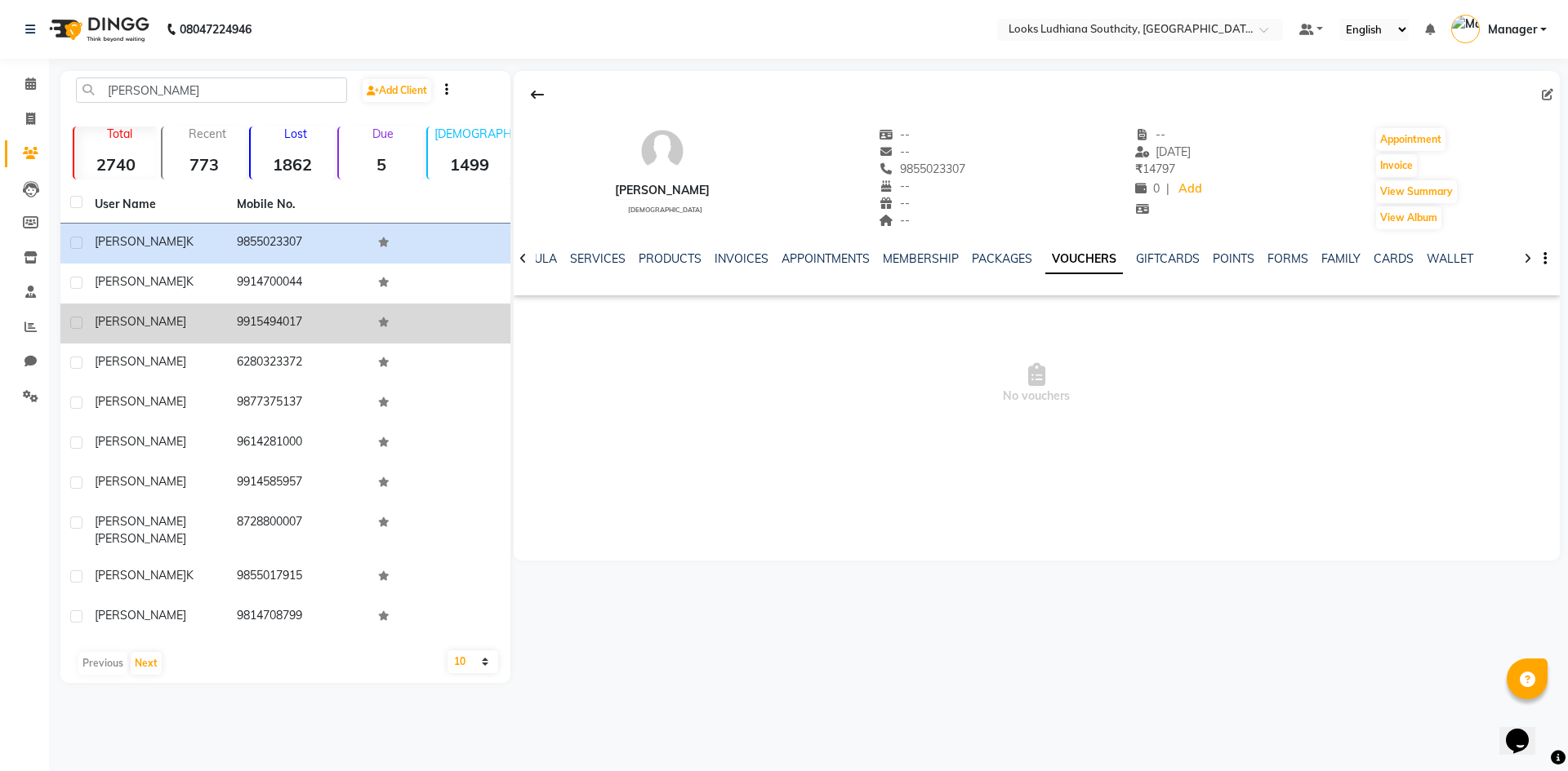
click at [138, 318] on div "[PERSON_NAME]" at bounding box center [155, 322] width 123 height 18
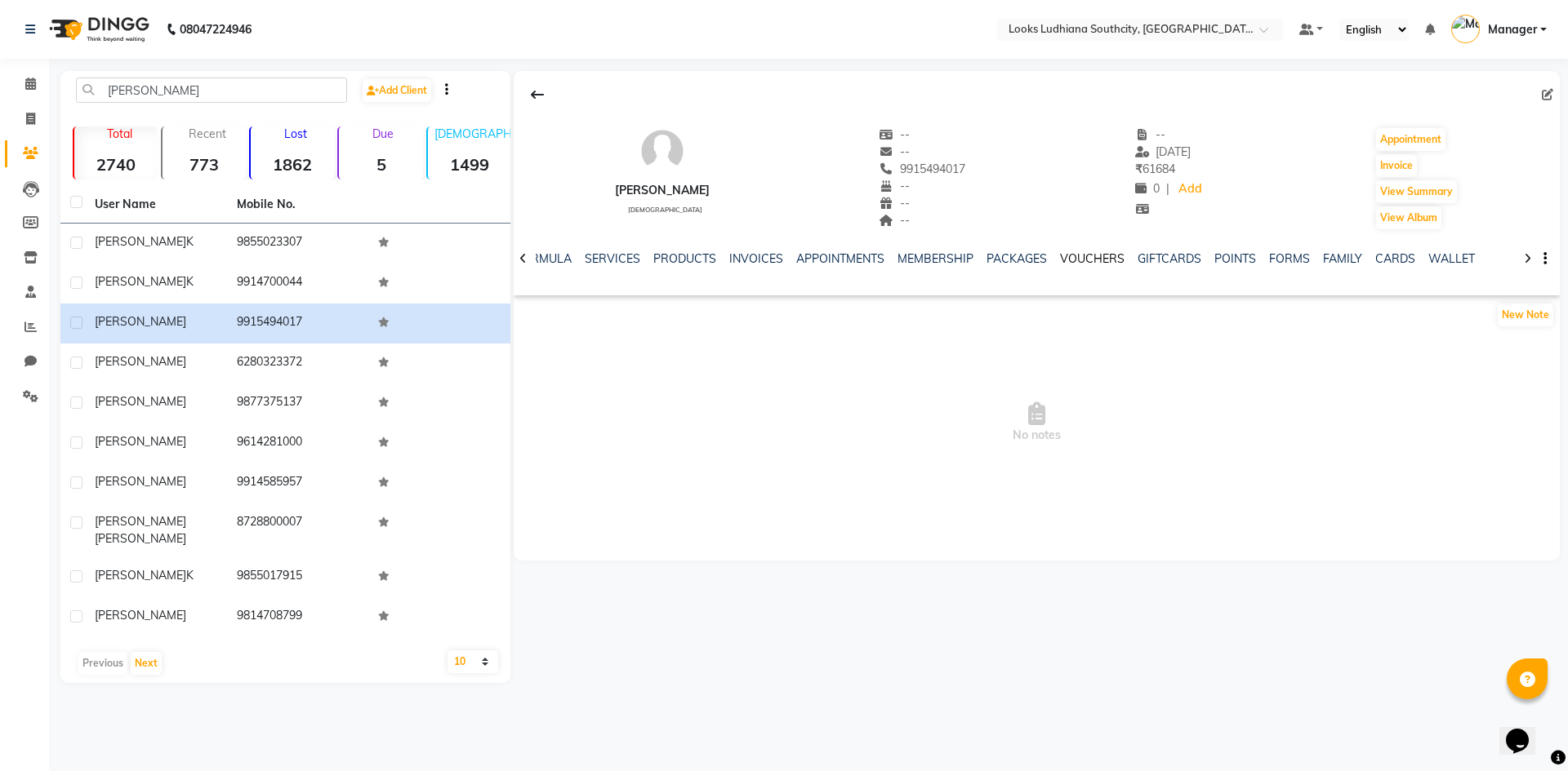
click at [1092, 255] on link "VOUCHERS" at bounding box center [1091, 259] width 64 height 15
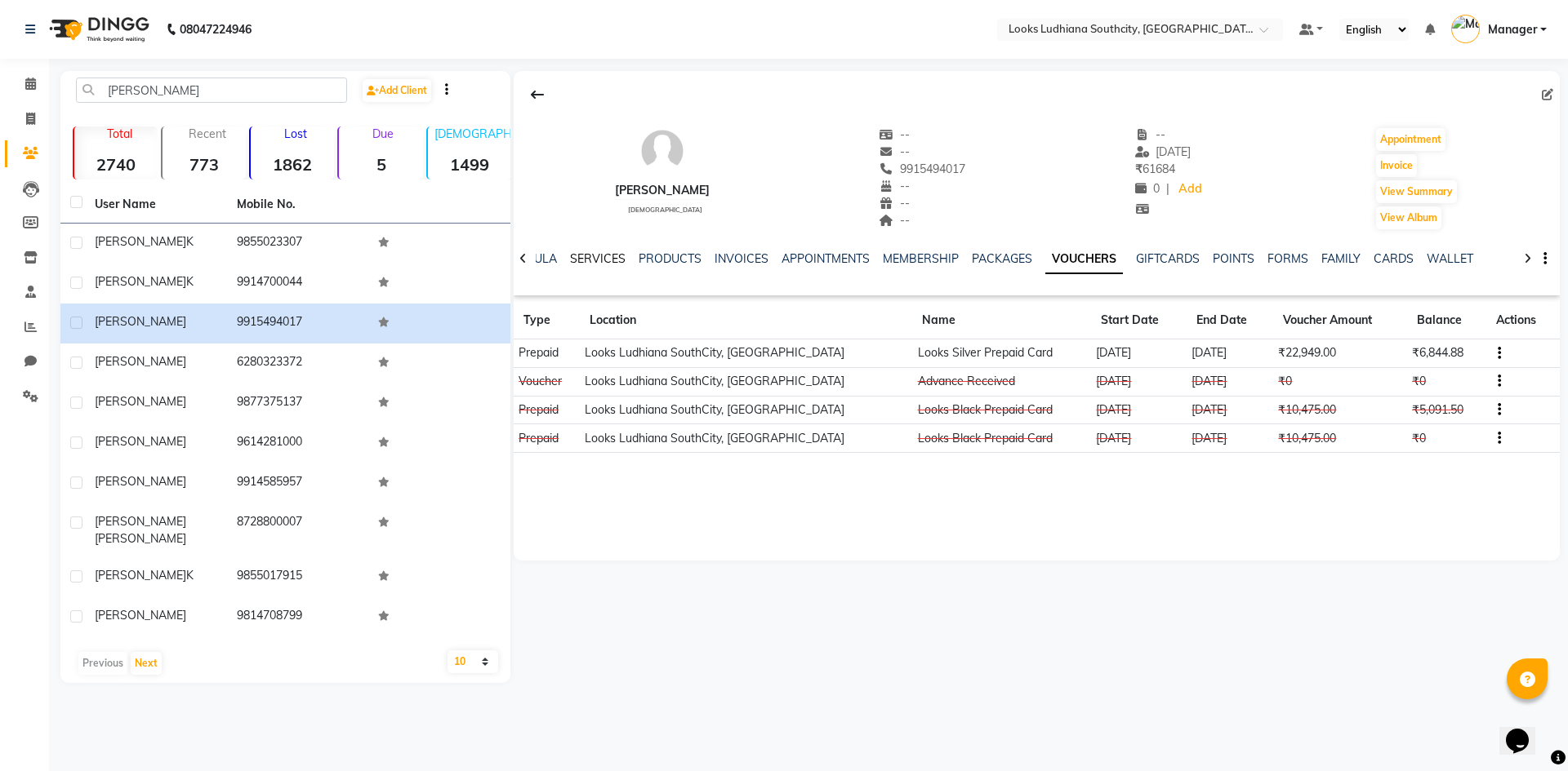
click at [575, 259] on link "SERVICES" at bounding box center [598, 259] width 56 height 15
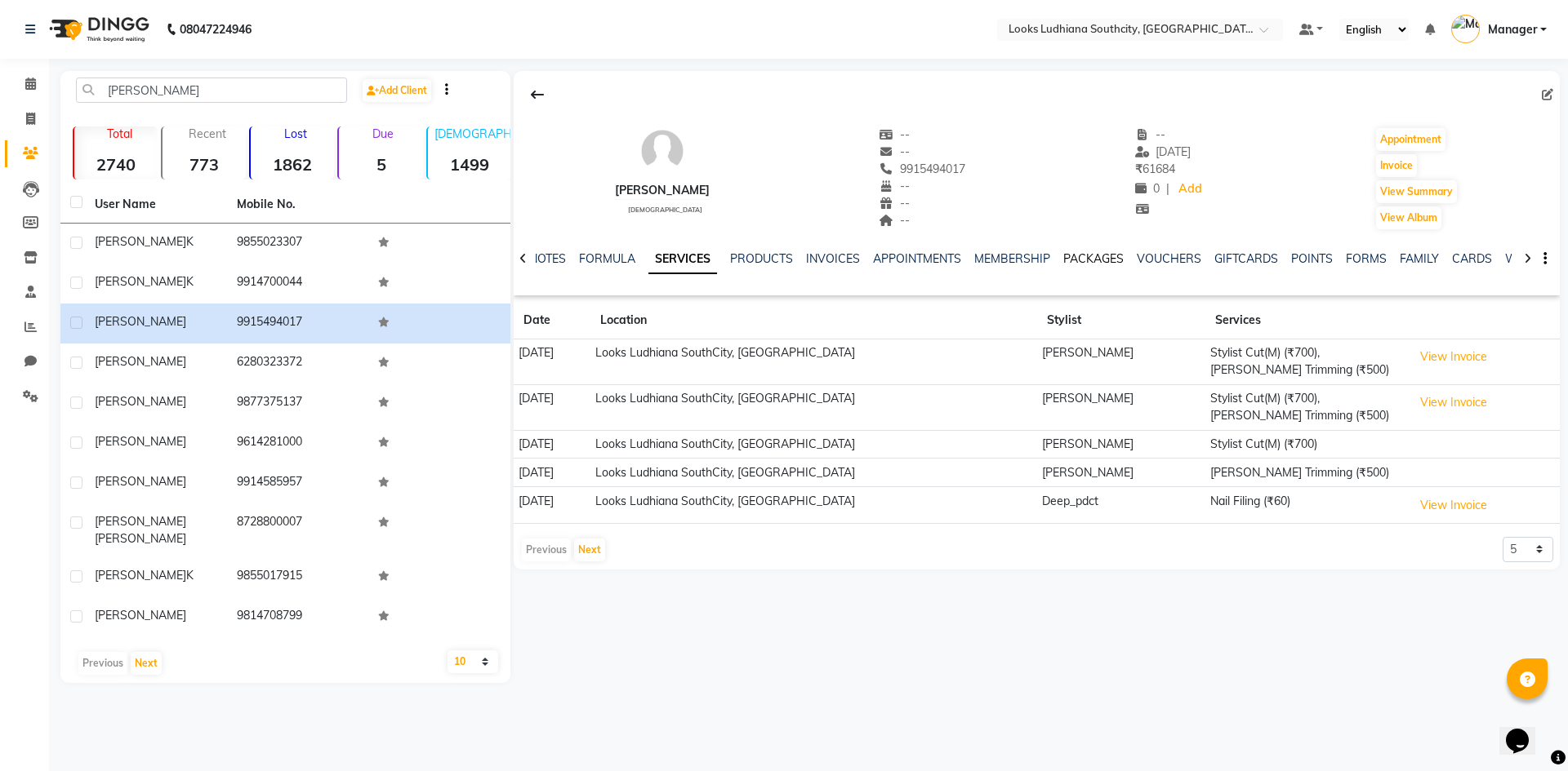
click at [1114, 255] on link "PACKAGES" at bounding box center [1093, 259] width 60 height 15
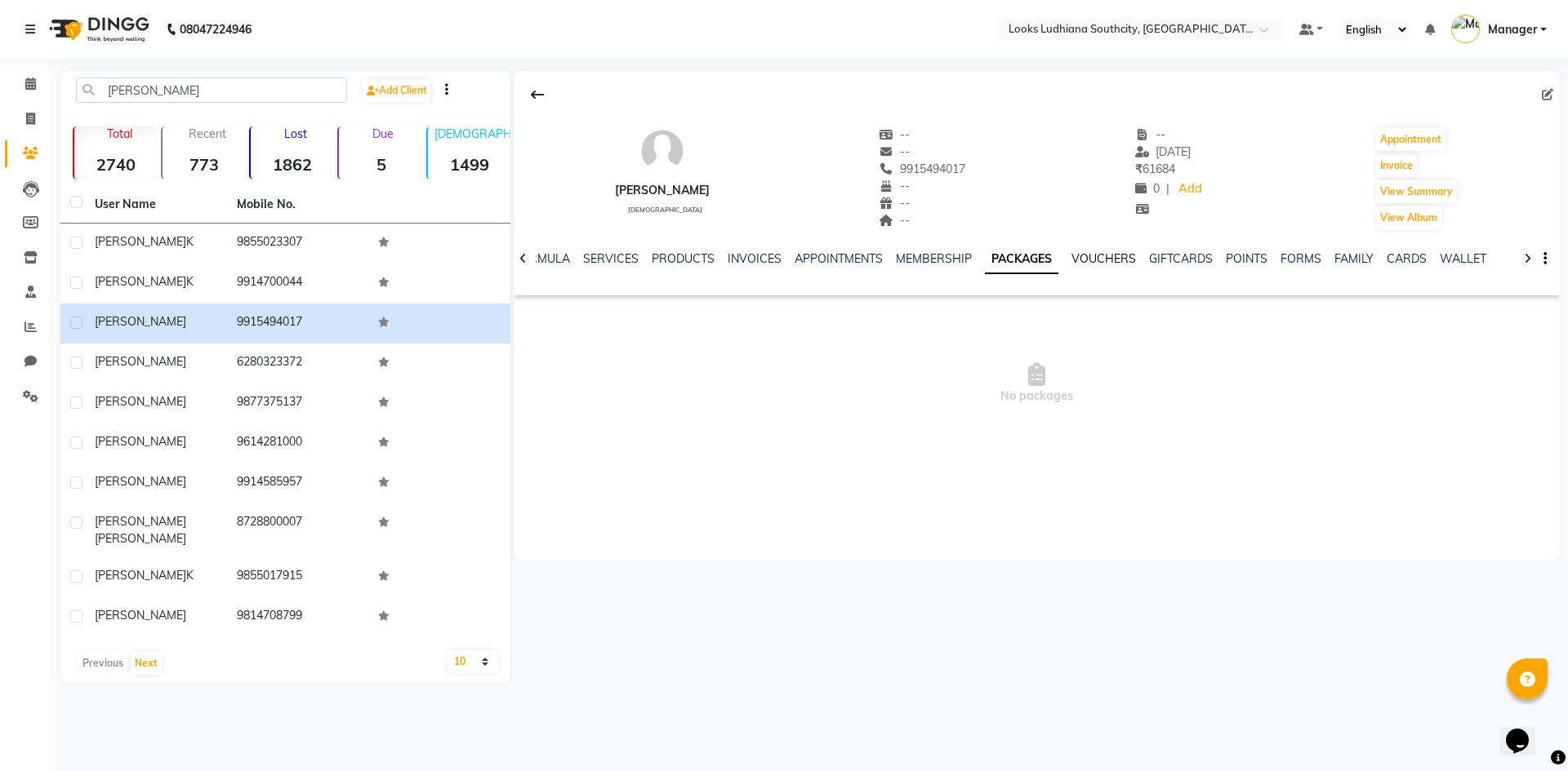
click at [1107, 256] on link "VOUCHERS" at bounding box center [1103, 259] width 64 height 15
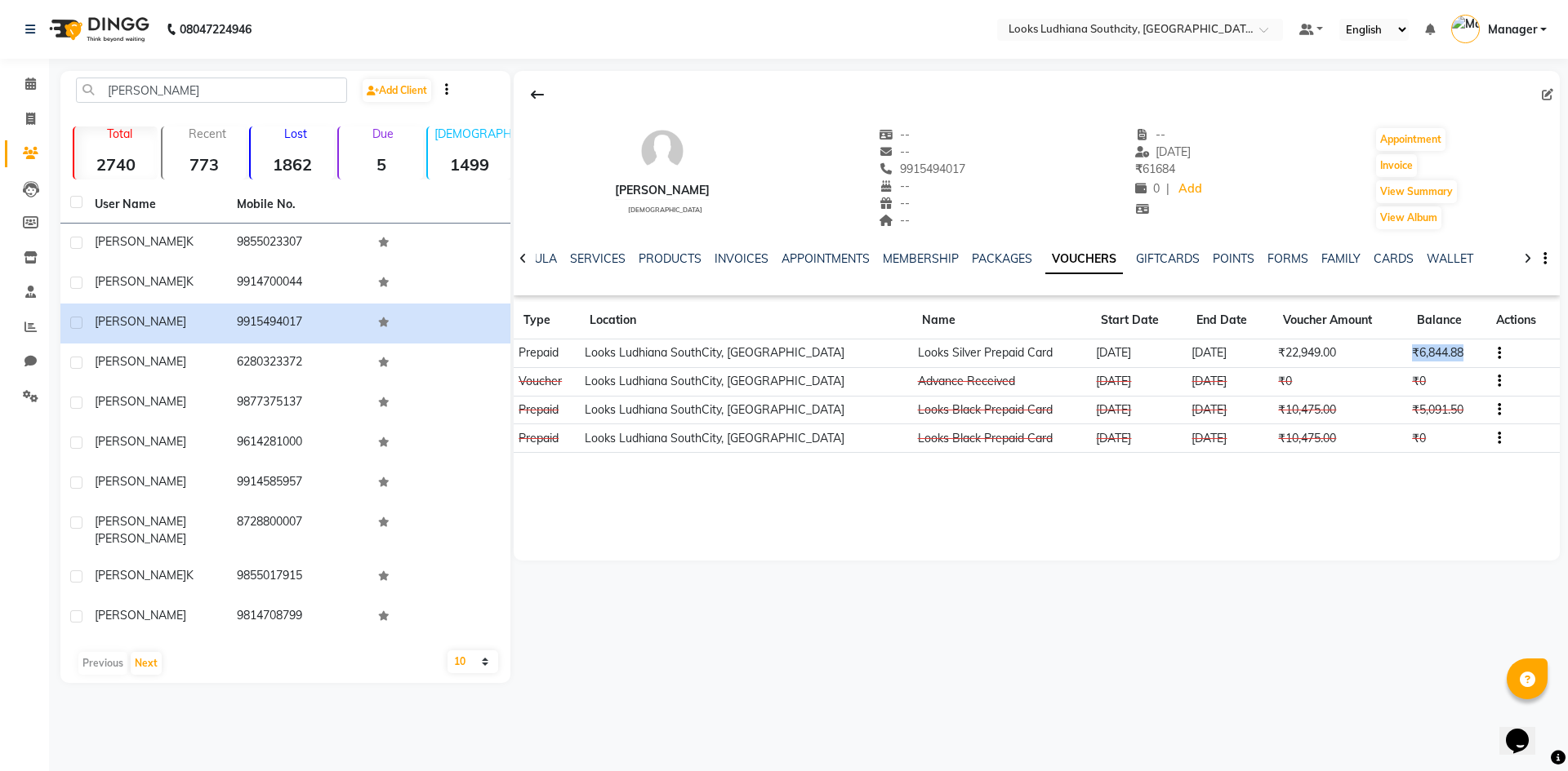
drag, startPoint x: 1400, startPoint y: 355, endPoint x: 1451, endPoint y: 362, distance: 51.5
click at [1451, 362] on td "₹6,844.88" at bounding box center [1446, 354] width 79 height 28
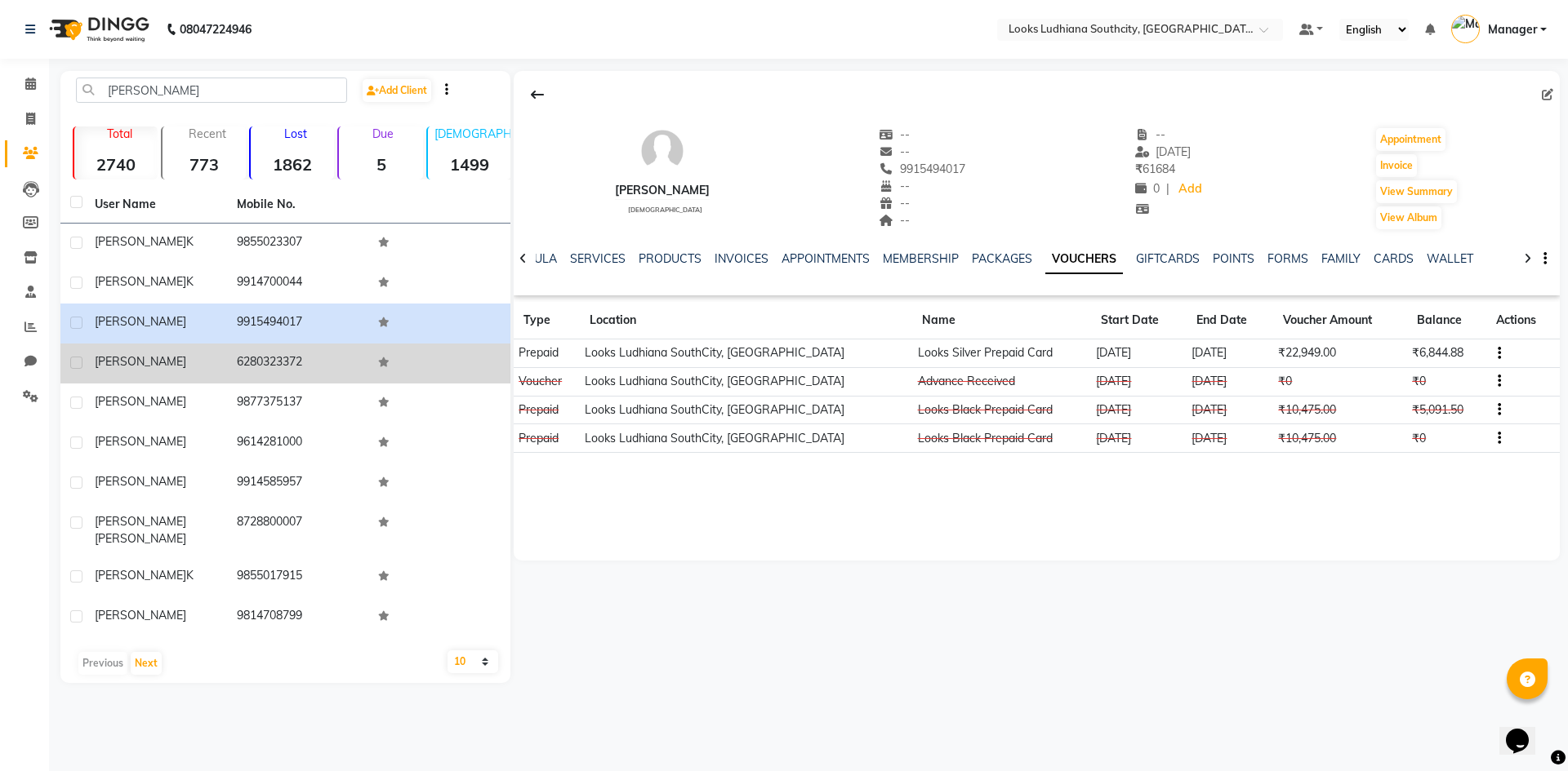
click at [335, 354] on td "6280323372" at bounding box center [298, 364] width 142 height 40
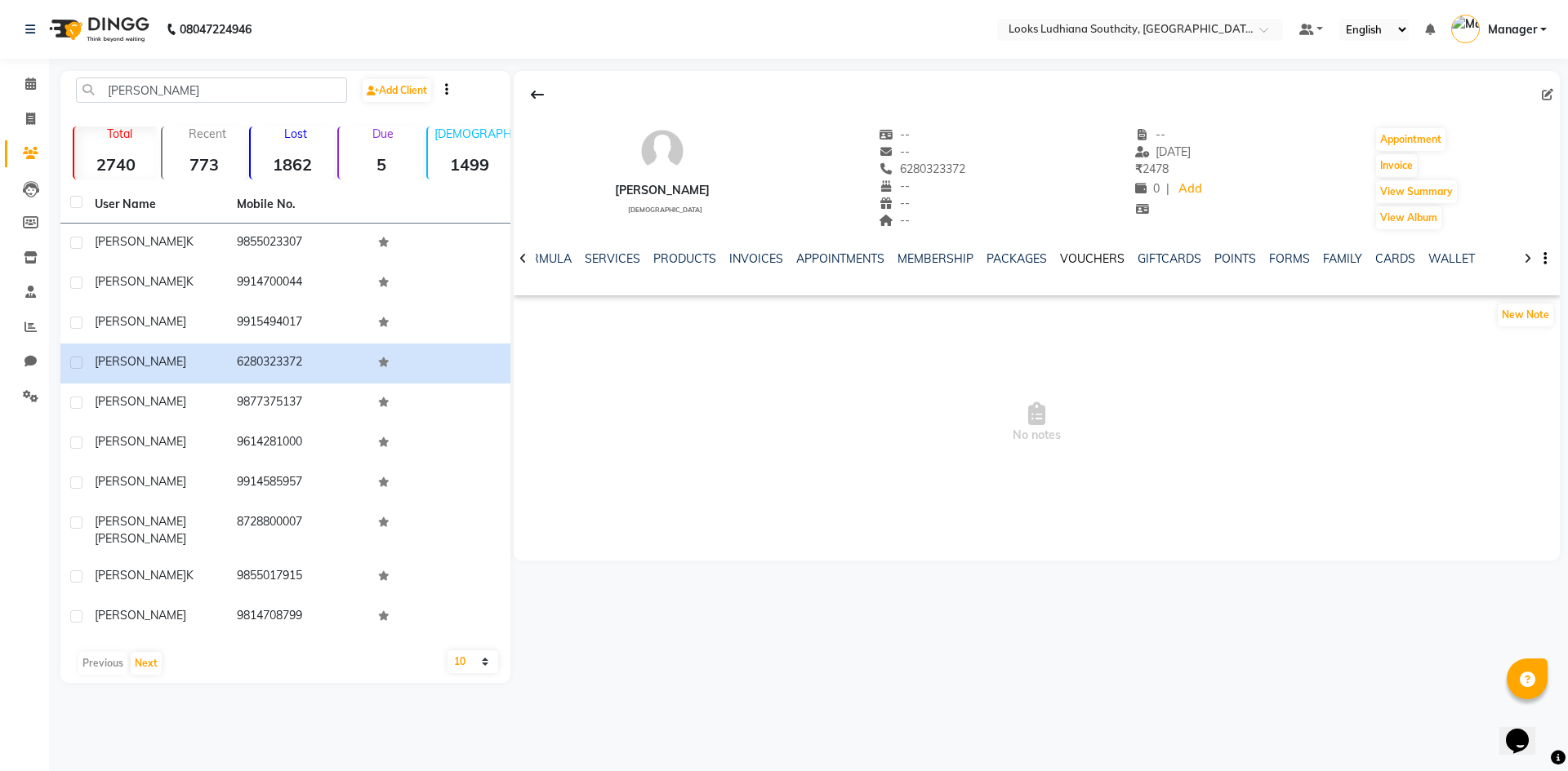
click at [1091, 257] on link "VOUCHERS" at bounding box center [1091, 259] width 64 height 15
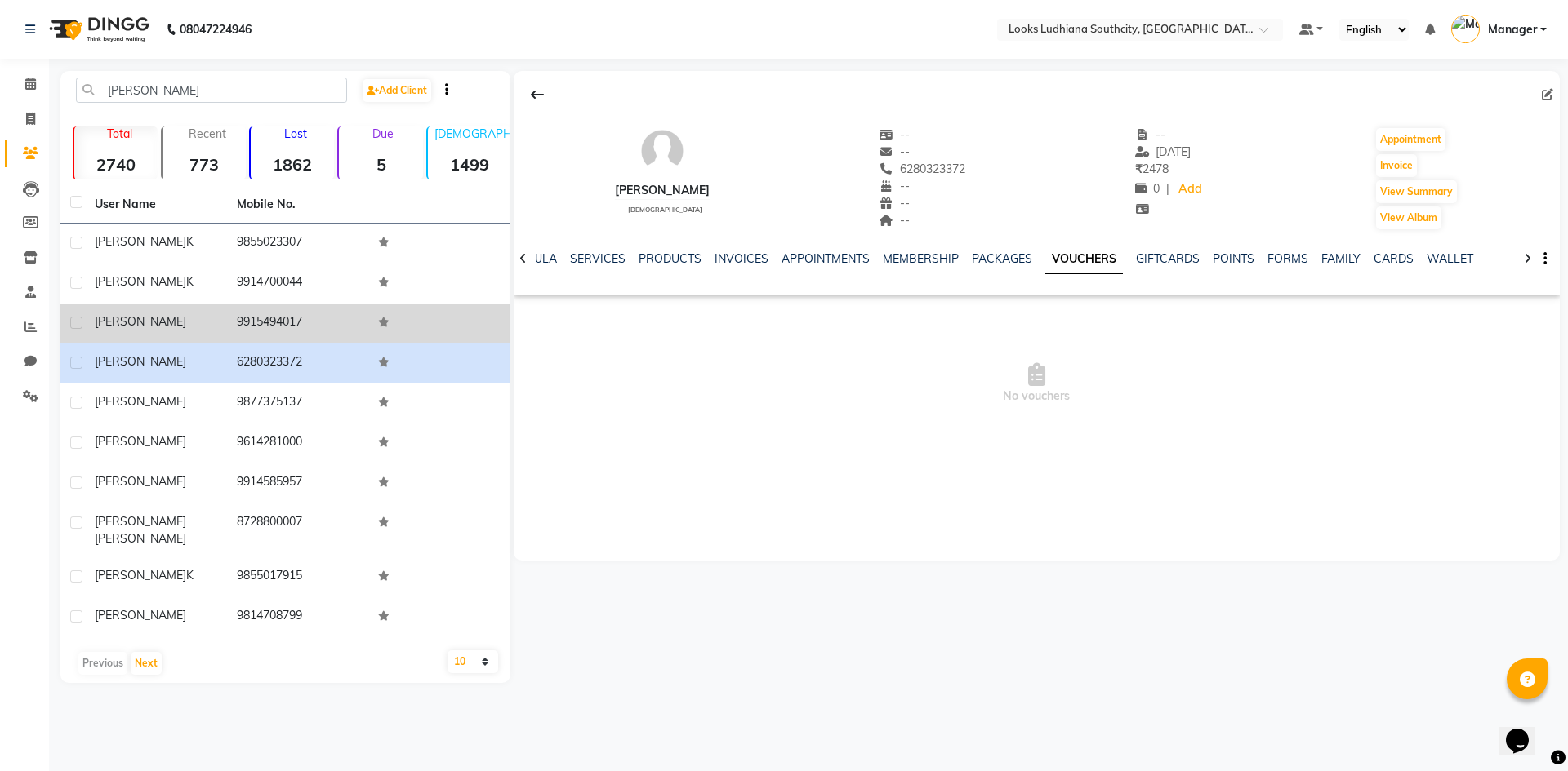
click at [142, 305] on td "[PERSON_NAME]" at bounding box center [156, 324] width 142 height 40
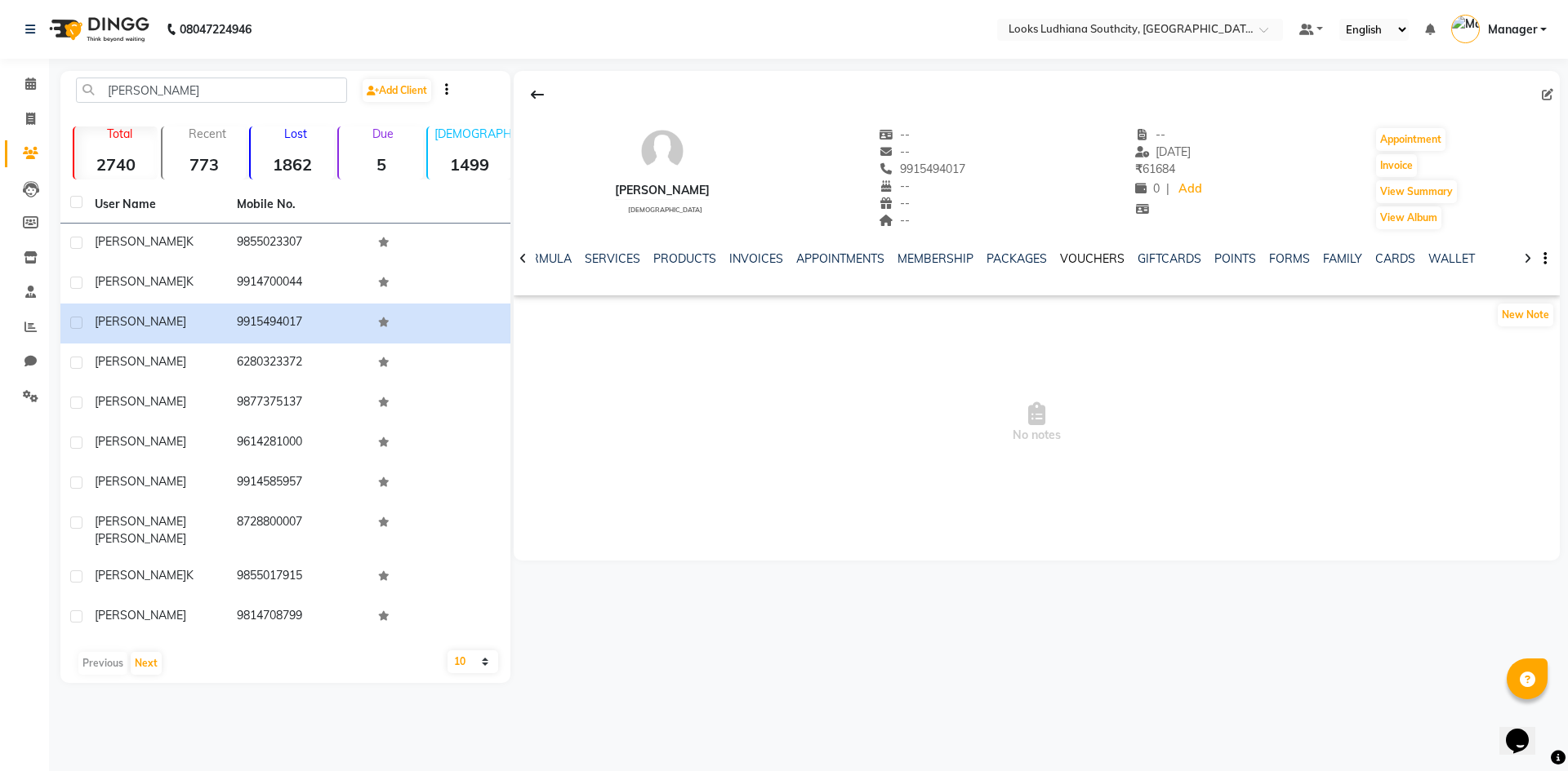
click at [1080, 253] on link "VOUCHERS" at bounding box center [1091, 259] width 64 height 15
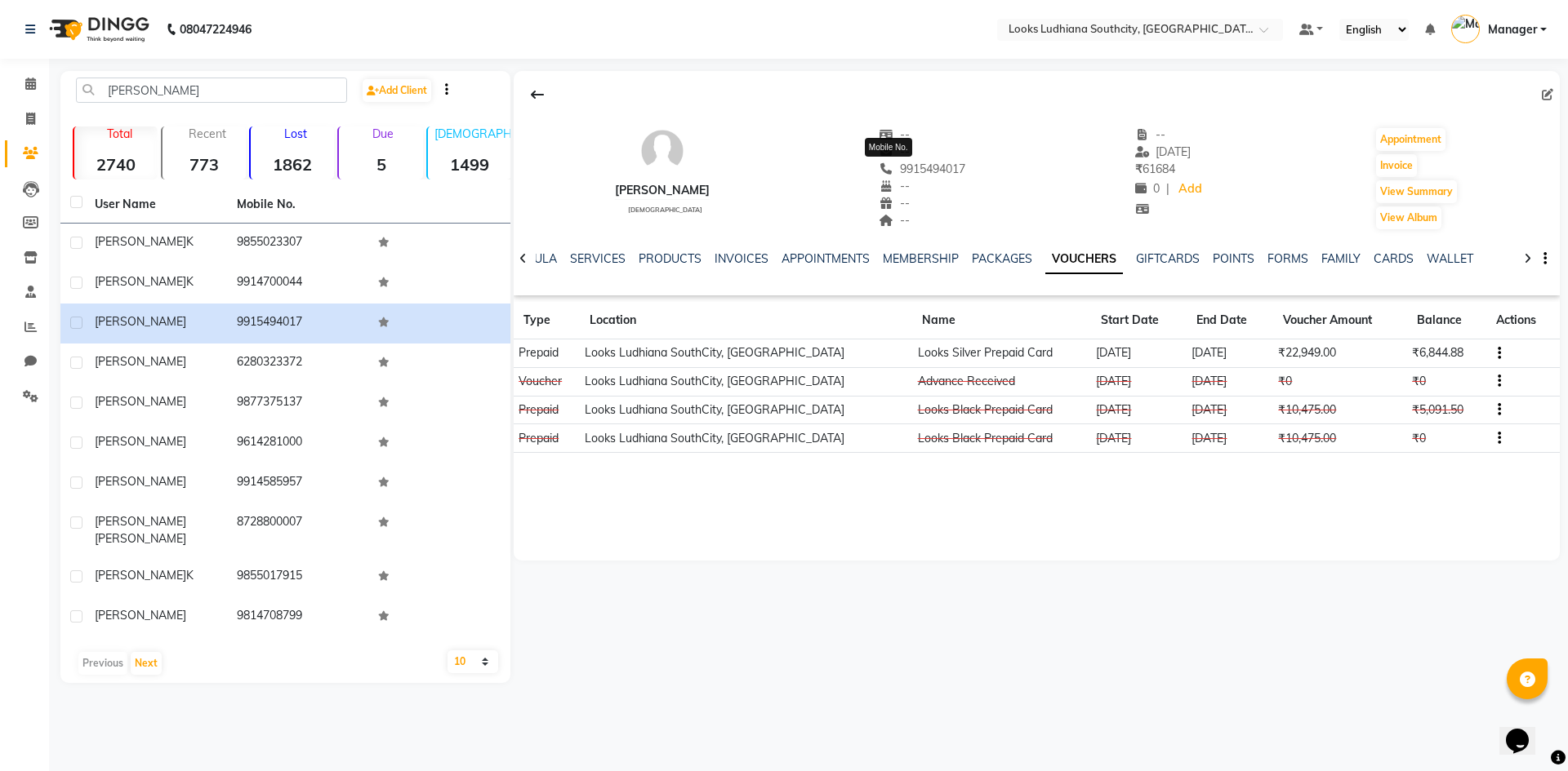
click at [913, 169] on span "9915494017" at bounding box center [923, 169] width 87 height 15
copy span "9915494017"
click at [589, 244] on div "NOTES FORMULA SERVICES PRODUCTS INVOICES APPOINTMENTS MEMBERSHIP PACKAGES VOUCH…" at bounding box center [1036, 259] width 1046 height 56
click at [589, 256] on link "SERVICES" at bounding box center [598, 259] width 56 height 15
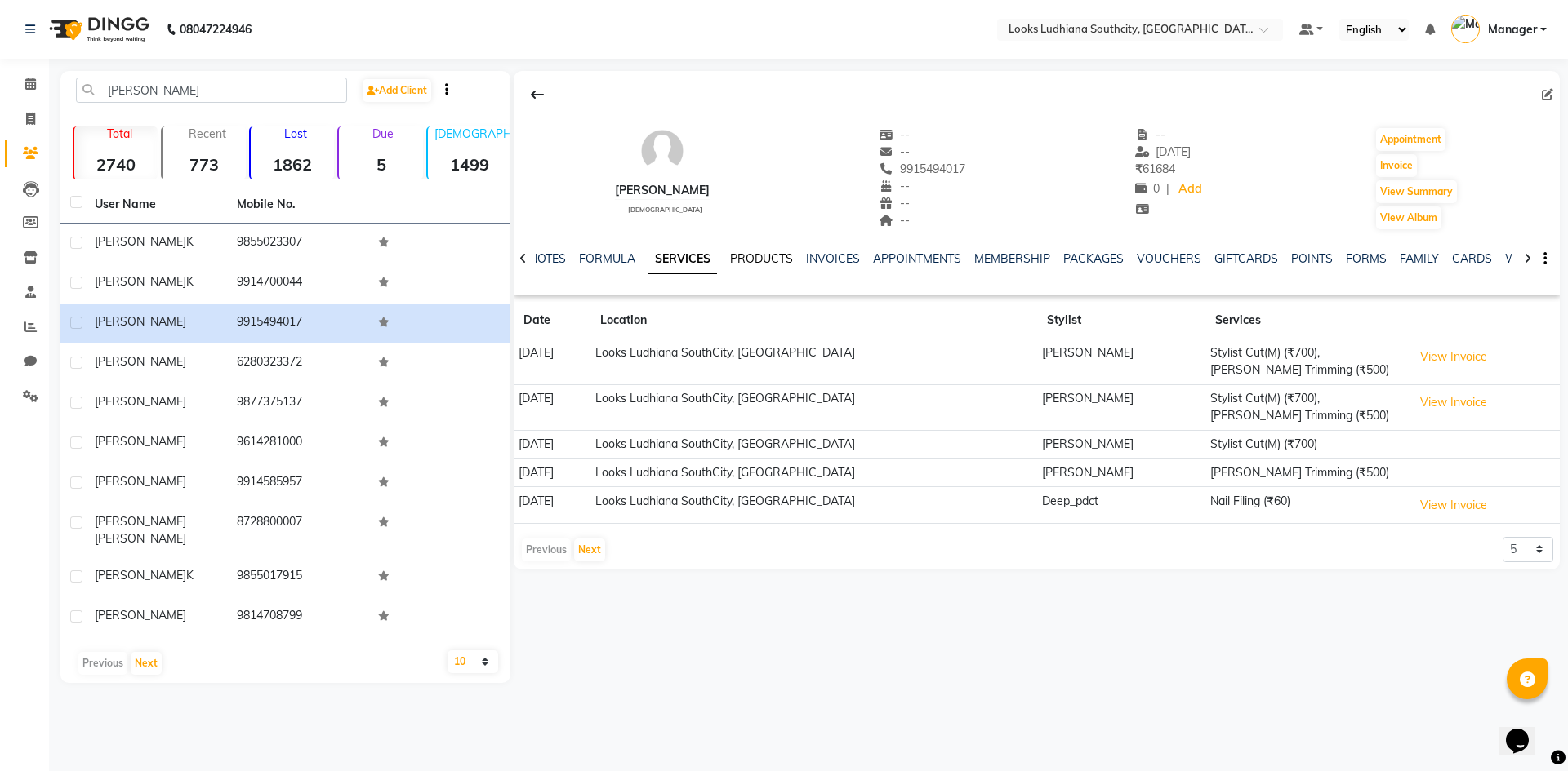
click at [741, 256] on link "PRODUCTS" at bounding box center [761, 259] width 63 height 15
